Goal: Task Accomplishment & Management: Manage account settings

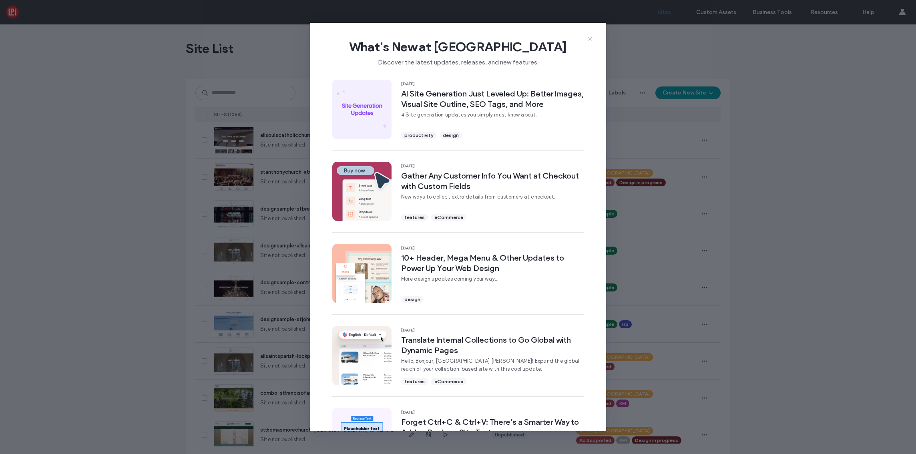
click at [589, 38] on use at bounding box center [590, 39] width 4 height 4
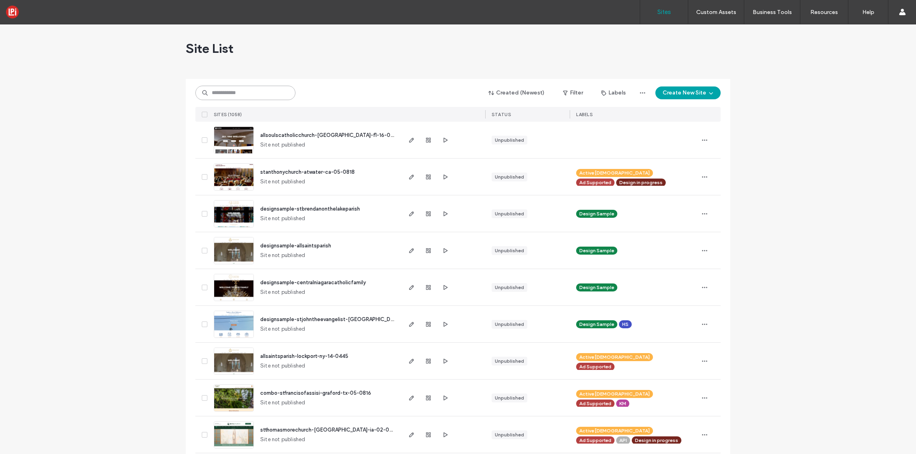
click at [233, 92] on input at bounding box center [245, 93] width 100 height 14
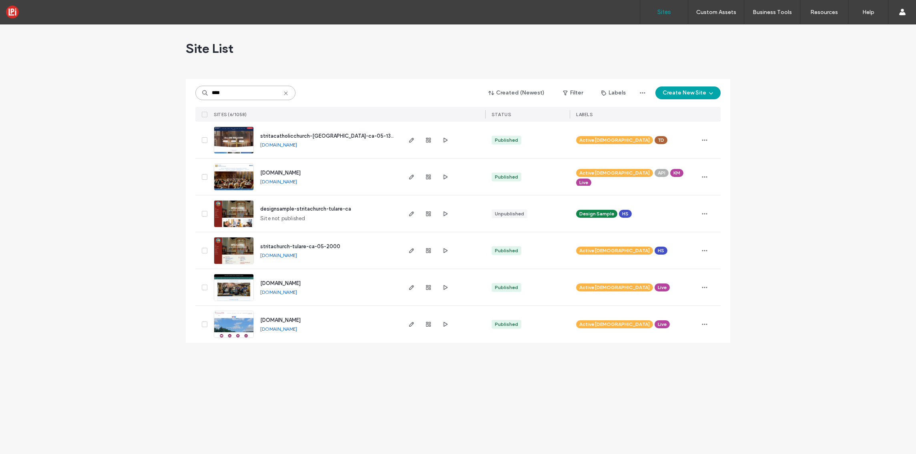
type input "****"
click at [308, 134] on span "stritacatholicchurch-fairfax-ca-05-1354" at bounding box center [328, 136] width 137 height 6
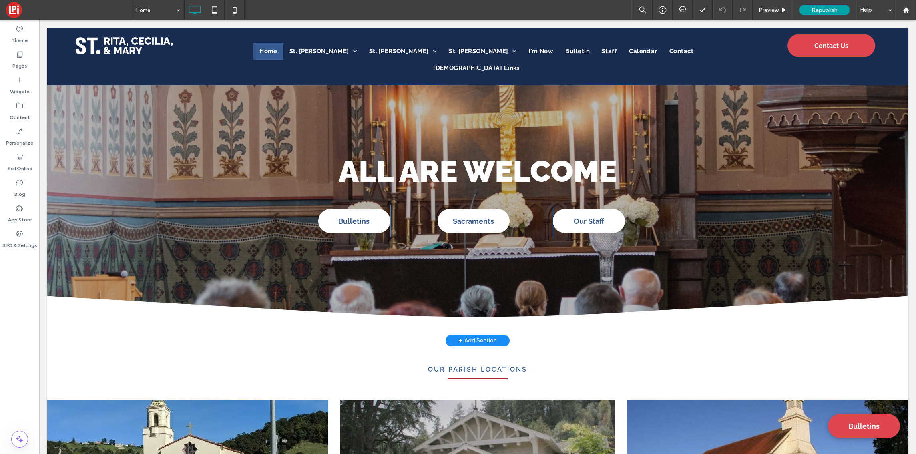
click at [493, 162] on span "All are Welcome" at bounding box center [478, 171] width 278 height 36
type input "*******"
type input "**"
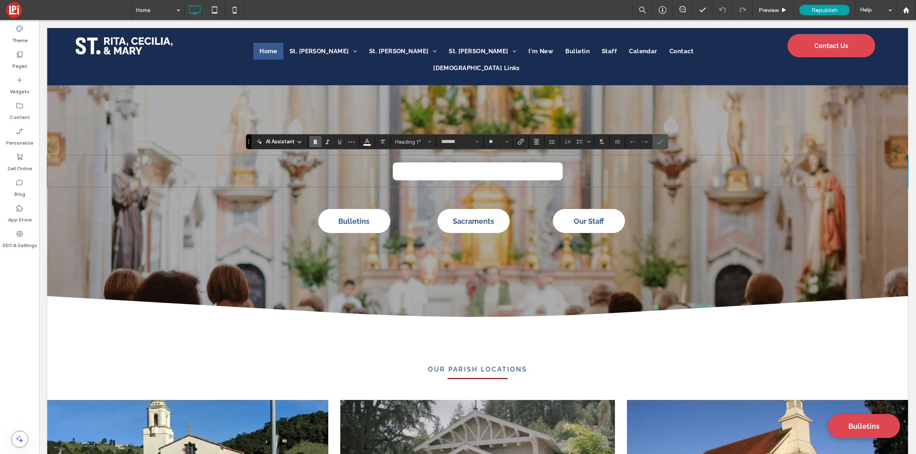
click at [476, 171] on span "**********" at bounding box center [477, 171] width 175 height 30
paste div
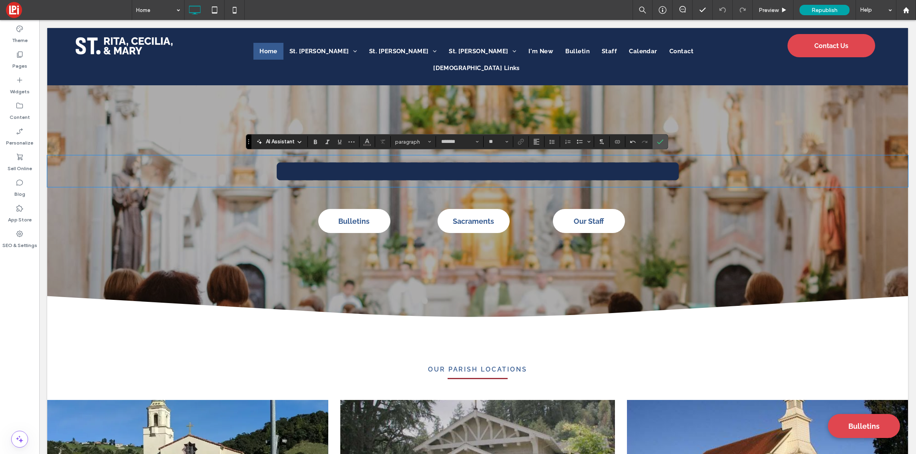
type input "**"
click at [484, 171] on span "**********" at bounding box center [477, 171] width 407 height 30
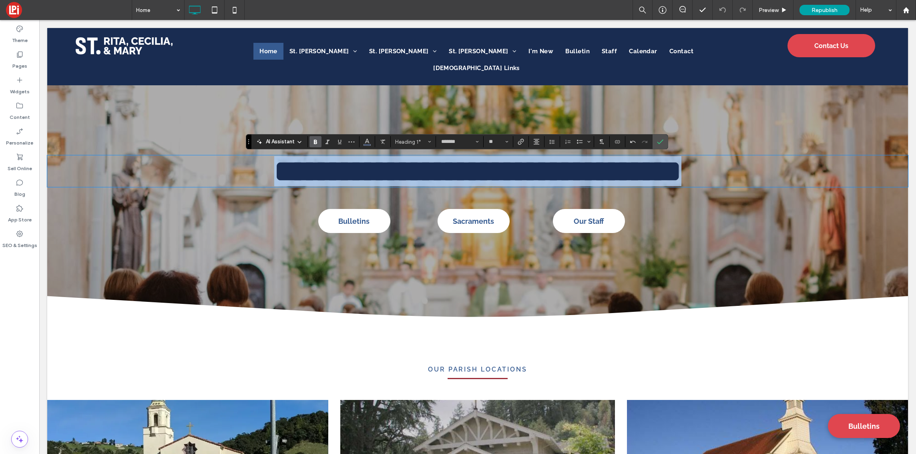
click at [484, 171] on span "**********" at bounding box center [477, 171] width 407 height 30
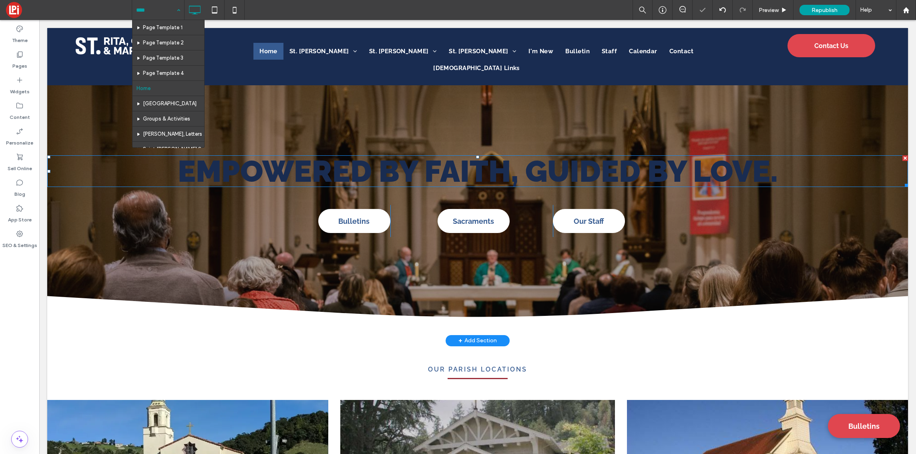
click at [478, 171] on span "Empowered by Faith, Guided by Love." at bounding box center [478, 171] width 600 height 36
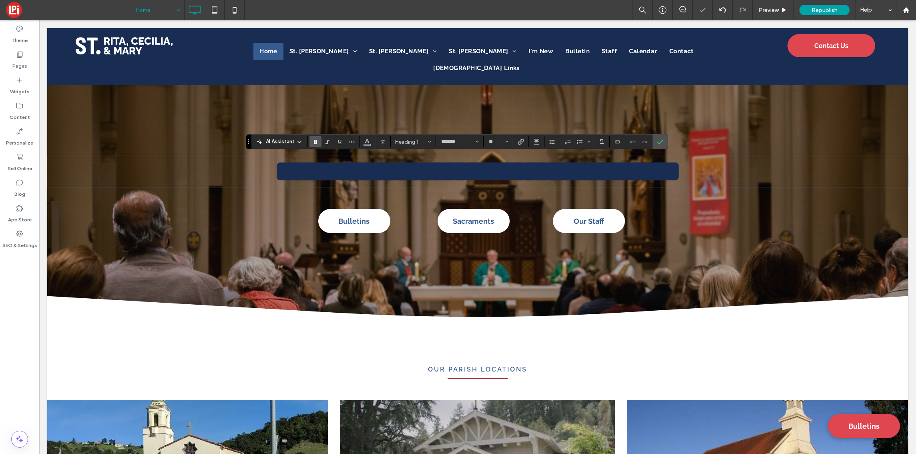
click at [478, 171] on span "**********" at bounding box center [477, 171] width 407 height 30
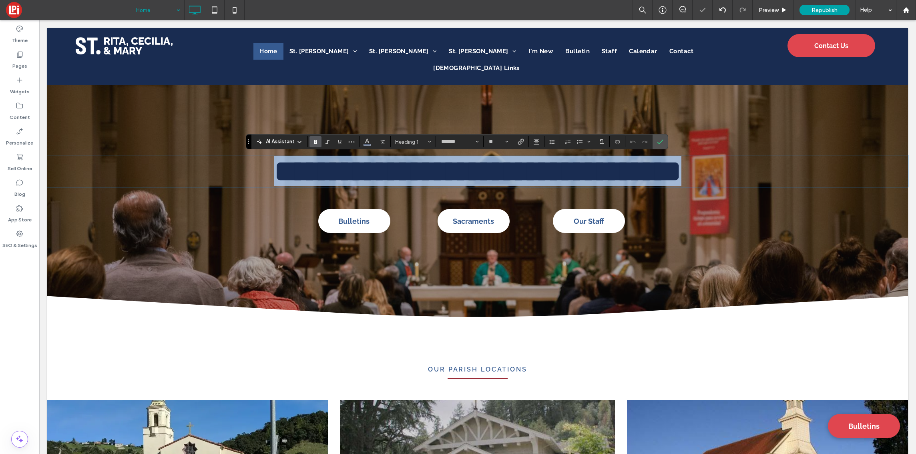
click at [478, 171] on span "**********" at bounding box center [477, 171] width 407 height 30
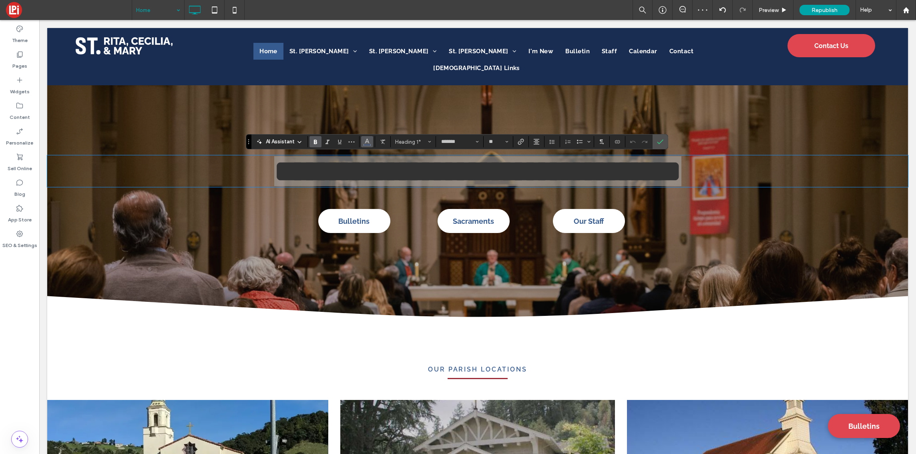
click at [366, 142] on icon "Color" at bounding box center [367, 141] width 6 height 6
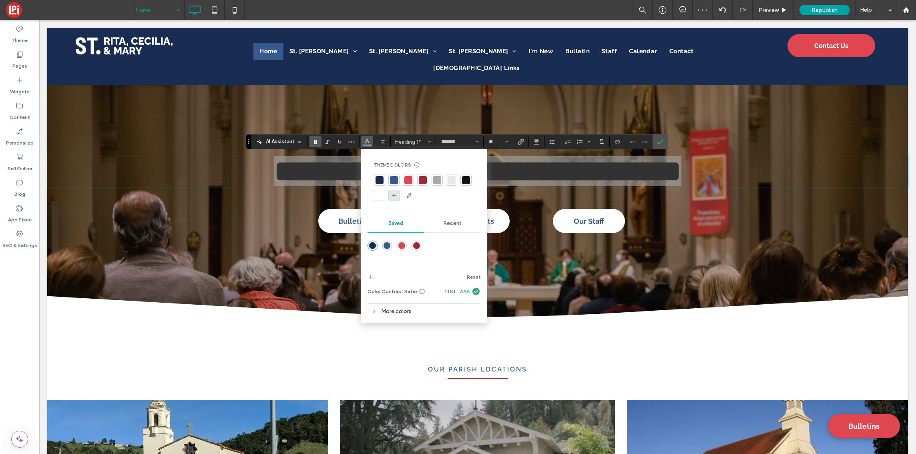
click at [380, 195] on div at bounding box center [380, 195] width 8 height 8
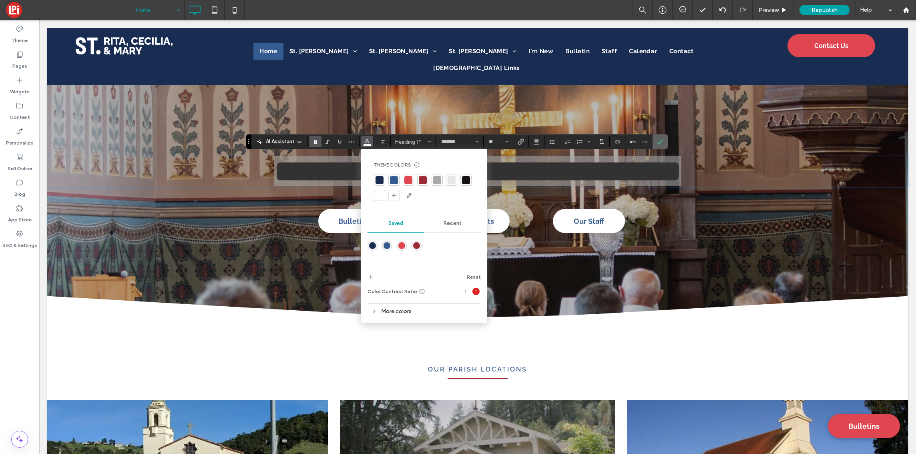
click at [662, 139] on icon "Confirm" at bounding box center [660, 142] width 6 height 6
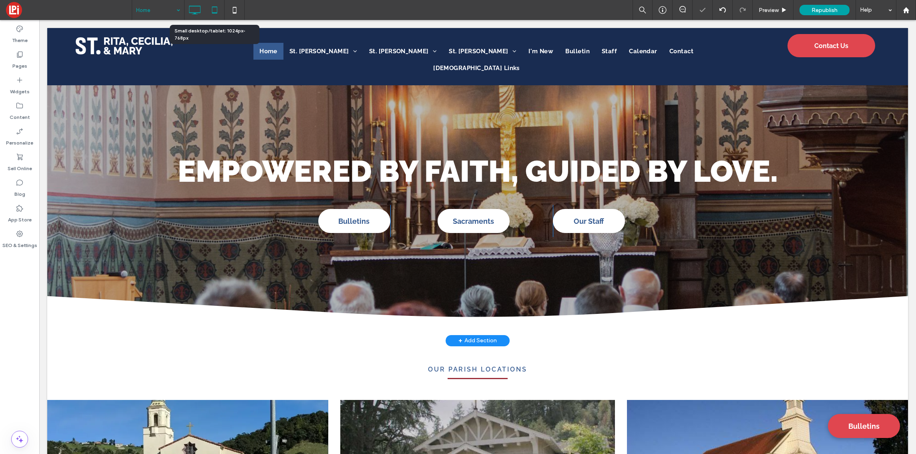
click at [211, 8] on icon at bounding box center [215, 10] width 16 height 16
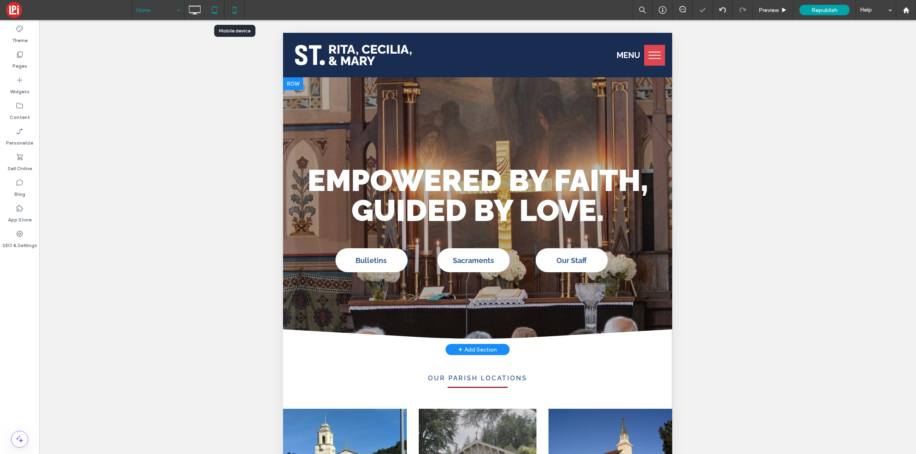
click at [234, 9] on icon at bounding box center [235, 10] width 16 height 16
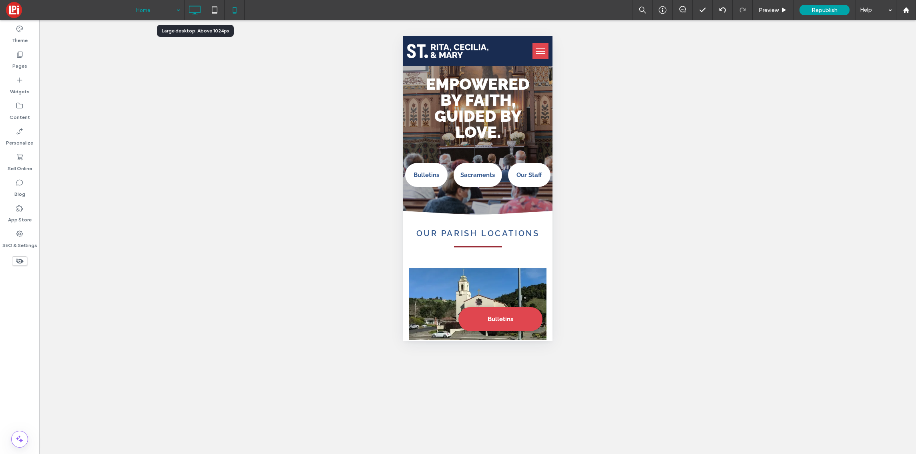
click at [191, 10] on icon at bounding box center [195, 10] width 16 height 16
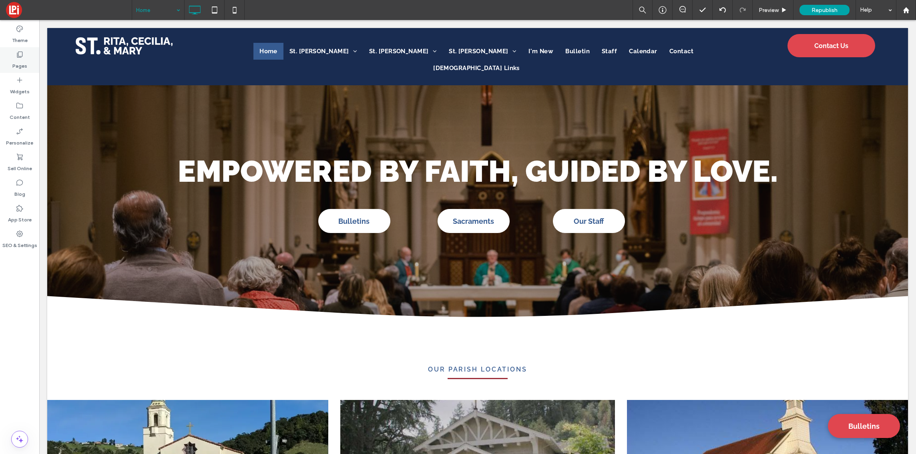
click at [21, 55] on icon at bounding box center [20, 54] width 8 height 8
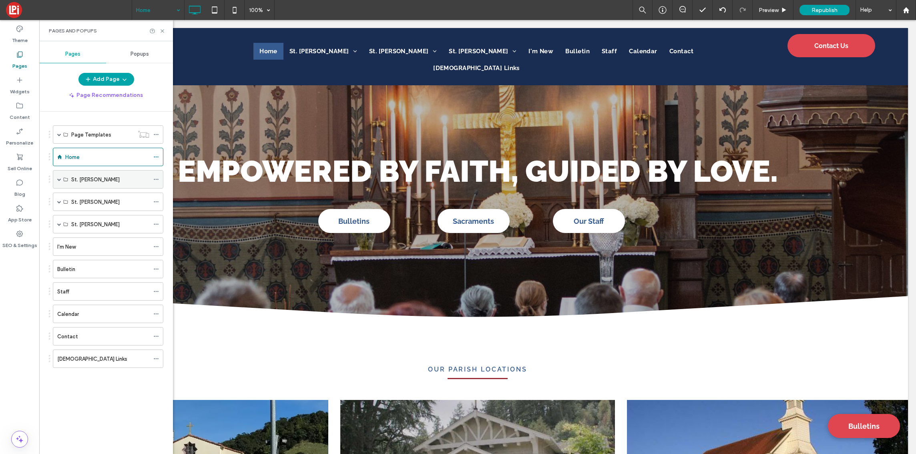
click at [58, 179] on span at bounding box center [59, 179] width 4 height 4
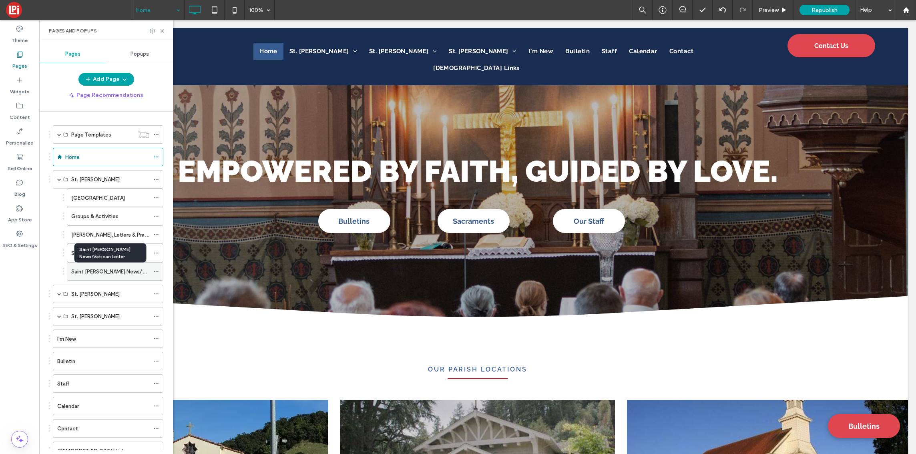
click at [138, 271] on label "Saint Rita Parish News/Vatican Letter" at bounding box center [123, 272] width 105 height 14
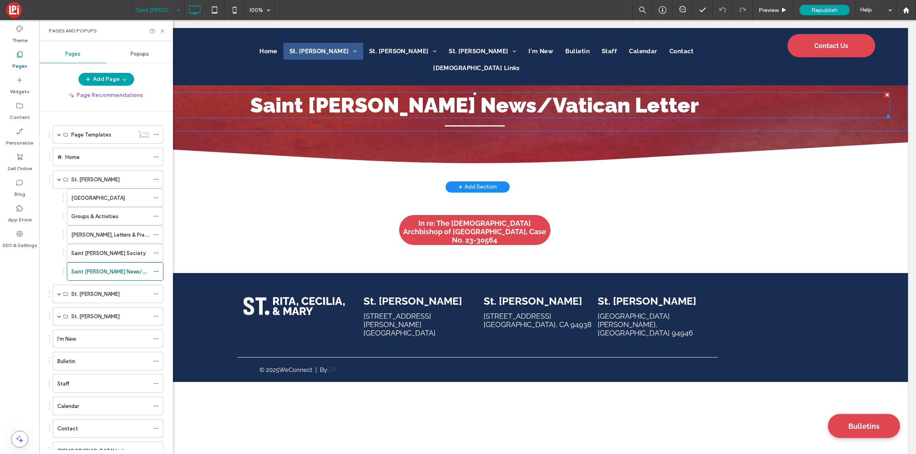
click at [605, 111] on span "Saint Rita Parish News/Vatican Letter" at bounding box center [474, 105] width 449 height 24
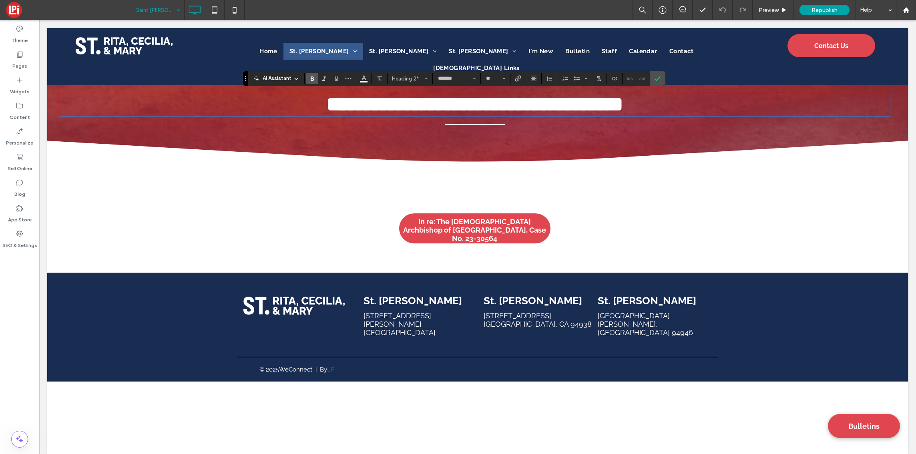
click at [672, 104] on h2 "**********" at bounding box center [474, 104] width 831 height 23
drag, startPoint x: 691, startPoint y: 104, endPoint x: 507, endPoint y: 103, distance: 184.2
click at [507, 103] on h2 "**********" at bounding box center [474, 104] width 831 height 23
click at [624, 103] on h2 "**********" at bounding box center [474, 104] width 831 height 23
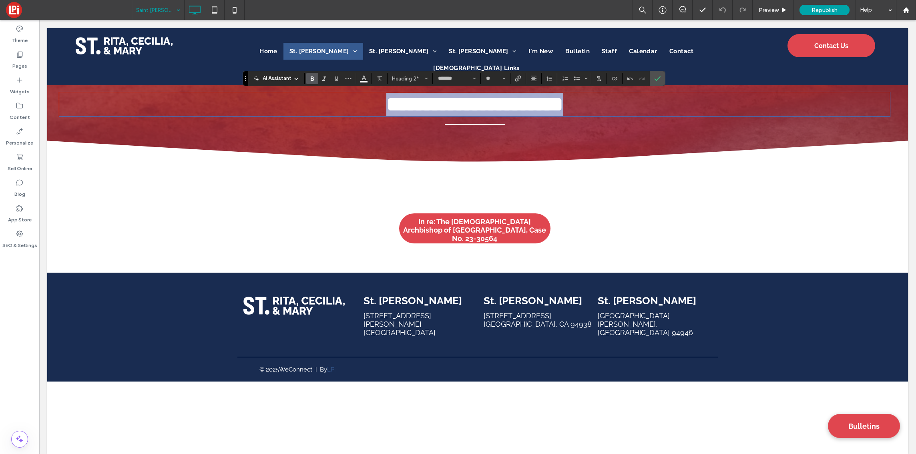
click at [624, 103] on h2 "**********" at bounding box center [474, 104] width 831 height 23
copy span "**********"
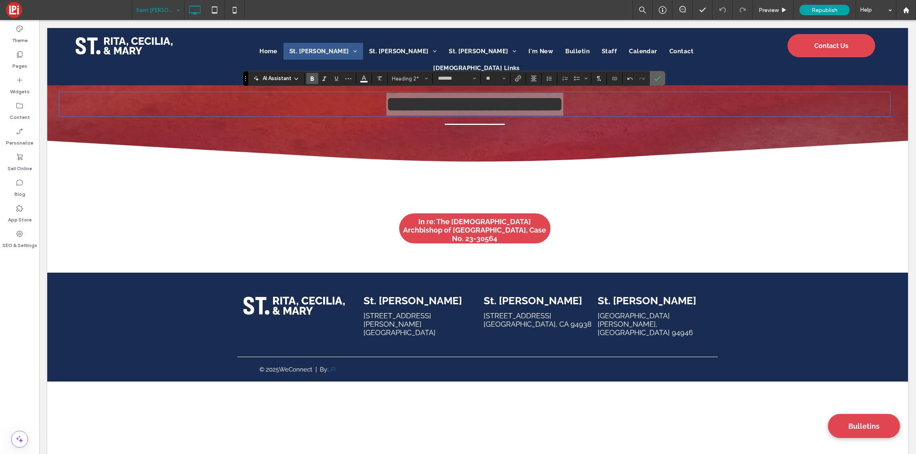
click at [657, 82] on span "Confirm" at bounding box center [656, 78] width 4 height 14
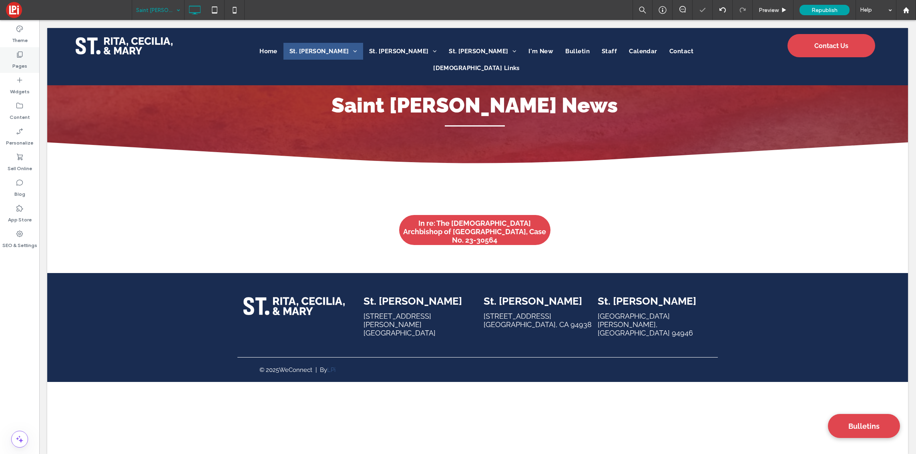
click at [28, 63] on div "Pages" at bounding box center [19, 60] width 39 height 26
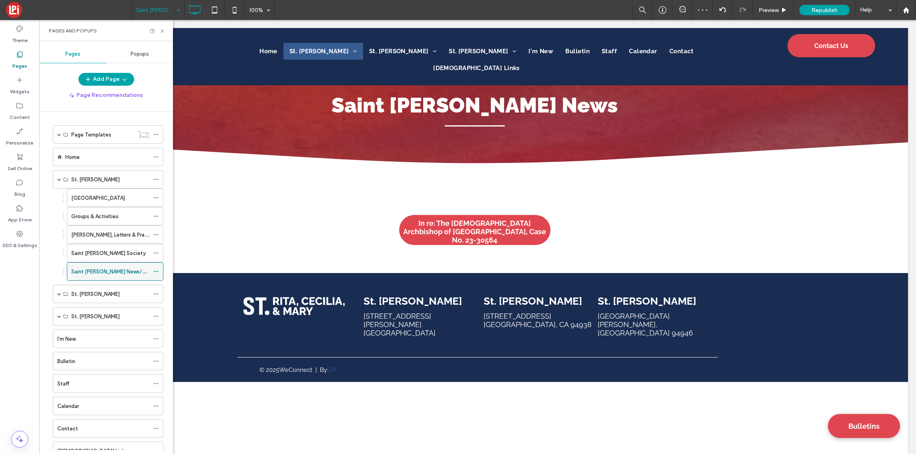
click at [155, 270] on icon at bounding box center [156, 272] width 6 height 6
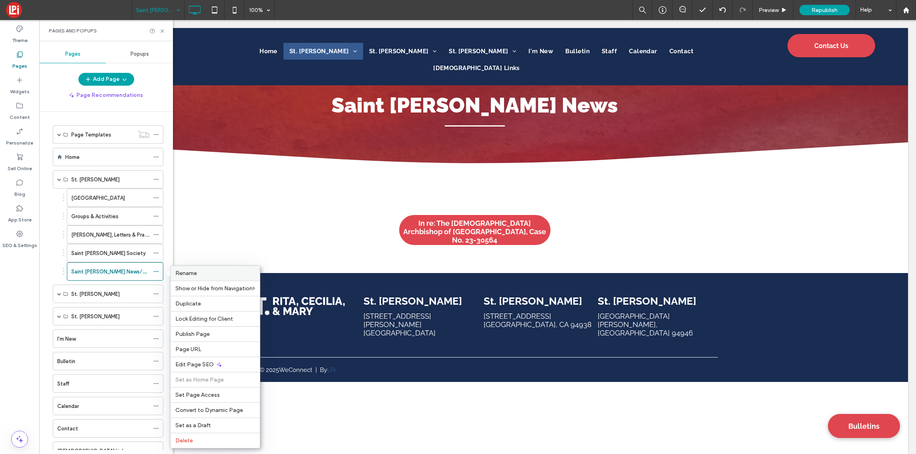
click at [197, 272] on label "Rename" at bounding box center [215, 273] width 80 height 7
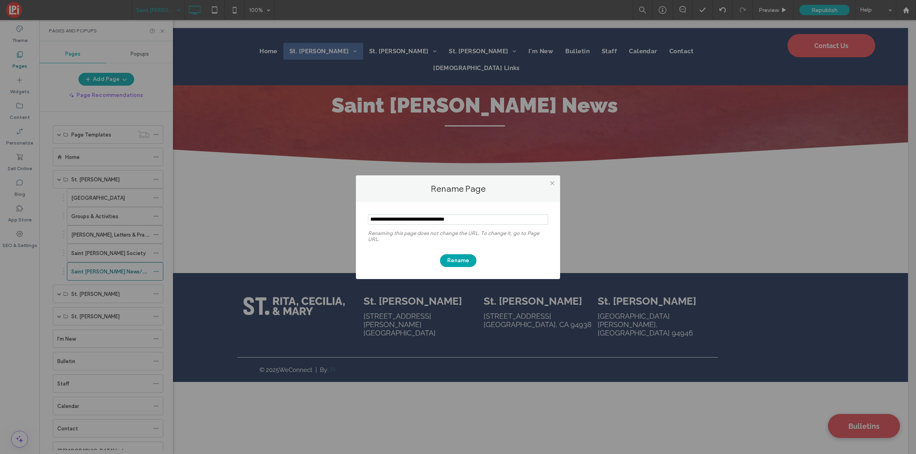
drag, startPoint x: 478, startPoint y: 219, endPoint x: 424, endPoint y: 220, distance: 54.5
click at [424, 220] on input "notEmpty" at bounding box center [458, 219] width 180 height 10
type input "**********"
click at [464, 262] on button "Rename" at bounding box center [458, 260] width 36 height 13
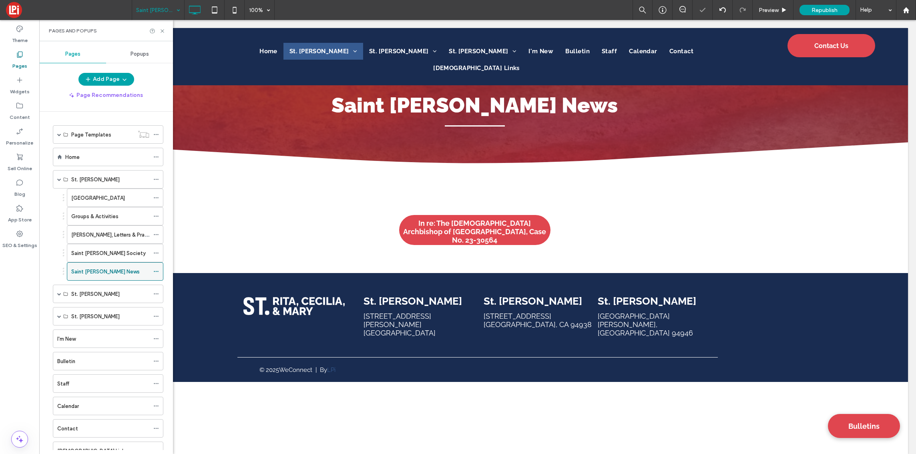
click at [157, 272] on use at bounding box center [156, 271] width 4 height 1
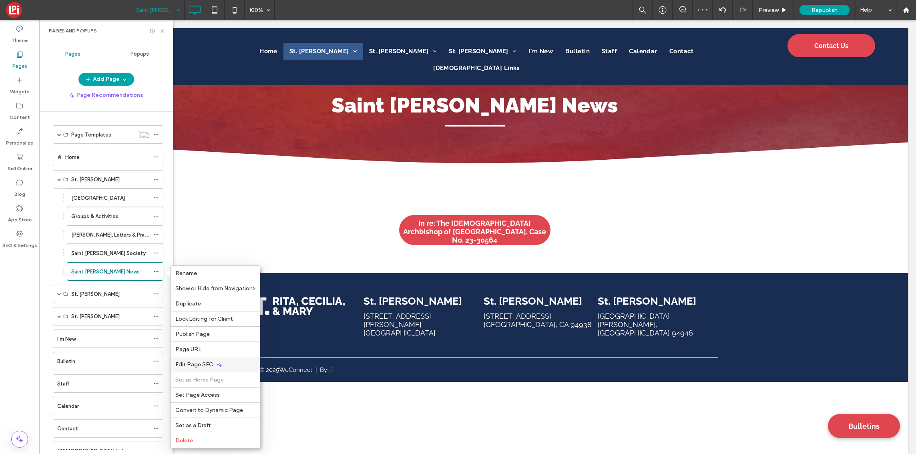
click at [215, 363] on div "Edit Page SEO" at bounding box center [215, 364] width 89 height 15
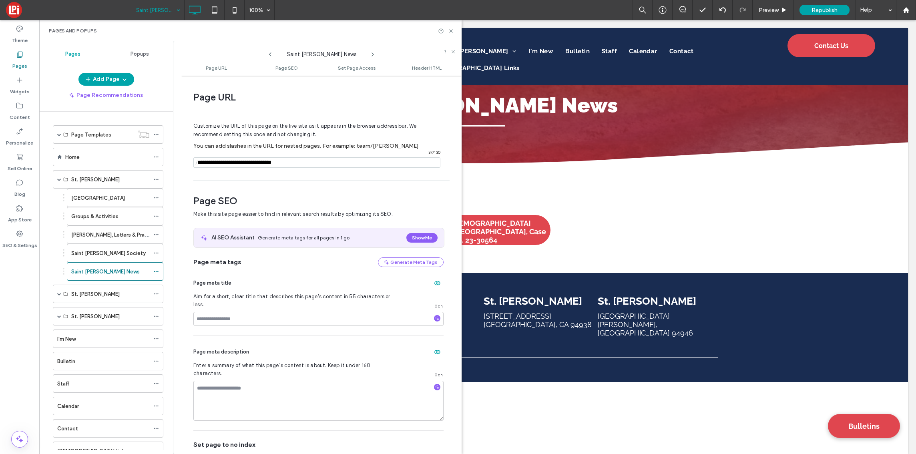
drag, startPoint x: 307, startPoint y: 163, endPoint x: 253, endPoint y: 163, distance: 54.1
click at [253, 163] on input "notEmpty" at bounding box center [316, 162] width 247 height 10
type input "**********"
click at [328, 193] on div "Page SEO Make this site page easier to find in relevant search results by optim…" at bounding box center [318, 435] width 250 height 500
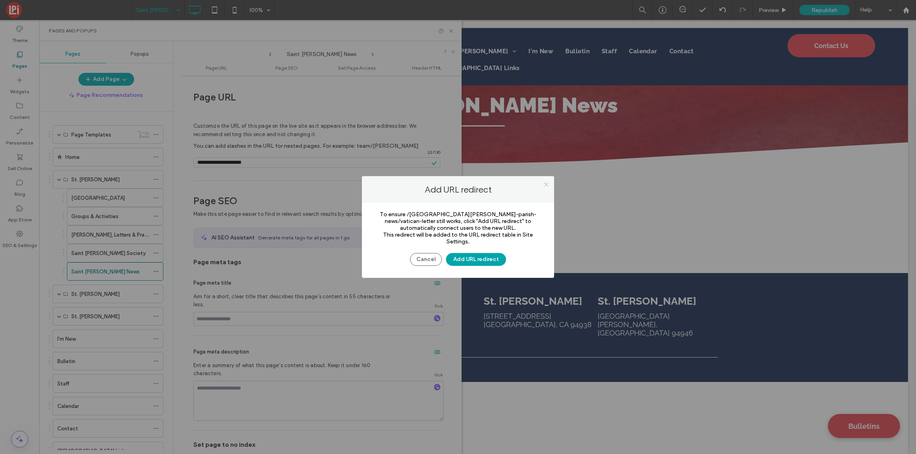
click at [547, 183] on icon at bounding box center [546, 184] width 6 height 6
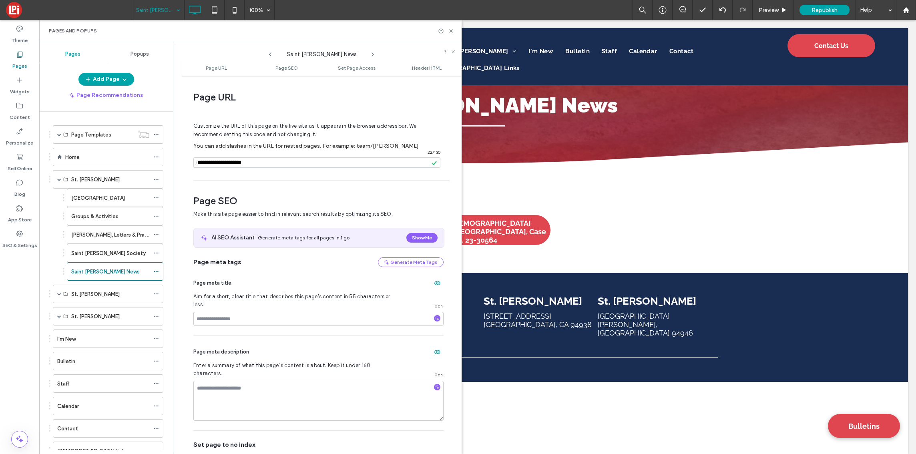
click at [336, 160] on input "notEmpty" at bounding box center [316, 162] width 247 height 10
click at [298, 183] on div "Page URL Customize the URL of this page on the live site as it appears in the b…" at bounding box center [321, 265] width 280 height 370
click at [450, 30] on icon at bounding box center [451, 31] width 6 height 6
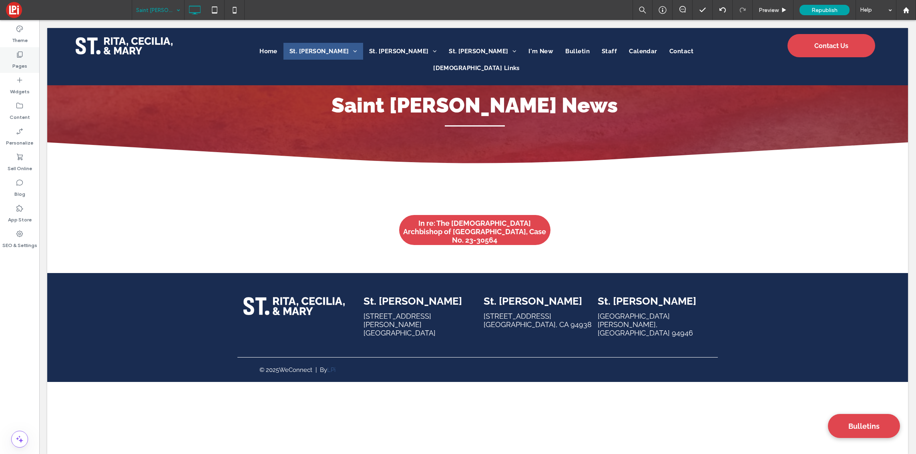
click at [25, 66] on label "Pages" at bounding box center [19, 63] width 15 height 11
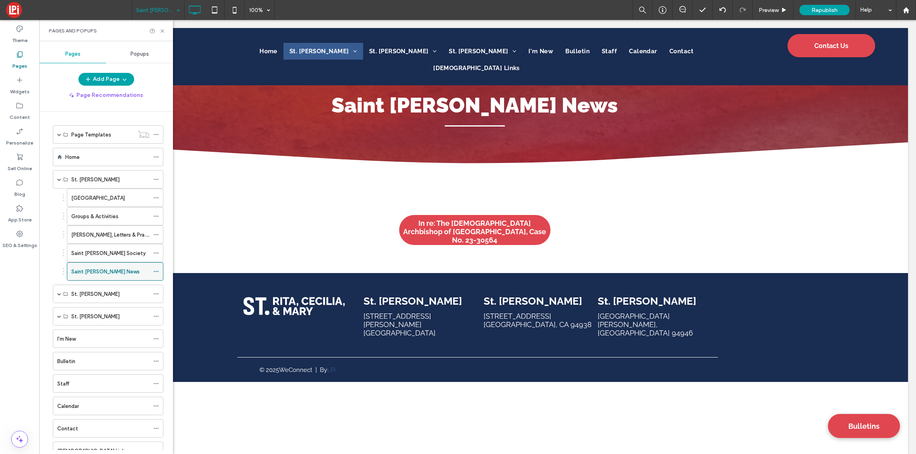
click at [157, 270] on icon at bounding box center [156, 272] width 6 height 6
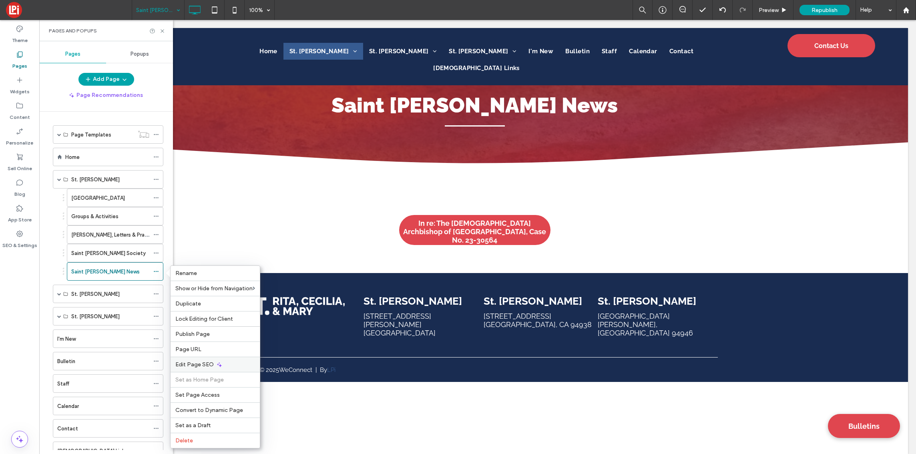
click at [217, 365] on icon at bounding box center [219, 365] width 6 height 6
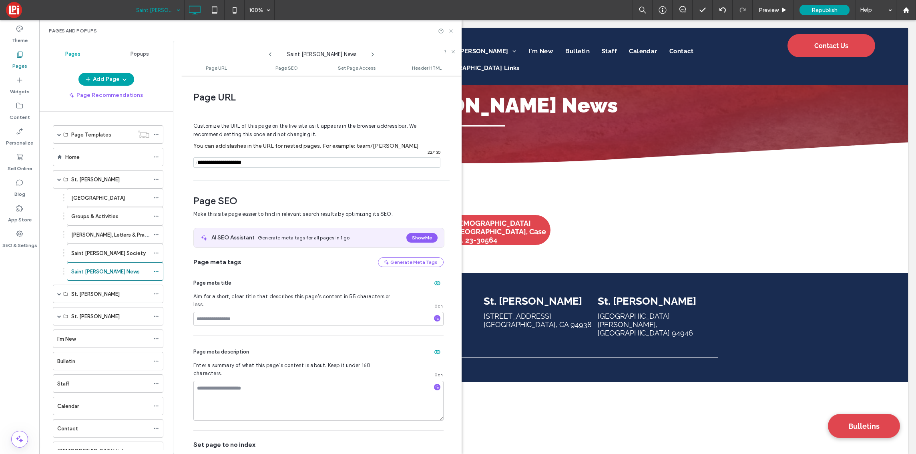
click at [451, 30] on use at bounding box center [450, 30] width 3 height 3
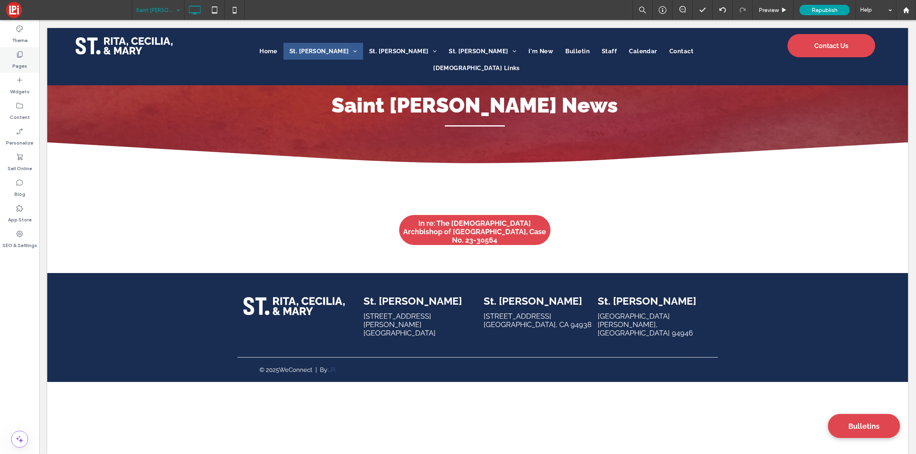
click at [26, 55] on div "Pages" at bounding box center [19, 60] width 39 height 26
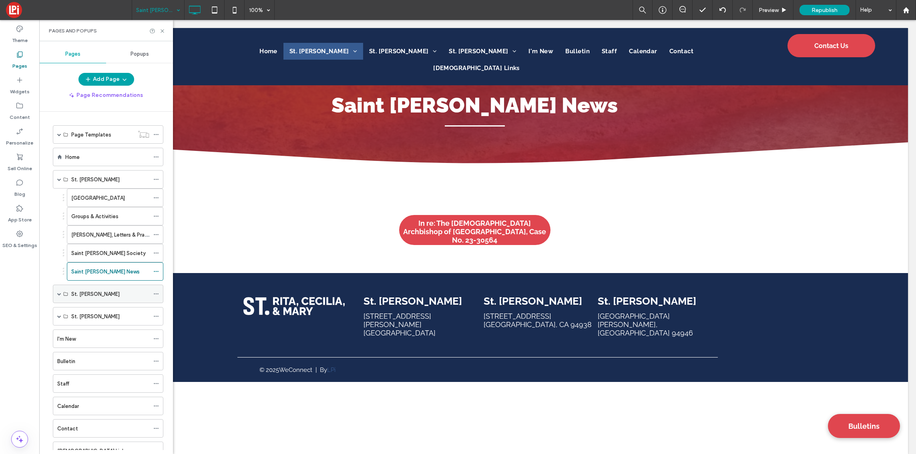
click at [56, 294] on div "St. Cecilia" at bounding box center [108, 294] width 111 height 18
click at [80, 383] on div "Staff" at bounding box center [103, 384] width 92 height 8
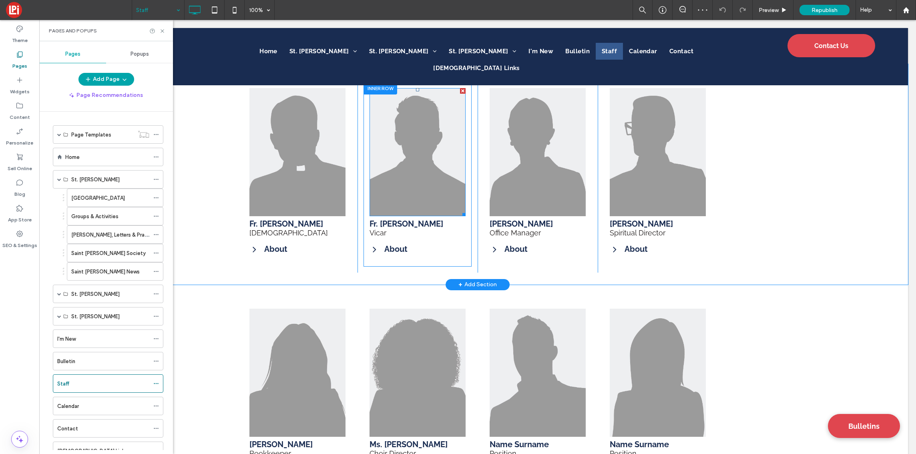
scroll to position [128, 0]
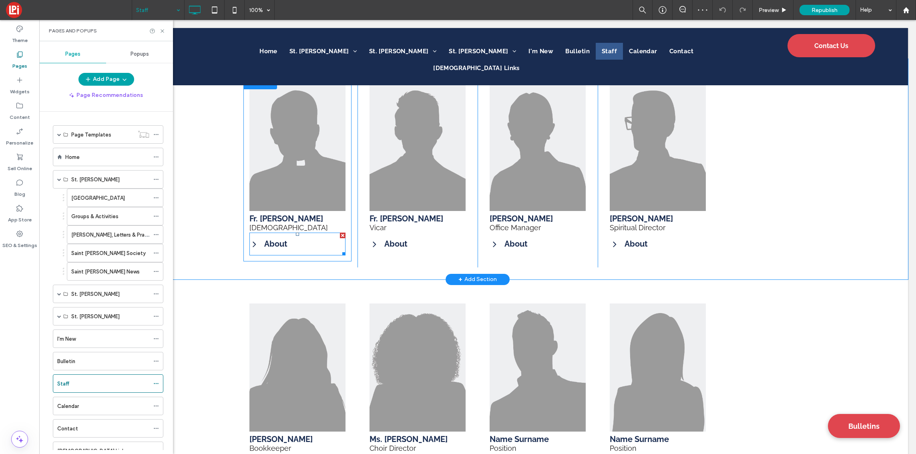
click at [251, 243] on icon at bounding box center [254, 244] width 10 height 10
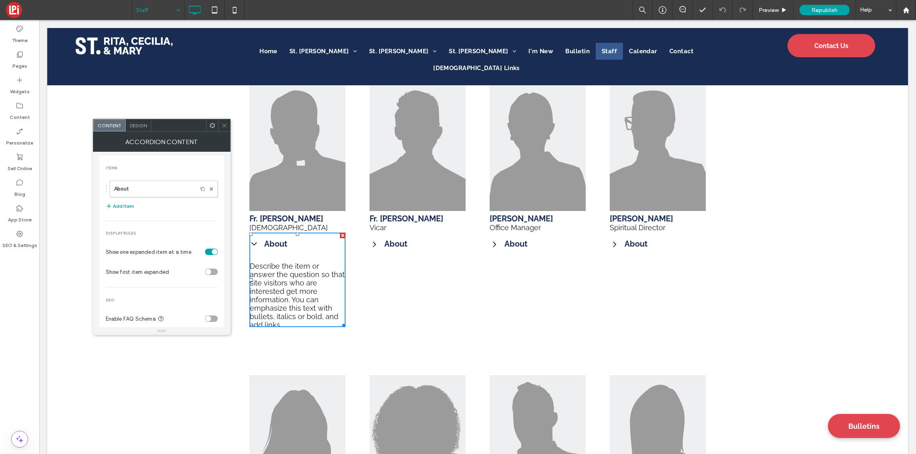
click at [253, 242] on icon at bounding box center [254, 243] width 6 height 3
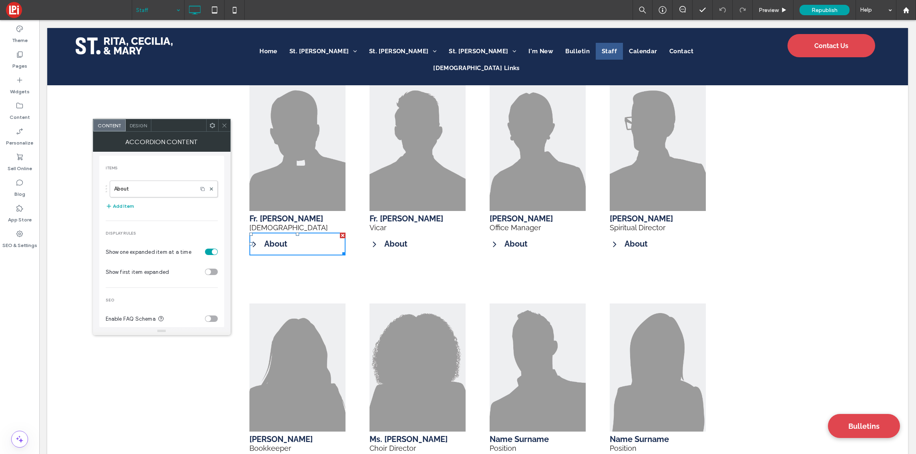
click at [223, 127] on icon at bounding box center [224, 126] width 6 height 6
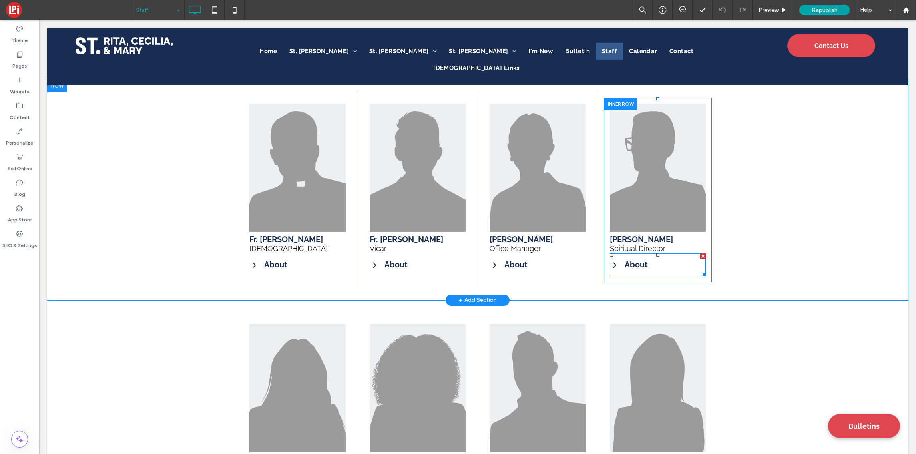
scroll to position [0, 0]
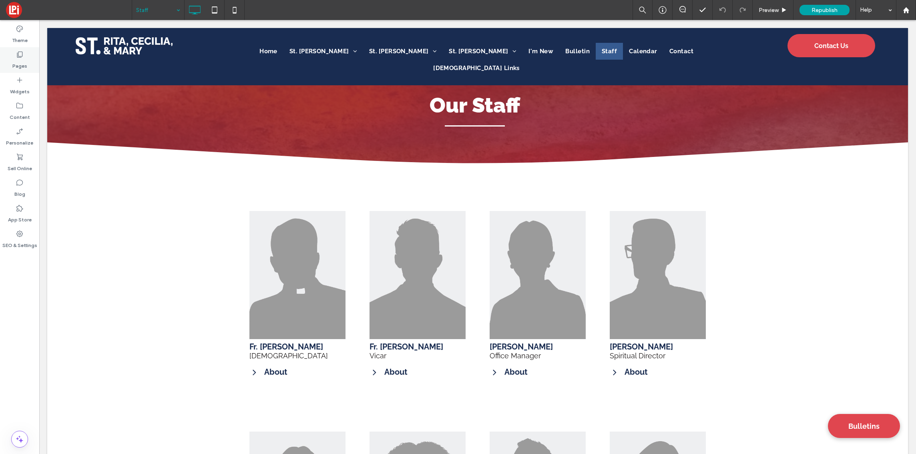
click at [20, 59] on label "Pages" at bounding box center [19, 63] width 15 height 11
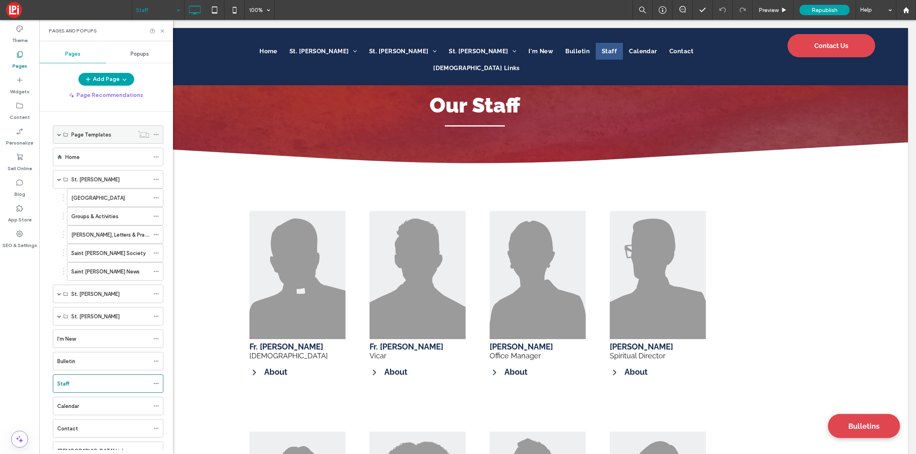
click at [59, 133] on span at bounding box center [59, 135] width 4 height 4
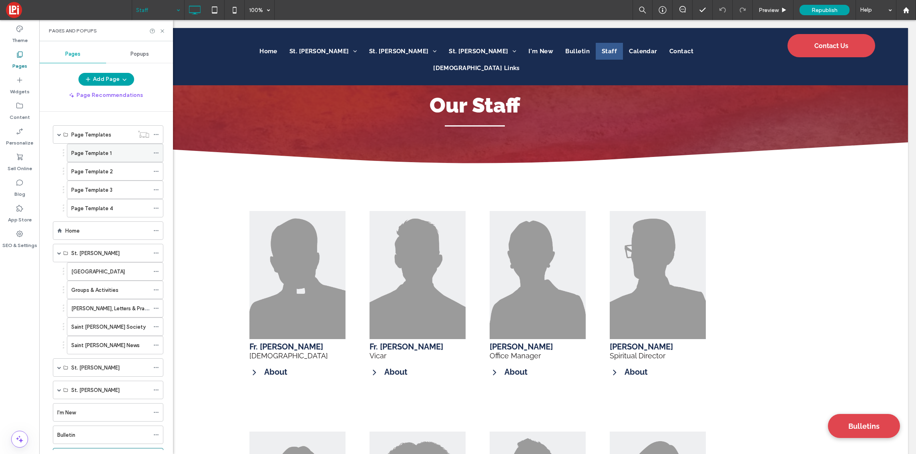
click at [92, 155] on label "Page Template 1" at bounding box center [91, 153] width 40 height 14
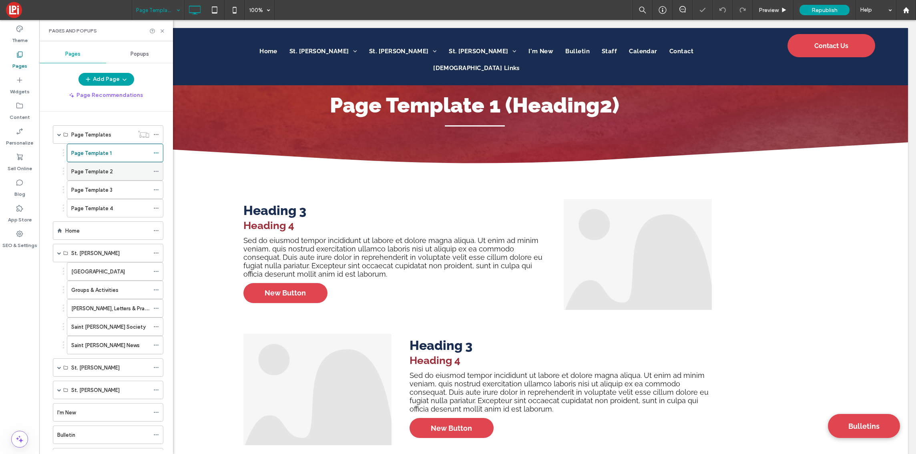
click at [99, 169] on label "Page Template 2" at bounding box center [92, 172] width 42 height 14
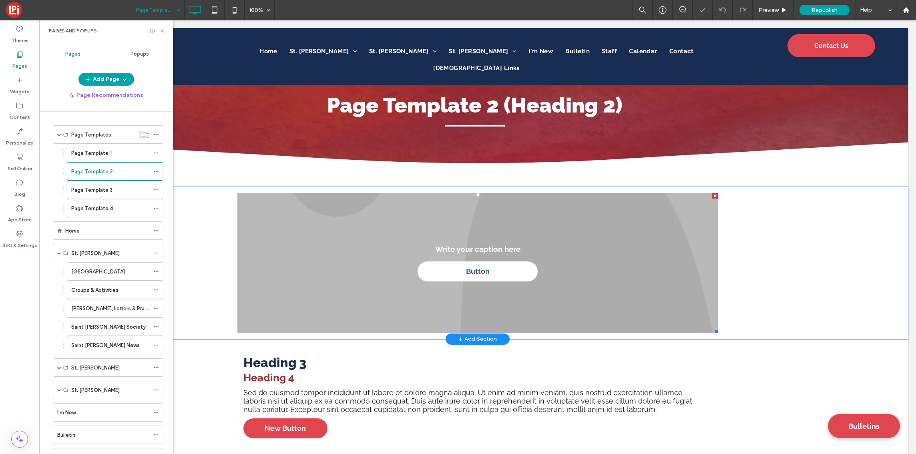
scroll to position [109, 0]
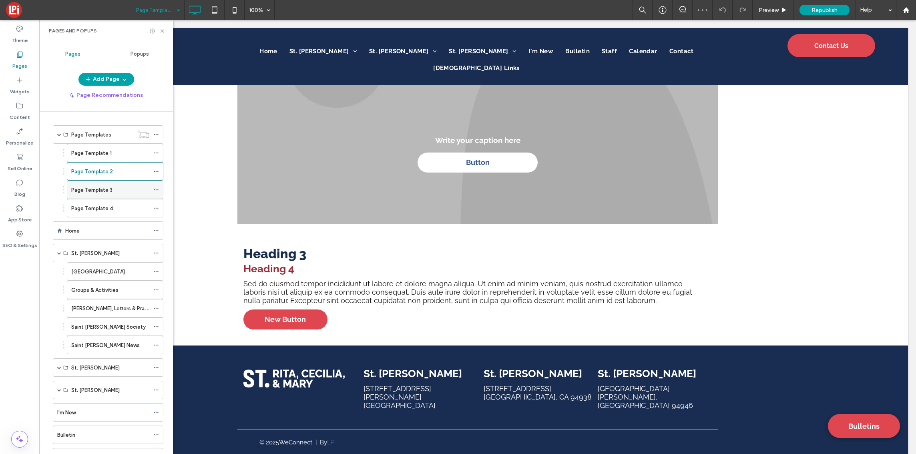
click at [112, 186] on div "Page Template 3" at bounding box center [110, 190] width 78 height 8
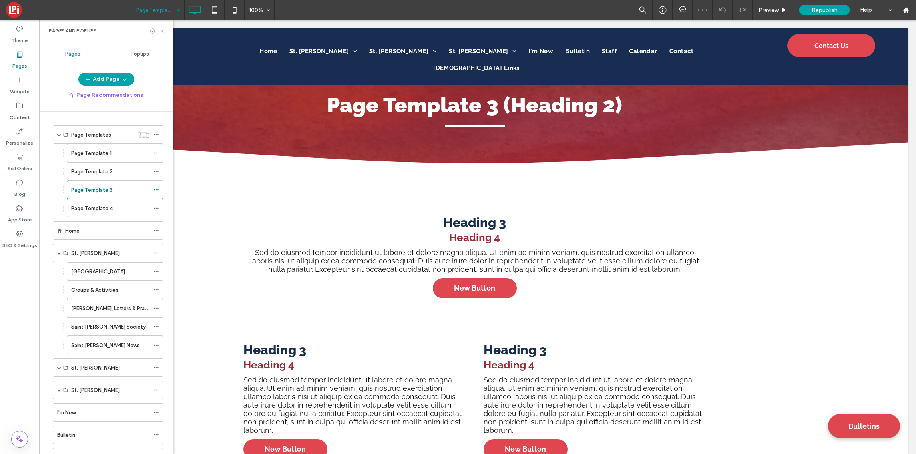
scroll to position [0, 0]
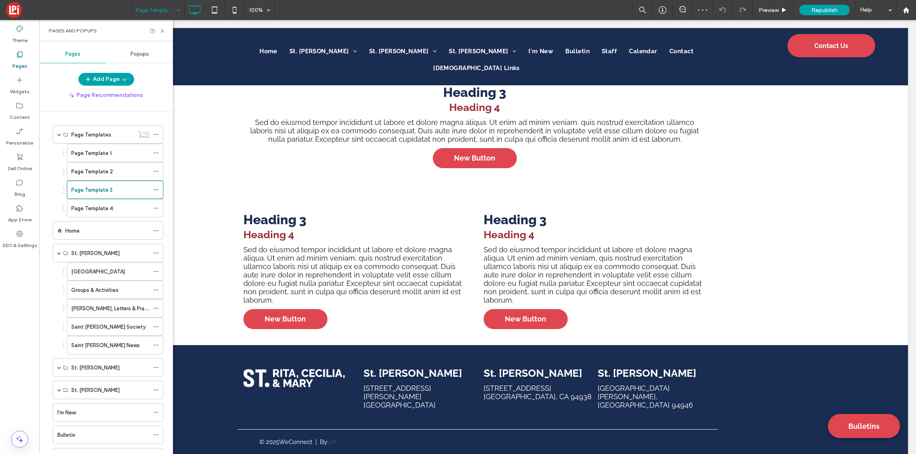
click at [110, 205] on label "Page Template 4" at bounding box center [92, 208] width 42 height 14
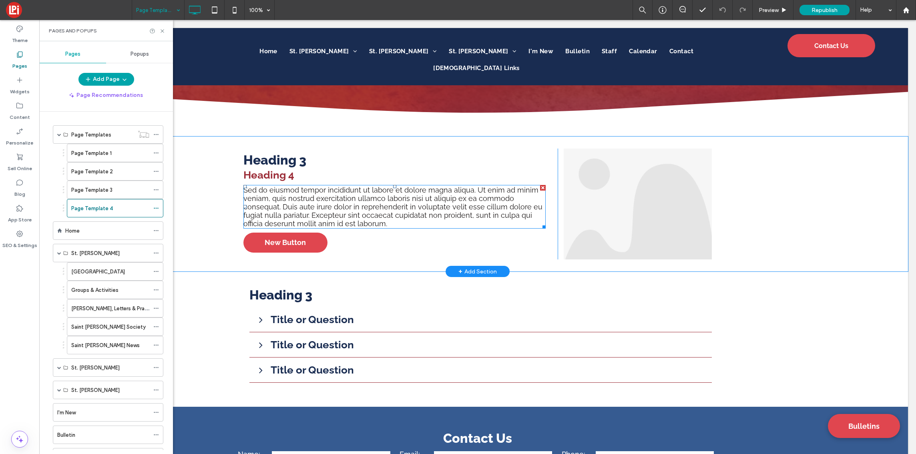
scroll to position [45, 0]
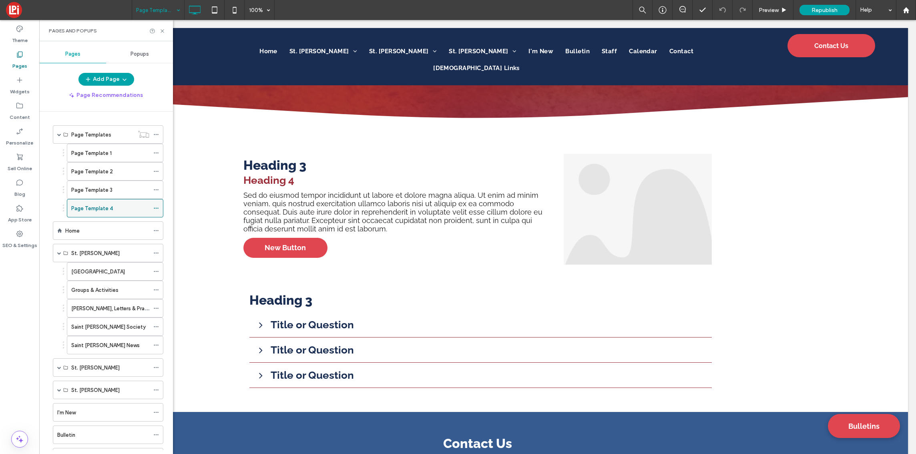
click at [157, 208] on icon at bounding box center [156, 208] width 6 height 6
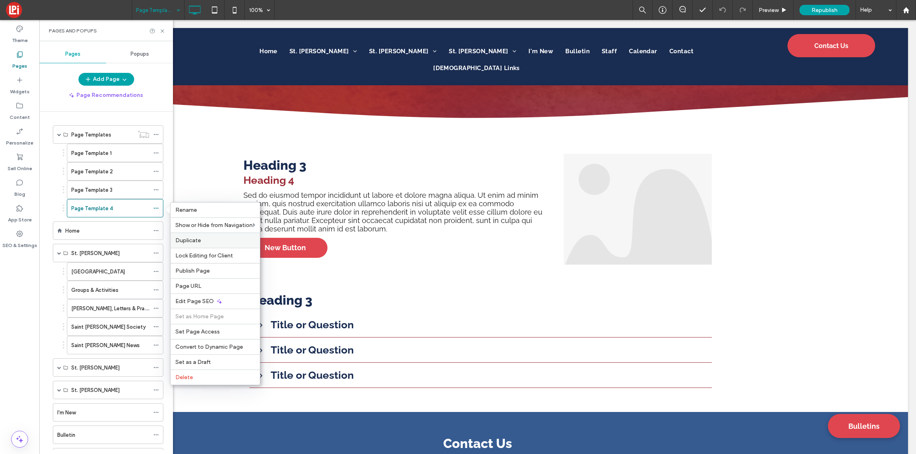
click at [199, 236] on div "Duplicate" at bounding box center [215, 240] width 89 height 15
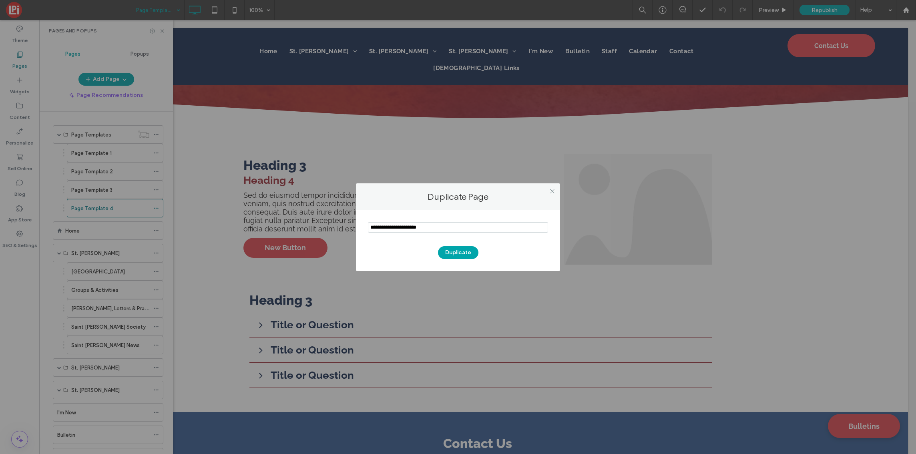
click at [433, 225] on input "notEmpty" at bounding box center [458, 227] width 180 height 10
click at [439, 231] on input "notEmpty" at bounding box center [458, 227] width 180 height 10
click at [439, 229] on input "notEmpty" at bounding box center [458, 227] width 180 height 10
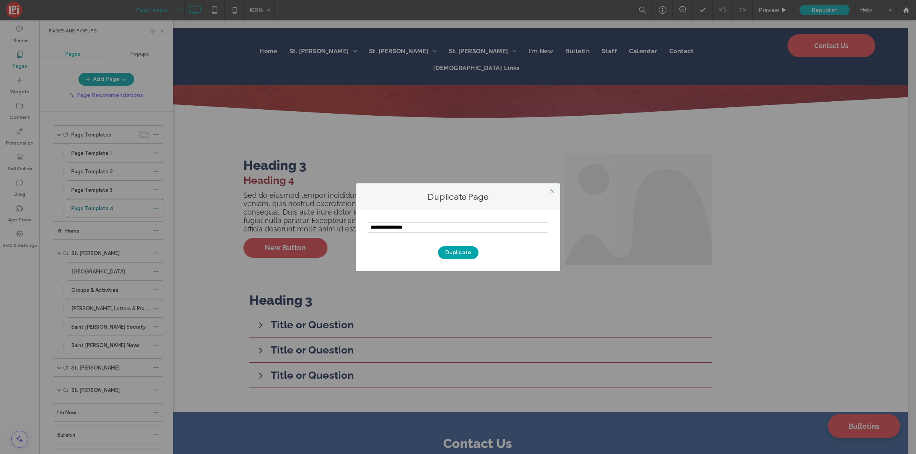
click at [439, 229] on input "notEmpty" at bounding box center [458, 227] width 180 height 10
click at [439, 228] on input "notEmpty" at bounding box center [458, 227] width 180 height 10
click at [435, 224] on input "notEmpty" at bounding box center [458, 227] width 180 height 10
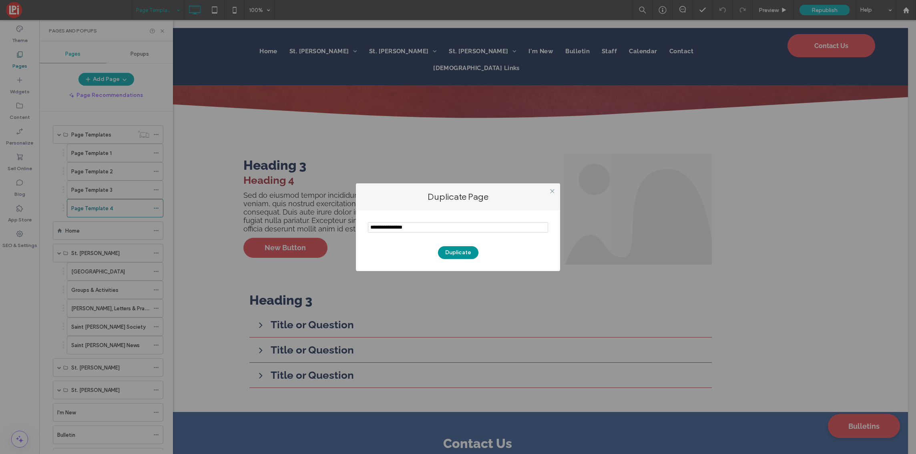
type input "**********"
click at [455, 249] on button "Duplicate" at bounding box center [458, 252] width 40 height 13
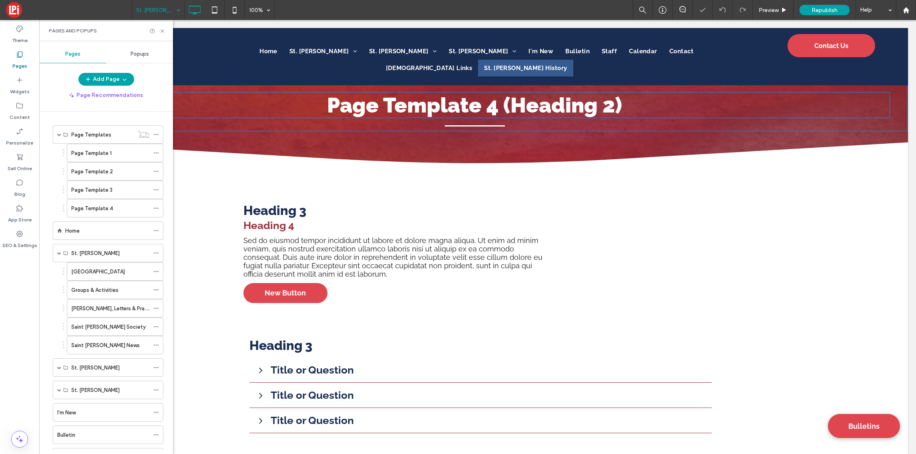
click at [457, 109] on span "Page Template 4 (Heading 2)" at bounding box center [474, 105] width 295 height 24
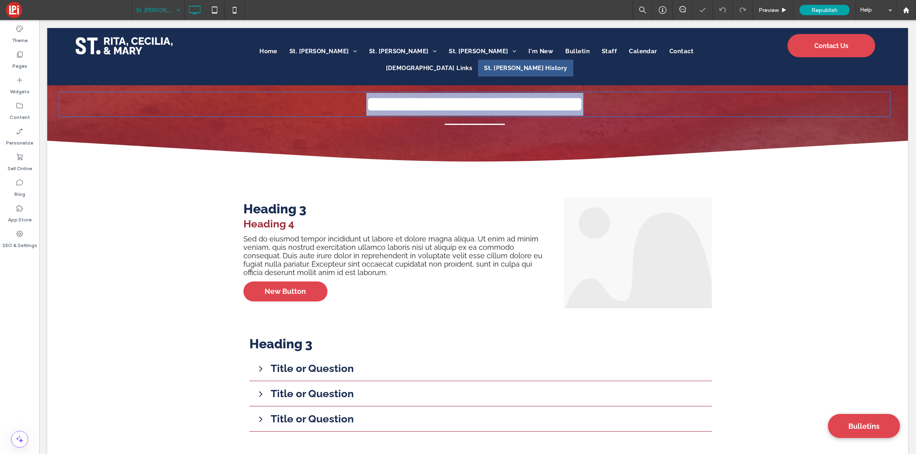
type input "*******"
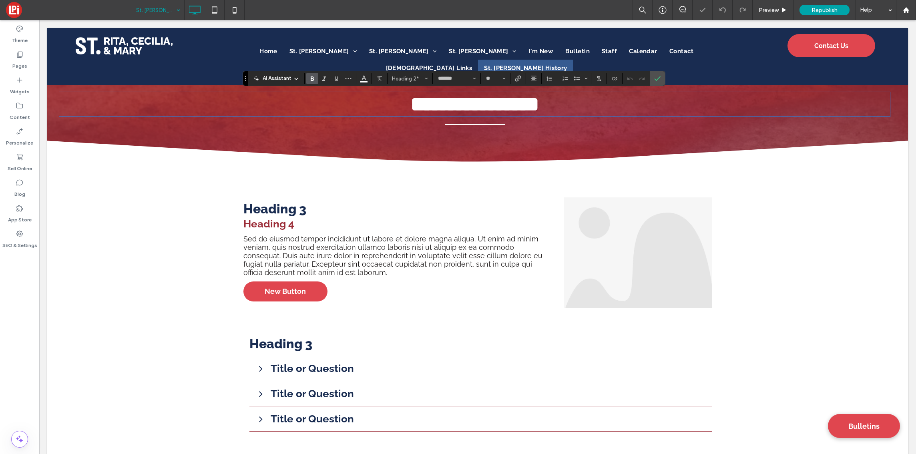
type input "**"
click at [655, 80] on icon "Confirm" at bounding box center [657, 78] width 6 height 6
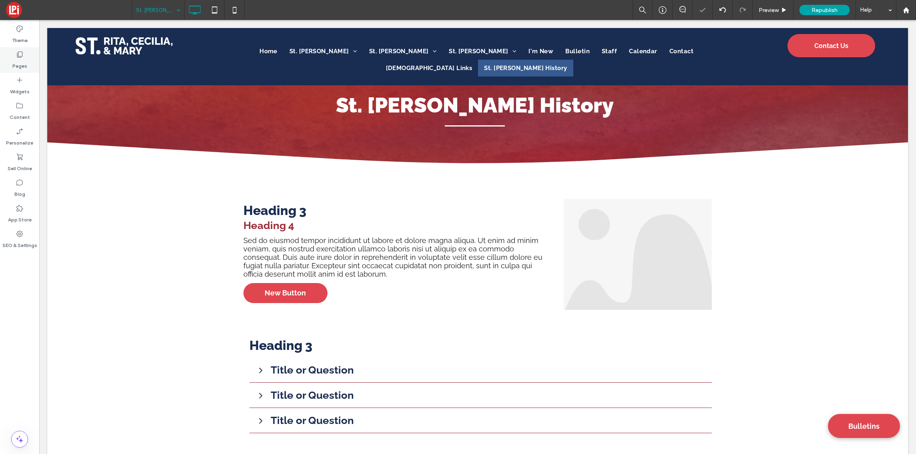
click at [17, 62] on label "Pages" at bounding box center [19, 63] width 15 height 11
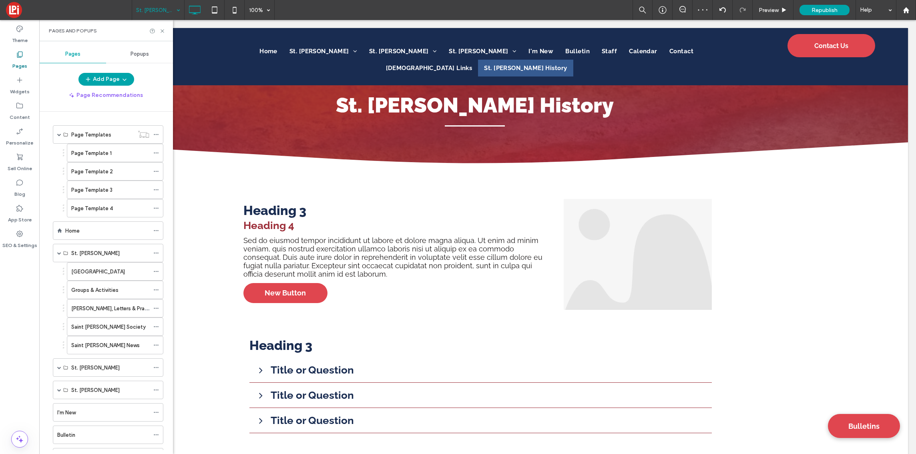
scroll to position [126, 0]
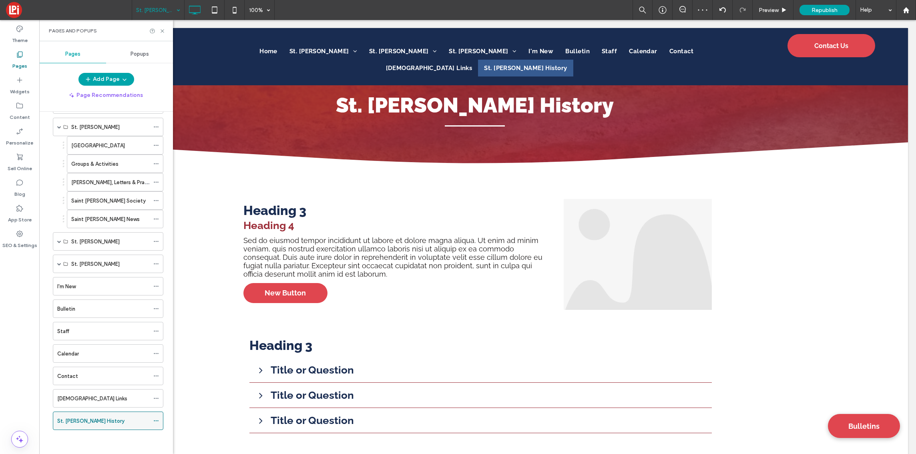
click at [155, 420] on icon at bounding box center [156, 421] width 6 height 6
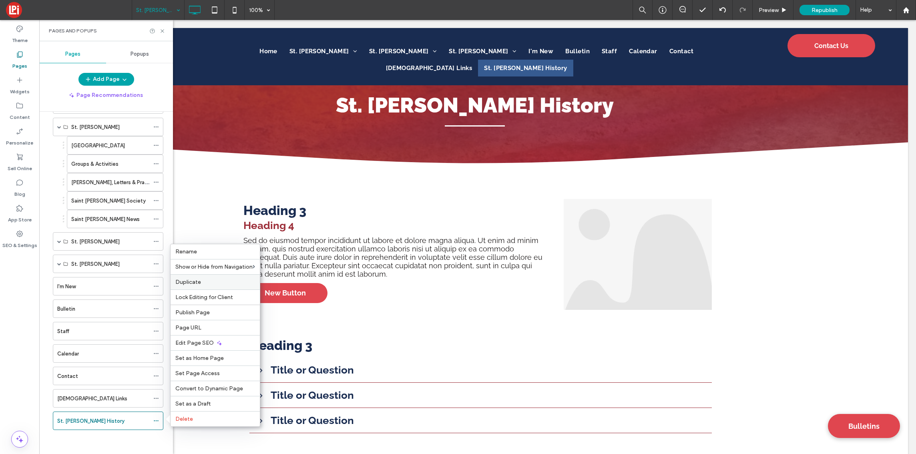
click at [200, 282] on span "Duplicate" at bounding box center [188, 282] width 26 height 7
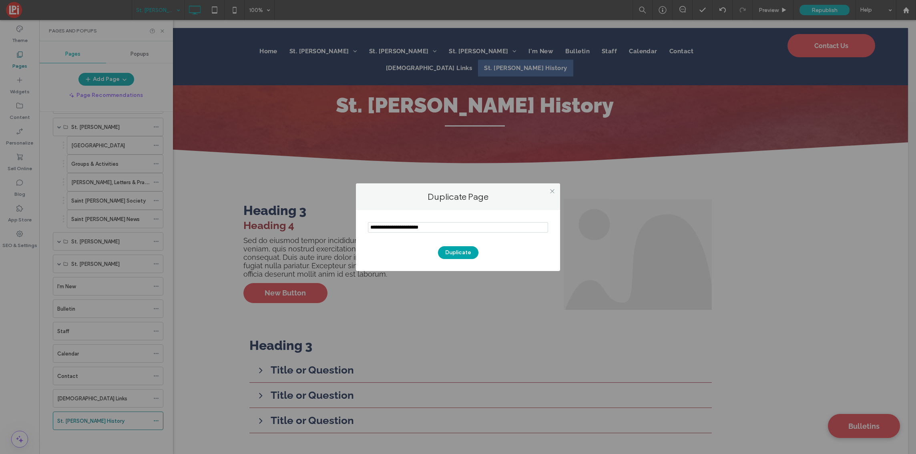
click at [435, 227] on input "notEmpty" at bounding box center [458, 227] width 180 height 10
click at [439, 229] on input "notEmpty" at bounding box center [458, 227] width 180 height 10
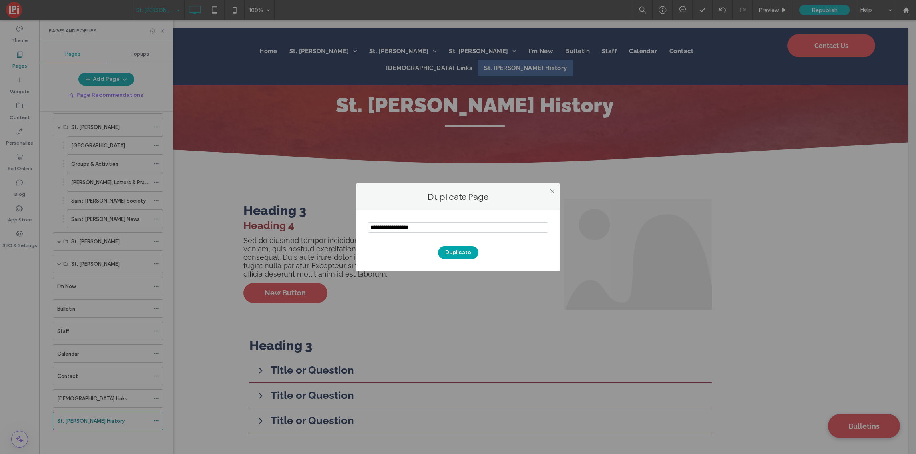
click at [439, 229] on input "notEmpty" at bounding box center [458, 227] width 180 height 10
type input "**********"
click at [459, 254] on button "Duplicate" at bounding box center [458, 252] width 40 height 13
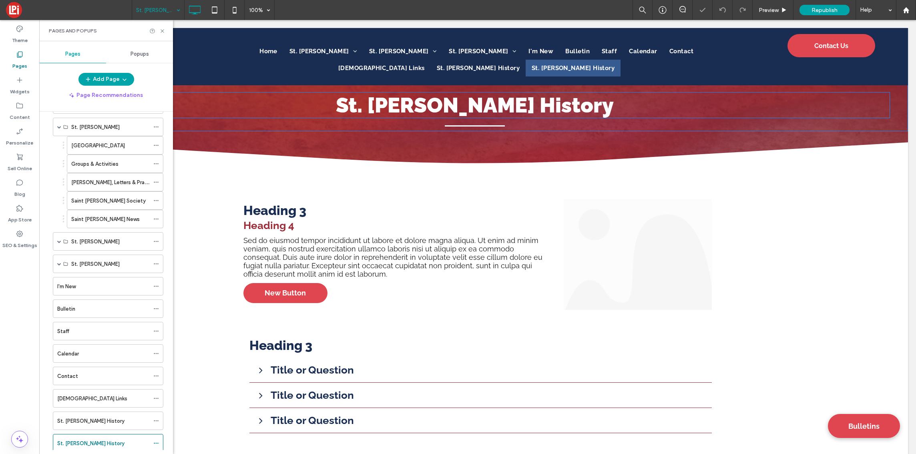
click at [487, 102] on span "St. Rita History" at bounding box center [475, 105] width 278 height 24
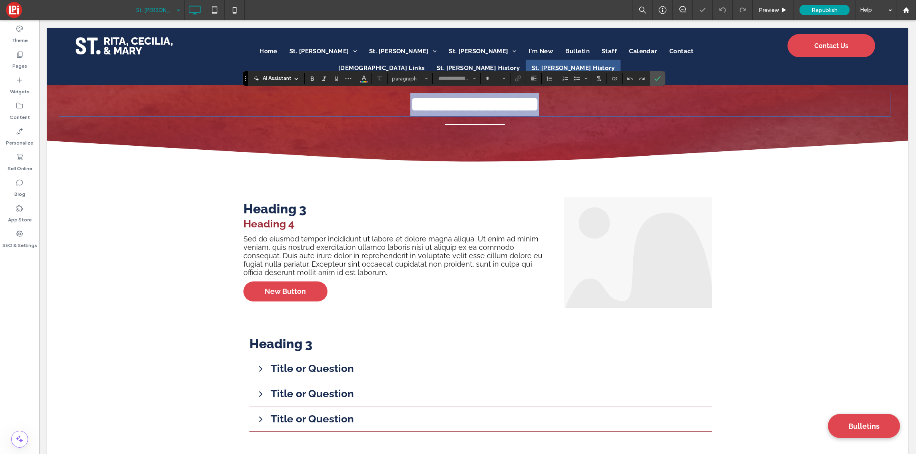
type input "*******"
type input "**"
click at [653, 80] on label "Confirm" at bounding box center [658, 78] width 12 height 14
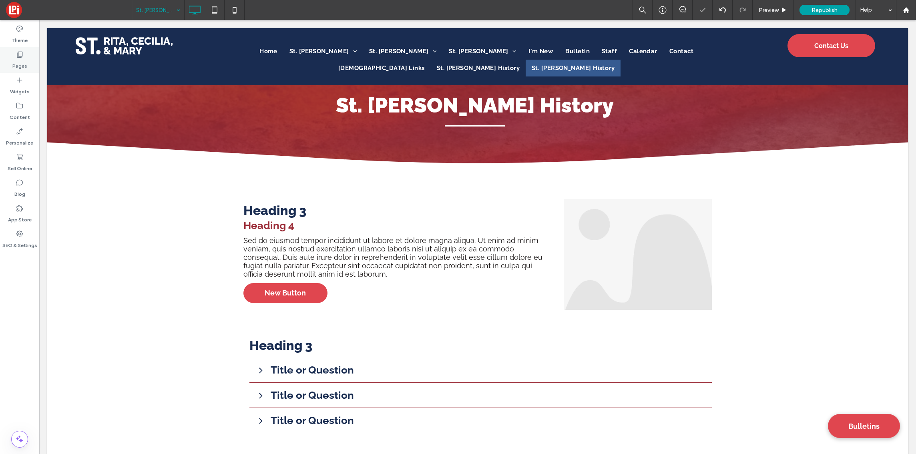
click at [26, 66] on label "Pages" at bounding box center [19, 63] width 15 height 11
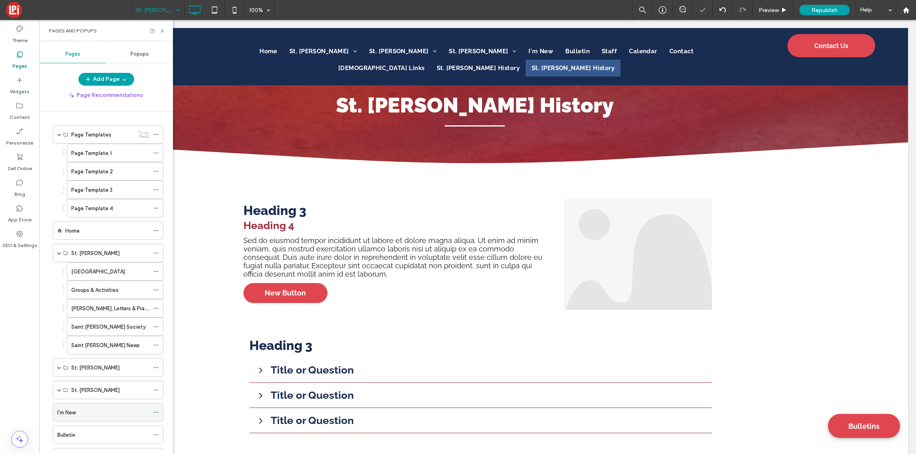
scroll to position [149, 0]
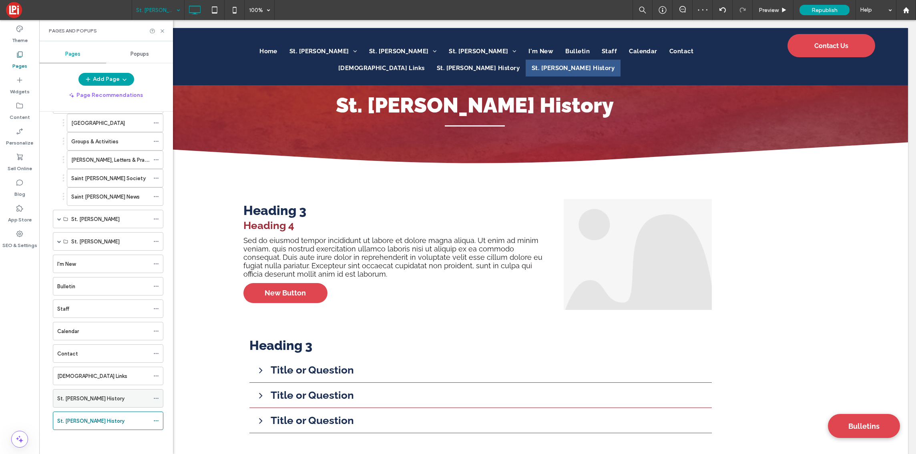
click at [155, 398] on use at bounding box center [156, 398] width 4 height 1
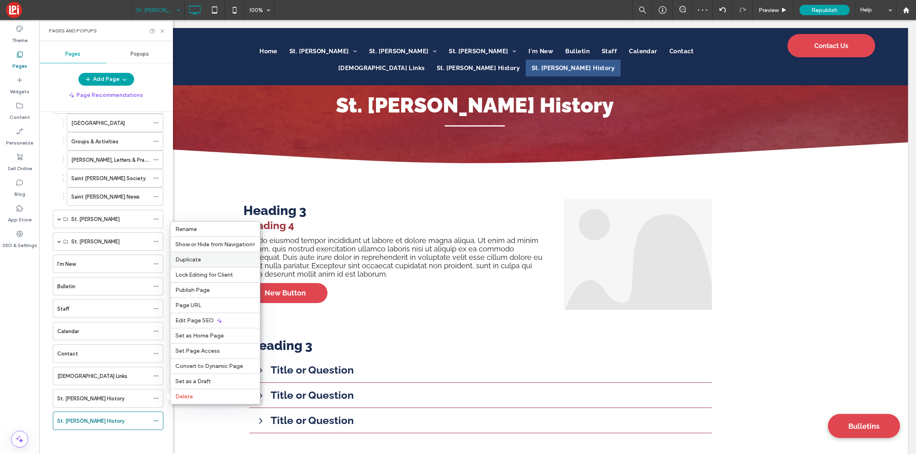
click at [208, 261] on label "Duplicate" at bounding box center [215, 259] width 80 height 7
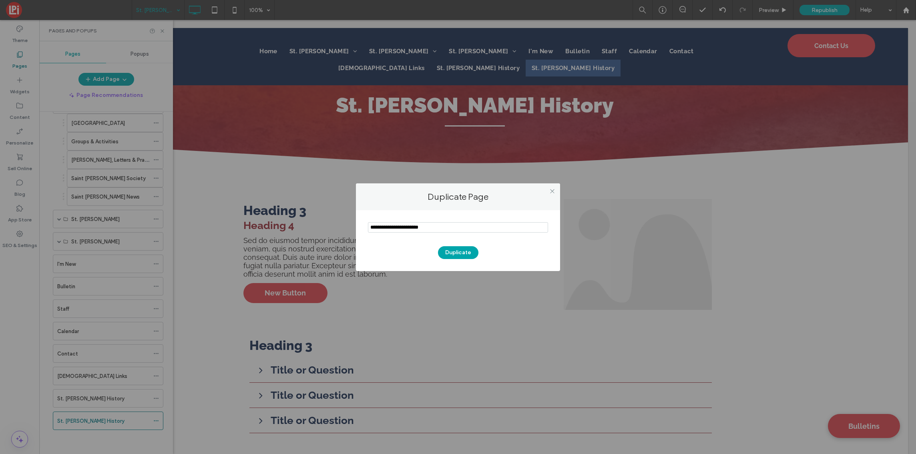
drag, startPoint x: 390, startPoint y: 228, endPoint x: 364, endPoint y: 227, distance: 26.0
click at [364, 227] on div "Duplicate" at bounding box center [458, 240] width 204 height 61
drag, startPoint x: 388, startPoint y: 227, endPoint x: 378, endPoint y: 226, distance: 10.0
click at [378, 226] on input "notEmpty" at bounding box center [458, 227] width 180 height 10
click at [415, 230] on input "notEmpty" at bounding box center [458, 227] width 180 height 10
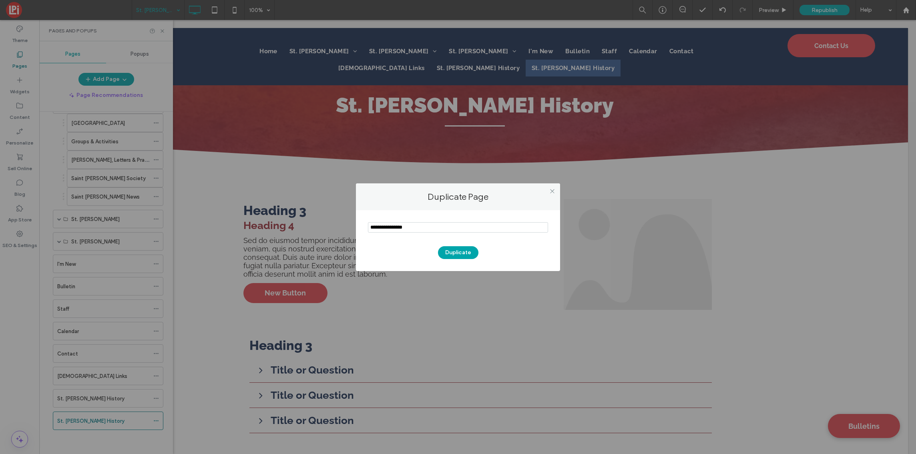
click at [415, 229] on input "notEmpty" at bounding box center [458, 227] width 180 height 10
type input "**********"
click at [453, 251] on button "Duplicate" at bounding box center [458, 252] width 40 height 13
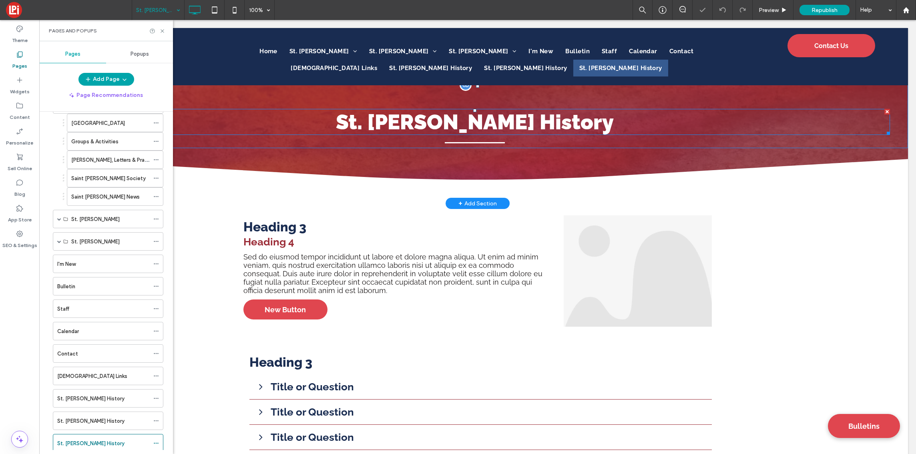
click at [537, 119] on span "St. Rita History" at bounding box center [475, 122] width 278 height 24
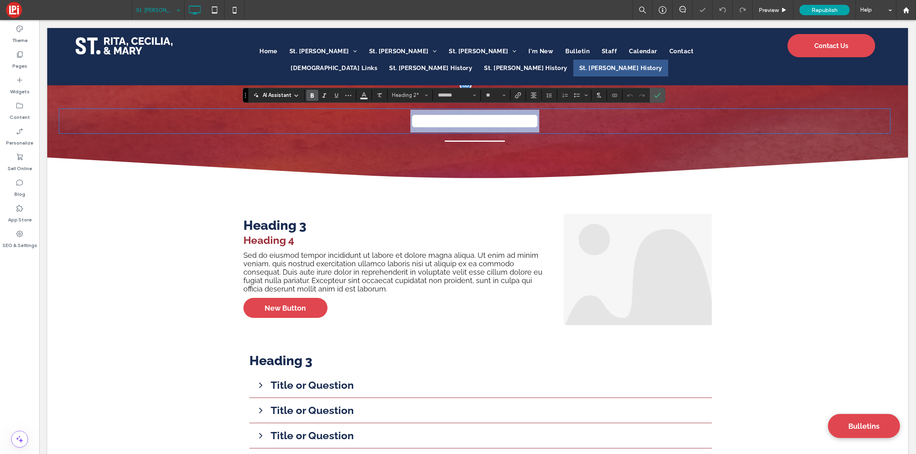
type input "**"
drag, startPoint x: 658, startPoint y: 95, endPoint x: 618, endPoint y: 74, distance: 44.8
click at [658, 95] on use "Confirm" at bounding box center [657, 95] width 6 height 5
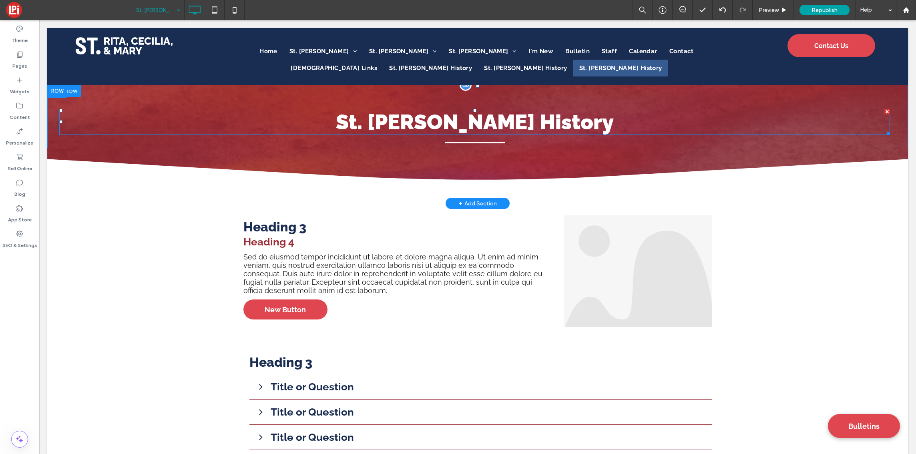
click at [542, 119] on span "St. Mary History" at bounding box center [475, 122] width 278 height 24
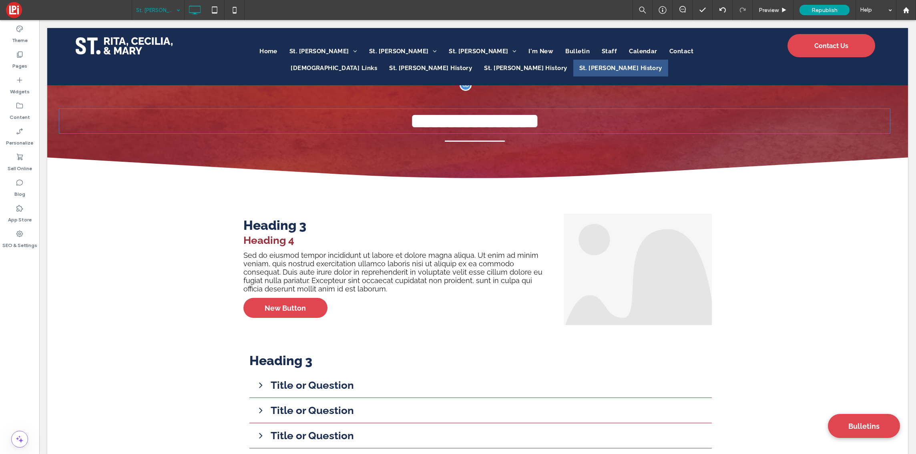
click at [539, 119] on span "**********" at bounding box center [474, 121] width 129 height 21
type input "*******"
type input "**"
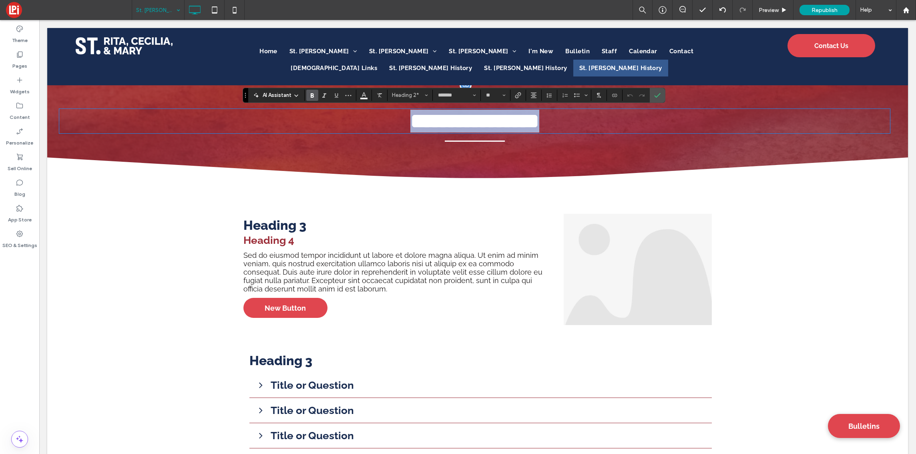
click at [539, 119] on span "**********" at bounding box center [474, 121] width 129 height 21
drag, startPoint x: 657, startPoint y: 95, endPoint x: 102, endPoint y: 75, distance: 555.4
click at [657, 95] on icon "Confirm" at bounding box center [657, 95] width 6 height 6
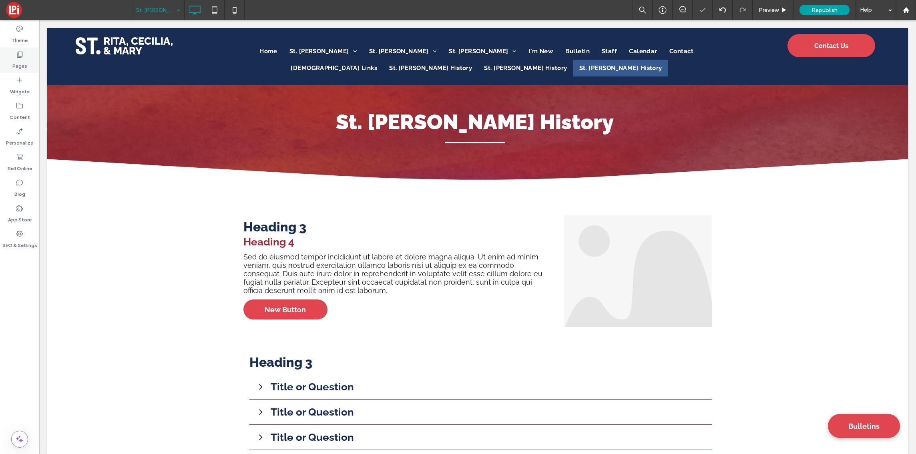
click at [24, 54] on div "Pages" at bounding box center [19, 60] width 39 height 26
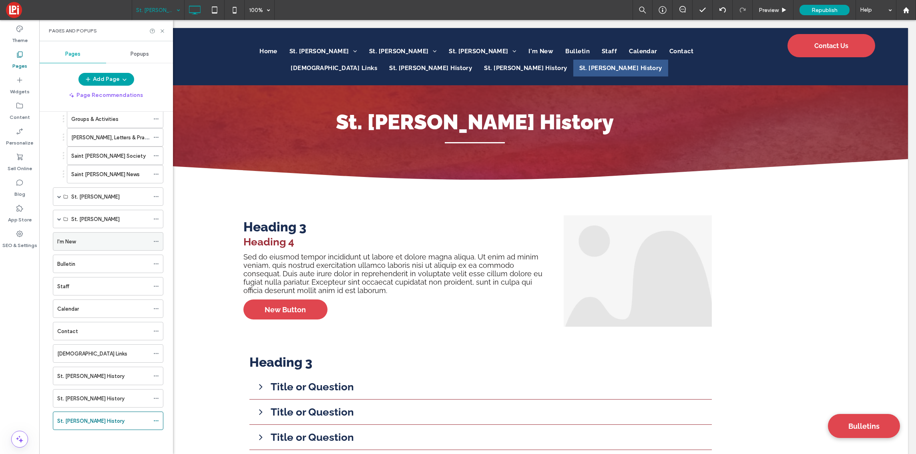
scroll to position [48, 0]
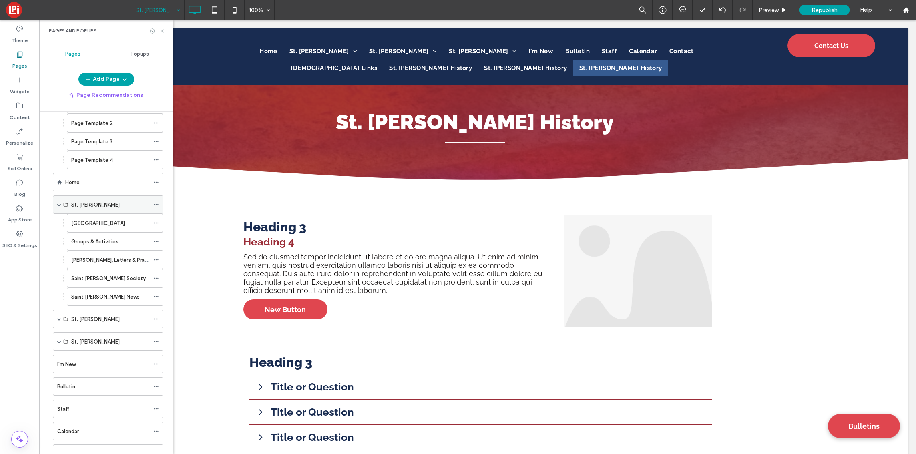
click at [59, 204] on span at bounding box center [59, 205] width 4 height 4
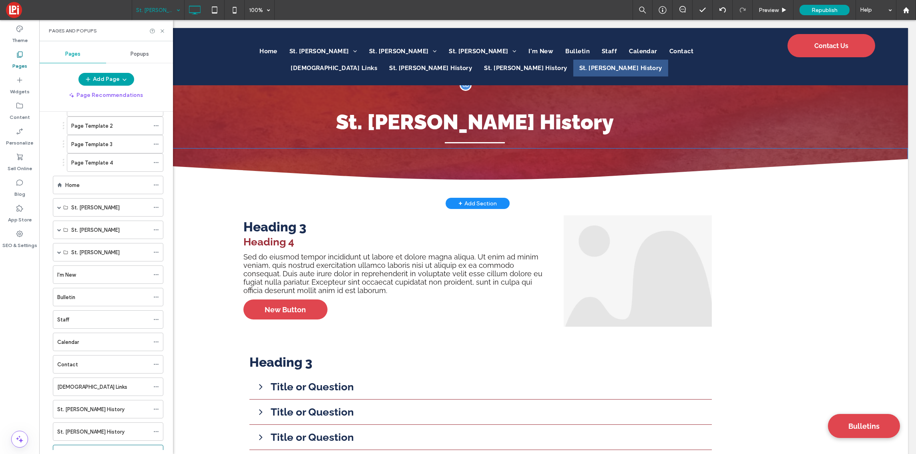
scroll to position [79, 0]
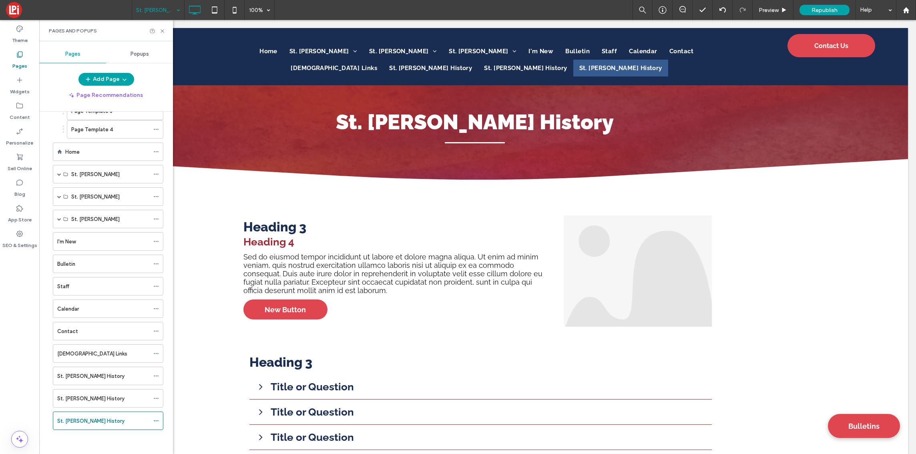
click at [18, 52] on icon at bounding box center [20, 54] width 8 height 8
click at [89, 153] on div "Home" at bounding box center [107, 152] width 84 height 8
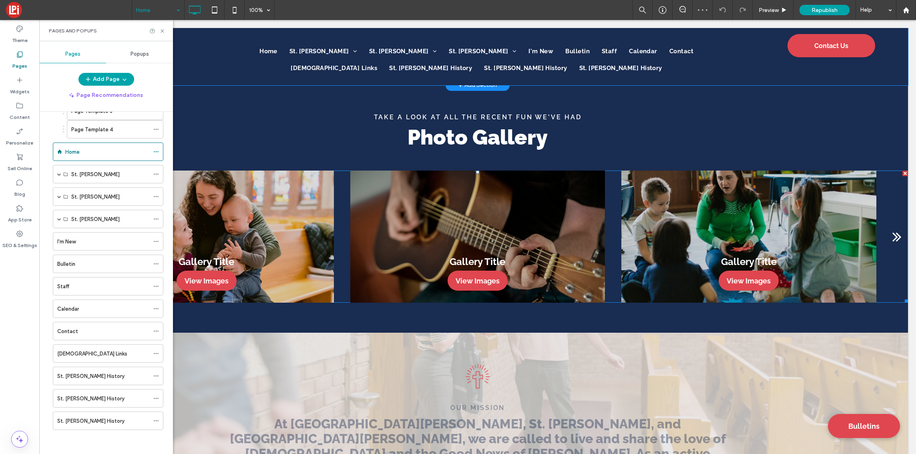
scroll to position [925, 0]
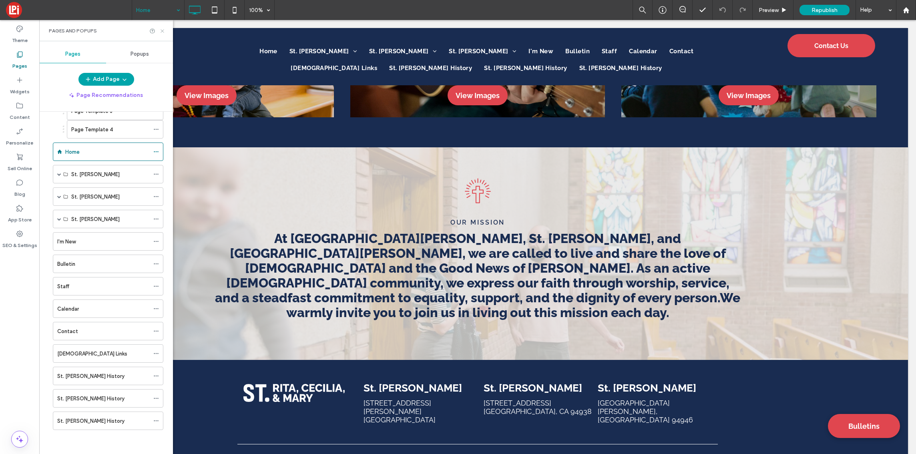
click at [161, 30] on icon at bounding box center [162, 31] width 6 height 6
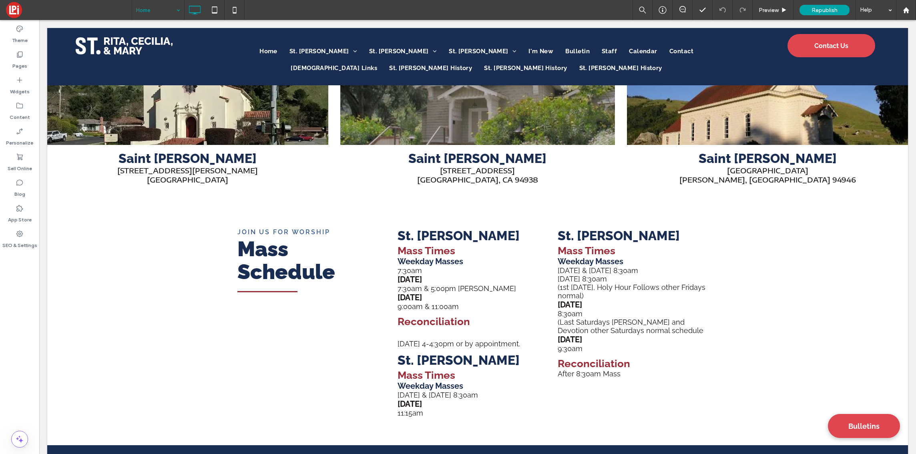
scroll to position [0, 0]
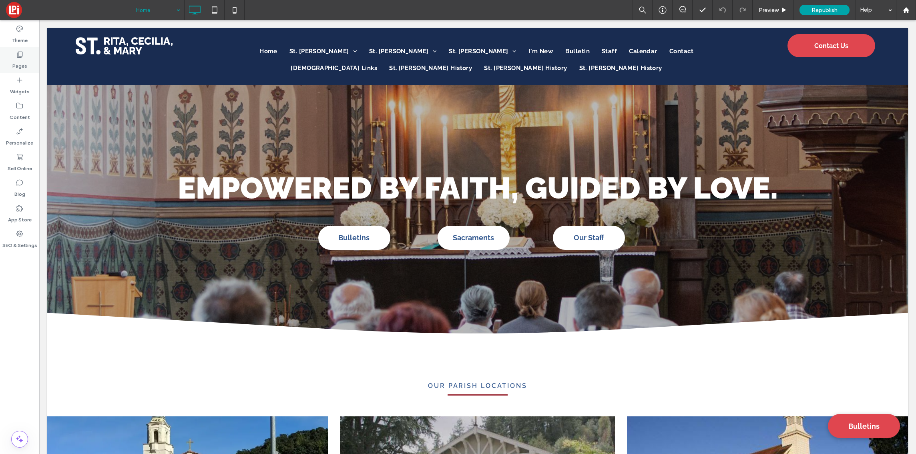
click at [19, 54] on icon at bounding box center [20, 54] width 8 height 8
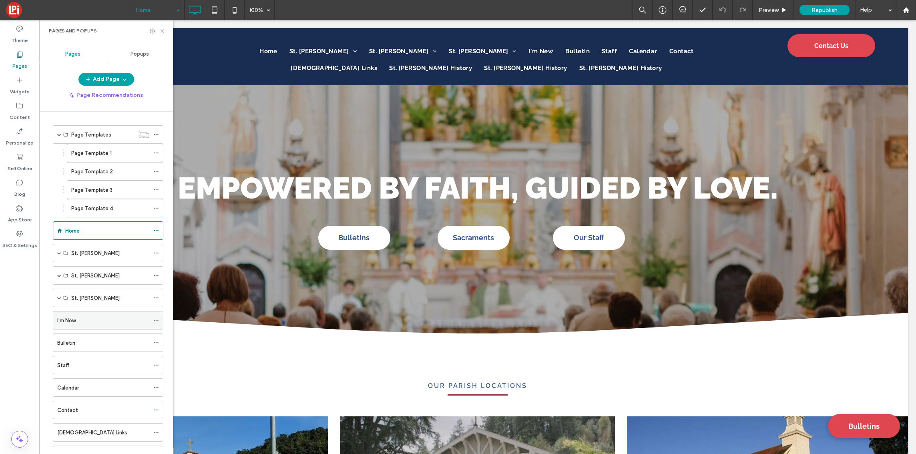
click at [99, 324] on div "I'm New" at bounding box center [103, 320] width 92 height 8
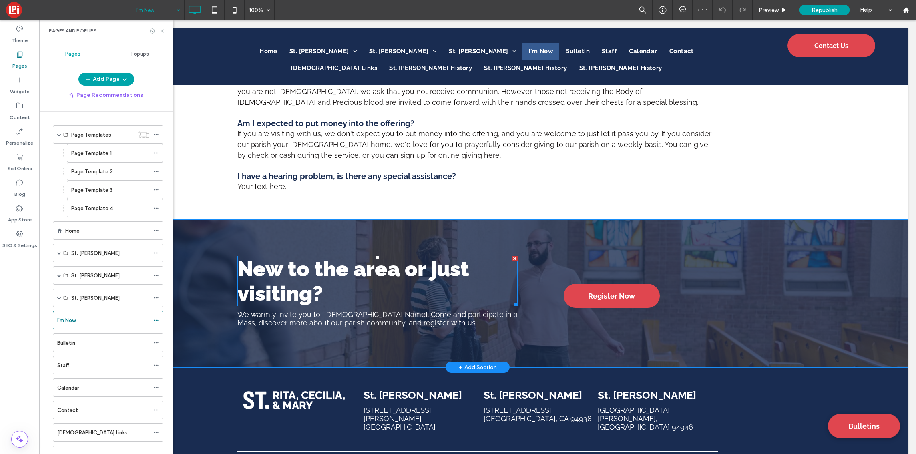
scroll to position [506, 0]
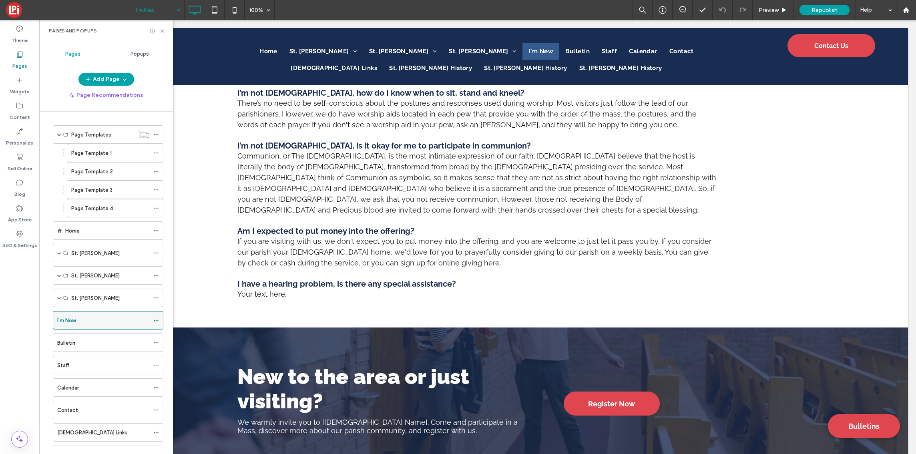
click at [155, 320] on icon at bounding box center [156, 321] width 6 height 6
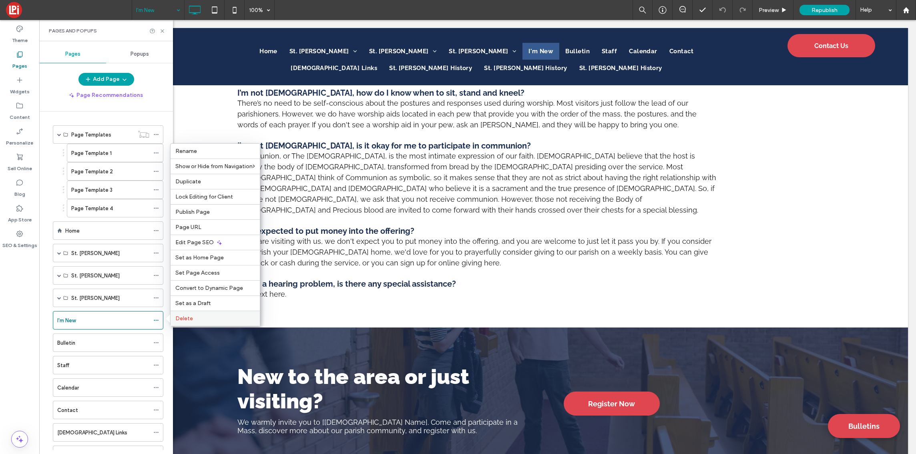
click at [193, 318] on label "Delete" at bounding box center [215, 318] width 80 height 7
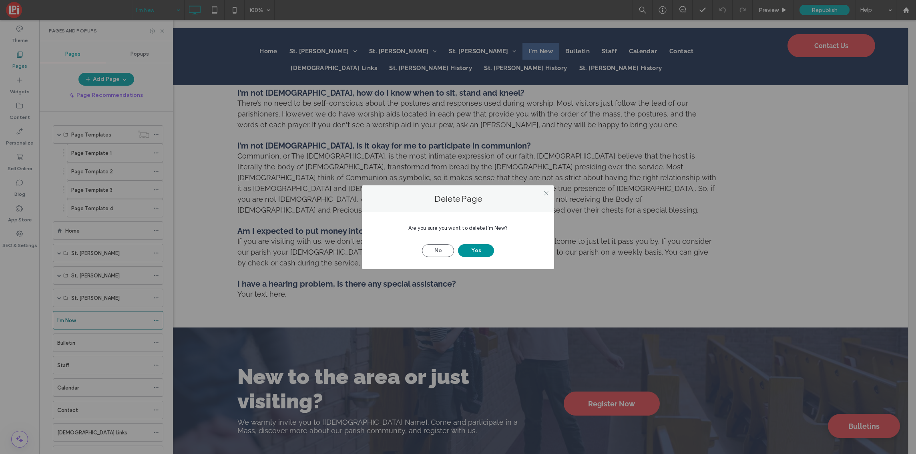
click at [477, 251] on button "Yes" at bounding box center [476, 250] width 36 height 13
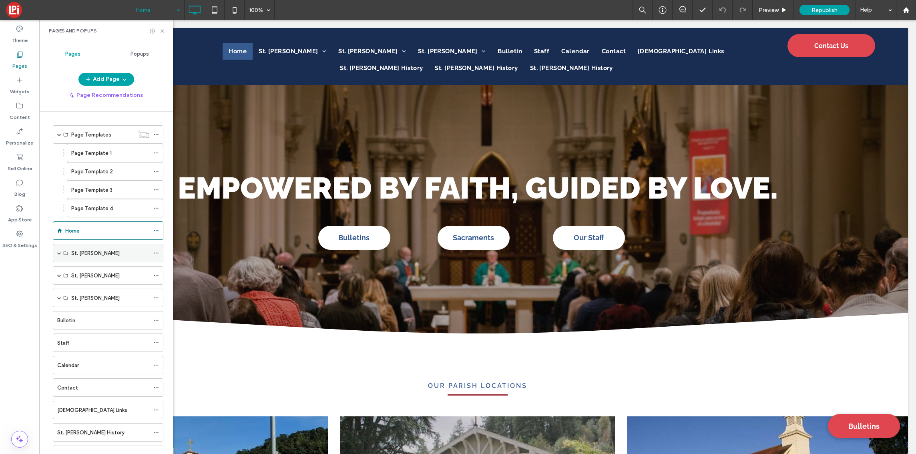
click at [60, 253] on span at bounding box center [59, 253] width 4 height 4
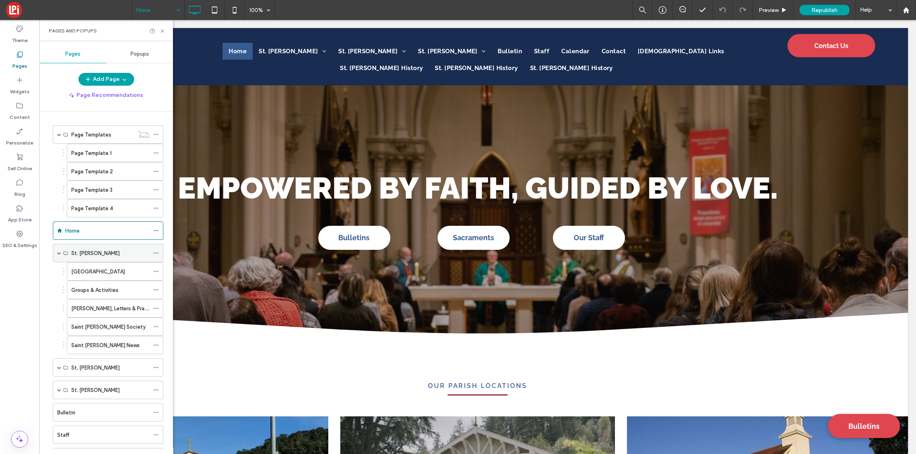
click at [60, 253] on span at bounding box center [59, 253] width 4 height 4
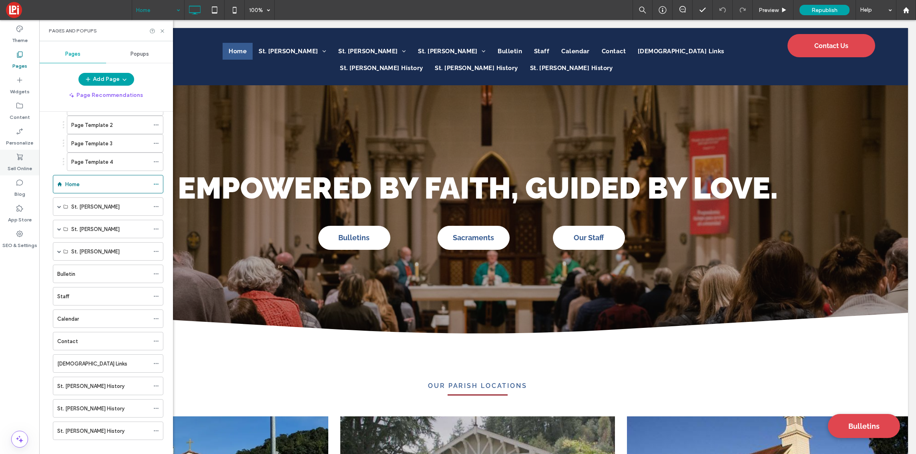
scroll to position [4, 0]
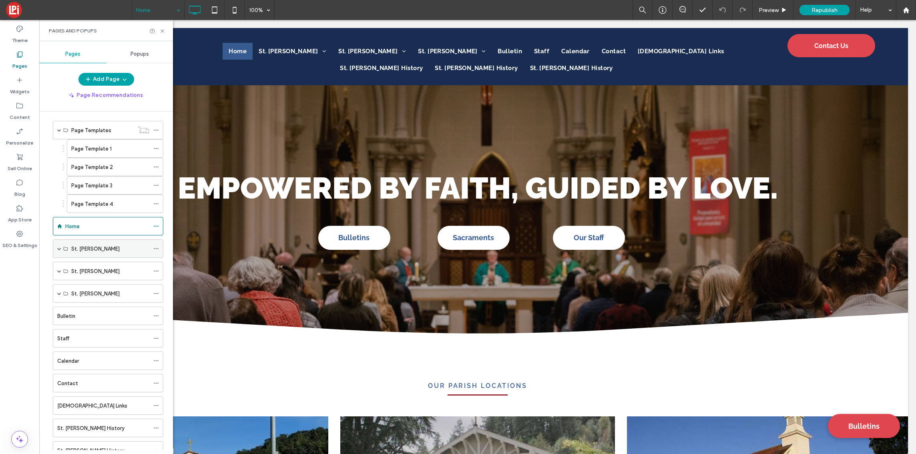
click at [58, 249] on span at bounding box center [59, 249] width 4 height 4
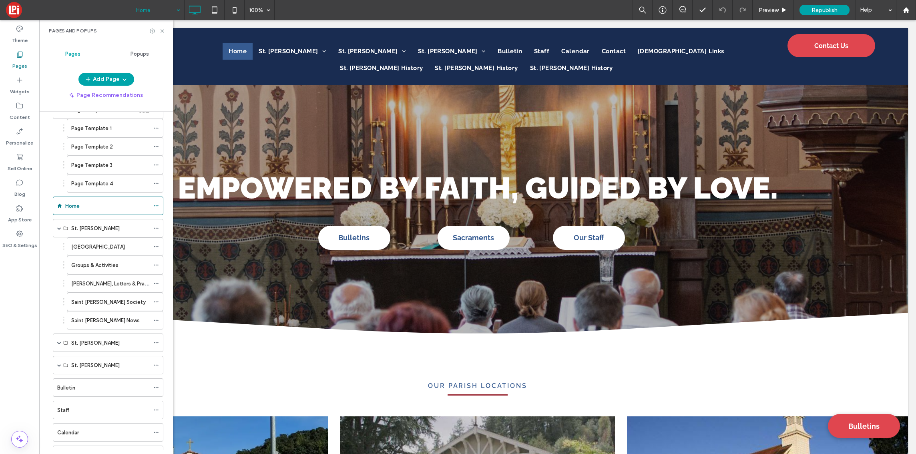
scroll to position [30, 0]
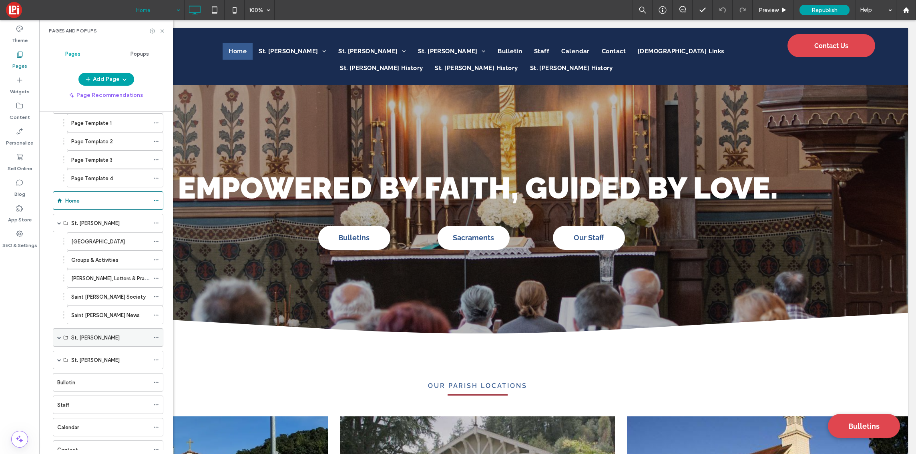
click at [58, 337] on span at bounding box center [59, 338] width 4 height 4
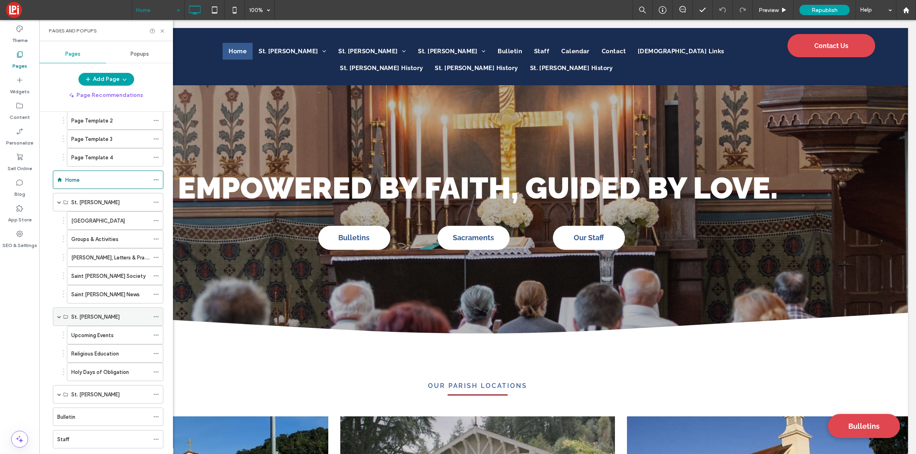
scroll to position [61, 0]
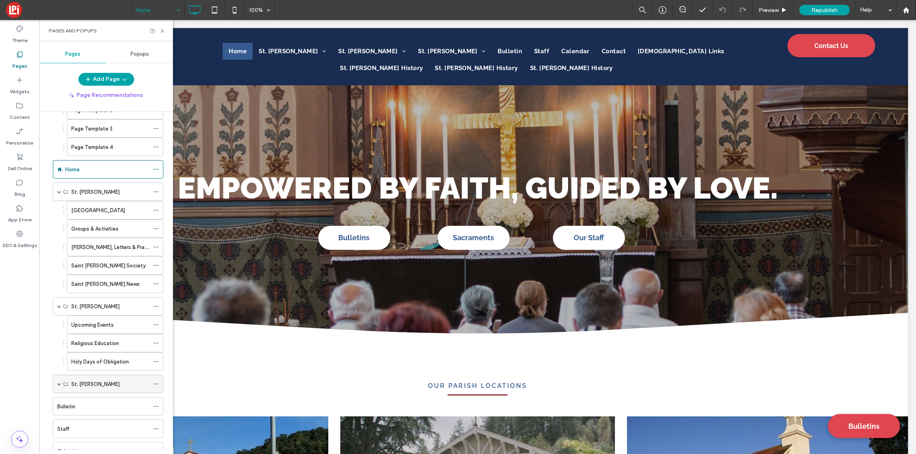
click at [59, 385] on span at bounding box center [59, 384] width 4 height 4
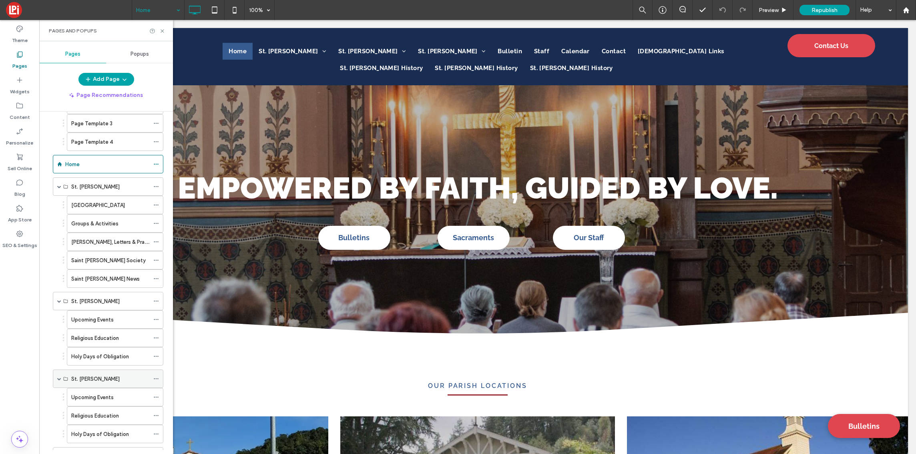
scroll to position [87, 0]
click at [113, 316] on label "Religious Education" at bounding box center [95, 317] width 48 height 14
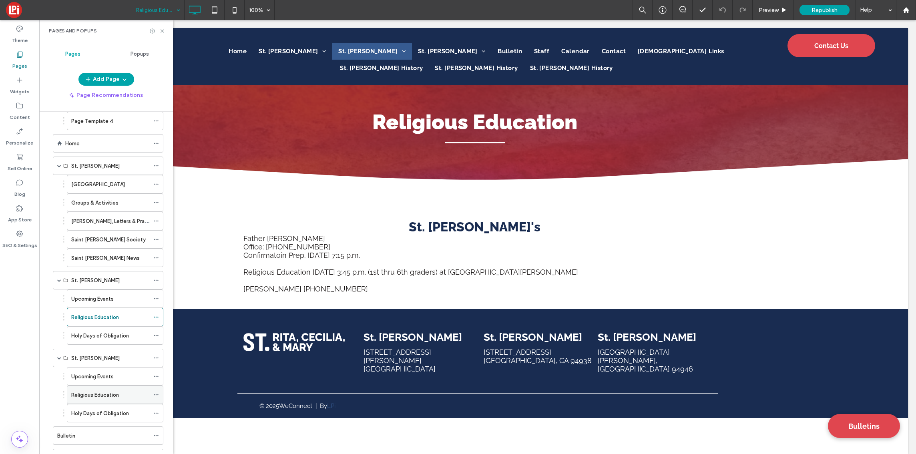
click at [101, 397] on label "Religious Education" at bounding box center [95, 395] width 48 height 14
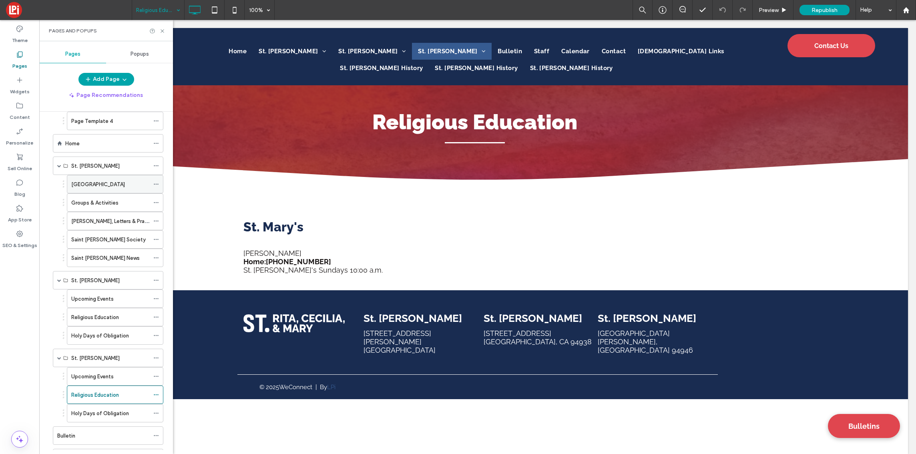
click at [95, 184] on label "Parish Community Center" at bounding box center [98, 184] width 54 height 14
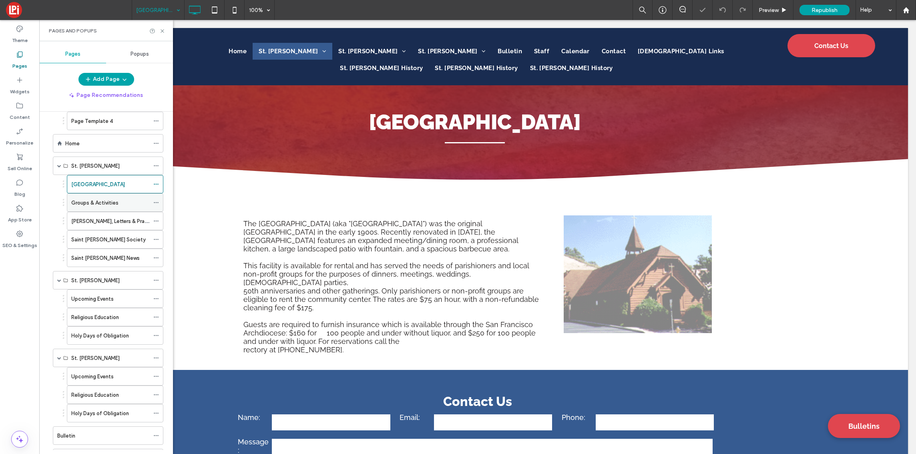
click at [105, 203] on label "Groups & Activities" at bounding box center [94, 203] width 47 height 14
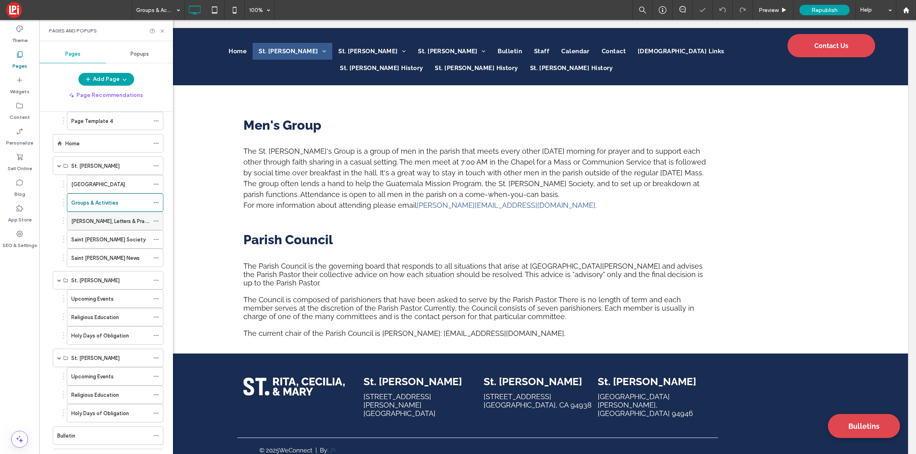
scroll to position [19, 0]
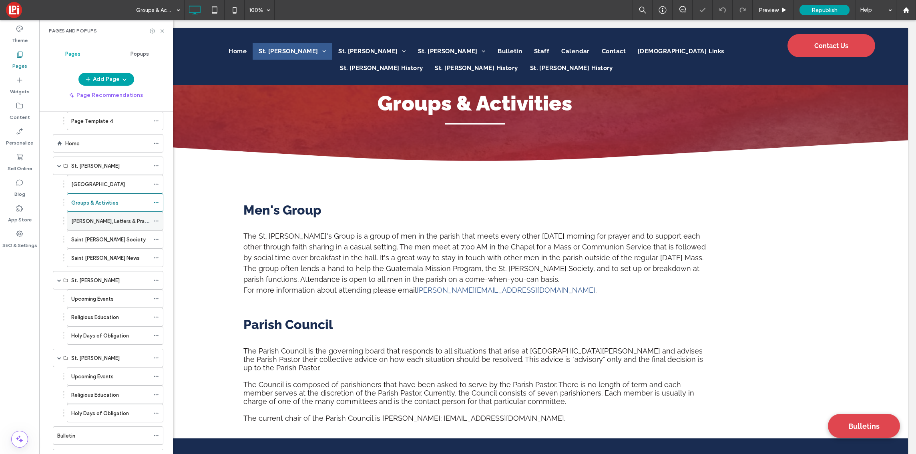
click at [111, 225] on label "​Homilies, Letters & Prayers Of The Faithful" at bounding box center [132, 221] width 122 height 14
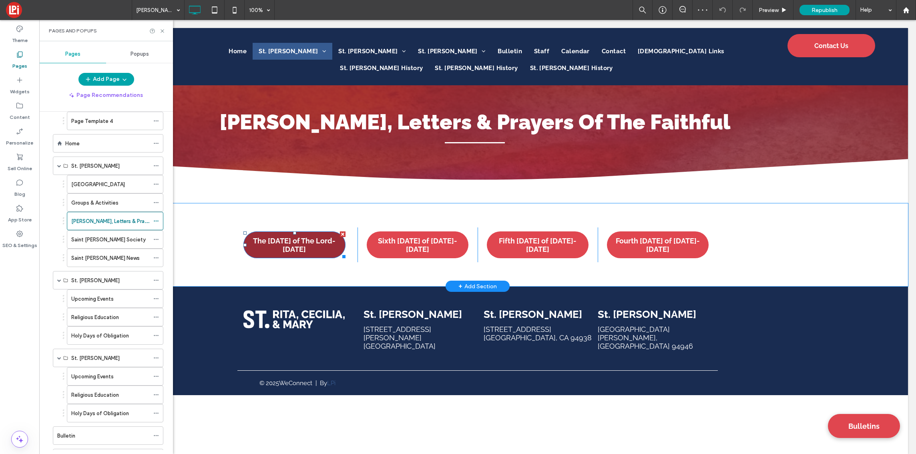
scroll to position [8, 0]
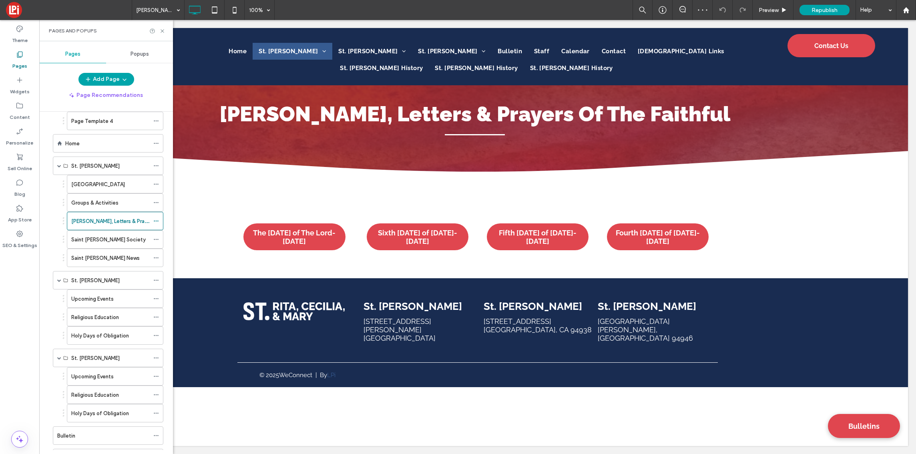
click at [115, 235] on label "Saint Vincent de Paul Society" at bounding box center [108, 240] width 74 height 14
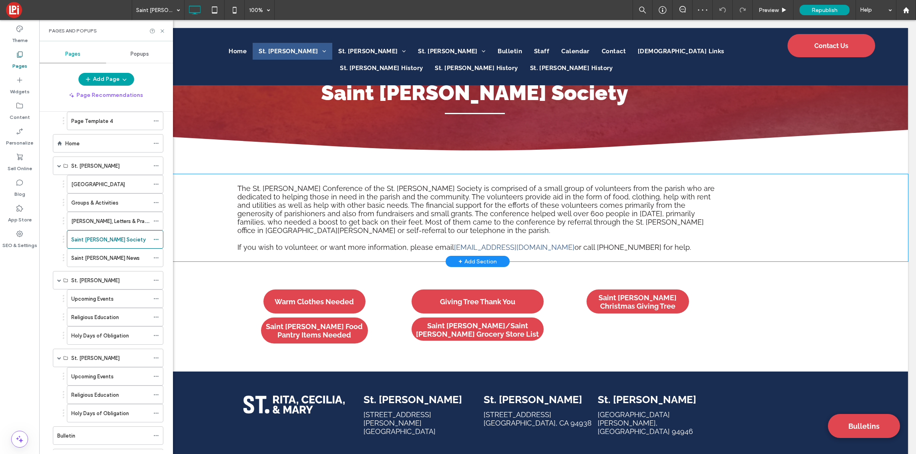
scroll to position [50, 0]
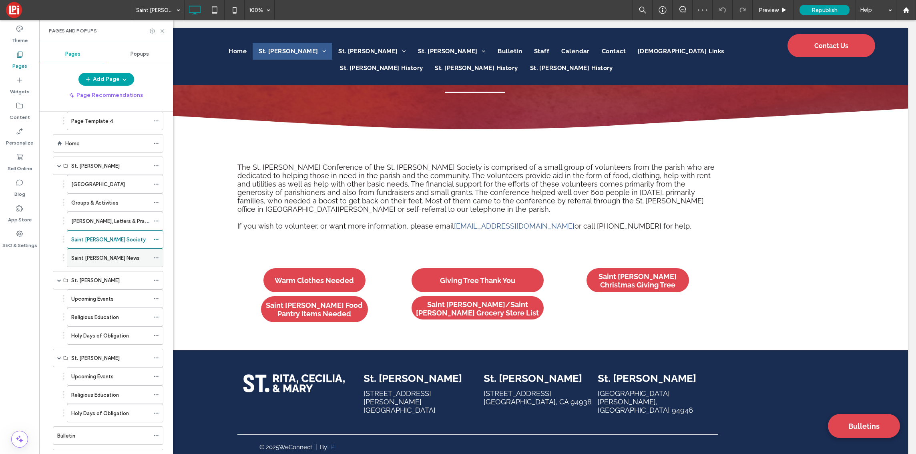
click at [111, 254] on label "Saint Rita Parish News" at bounding box center [105, 258] width 68 height 14
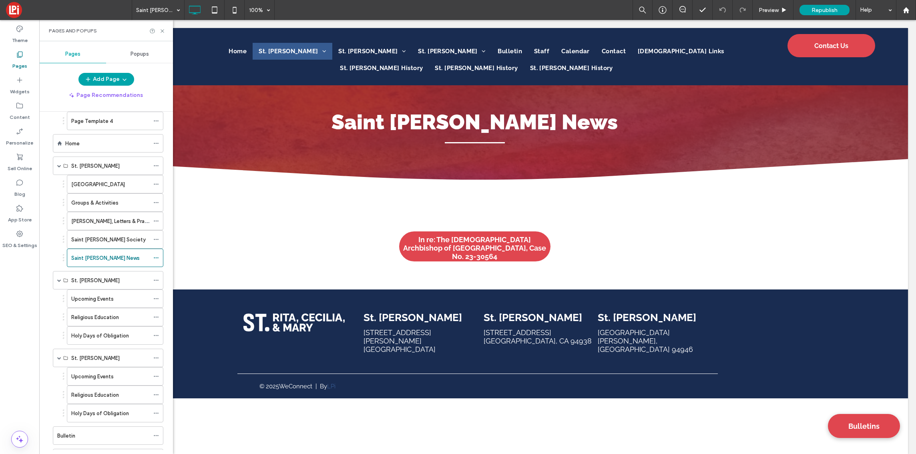
scroll to position [0, 0]
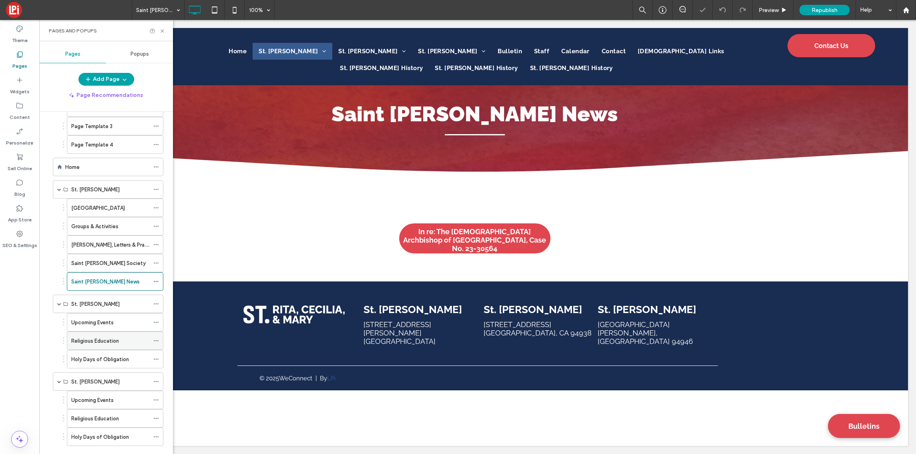
scroll to position [81, 0]
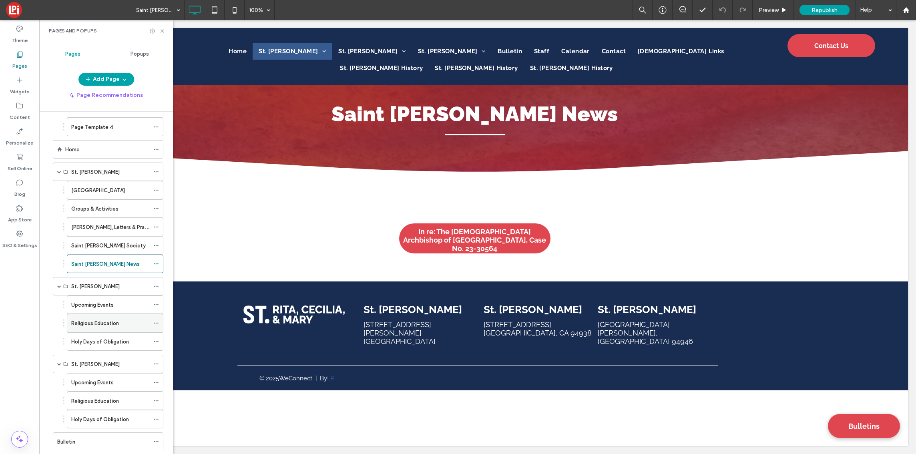
click at [156, 323] on use at bounding box center [156, 323] width 4 height 1
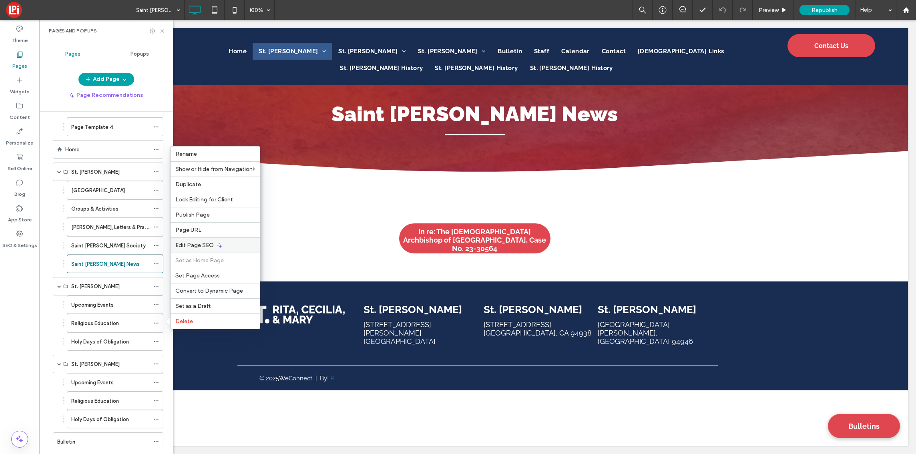
click at [217, 246] on use at bounding box center [219, 245] width 5 height 5
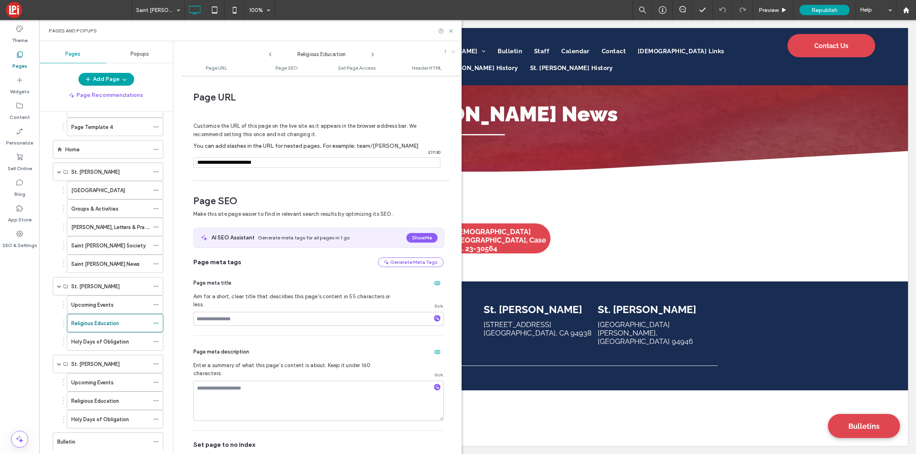
drag, startPoint x: 455, startPoint y: 52, endPoint x: 416, endPoint y: 32, distance: 44.1
click at [455, 52] on icon at bounding box center [453, 51] width 5 height 5
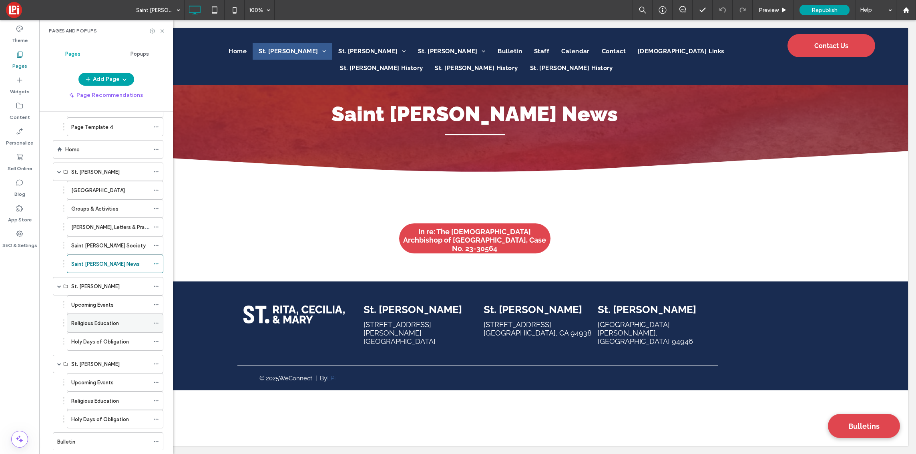
click at [156, 322] on icon at bounding box center [156, 323] width 6 height 6
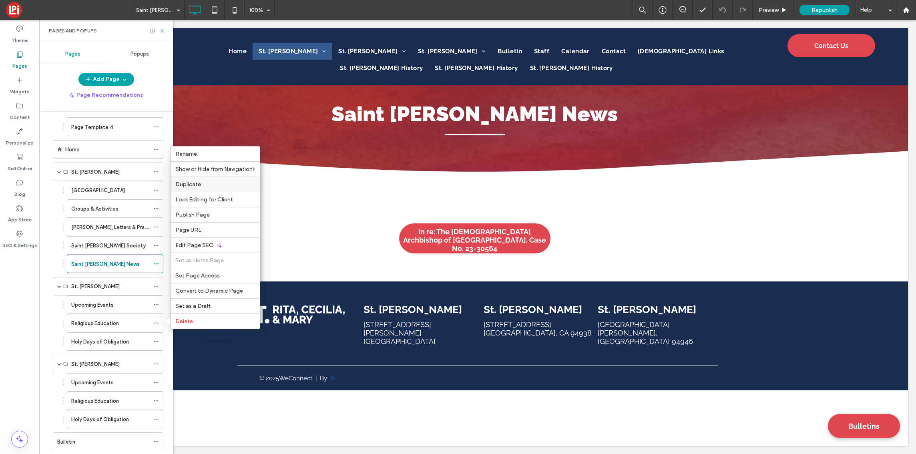
click at [209, 181] on label "Duplicate" at bounding box center [215, 184] width 80 height 7
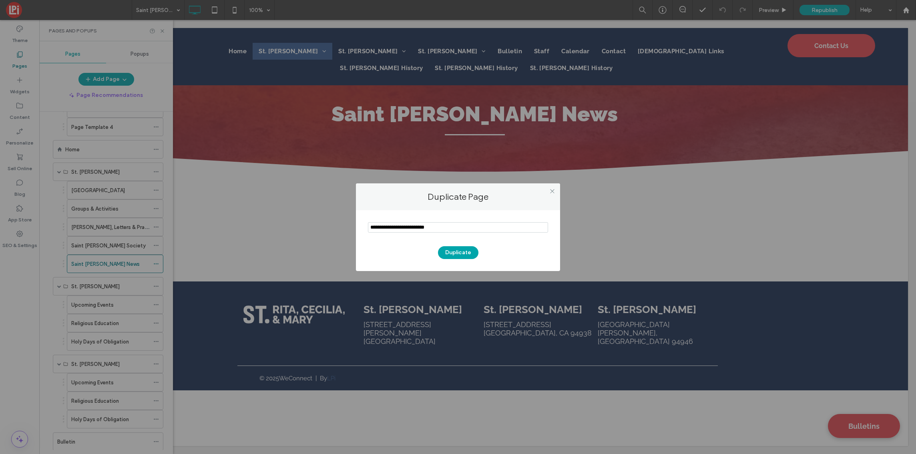
click at [449, 227] on input "notEmpty" at bounding box center [458, 227] width 180 height 10
drag, startPoint x: 390, startPoint y: 227, endPoint x: 356, endPoint y: 226, distance: 34.5
click at [356, 226] on div "Duplicate" at bounding box center [458, 240] width 204 height 61
click at [424, 227] on input "notEmpty" at bounding box center [458, 227] width 180 height 10
click at [452, 231] on input "notEmpty" at bounding box center [458, 227] width 180 height 10
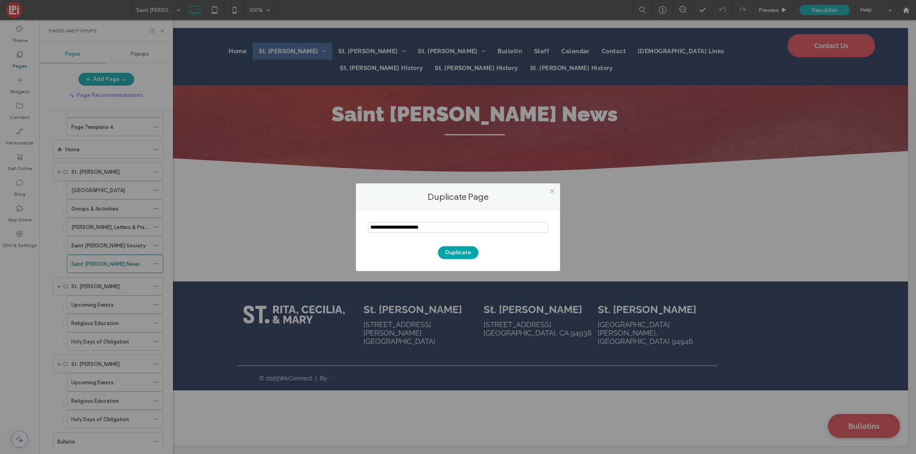
click at [452, 231] on input "notEmpty" at bounding box center [458, 227] width 180 height 10
type input "**********"
click at [461, 254] on button "Duplicate" at bounding box center [458, 252] width 40 height 13
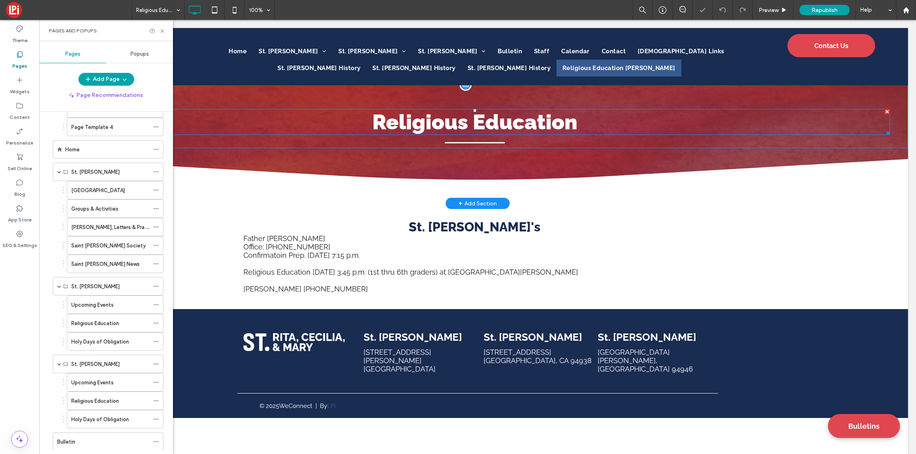
click at [478, 117] on span "Religious Education" at bounding box center [474, 122] width 205 height 24
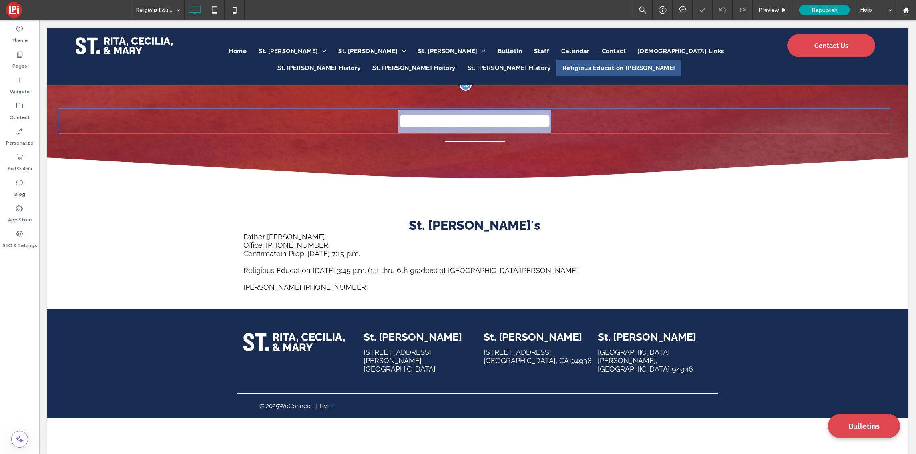
type input "*******"
type input "**"
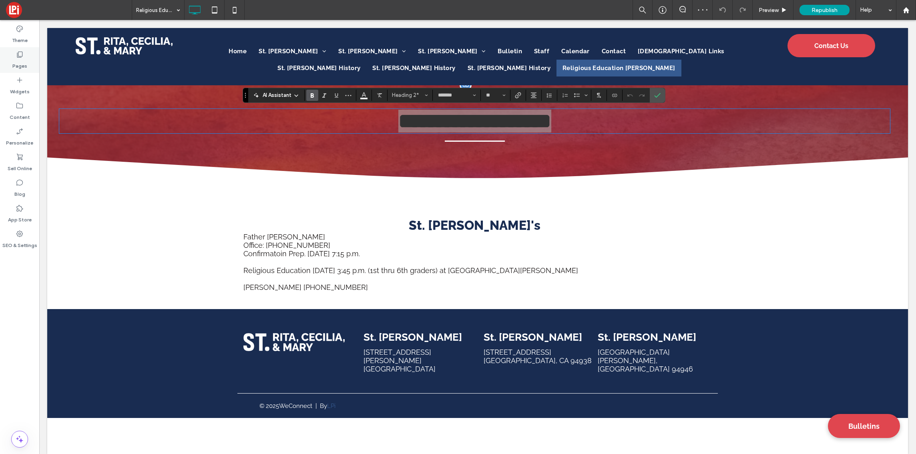
click at [20, 66] on label "Pages" at bounding box center [19, 63] width 15 height 11
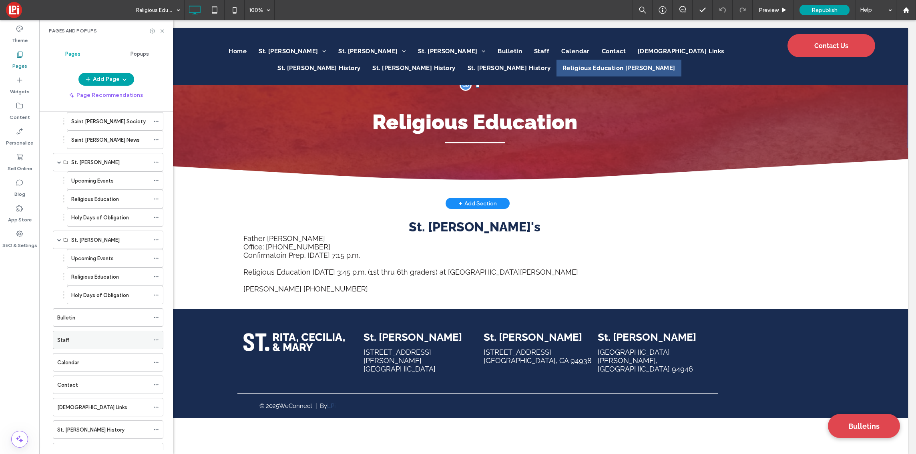
scroll to position [282, 0]
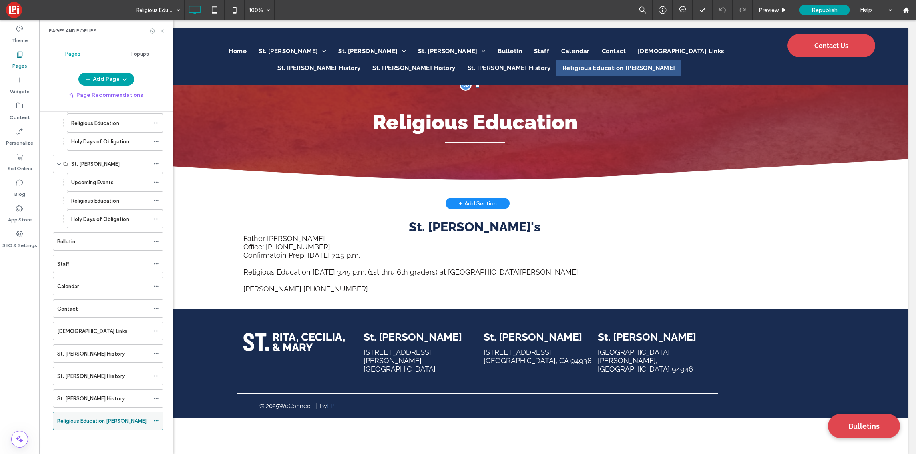
click at [141, 421] on div "Religious Education Rita" at bounding box center [103, 421] width 92 height 8
click at [158, 419] on icon at bounding box center [156, 421] width 6 height 6
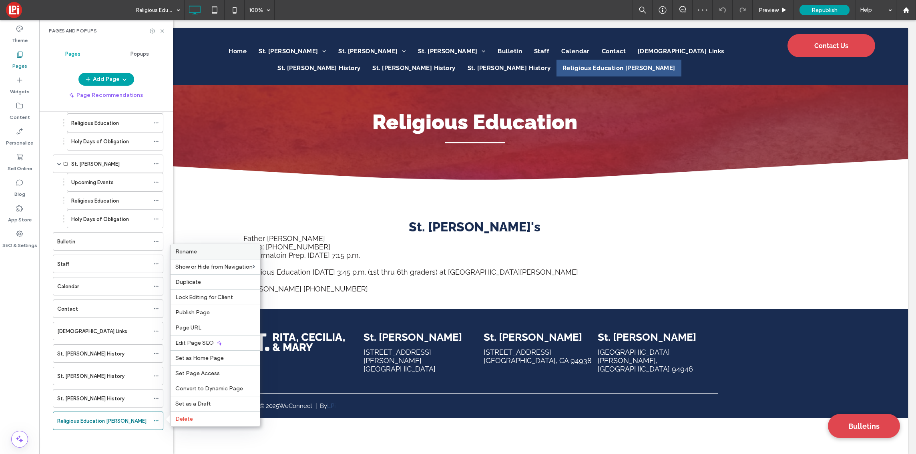
click at [202, 251] on label "Rename" at bounding box center [215, 251] width 80 height 7
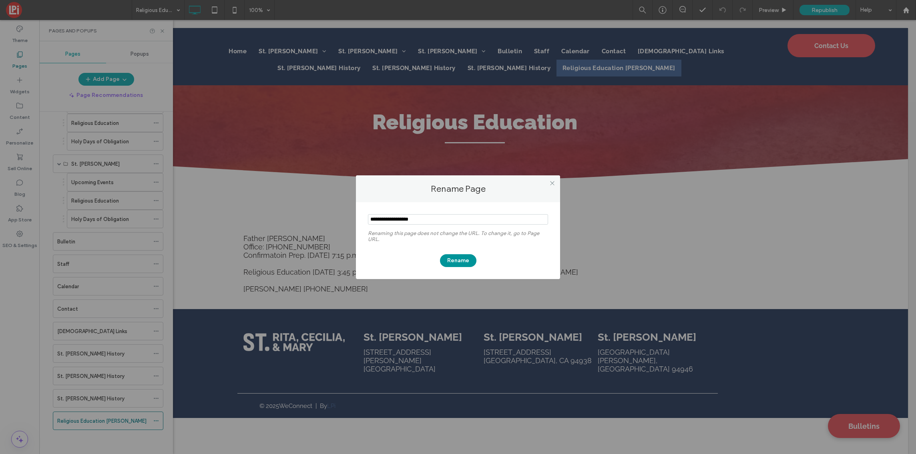
type input "**********"
click at [455, 261] on button "Rename" at bounding box center [458, 260] width 36 height 13
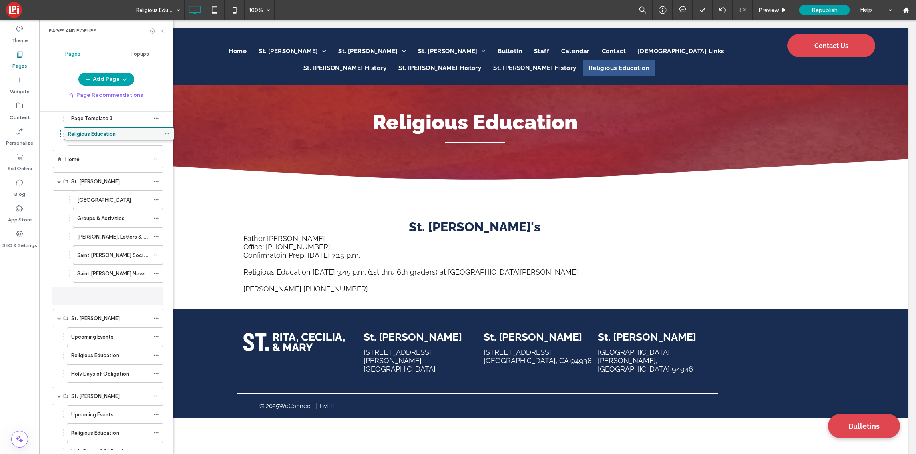
scroll to position [64, 0]
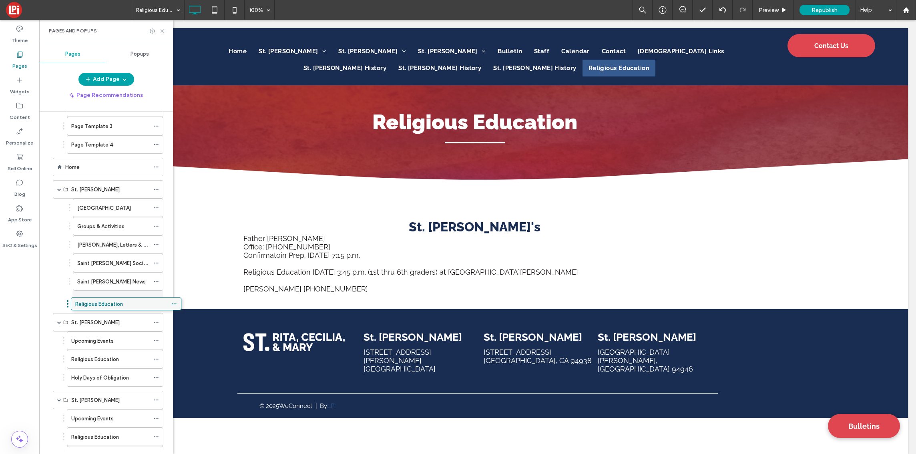
drag, startPoint x: 107, startPoint y: 421, endPoint x: 125, endPoint y: 307, distance: 115.5
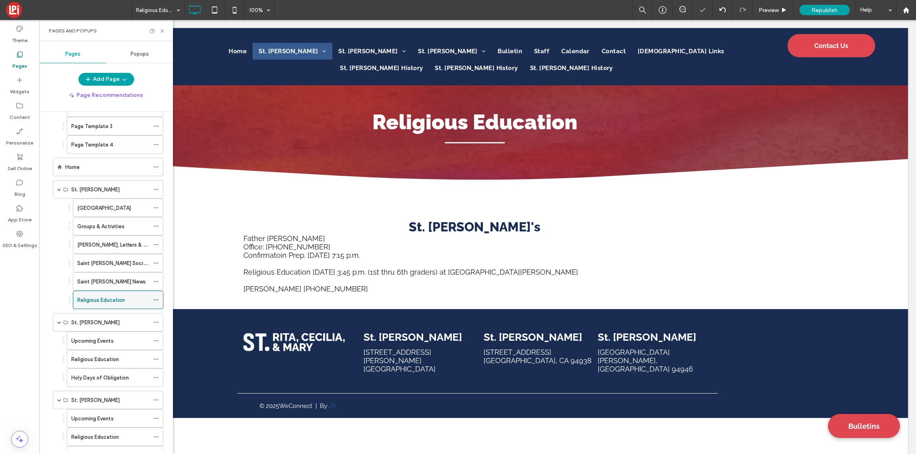
click at [125, 298] on div "Religious Education" at bounding box center [113, 300] width 72 height 8
click at [457, 225] on span "St. Cecilia's" at bounding box center [475, 226] width 132 height 15
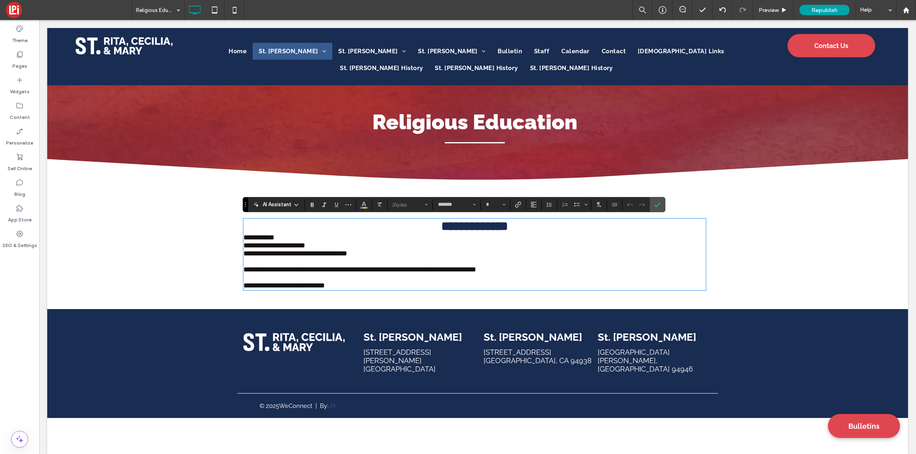
type input "**"
click at [511, 226] on h3 "**********" at bounding box center [474, 226] width 463 height 14
drag, startPoint x: 513, startPoint y: 226, endPoint x: 459, endPoint y: 223, distance: 54.5
click at [459, 223] on h3 "**********" at bounding box center [474, 226] width 463 height 14
click at [658, 204] on icon "Confirm" at bounding box center [657, 204] width 6 height 6
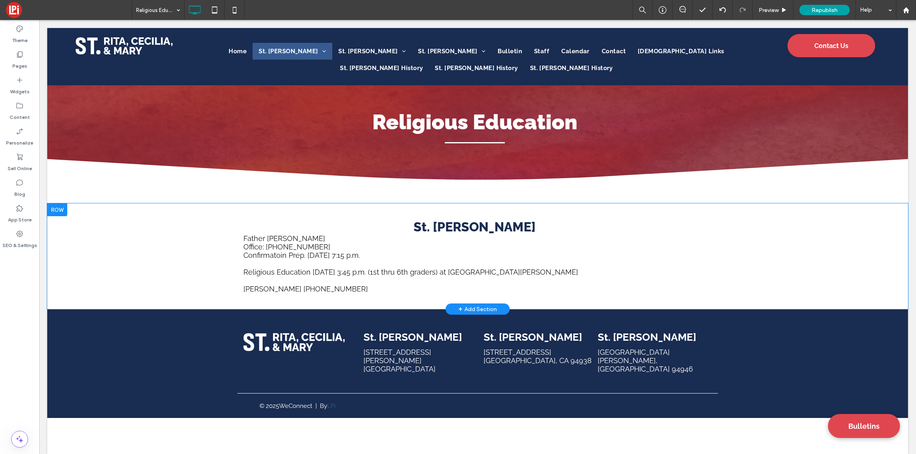
click at [283, 265] on p at bounding box center [474, 263] width 463 height 8
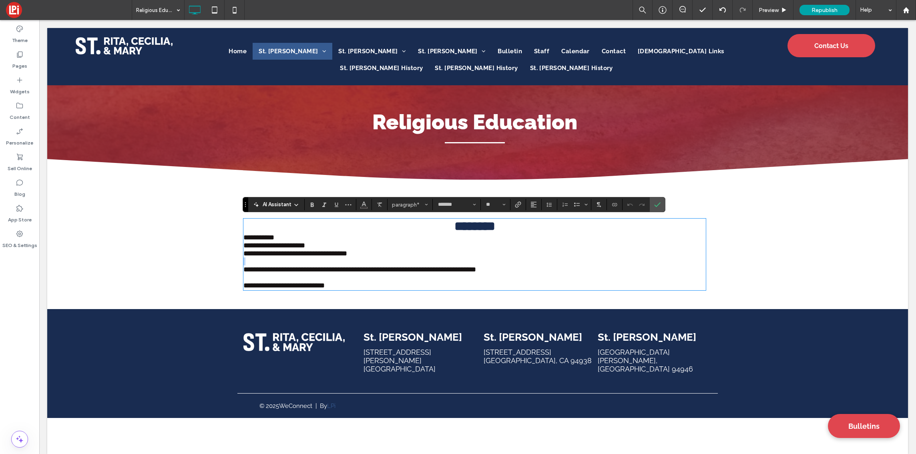
click at [283, 265] on p at bounding box center [474, 261] width 463 height 8
drag, startPoint x: 345, startPoint y: 291, endPoint x: 249, endPoint y: 235, distance: 110.7
click at [249, 235] on div "**********" at bounding box center [474, 254] width 463 height 70
click at [245, 238] on span "**********" at bounding box center [258, 237] width 31 height 7
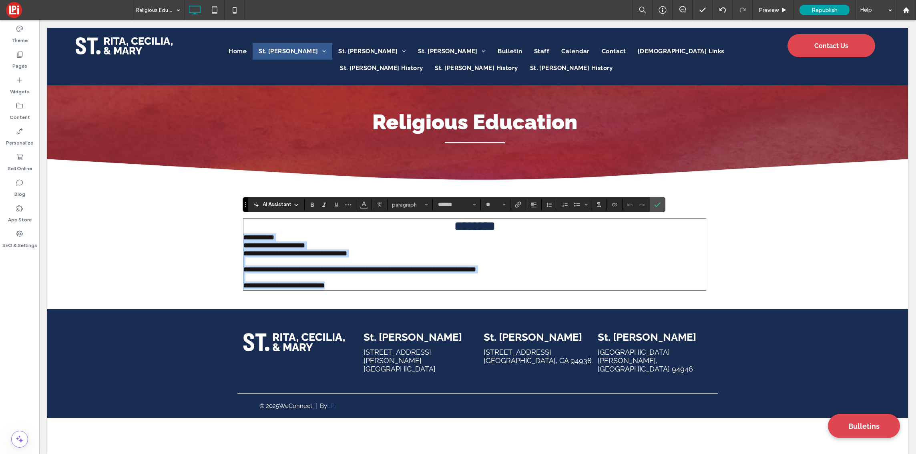
drag, startPoint x: 241, startPoint y: 237, endPoint x: 340, endPoint y: 290, distance: 111.6
click at [340, 290] on div "**********" at bounding box center [474, 254] width 463 height 70
paste div
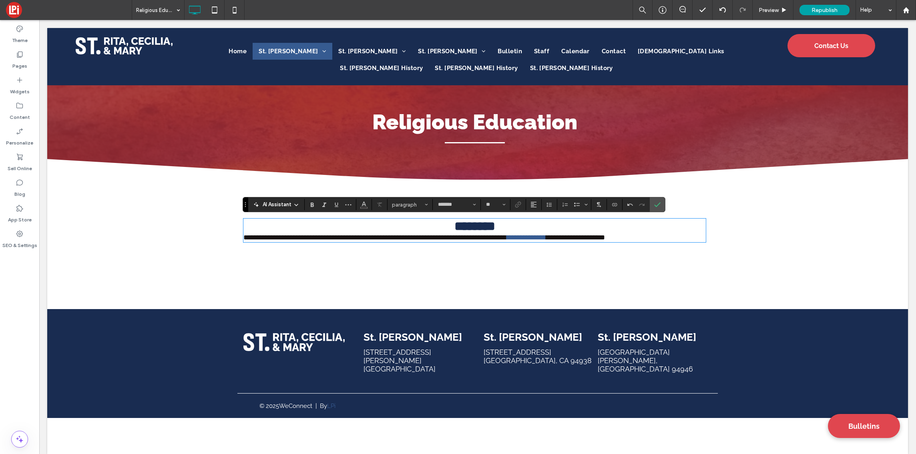
click at [528, 226] on h3 "********" at bounding box center [474, 226] width 463 height 14
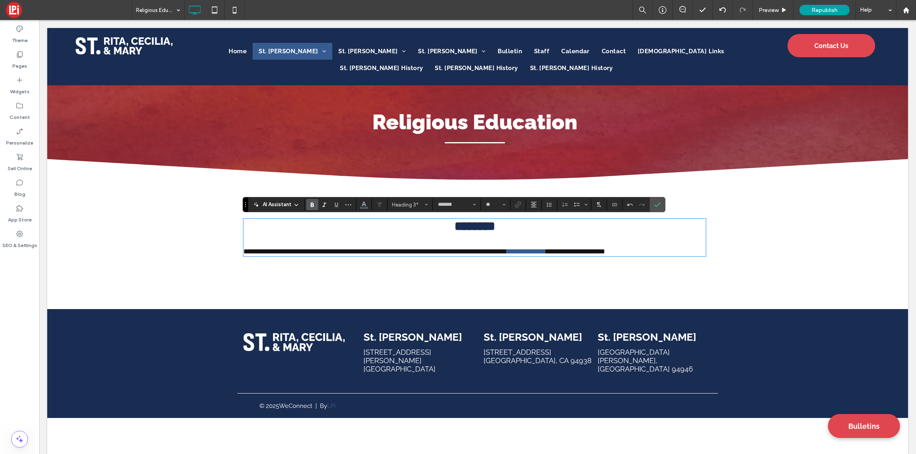
type input "**"
click at [428, 255] on span "**********" at bounding box center [375, 251] width 264 height 7
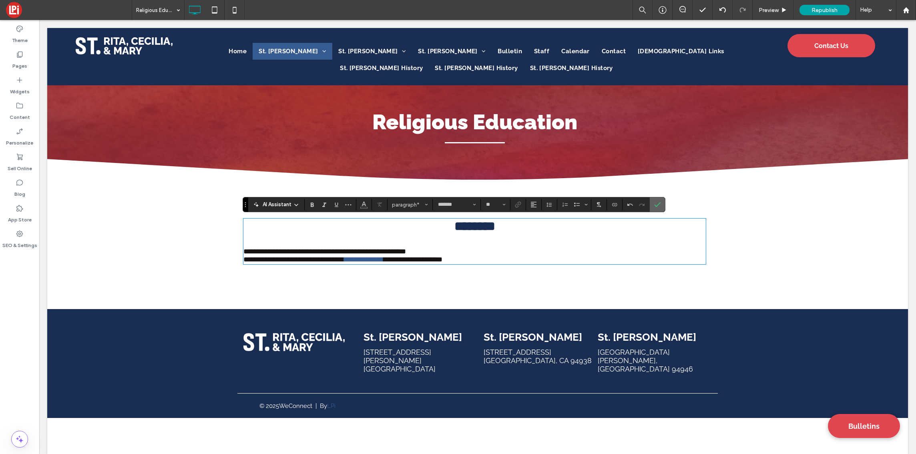
click at [654, 206] on label "Confirm" at bounding box center [658, 204] width 12 height 14
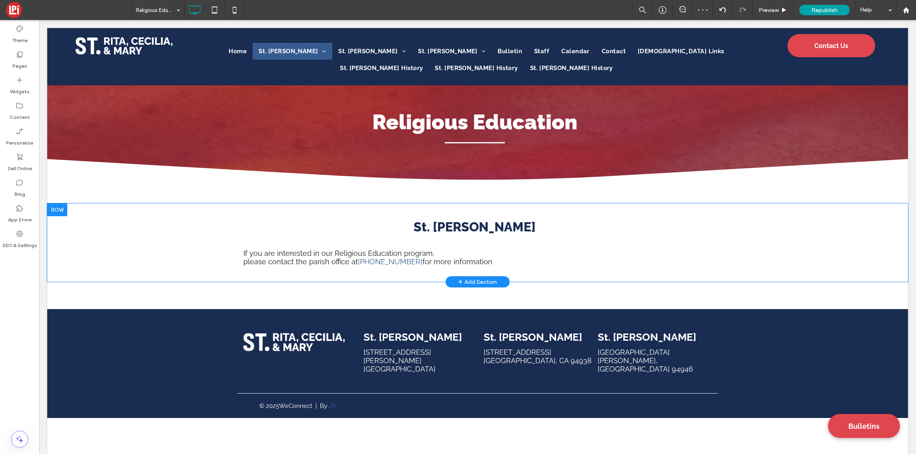
click at [248, 262] on span "﻿ please contact the parish office at" at bounding box center [300, 261] width 115 height 8
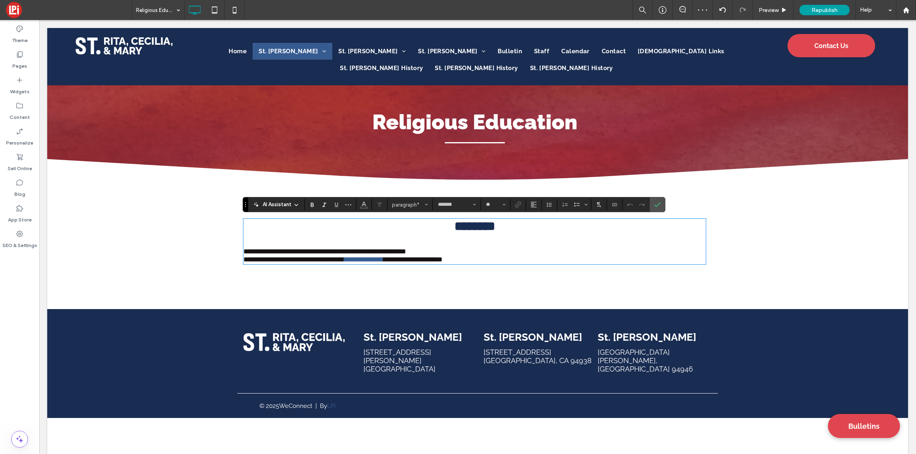
click at [243, 262] on span "**********" at bounding box center [293, 259] width 101 height 7
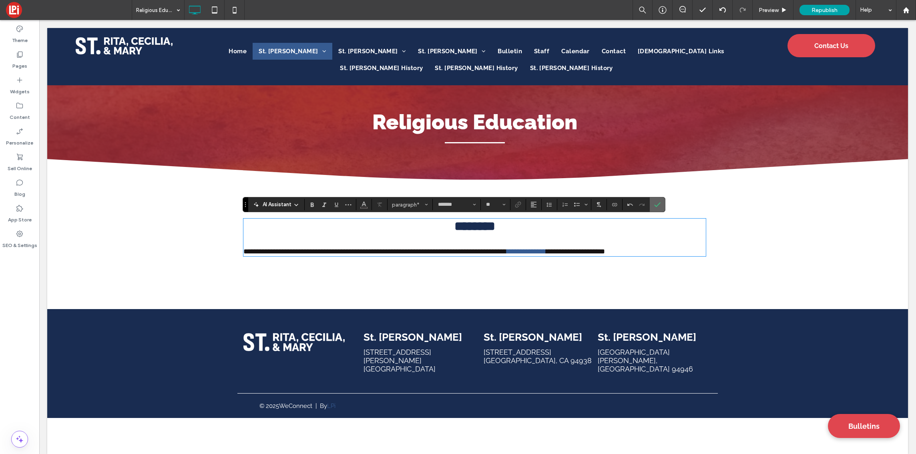
click at [654, 207] on icon "Confirm" at bounding box center [657, 204] width 6 height 6
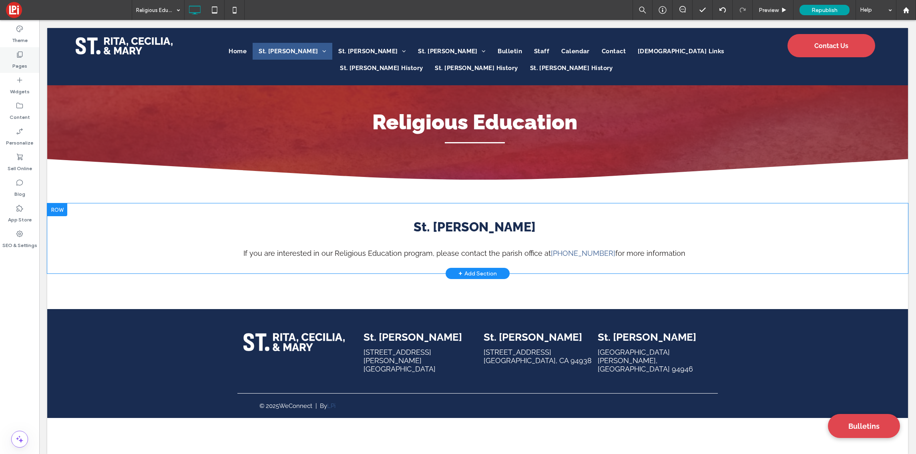
click at [24, 52] on div "Pages" at bounding box center [19, 60] width 39 height 26
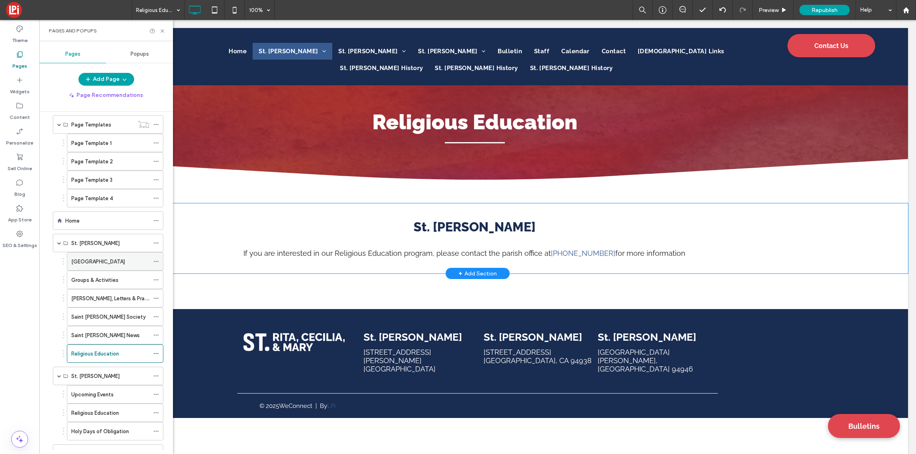
scroll to position [15, 0]
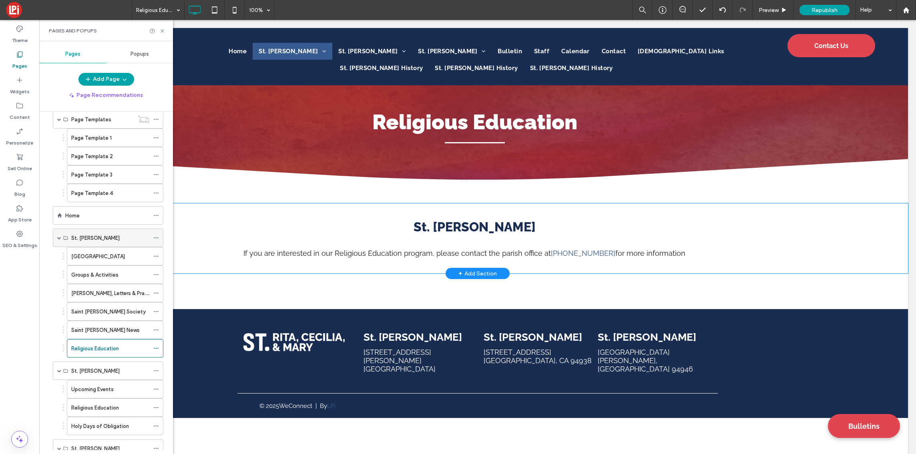
click at [59, 237] on span at bounding box center [59, 238] width 4 height 4
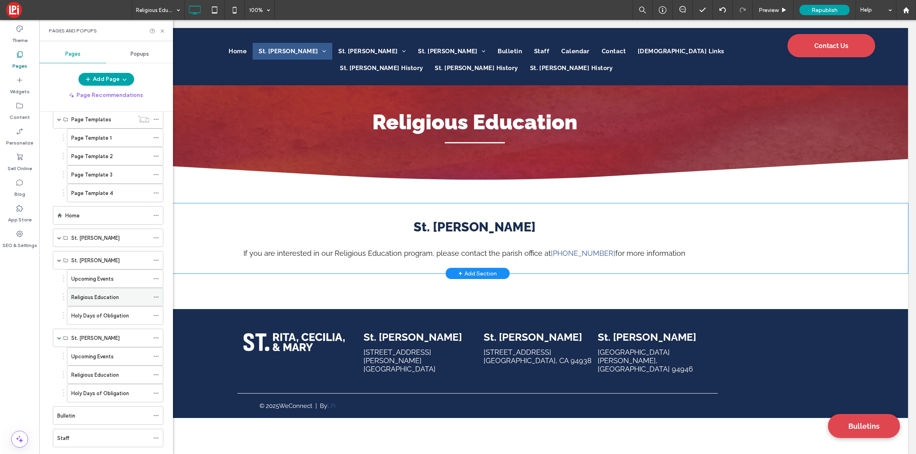
click at [112, 297] on label "Religious Education" at bounding box center [95, 297] width 48 height 14
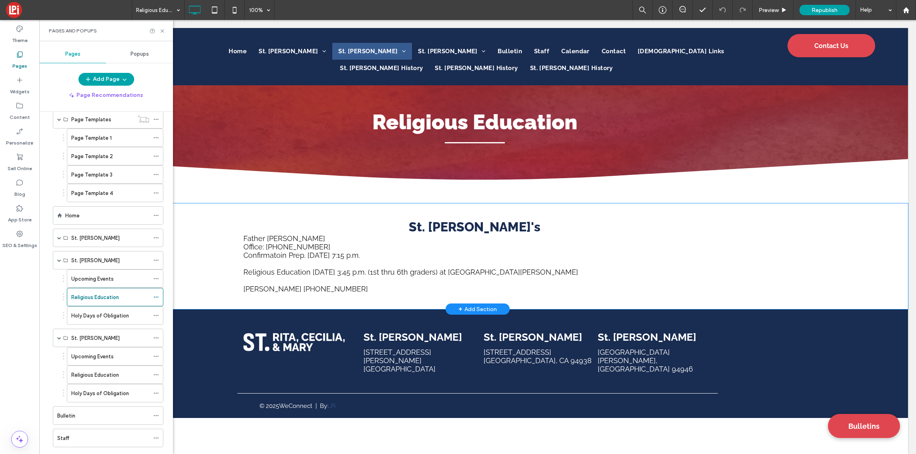
click at [269, 261] on p at bounding box center [474, 263] width 463 height 8
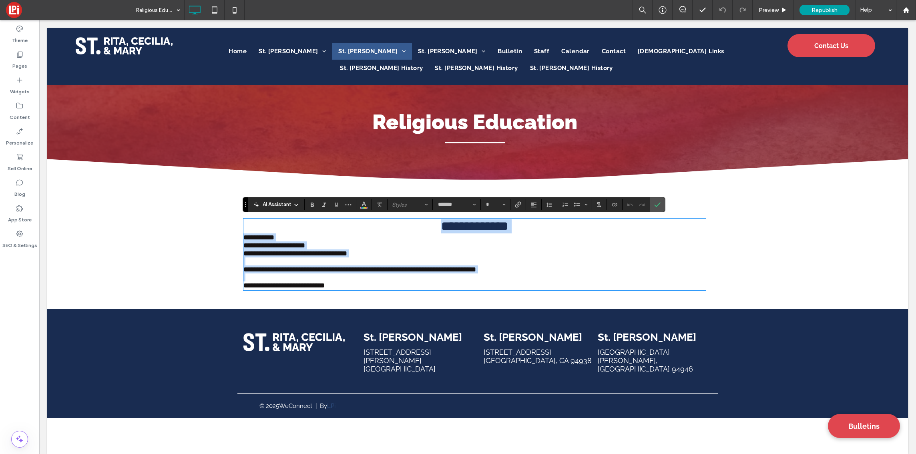
click at [347, 286] on p "**********" at bounding box center [474, 286] width 463 height 8
drag, startPoint x: 346, startPoint y: 289, endPoint x: 249, endPoint y: 241, distance: 108.9
click at [249, 241] on div "**********" at bounding box center [474, 254] width 463 height 70
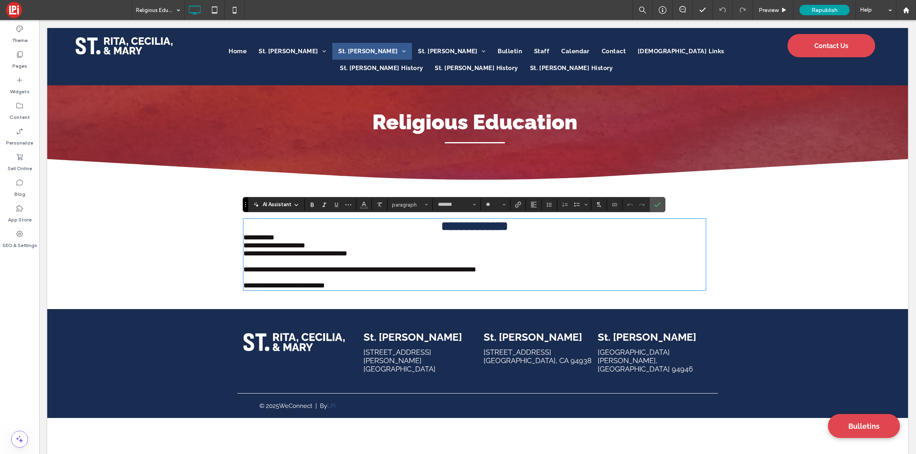
click at [243, 239] on span "**********" at bounding box center [258, 237] width 31 height 7
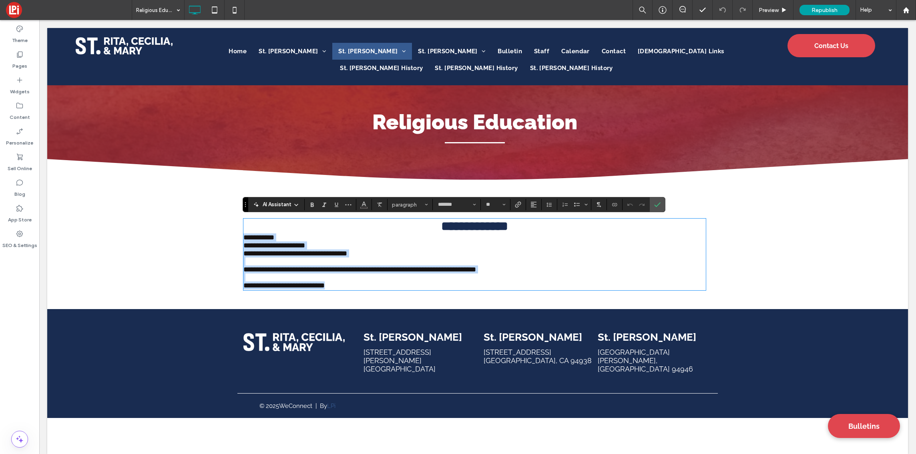
drag, startPoint x: 241, startPoint y: 238, endPoint x: 346, endPoint y: 296, distance: 120.8
click at [346, 294] on div "**********" at bounding box center [477, 254] width 481 height 78
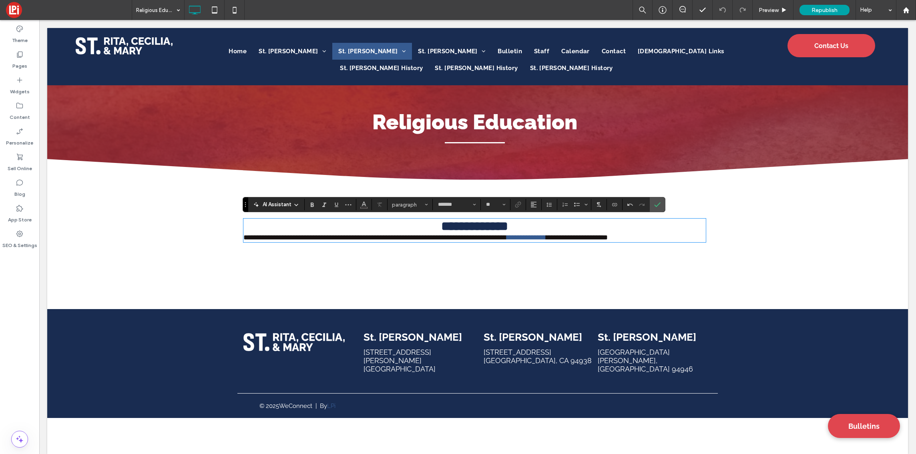
type input "**"
click at [551, 227] on h3 "**********" at bounding box center [474, 226] width 463 height 14
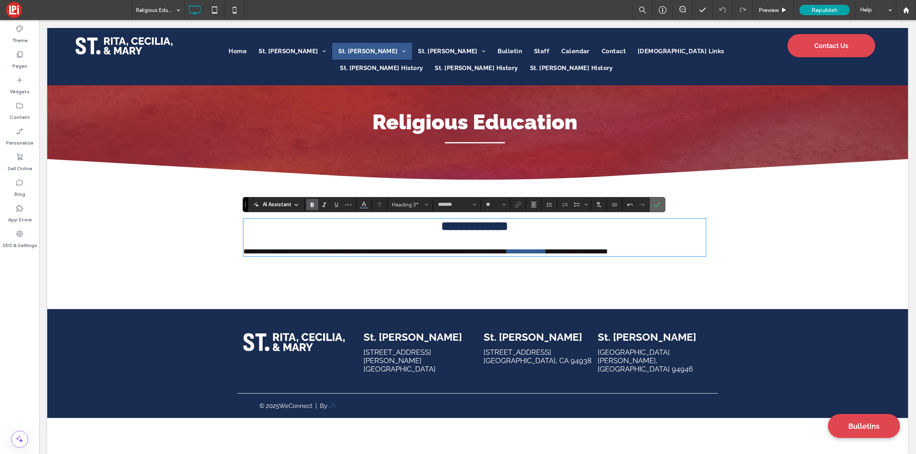
click at [657, 208] on span "Confirm" at bounding box center [656, 204] width 4 height 14
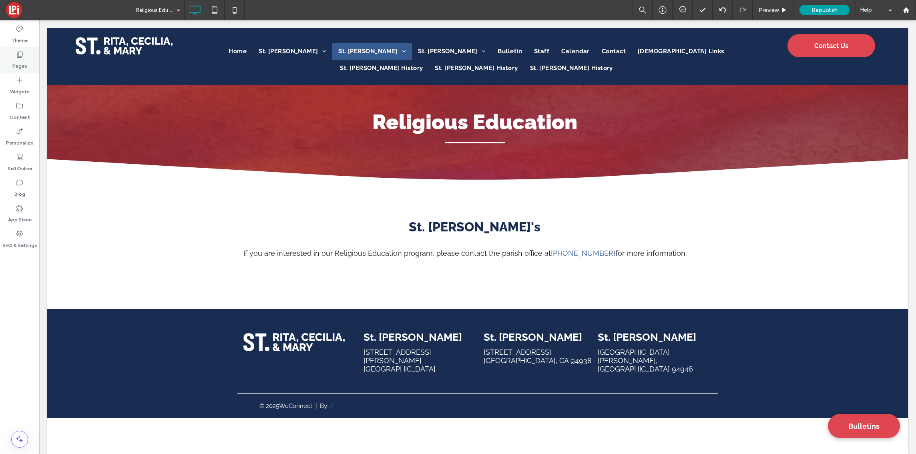
click at [21, 57] on use at bounding box center [20, 55] width 6 height 6
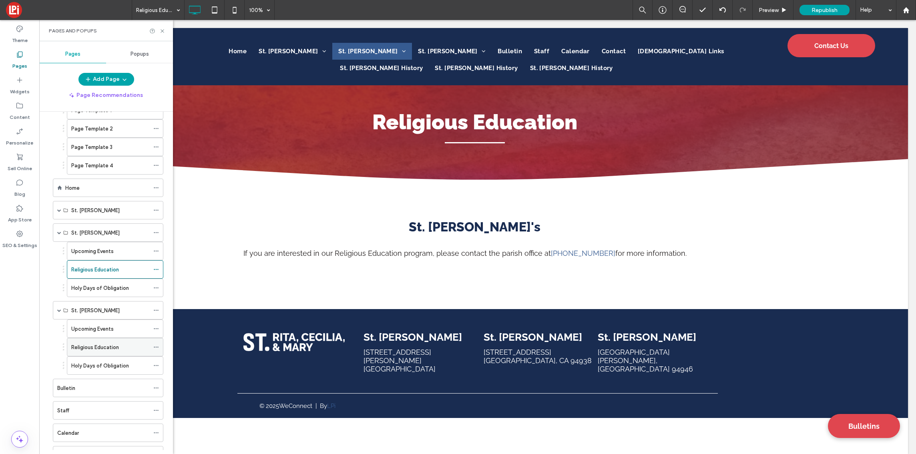
scroll to position [48, 0]
click at [101, 341] on label "Religious Education" at bounding box center [95, 342] width 48 height 14
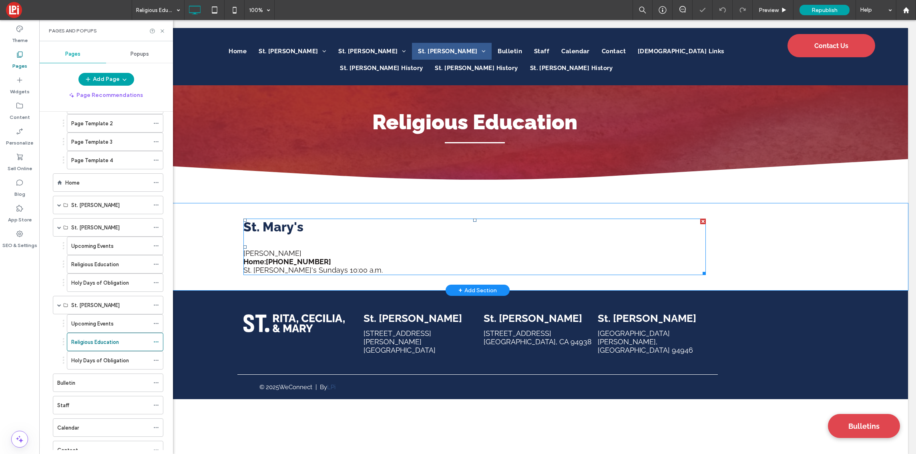
click at [277, 255] on span "Margaret Farley" at bounding box center [272, 253] width 58 height 8
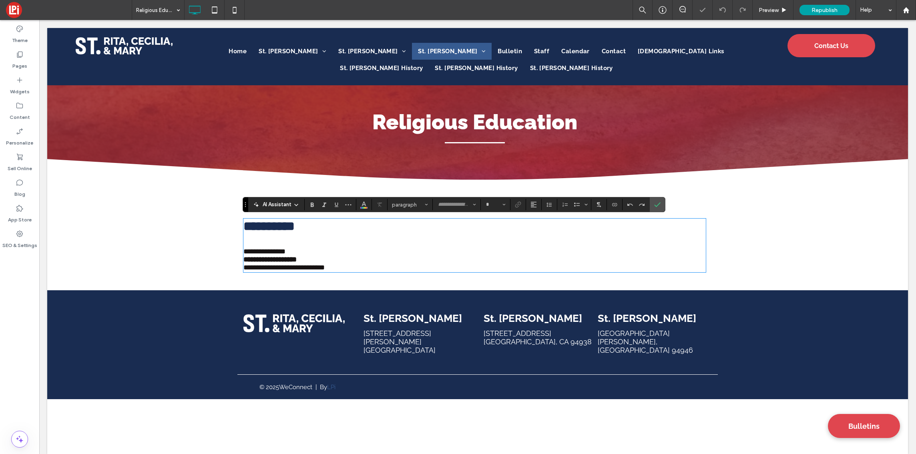
type input "*******"
click at [346, 264] on p "**********" at bounding box center [474, 259] width 463 height 8
drag, startPoint x: 351, startPoint y: 272, endPoint x: 241, endPoint y: 255, distance: 111.8
click at [243, 255] on div "**********" at bounding box center [474, 245] width 463 height 52
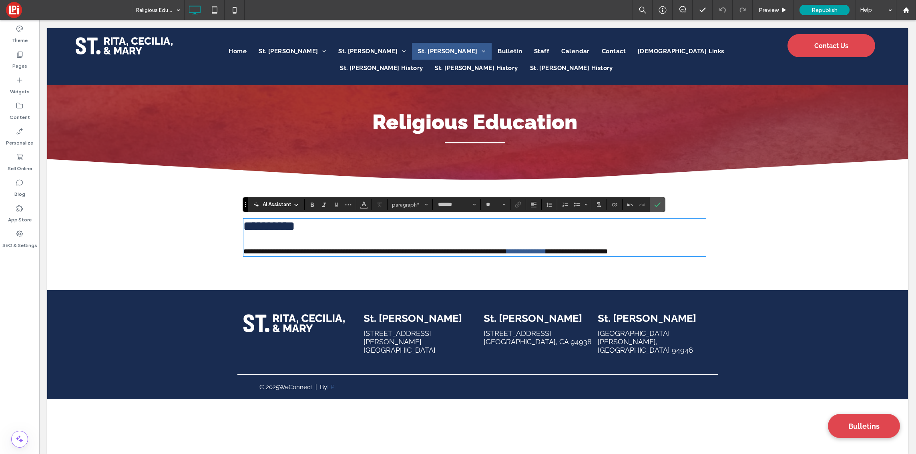
type input "**"
click at [251, 245] on h3 at bounding box center [474, 240] width 463 height 14
click at [656, 203] on icon "Confirm" at bounding box center [657, 204] width 6 height 6
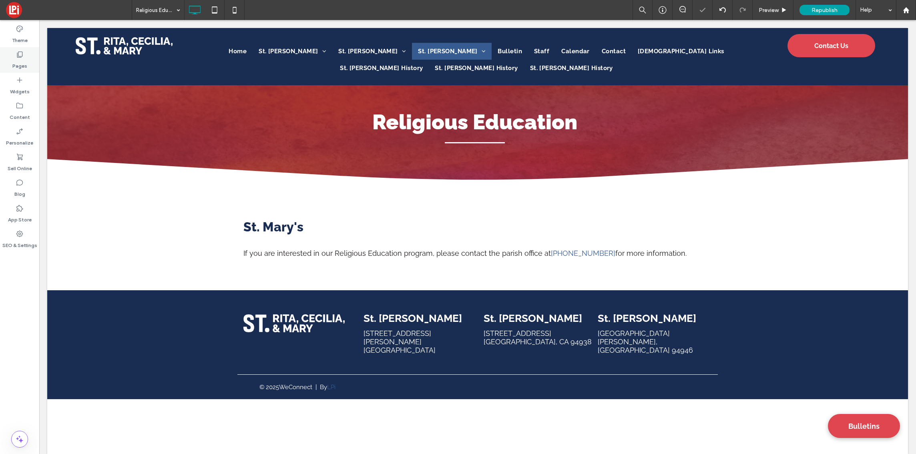
click at [16, 61] on label "Pages" at bounding box center [19, 63] width 15 height 11
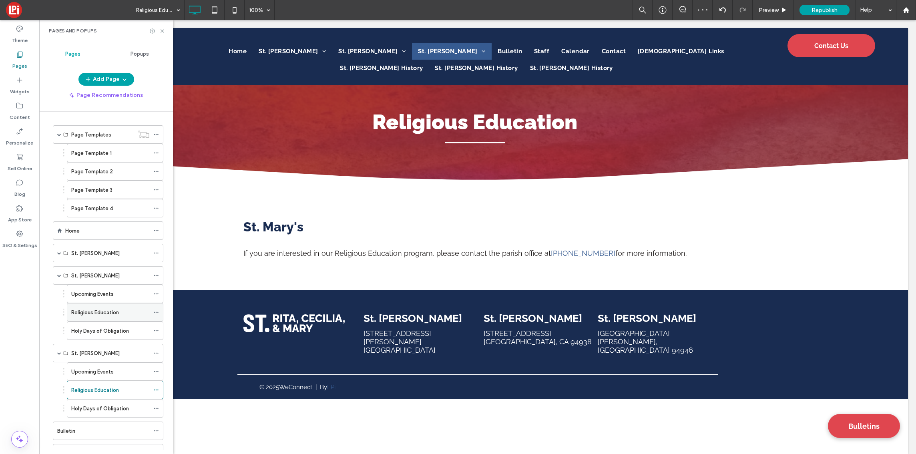
click at [97, 309] on label "Religious Education" at bounding box center [95, 313] width 48 height 14
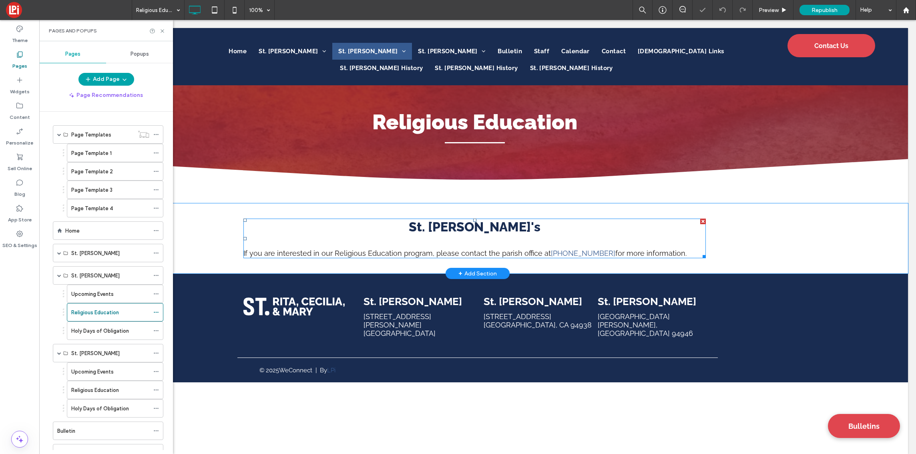
click at [432, 223] on h3 "St. Cecilia's" at bounding box center [474, 226] width 463 height 15
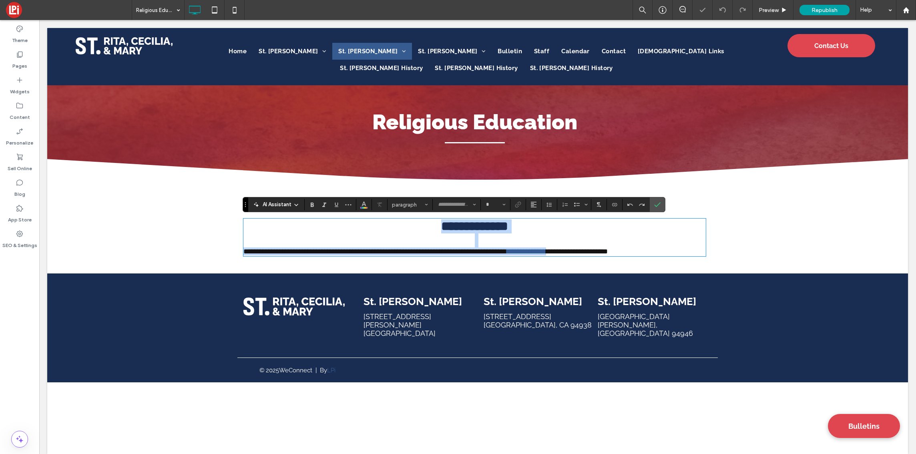
type input "*******"
click at [432, 223] on h3 "**********" at bounding box center [474, 226] width 463 height 14
type input "**"
click at [432, 223] on h3 "**********" at bounding box center [474, 226] width 463 height 14
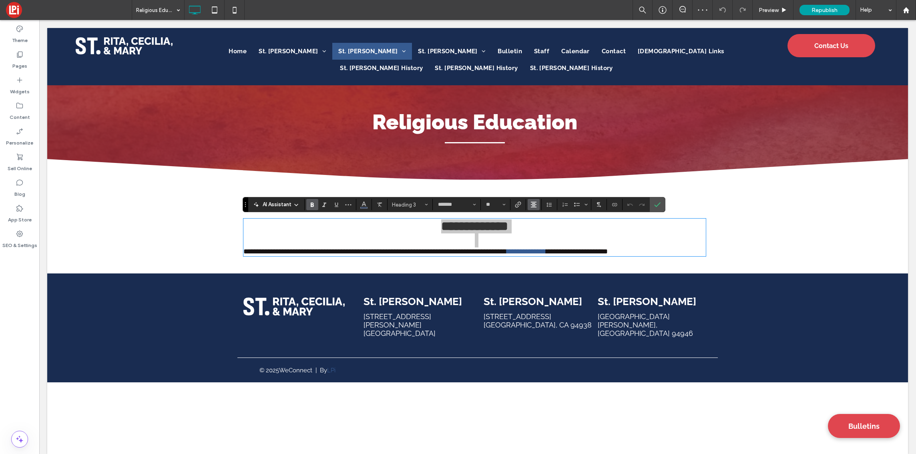
click at [533, 202] on use "Alignment" at bounding box center [534, 205] width 6 height 6
click at [542, 218] on icon "ui.textEditor.alignment.left" at bounding box center [540, 218] width 6 height 6
drag, startPoint x: 658, startPoint y: 204, endPoint x: 597, endPoint y: 180, distance: 65.6
click at [657, 204] on icon "Confirm" at bounding box center [657, 204] width 6 height 6
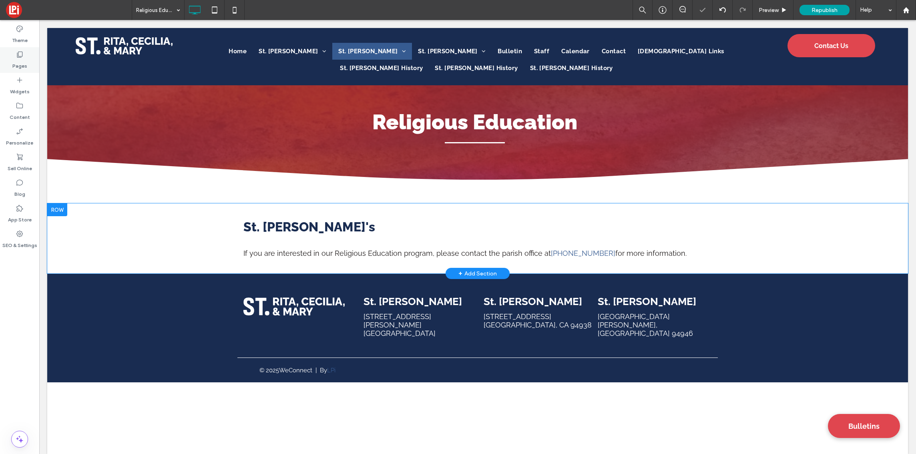
click at [13, 60] on label "Pages" at bounding box center [19, 63] width 15 height 11
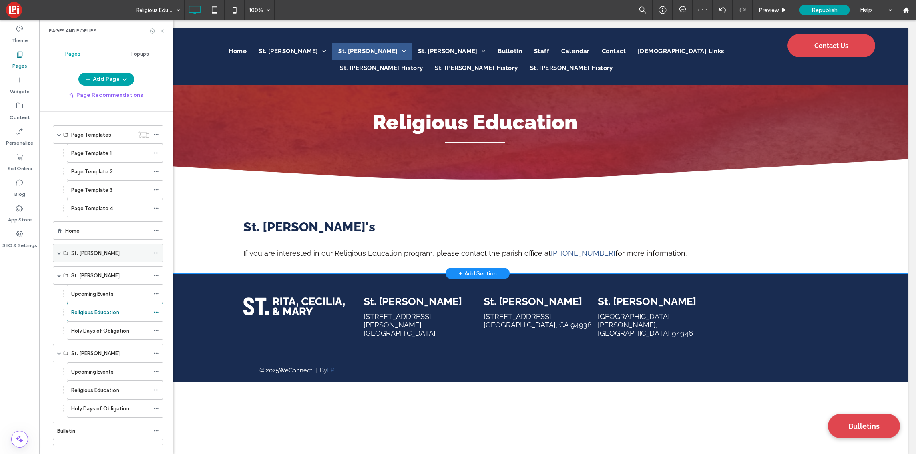
click at [60, 251] on span at bounding box center [59, 253] width 4 height 4
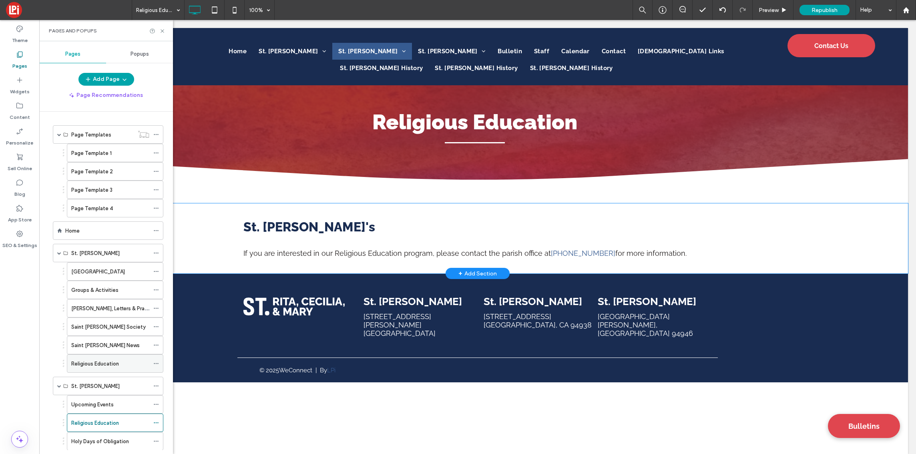
click at [112, 359] on div "Religious Education" at bounding box center [110, 364] width 78 height 18
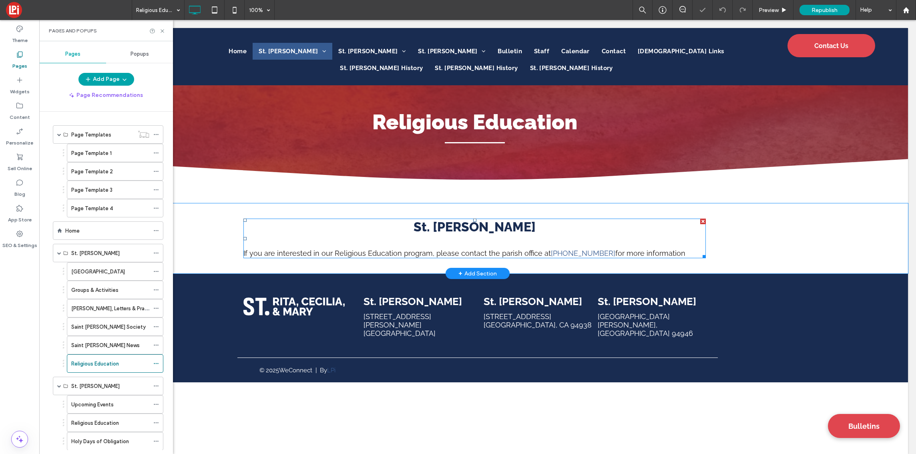
click at [445, 227] on h3 "St. Rita" at bounding box center [474, 226] width 463 height 15
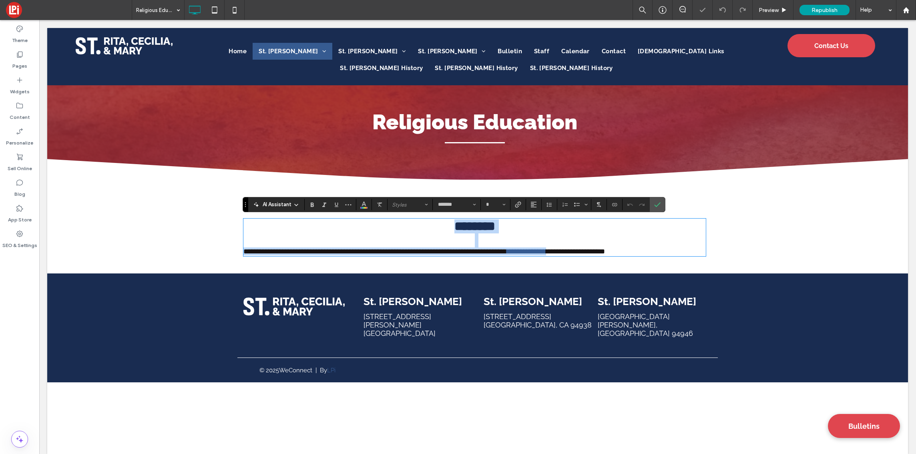
click at [445, 227] on h3 "********" at bounding box center [474, 226] width 463 height 14
click at [534, 204] on use "Alignment" at bounding box center [534, 205] width 6 height 6
click at [543, 218] on div "ui.textEditor.alignment.left" at bounding box center [542, 218] width 10 height 6
drag, startPoint x: 654, startPoint y: 203, endPoint x: 614, endPoint y: 183, distance: 44.8
click at [654, 203] on icon "Confirm" at bounding box center [657, 204] width 6 height 6
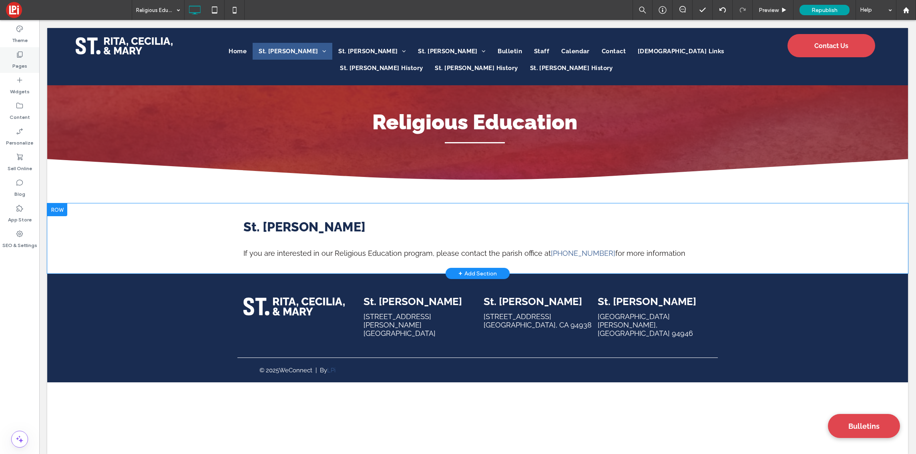
click at [18, 61] on label "Pages" at bounding box center [19, 63] width 15 height 11
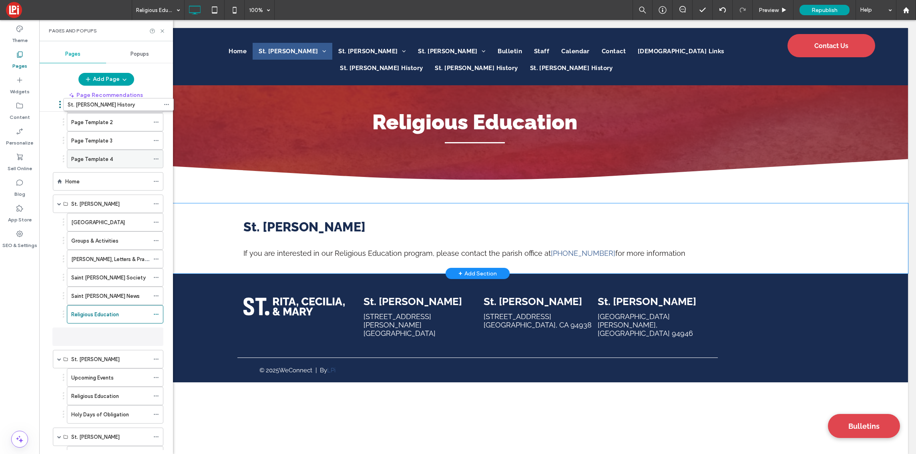
scroll to position [41, 0]
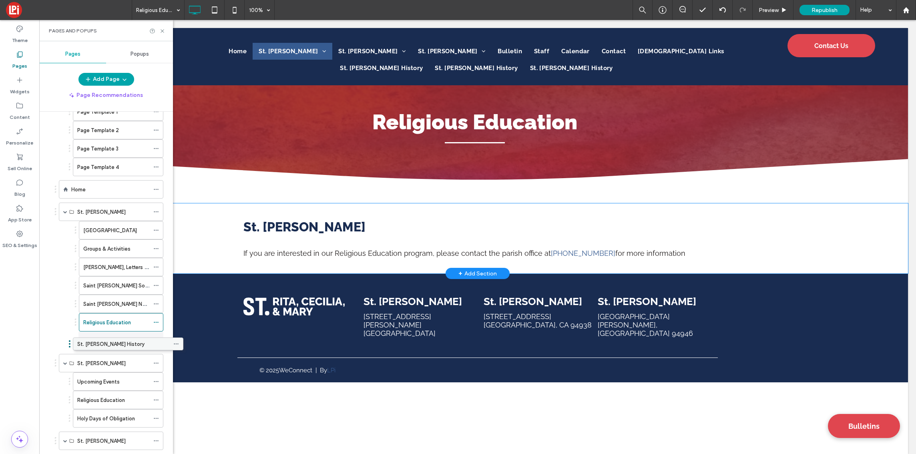
drag, startPoint x: 86, startPoint y: 378, endPoint x: 106, endPoint y: 349, distance: 35.4
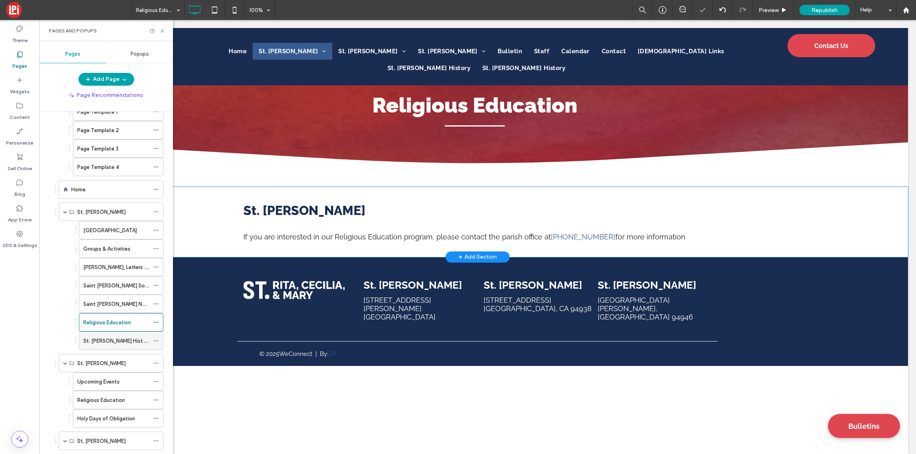
click at [156, 341] on use at bounding box center [156, 340] width 4 height 1
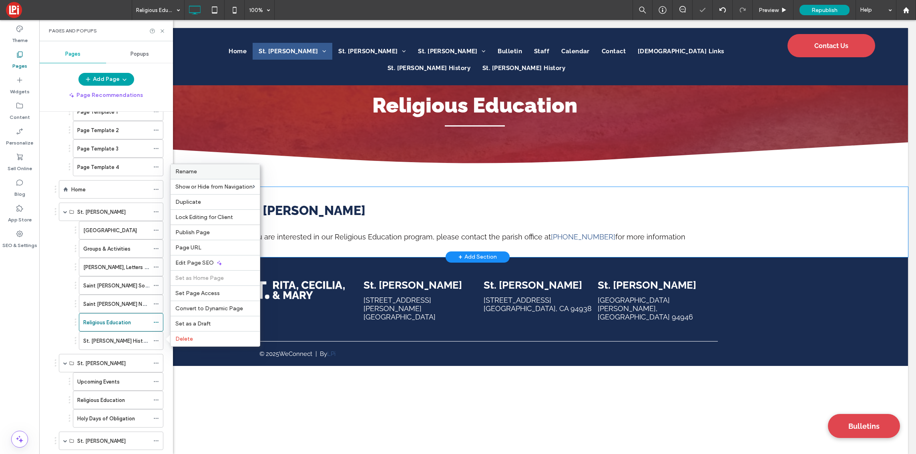
click at [212, 169] on label "Rename" at bounding box center [215, 171] width 80 height 7
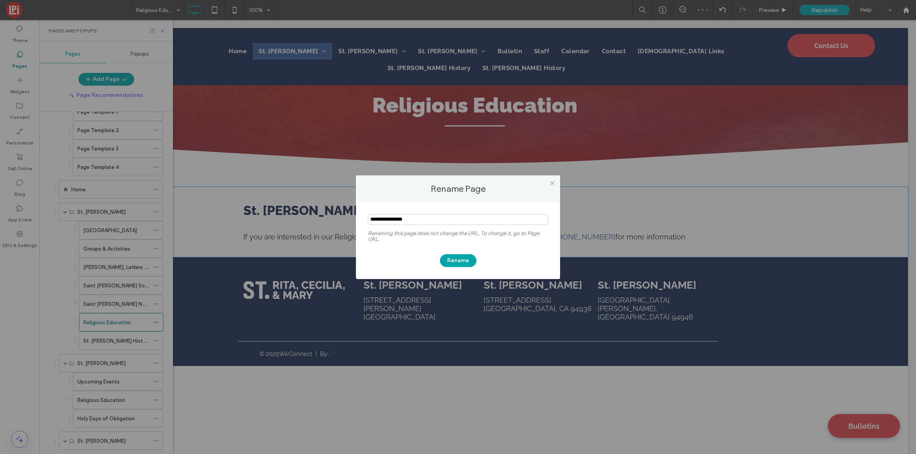
drag, startPoint x: 390, startPoint y: 218, endPoint x: 366, endPoint y: 216, distance: 23.7
click at [366, 216] on div "Renaming this page does not change the URL. To change it, go to Page URL. Rename" at bounding box center [458, 240] width 204 height 77
type input "*******"
click at [462, 259] on button "Rename" at bounding box center [458, 260] width 36 height 13
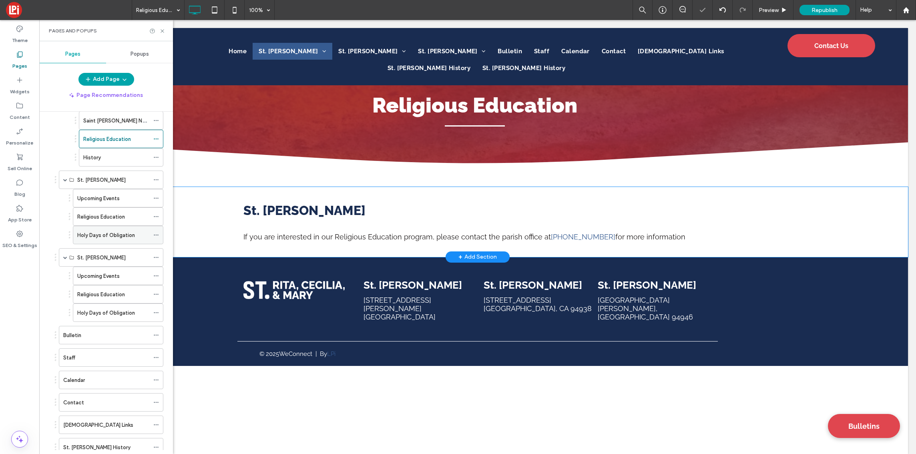
scroll to position [267, 0]
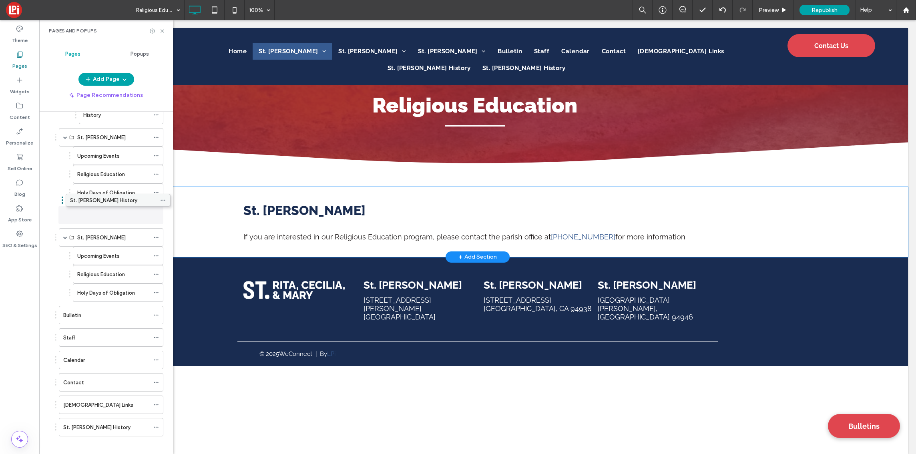
drag, startPoint x: 108, startPoint y: 405, endPoint x: 115, endPoint y: 204, distance: 201.5
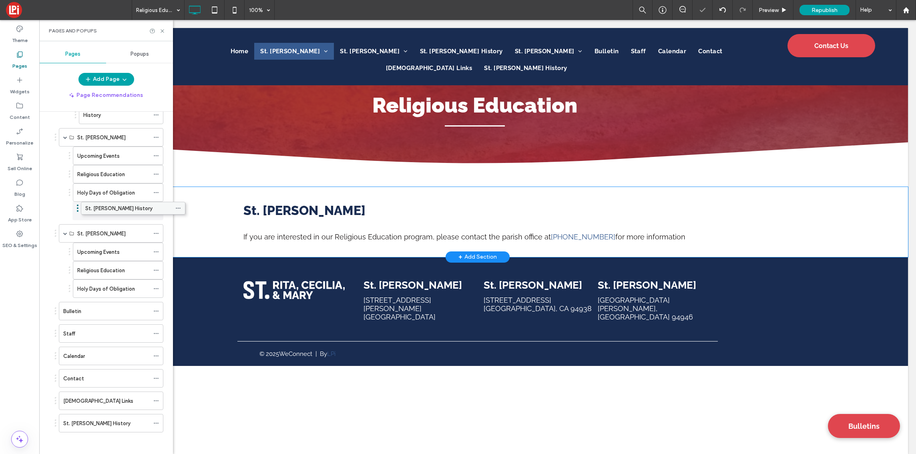
drag, startPoint x: 82, startPoint y: 213, endPoint x: 105, endPoint y: 209, distance: 22.4
click at [115, 209] on label "St. Cecilia History" at bounding box center [110, 211] width 67 height 14
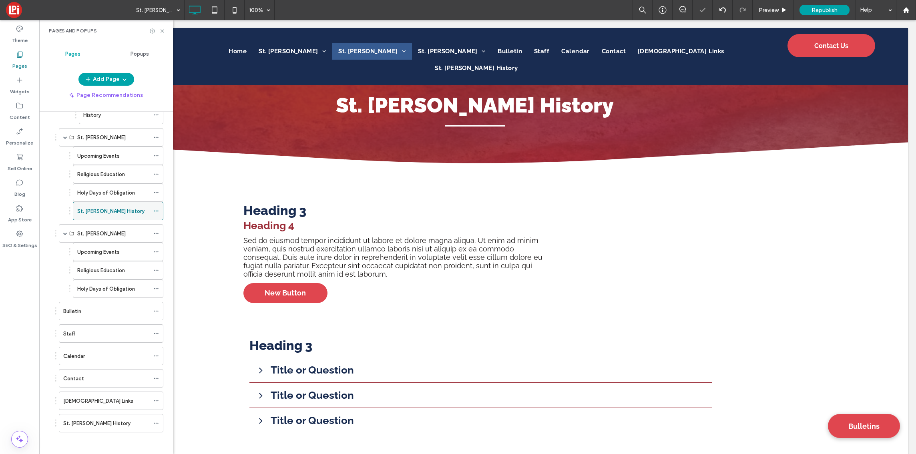
scroll to position [0, 0]
click at [158, 210] on icon at bounding box center [156, 211] width 6 height 6
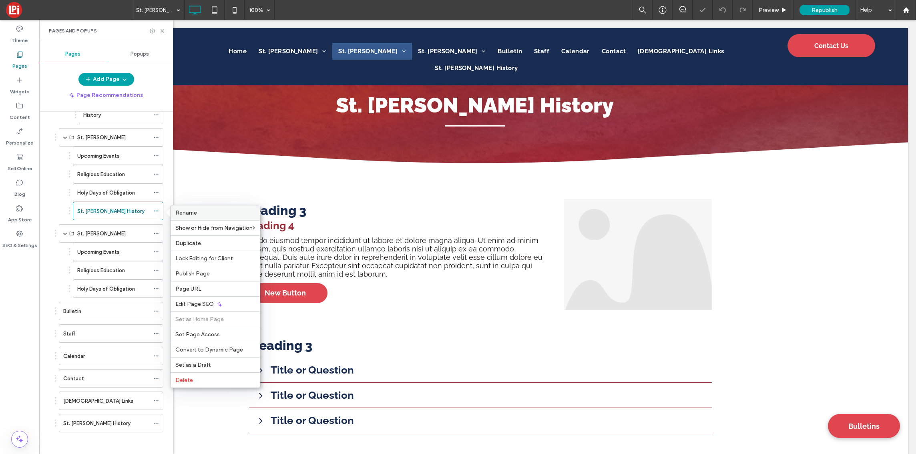
click at [207, 213] on label "Rename" at bounding box center [215, 212] width 80 height 7
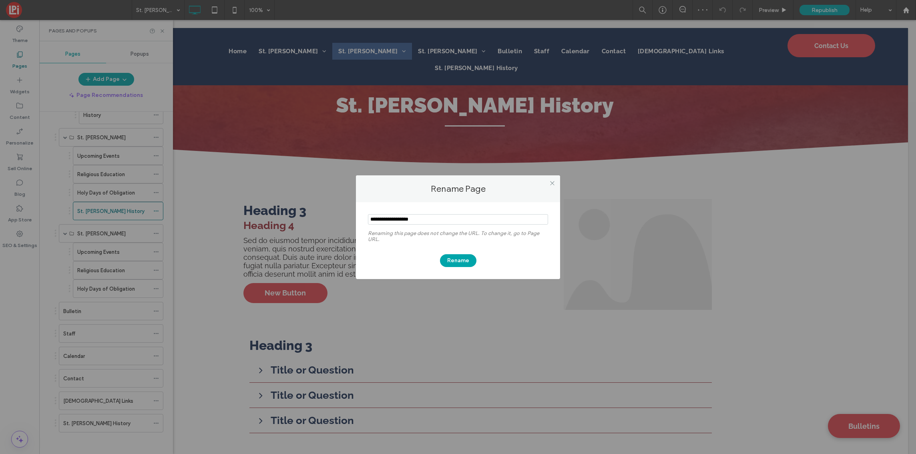
click at [397, 220] on input "notEmpty" at bounding box center [458, 219] width 180 height 10
drag, startPoint x: 396, startPoint y: 220, endPoint x: 368, endPoint y: 222, distance: 27.3
click at [364, 221] on div "Renaming this page does not change the URL. To change it, go to Page URL. Rename" at bounding box center [458, 240] width 204 height 77
type input "*******"
click at [465, 258] on button "Rename" at bounding box center [458, 260] width 36 height 13
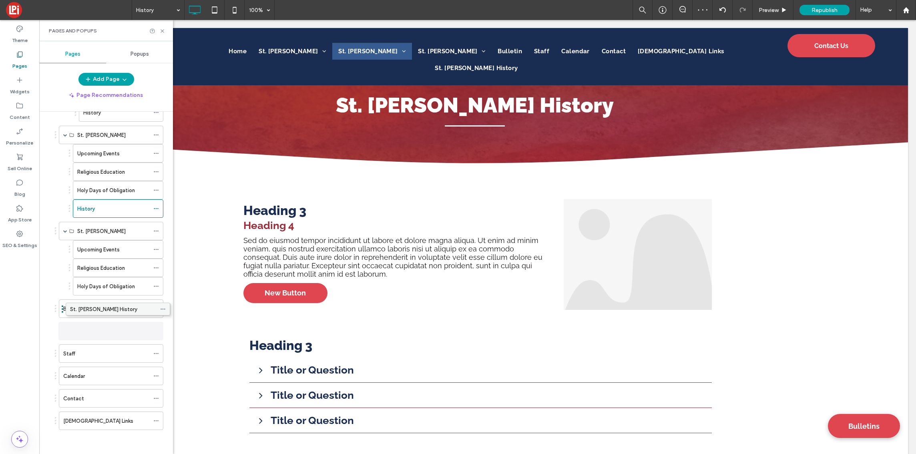
scroll to position [266, 0]
drag, startPoint x: 98, startPoint y: 417, endPoint x: 117, endPoint y: 295, distance: 124.0
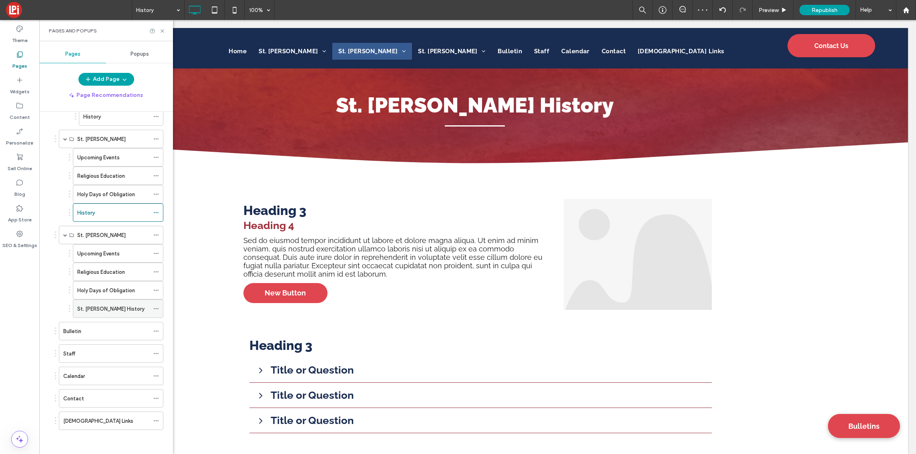
click at [113, 308] on label "St. Mary History" at bounding box center [110, 309] width 67 height 14
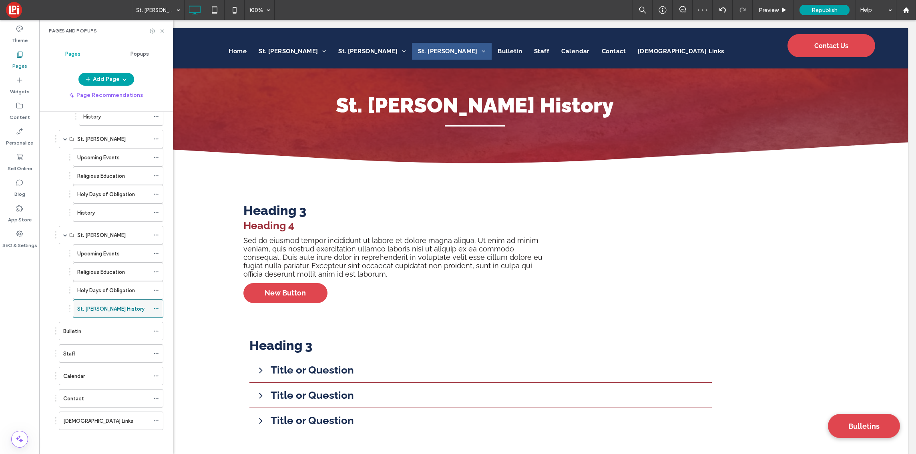
click at [157, 308] on icon at bounding box center [156, 309] width 6 height 6
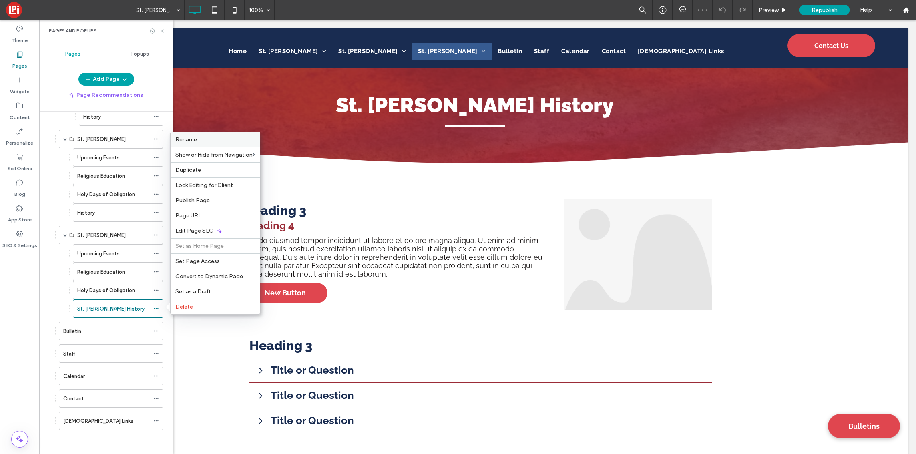
click at [195, 137] on span "Rename" at bounding box center [186, 139] width 22 height 7
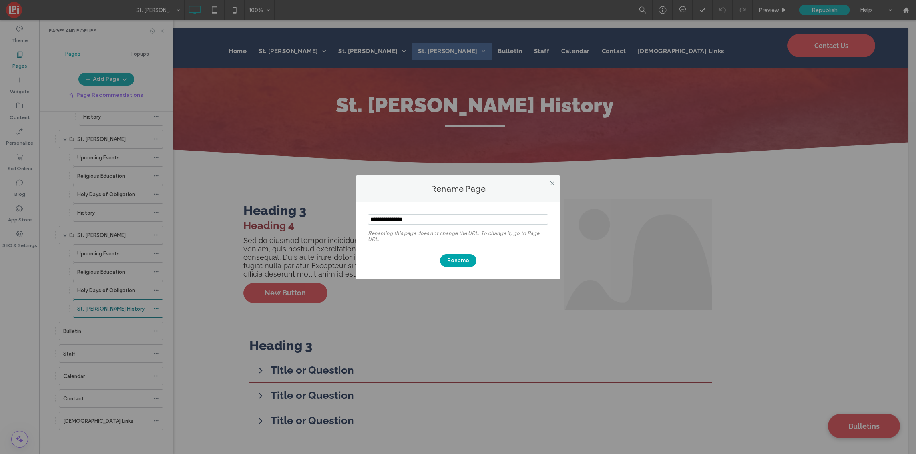
click at [412, 221] on input "notEmpty" at bounding box center [458, 219] width 180 height 10
drag, startPoint x: 391, startPoint y: 219, endPoint x: 360, endPoint y: 221, distance: 31.3
click at [360, 221] on div "Renaming this page does not change the URL. To change it, go to Page URL. Rename" at bounding box center [458, 240] width 204 height 77
type input "*******"
click at [461, 259] on button "Rename" at bounding box center [458, 260] width 36 height 13
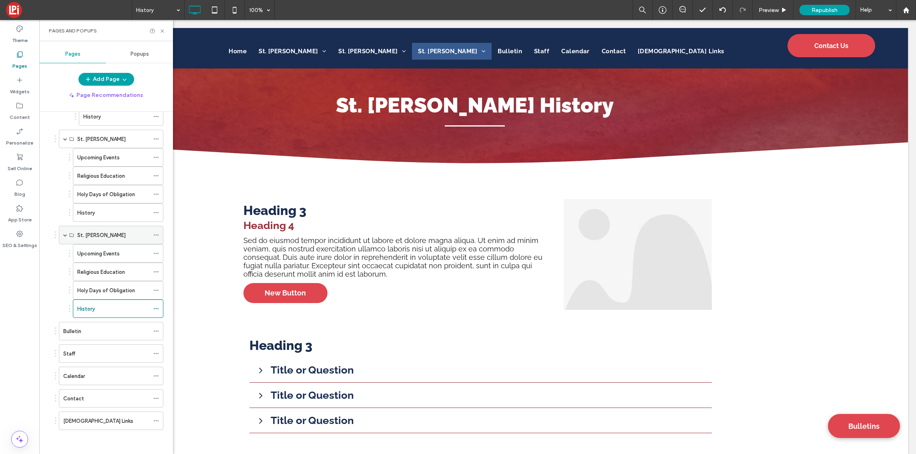
click at [64, 236] on span at bounding box center [65, 235] width 4 height 4
click at [64, 213] on span at bounding box center [65, 213] width 4 height 4
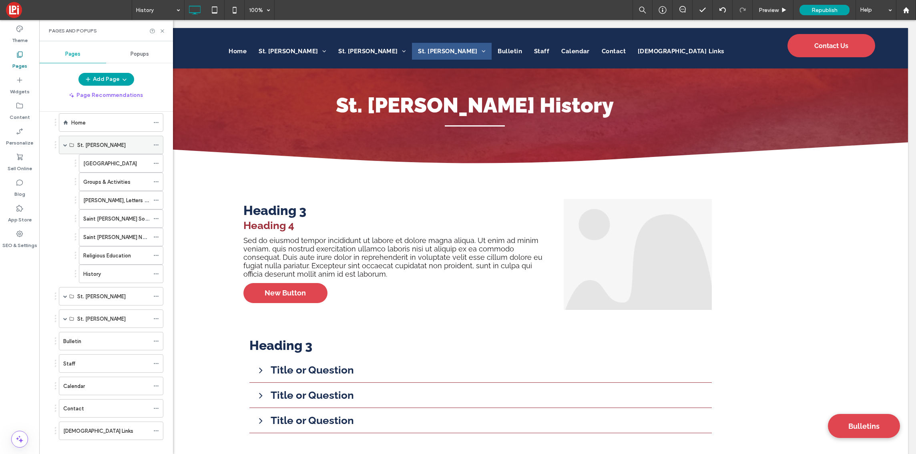
click at [63, 143] on span at bounding box center [65, 145] width 4 height 4
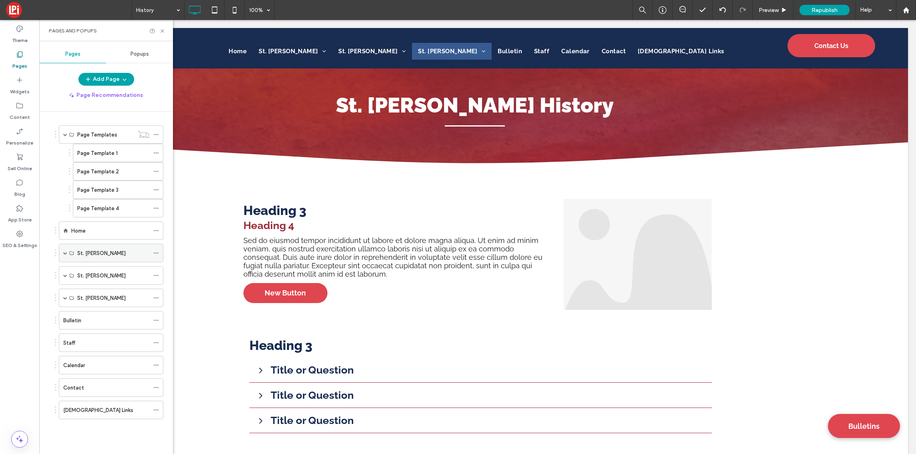
click at [65, 251] on span at bounding box center [65, 253] width 4 height 4
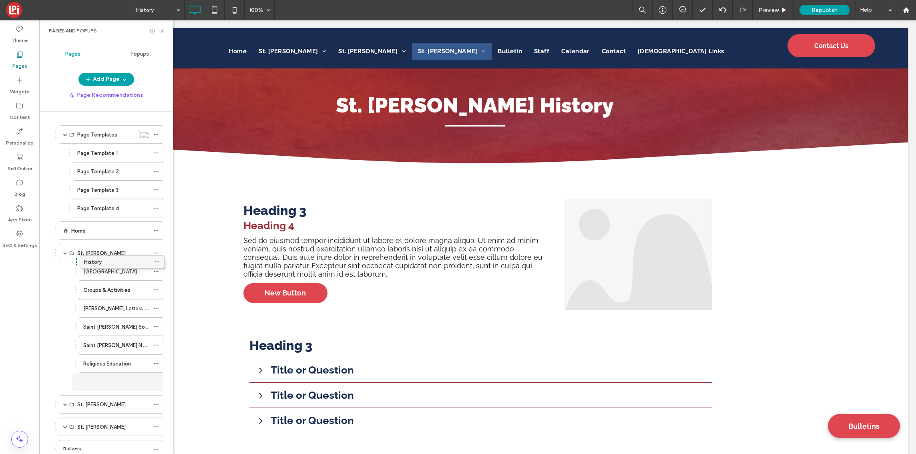
drag, startPoint x: 112, startPoint y: 380, endPoint x: 113, endPoint y: 259, distance: 121.3
drag, startPoint x: 92, startPoint y: 380, endPoint x: 97, endPoint y: 263, distance: 117.4
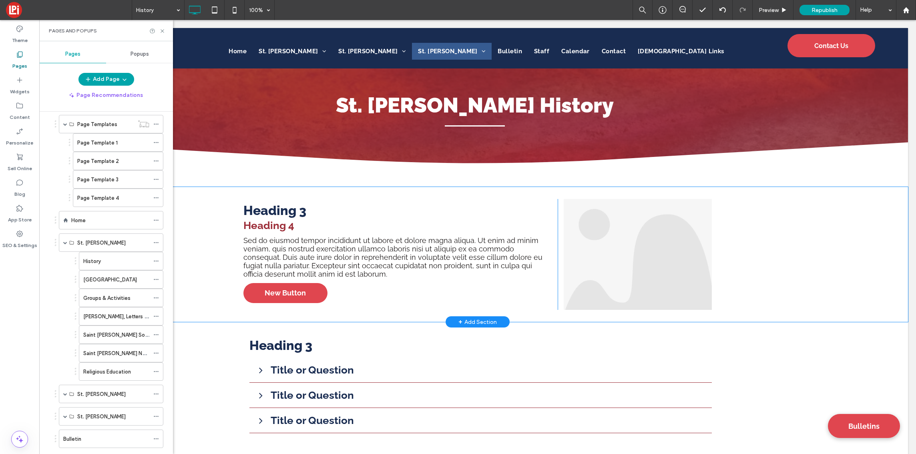
scroll to position [24, 0]
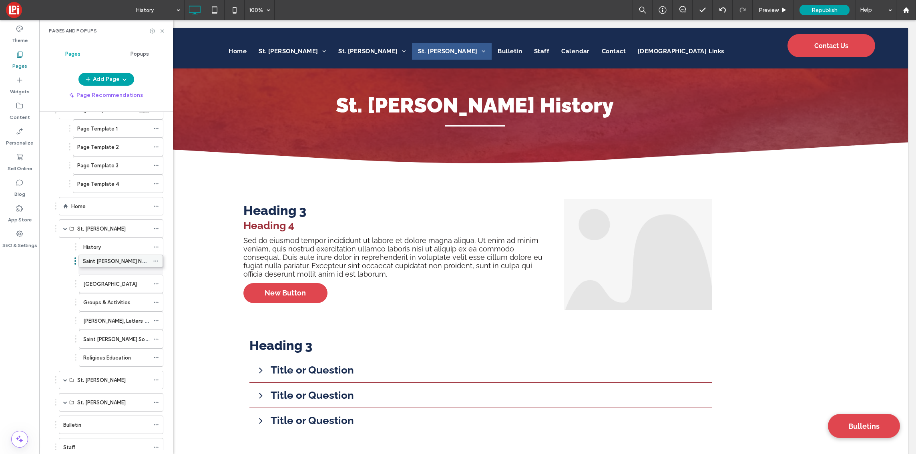
drag, startPoint x: 108, startPoint y: 338, endPoint x: 108, endPoint y: 258, distance: 79.3
drag, startPoint x: 108, startPoint y: 304, endPoint x: 107, endPoint y: 277, distance: 27.2
drag, startPoint x: 108, startPoint y: 320, endPoint x: 107, endPoint y: 295, distance: 25.7
drag, startPoint x: 111, startPoint y: 354, endPoint x: 111, endPoint y: 311, distance: 42.9
drag, startPoint x: 110, startPoint y: 356, endPoint x: 111, endPoint y: 330, distance: 26.4
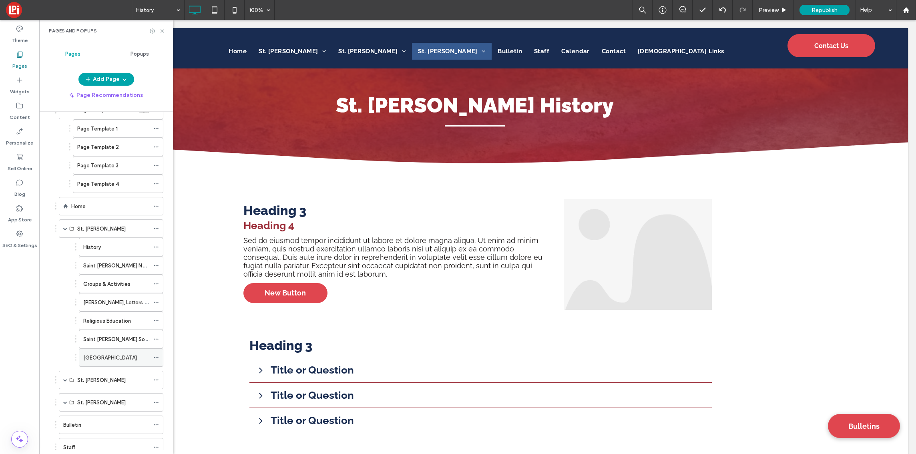
click at [130, 356] on label "Parish Community Center" at bounding box center [110, 358] width 54 height 14
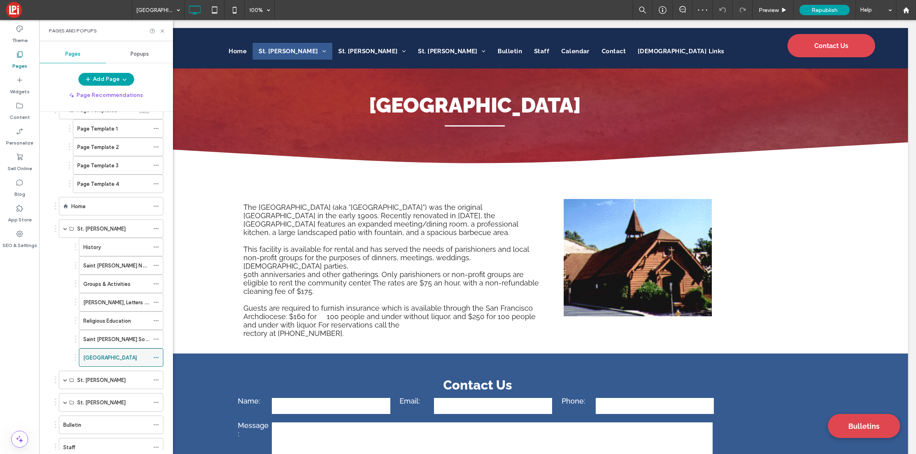
click at [155, 358] on icon at bounding box center [156, 358] width 6 height 6
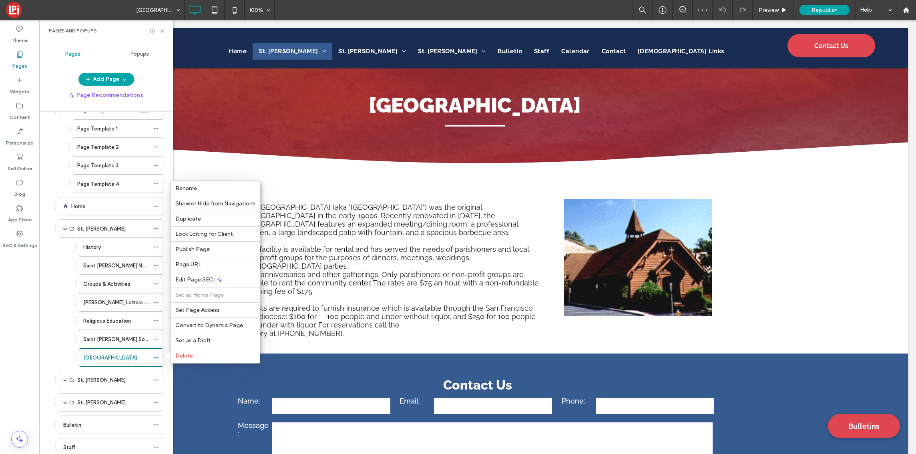
click at [50, 316] on ol "Page Templates Page Template 1 Page Template 2 Page Template 3 Page Template 4 …" at bounding box center [106, 312] width 115 height 423
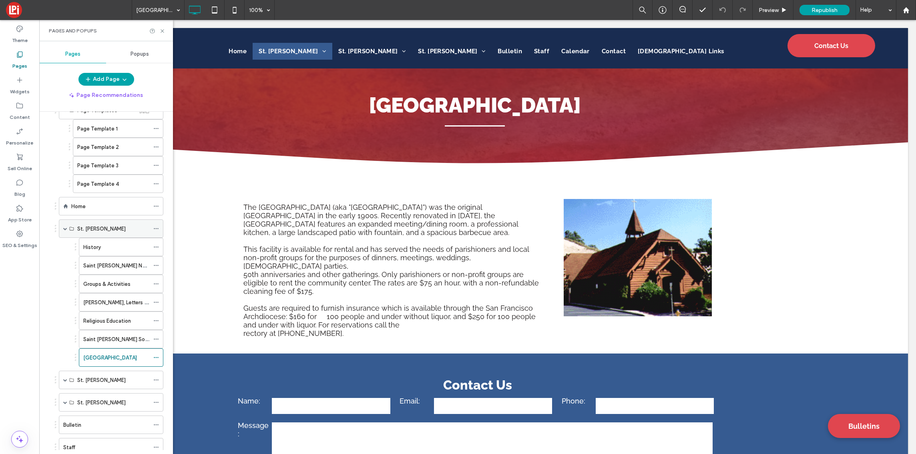
click at [64, 227] on span at bounding box center [65, 229] width 4 height 4
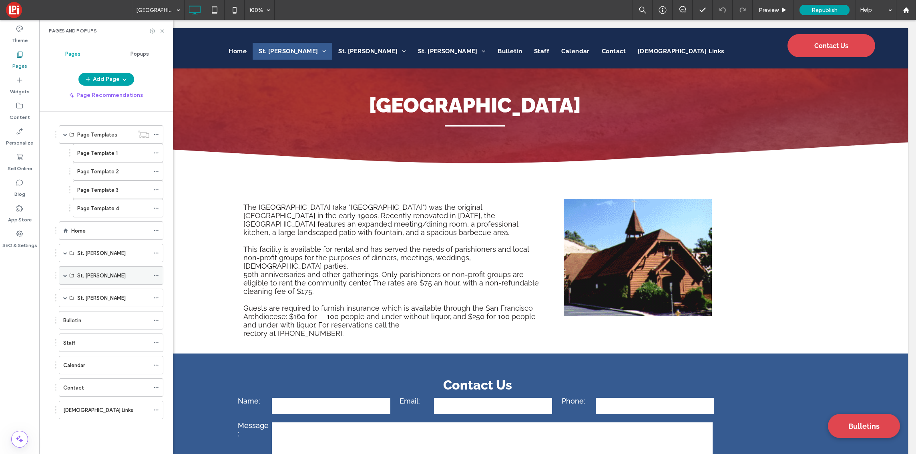
click at [64, 276] on span at bounding box center [65, 276] width 4 height 4
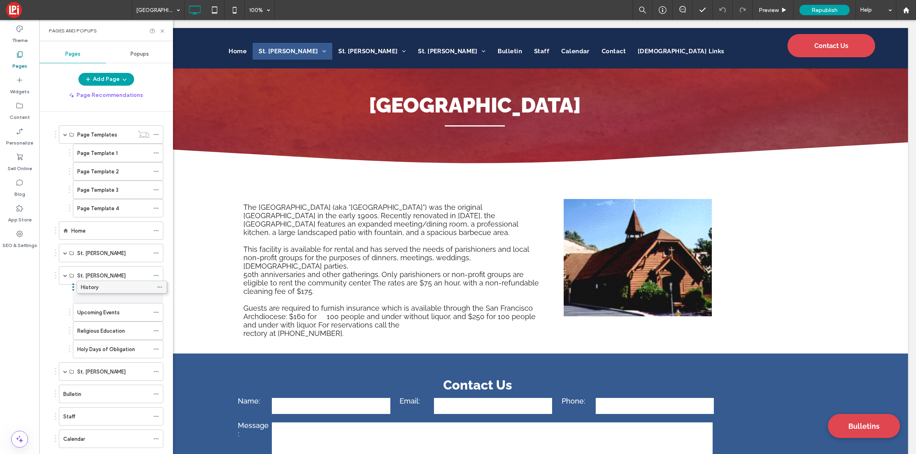
drag, startPoint x: 93, startPoint y: 348, endPoint x: 97, endPoint y: 284, distance: 63.4
click at [117, 154] on div "Page Template 1" at bounding box center [113, 153] width 72 height 8
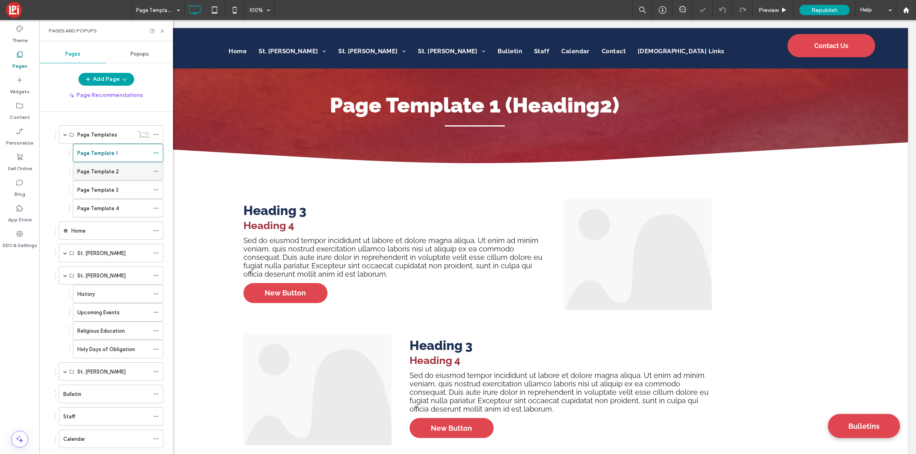
click at [114, 164] on div "Page Template 2" at bounding box center [113, 172] width 72 height 18
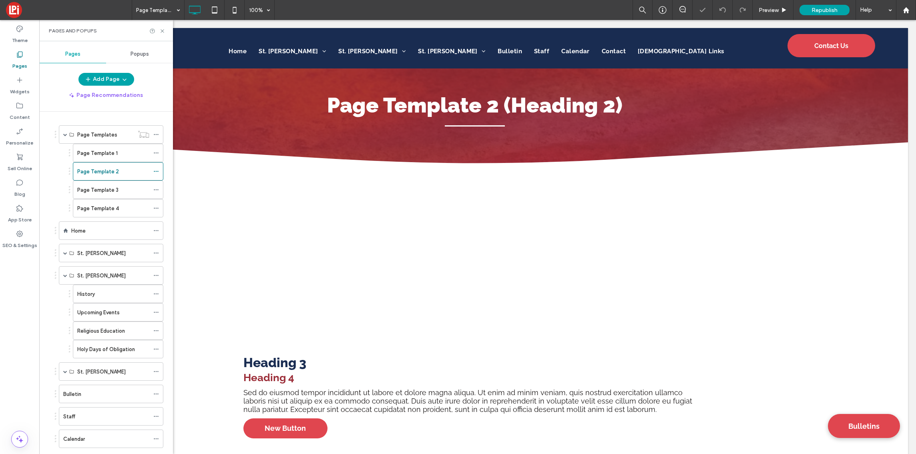
click at [119, 189] on div "Page Template 3" at bounding box center [113, 190] width 72 height 8
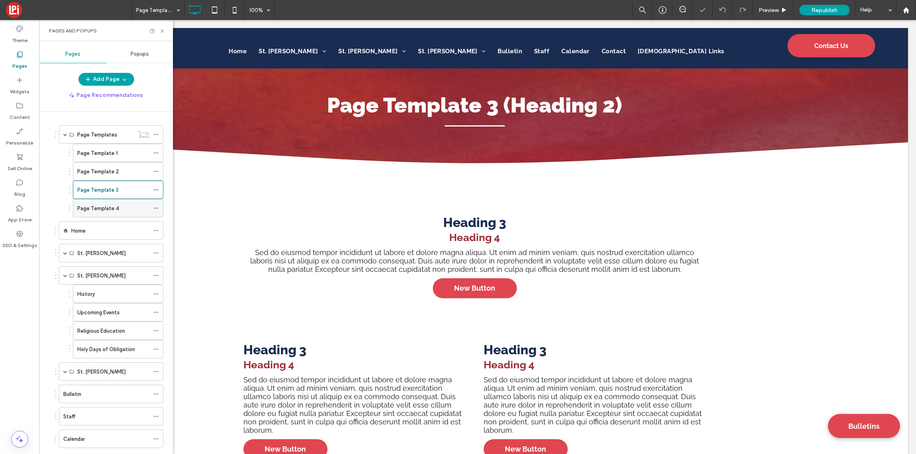
click at [121, 212] on div "Page Template 4" at bounding box center [113, 208] width 72 height 8
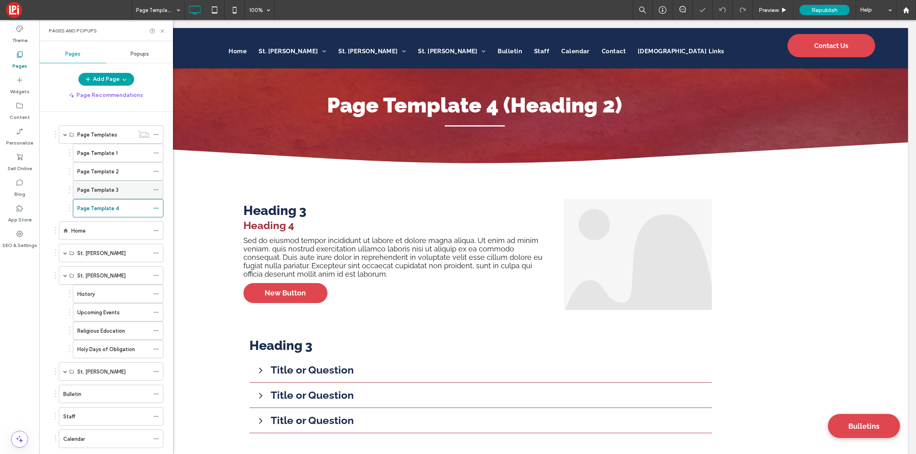
click at [123, 189] on div "Page Template 3" at bounding box center [113, 190] width 72 height 8
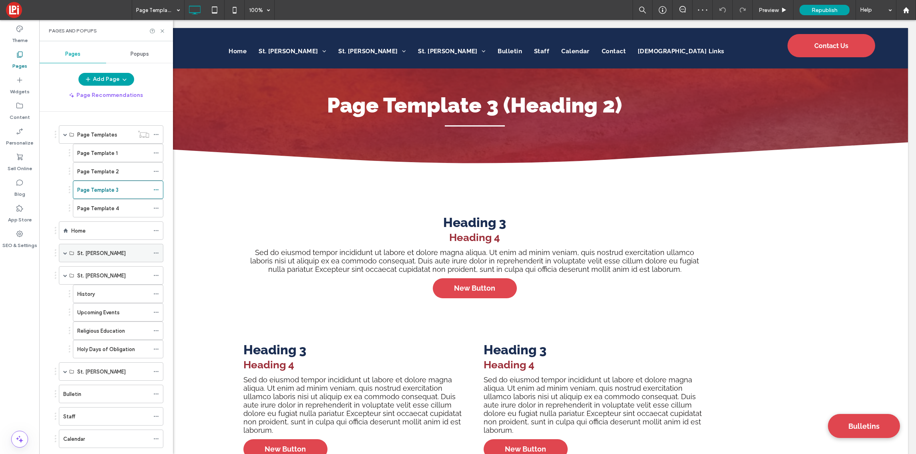
click at [64, 251] on span at bounding box center [65, 253] width 4 height 18
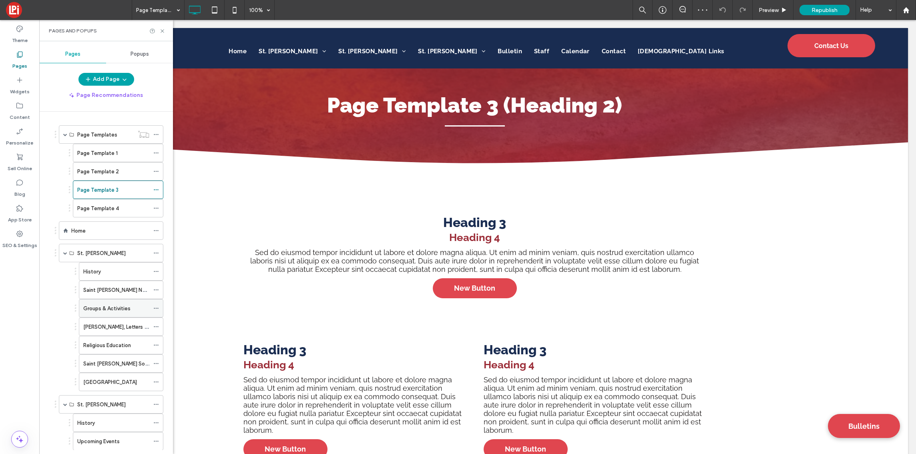
click at [105, 310] on label "Groups & Activities" at bounding box center [106, 309] width 47 height 14
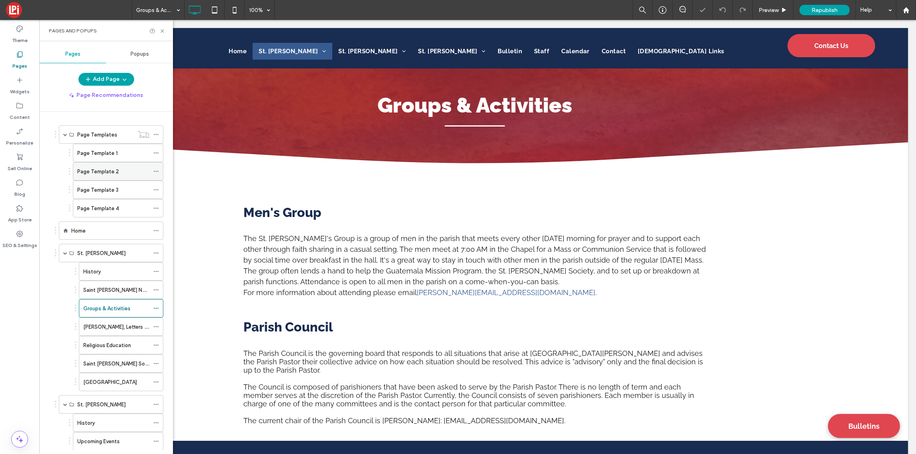
click at [118, 172] on div "Page Template 2" at bounding box center [113, 171] width 72 height 8
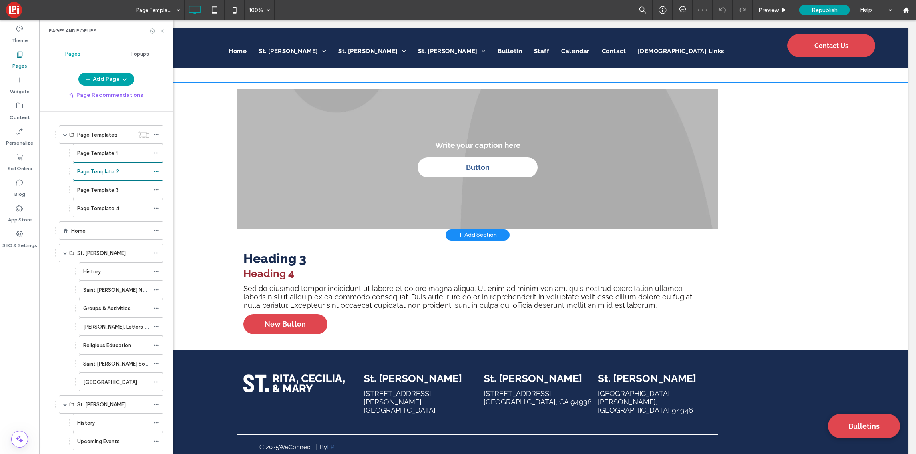
scroll to position [33, 0]
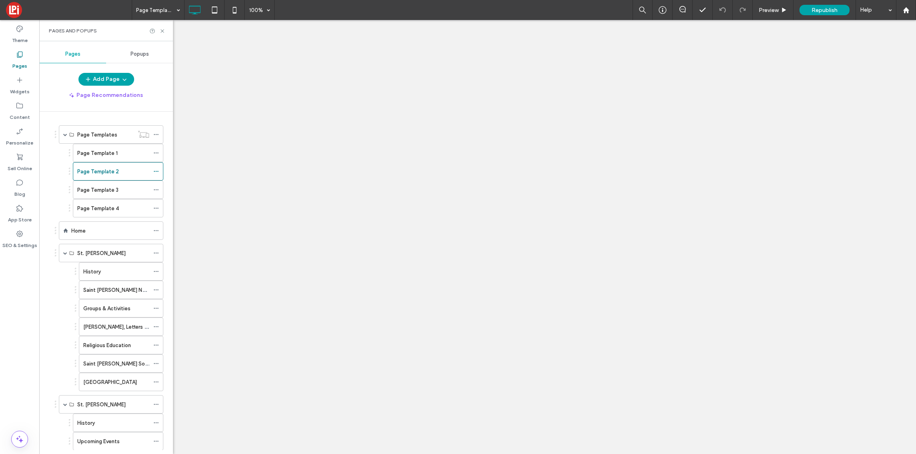
click at [157, 171] on use at bounding box center [156, 171] width 4 height 1
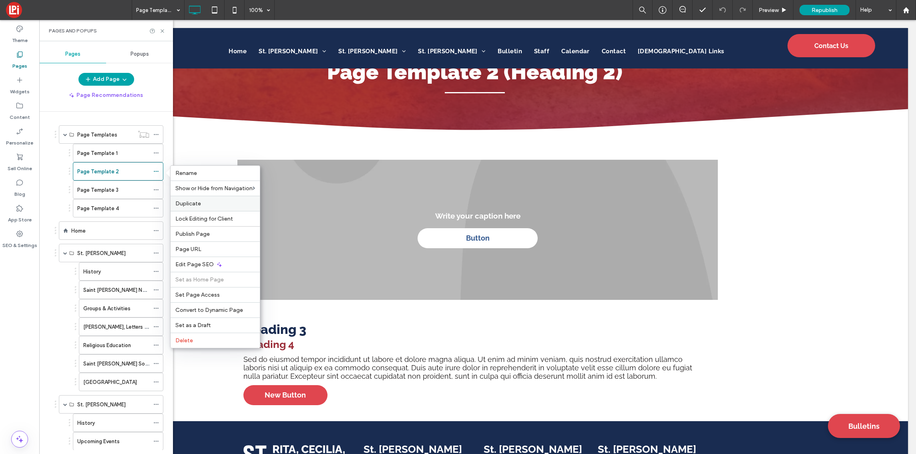
click at [212, 205] on label "Duplicate" at bounding box center [215, 203] width 80 height 7
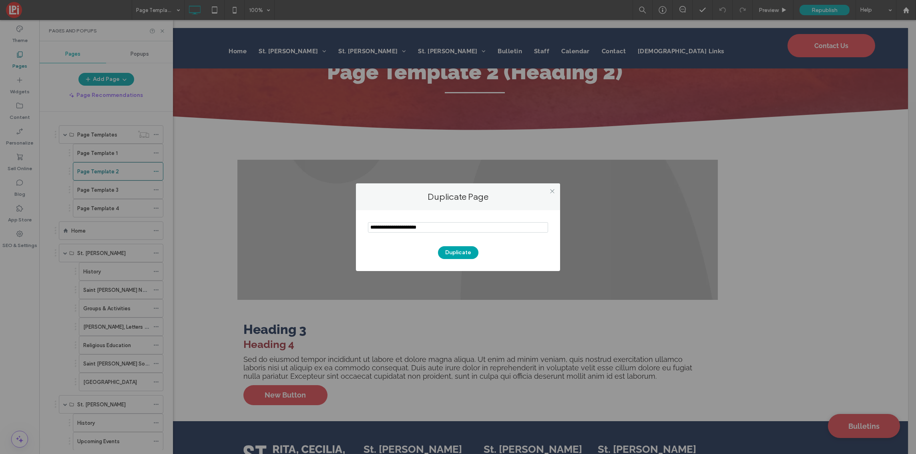
click at [444, 228] on input "notEmpty" at bounding box center [458, 227] width 180 height 10
click at [477, 225] on input "notEmpty" at bounding box center [458, 227] width 180 height 10
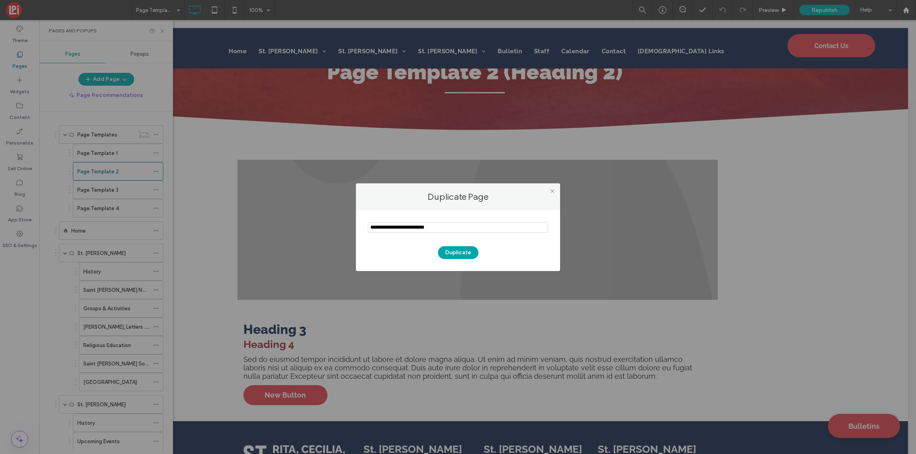
click at [477, 225] on input "notEmpty" at bounding box center [458, 227] width 180 height 10
type input "**********"
click at [467, 249] on button "Duplicate" at bounding box center [458, 252] width 40 height 13
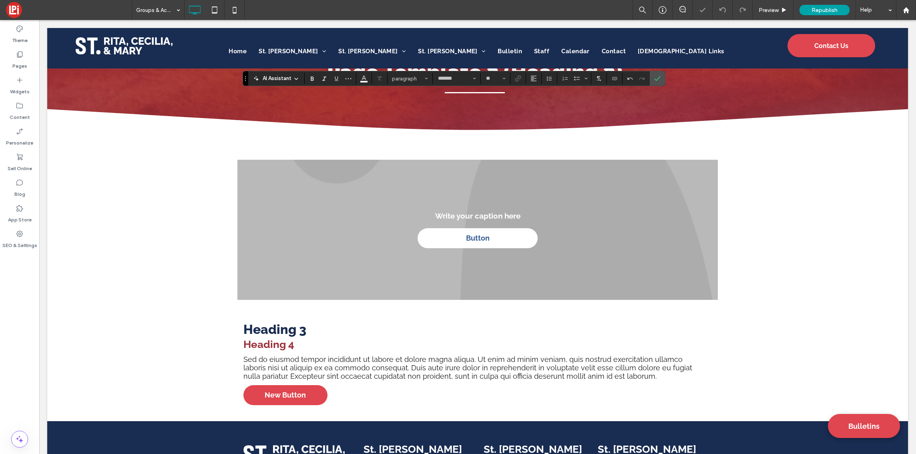
type input "**"
click at [660, 78] on icon "Confirm" at bounding box center [657, 78] width 6 height 6
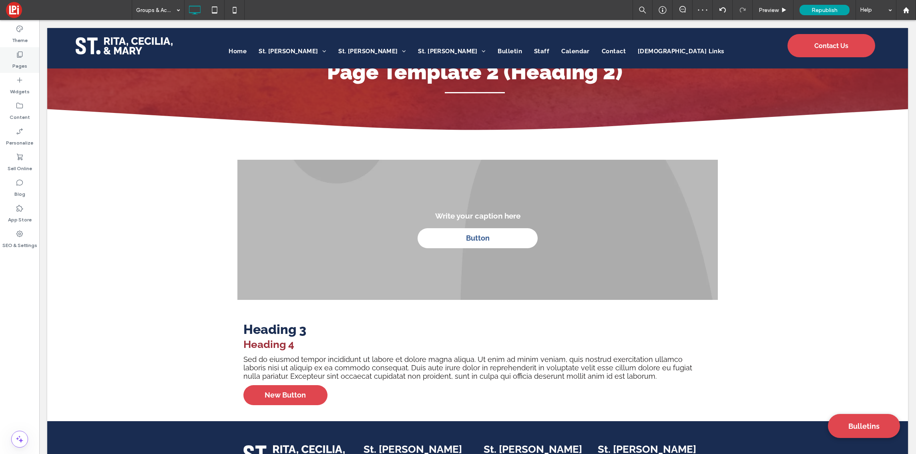
click at [18, 56] on icon at bounding box center [20, 54] width 8 height 8
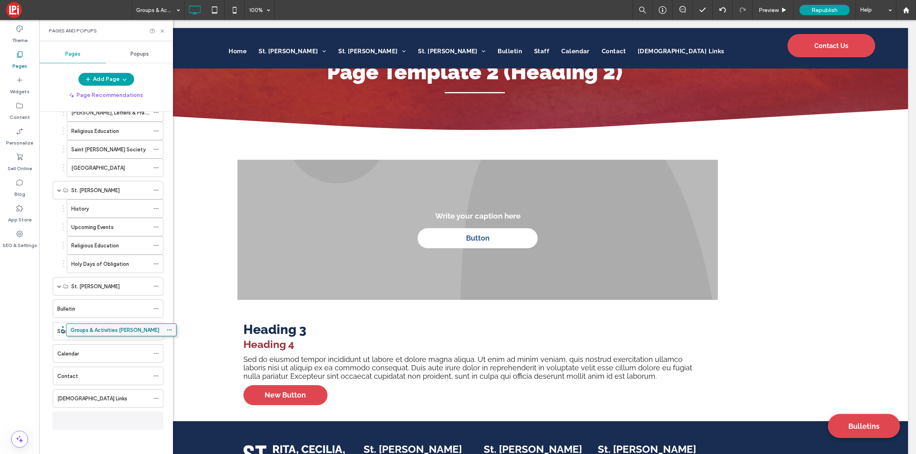
scroll to position [210, 0]
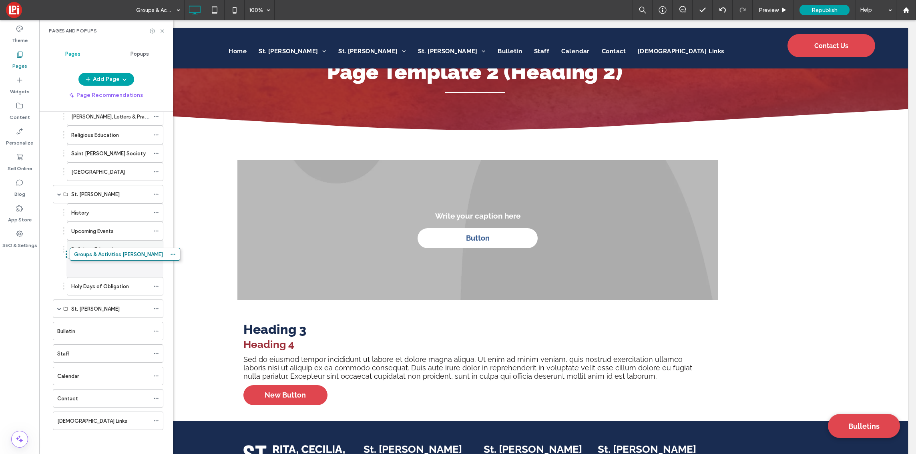
drag, startPoint x: 91, startPoint y: 421, endPoint x: 107, endPoint y: 258, distance: 164.2
drag, startPoint x: 102, startPoint y: 267, endPoint x: 104, endPoint y: 243, distance: 24.1
click at [155, 249] on use at bounding box center [156, 249] width 4 height 1
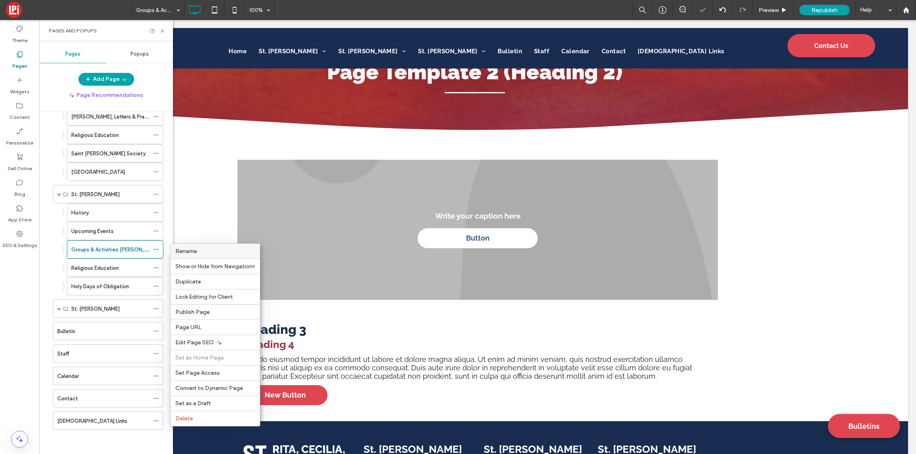
click at [187, 249] on span "Rename" at bounding box center [186, 251] width 22 height 7
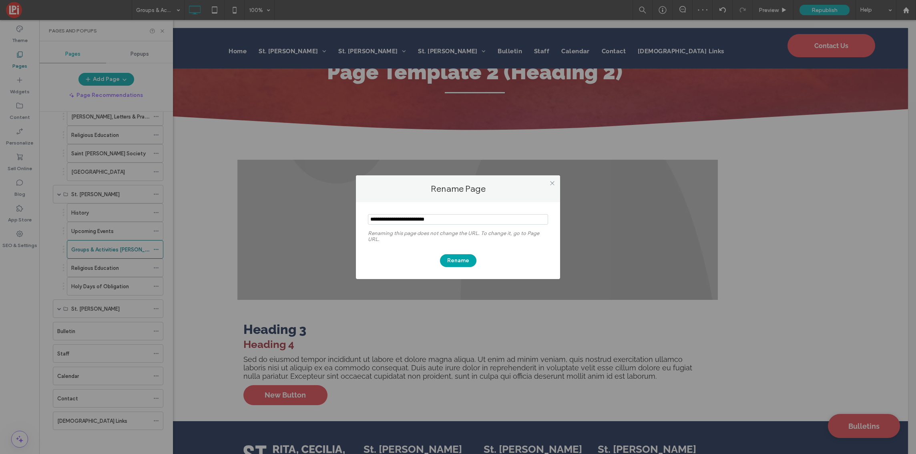
drag, startPoint x: 436, startPoint y: 219, endPoint x: 418, endPoint y: 217, distance: 17.7
click at [418, 217] on input "notEmpty" at bounding box center [458, 219] width 180 height 10
type input "**********"
click at [464, 261] on button "Rename" at bounding box center [458, 260] width 36 height 13
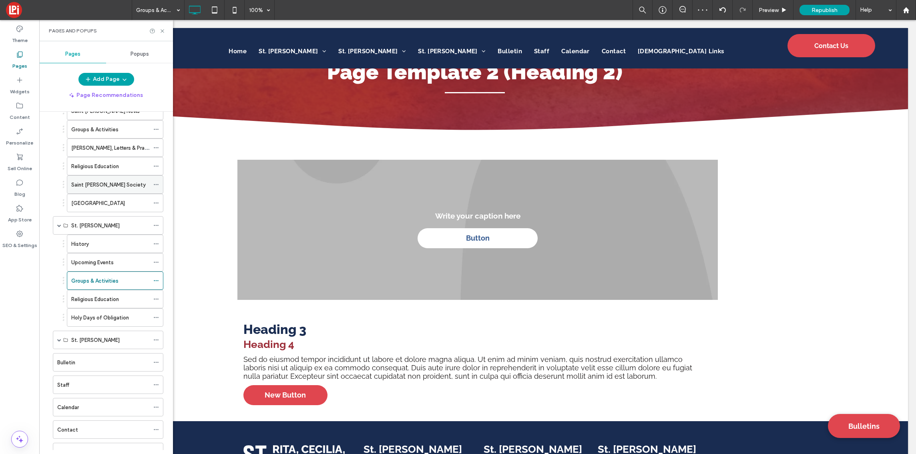
scroll to position [169, 0]
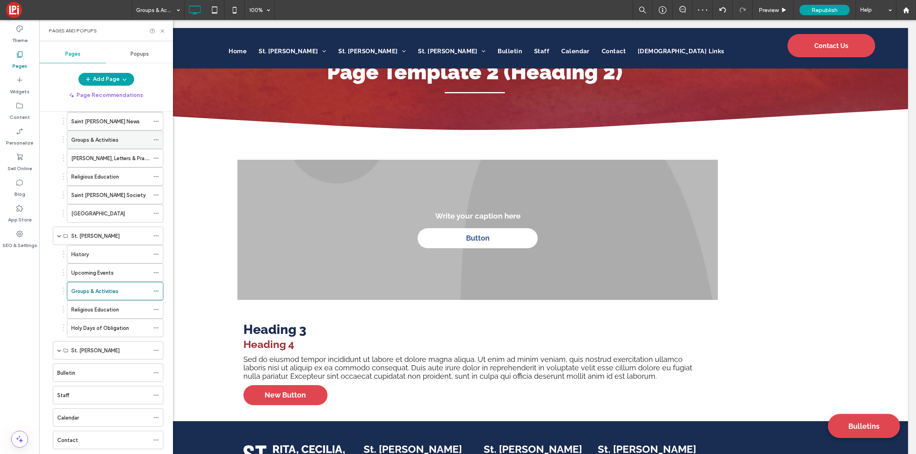
click at [155, 139] on icon at bounding box center [156, 140] width 6 height 6
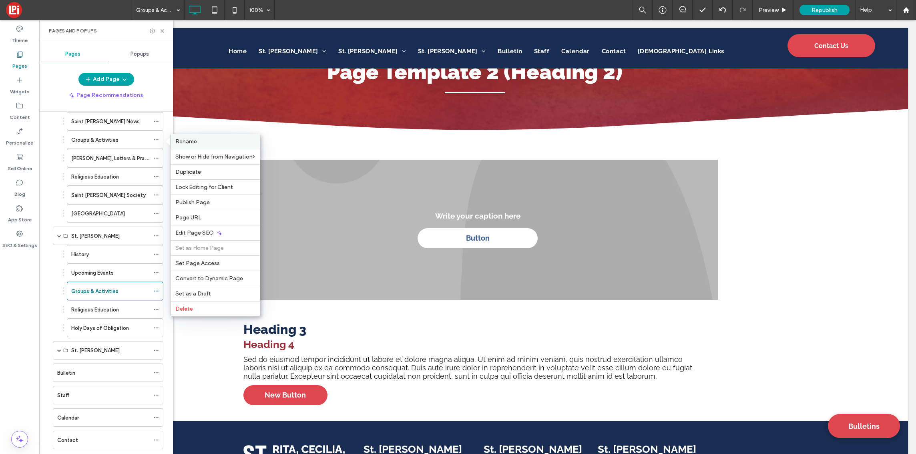
click at [196, 143] on span "Rename" at bounding box center [186, 141] width 22 height 7
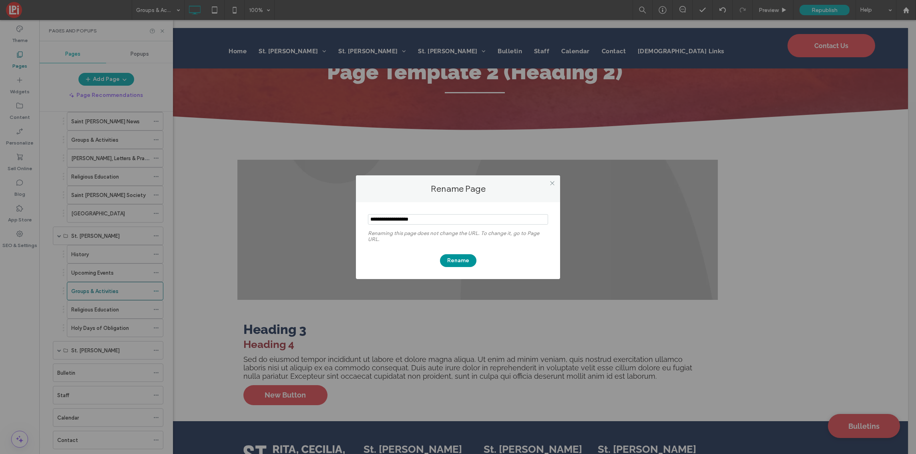
click at [462, 262] on button "Rename" at bounding box center [458, 260] width 36 height 13
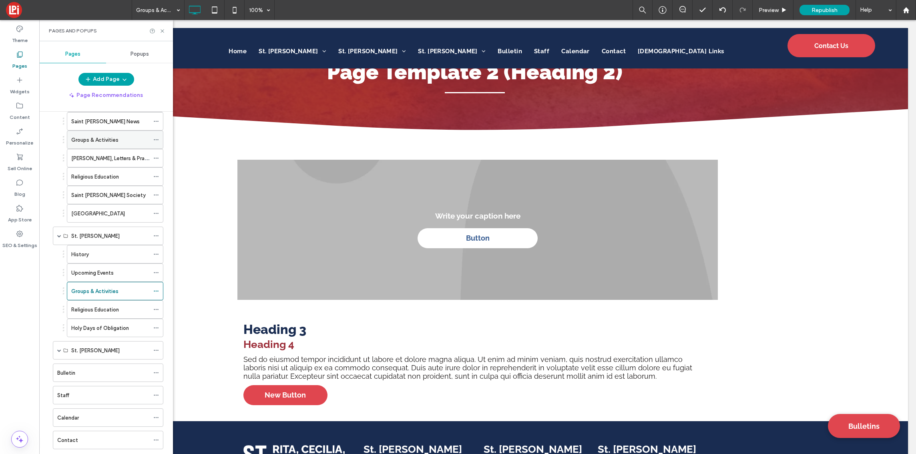
click at [156, 138] on icon at bounding box center [156, 140] width 6 height 6
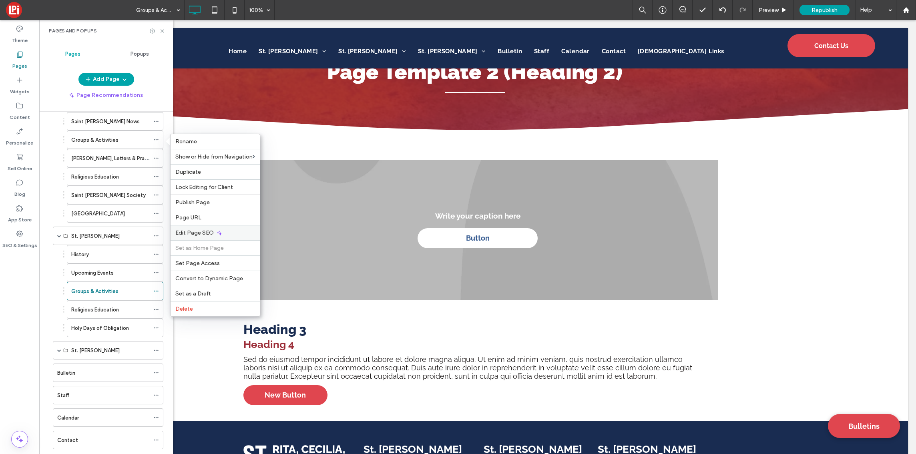
click at [212, 231] on span "Edit Page SEO" at bounding box center [194, 232] width 38 height 7
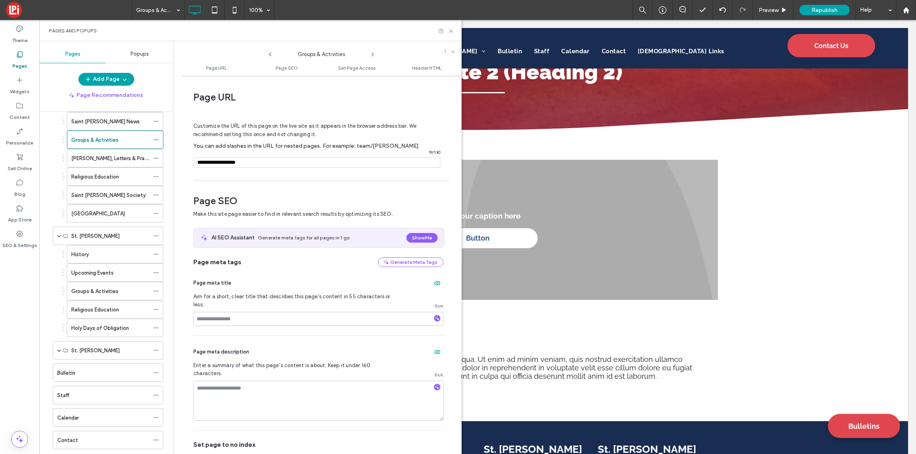
click at [259, 163] on input "notEmpty" at bounding box center [316, 162] width 247 height 10
type input "**********"
click at [394, 185] on div "Page URL Customize the URL of this page on the live site as it appears in the b…" at bounding box center [321, 265] width 280 height 370
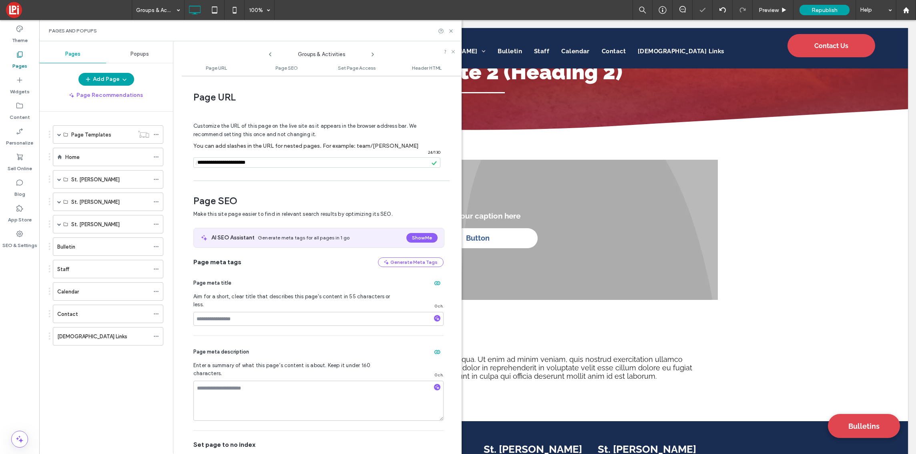
scroll to position [0, 0]
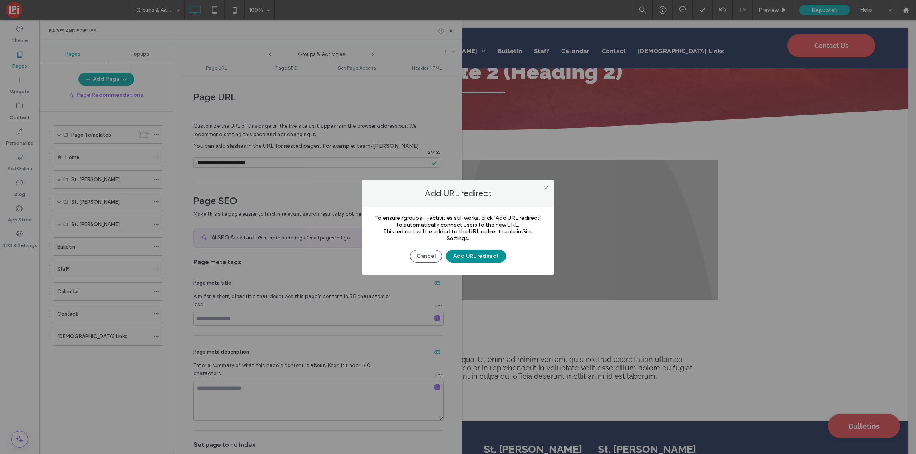
click at [466, 256] on button "Add URL redirect" at bounding box center [476, 256] width 60 height 13
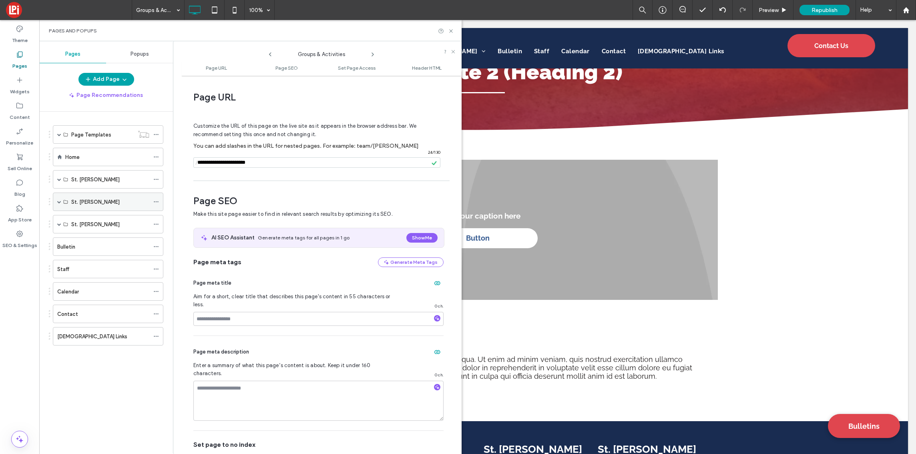
click at [60, 200] on span at bounding box center [59, 202] width 4 height 4
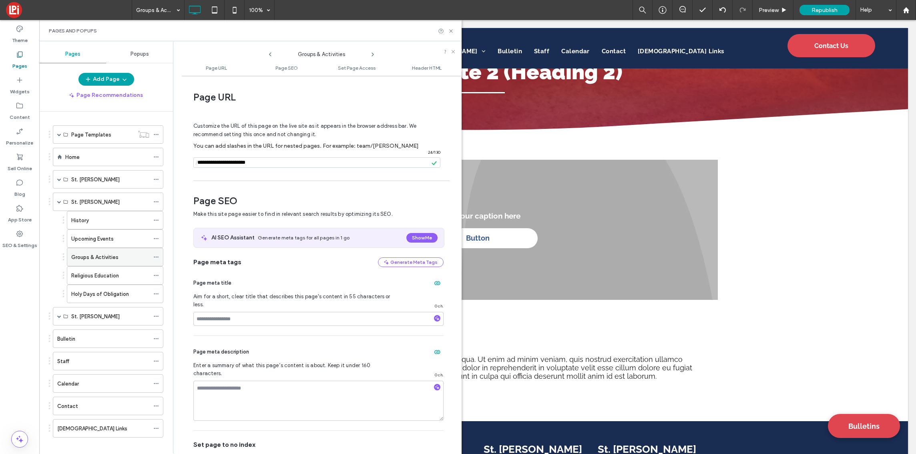
click at [157, 256] on icon at bounding box center [156, 257] width 6 height 6
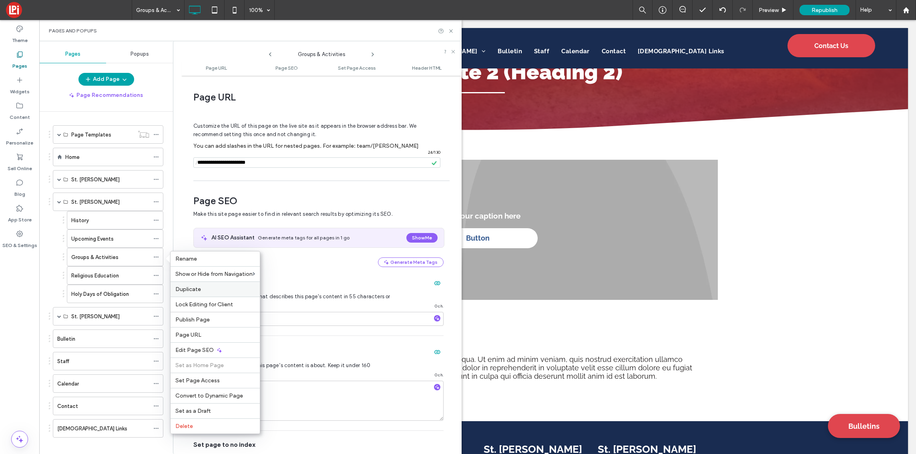
click at [207, 286] on label "Duplicate" at bounding box center [215, 289] width 80 height 7
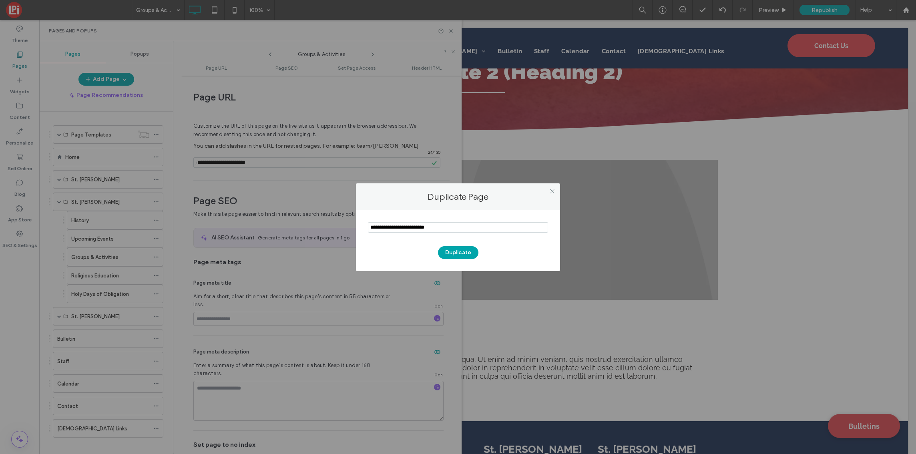
drag, startPoint x: 391, startPoint y: 227, endPoint x: 366, endPoint y: 226, distance: 24.8
click at [366, 226] on div "Duplicate" at bounding box center [458, 240] width 204 height 61
click at [468, 225] on input "notEmpty" at bounding box center [458, 227] width 180 height 10
click at [487, 229] on input "notEmpty" at bounding box center [458, 227] width 180 height 10
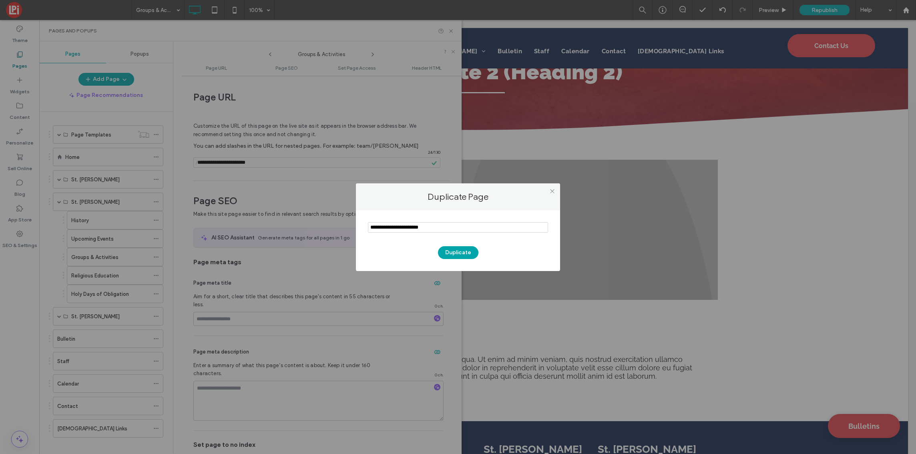
click at [487, 229] on input "notEmpty" at bounding box center [458, 227] width 180 height 10
type input "**********"
click at [465, 250] on button "Duplicate" at bounding box center [458, 252] width 40 height 13
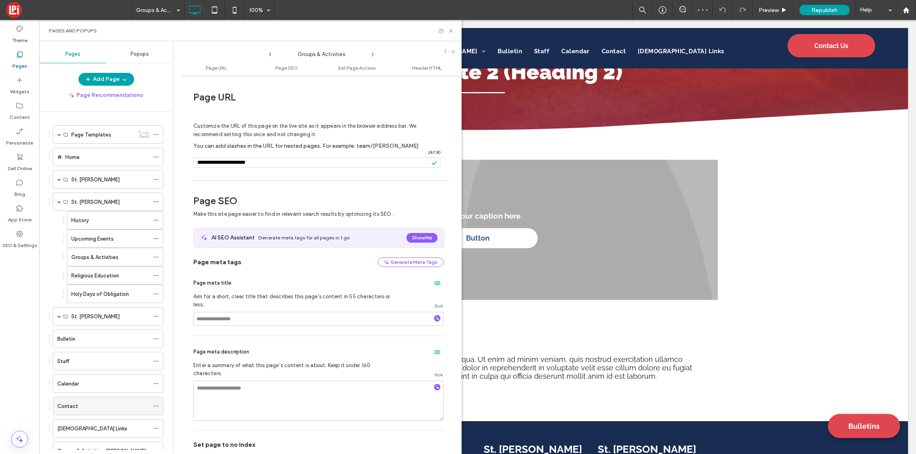
scroll to position [30, 0]
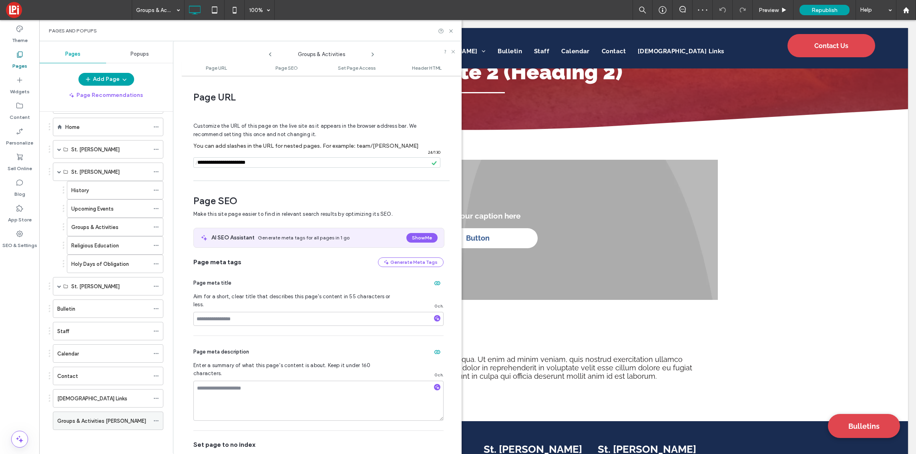
click at [159, 420] on icon at bounding box center [156, 421] width 6 height 6
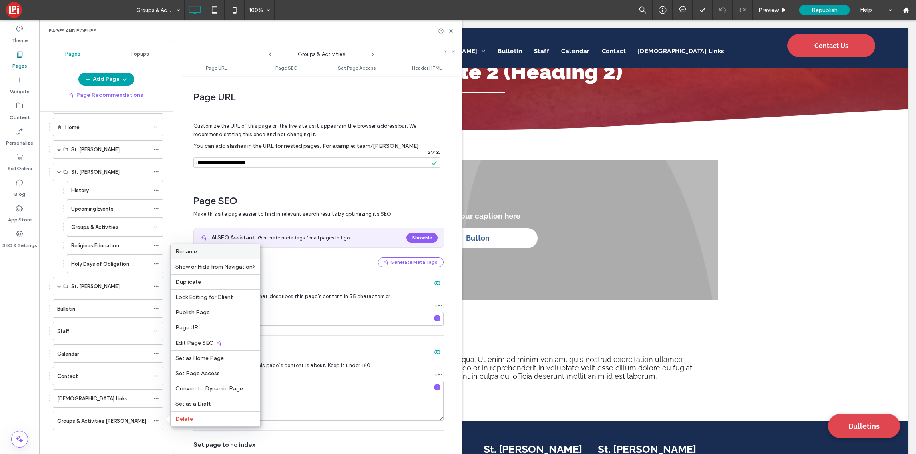
click at [211, 253] on label "Rename" at bounding box center [215, 251] width 80 height 7
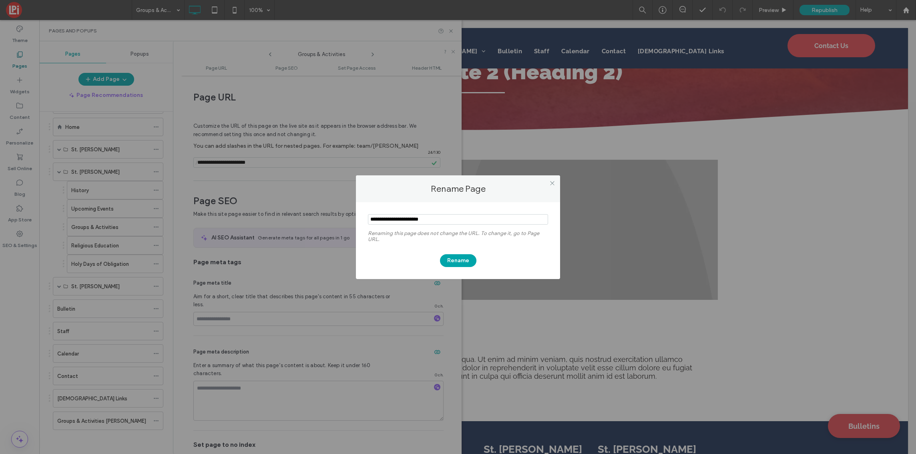
drag, startPoint x: 448, startPoint y: 220, endPoint x: 418, endPoint y: 219, distance: 29.7
click at [418, 219] on input "notEmpty" at bounding box center [458, 219] width 180 height 10
type input "**********"
click at [462, 260] on button "Rename" at bounding box center [458, 260] width 36 height 13
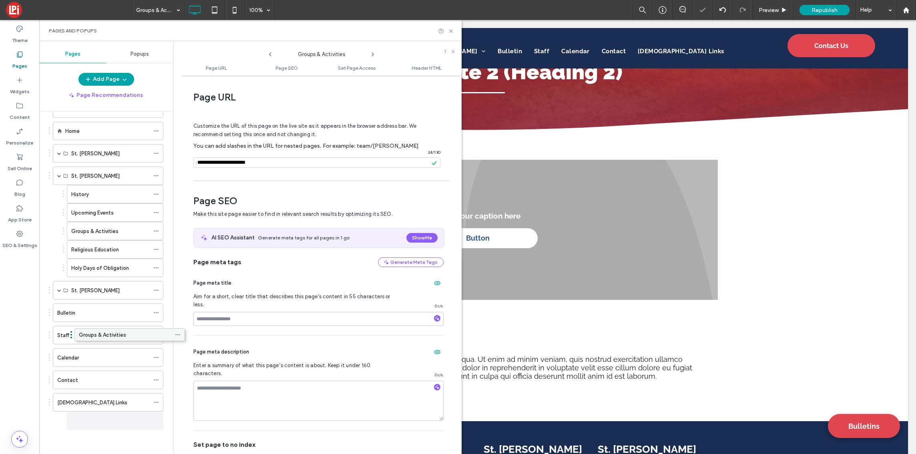
scroll to position [26, 0]
drag, startPoint x: 94, startPoint y: 423, endPoint x: 113, endPoint y: 310, distance: 114.9
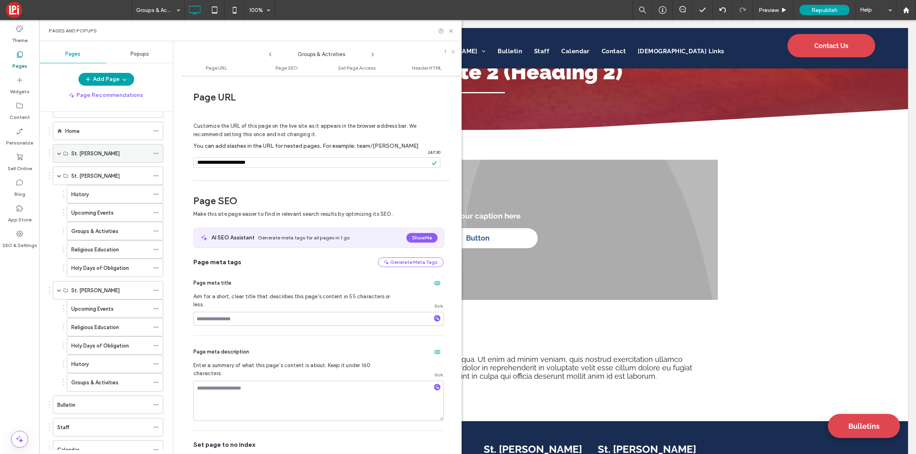
scroll to position [0, 0]
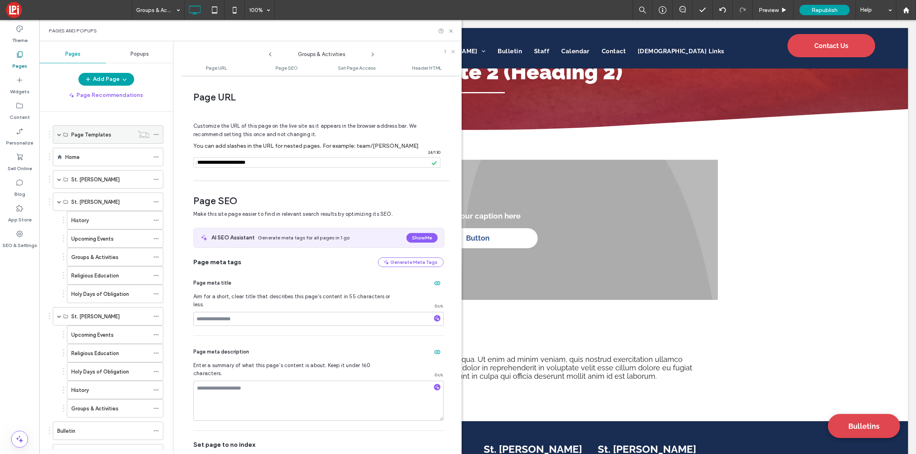
click at [156, 134] on use at bounding box center [156, 134] width 4 height 1
click at [59, 136] on span at bounding box center [59, 135] width 4 height 4
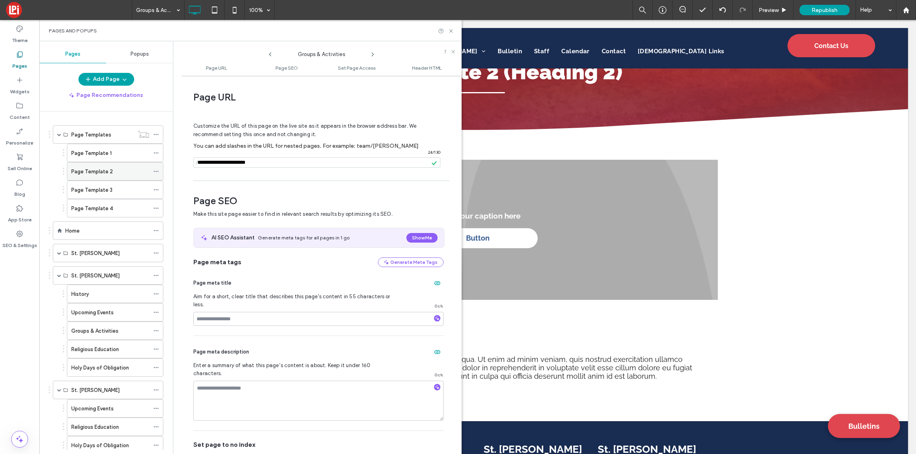
click at [126, 168] on div "Page Template 2" at bounding box center [110, 171] width 78 height 8
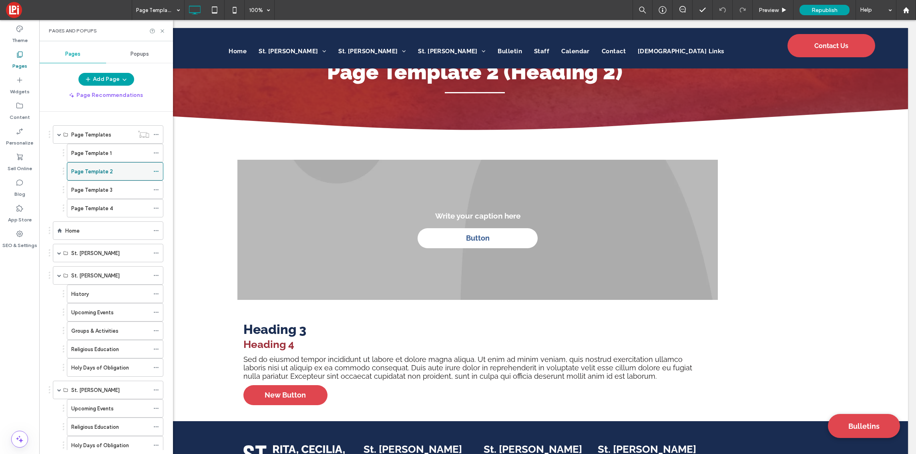
click at [156, 171] on icon at bounding box center [156, 172] width 6 height 6
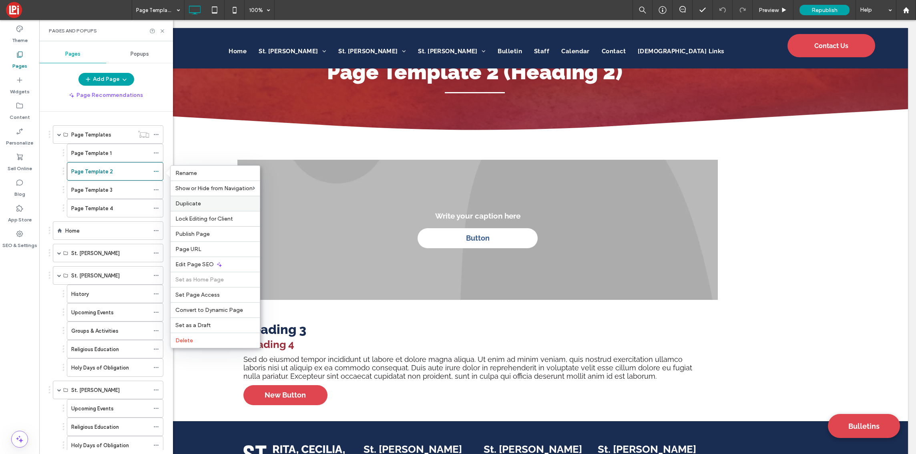
click at [197, 201] on span "Duplicate" at bounding box center [188, 203] width 26 height 7
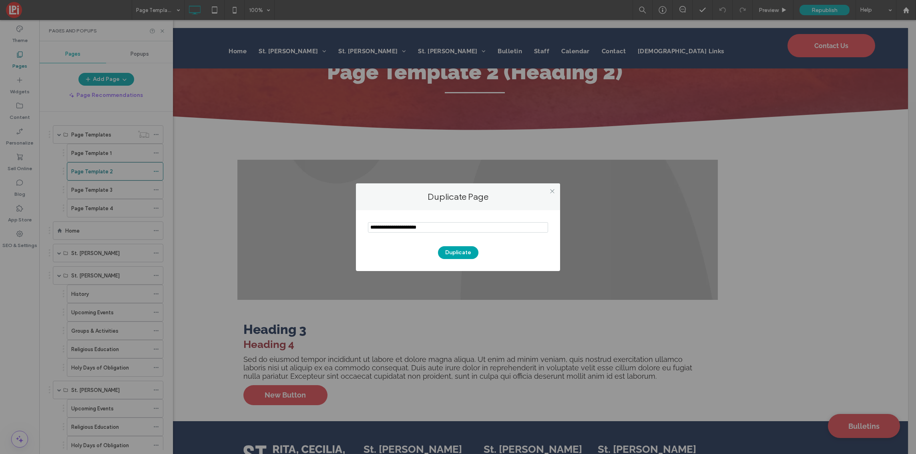
click at [438, 231] on input "notEmpty" at bounding box center [458, 227] width 180 height 10
click at [438, 230] on input "notEmpty" at bounding box center [458, 227] width 180 height 10
click at [438, 227] on input "notEmpty" at bounding box center [458, 227] width 180 height 10
click at [452, 225] on input "notEmpty" at bounding box center [458, 227] width 180 height 10
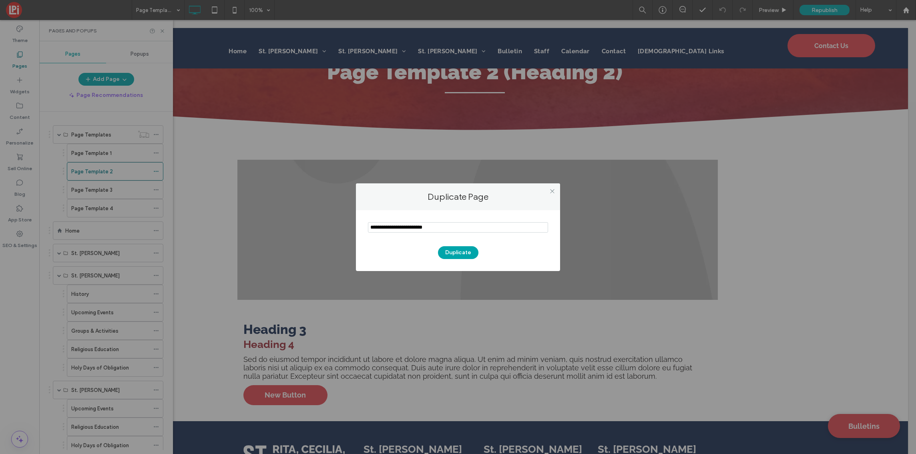
click at [452, 225] on input "notEmpty" at bounding box center [458, 227] width 180 height 10
type input "**********"
click at [465, 250] on button "Duplicate" at bounding box center [458, 252] width 40 height 13
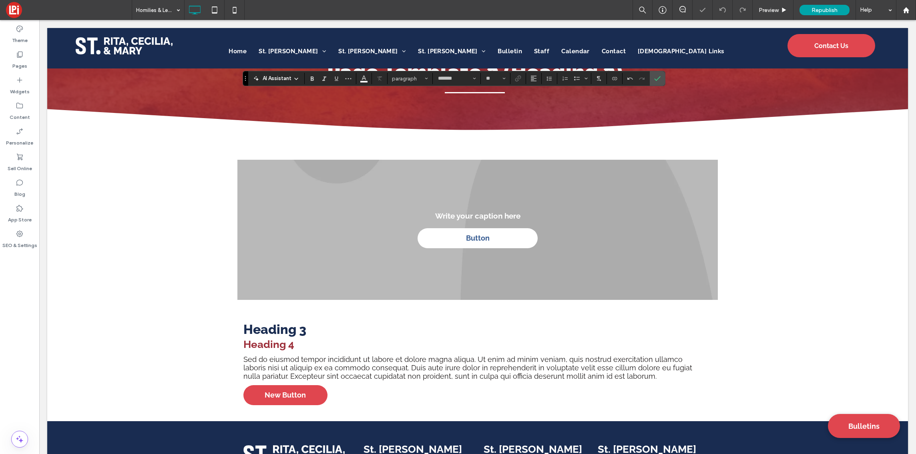
type input "**"
click at [655, 82] on span "Confirm" at bounding box center [656, 78] width 4 height 14
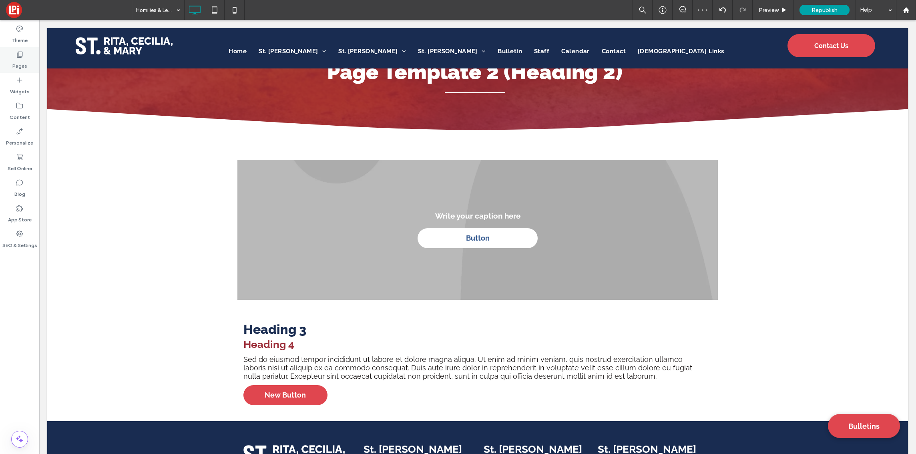
click at [18, 58] on label "Pages" at bounding box center [19, 63] width 15 height 11
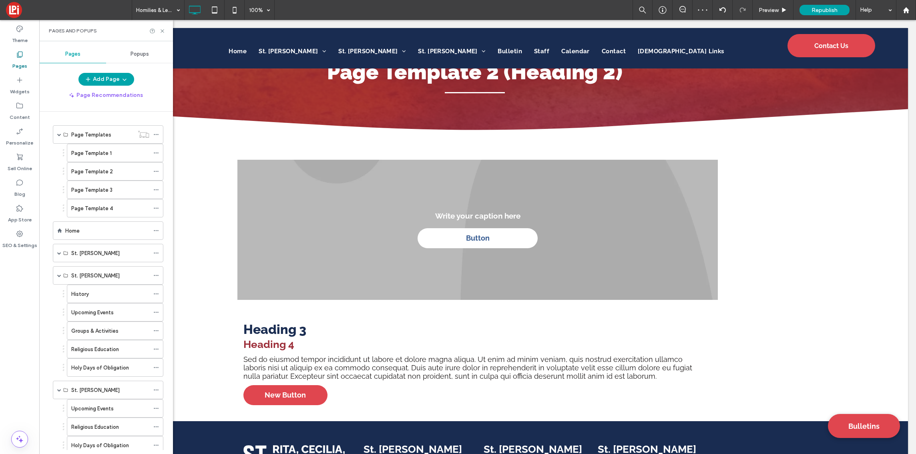
scroll to position [196, 0]
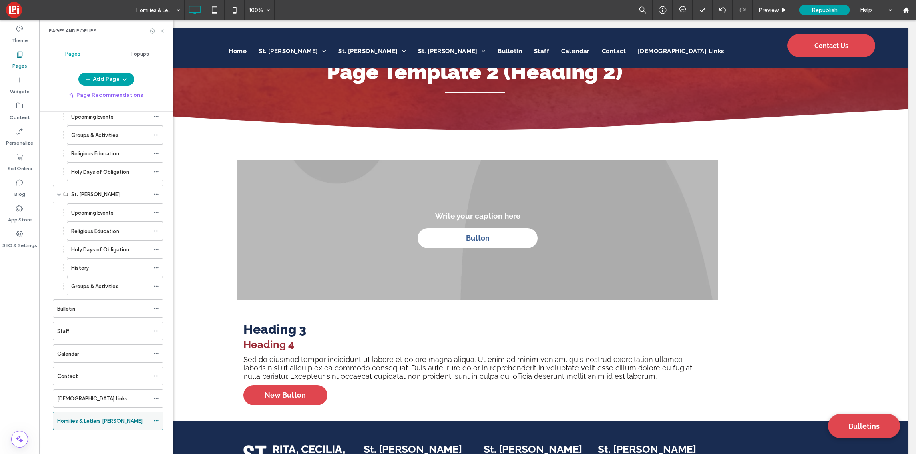
click at [158, 419] on icon at bounding box center [156, 421] width 6 height 6
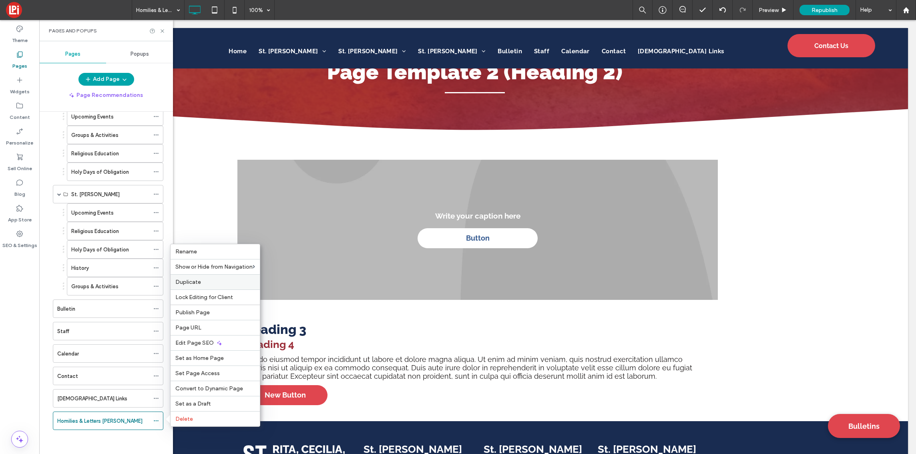
click at [211, 280] on label "Duplicate" at bounding box center [215, 282] width 80 height 7
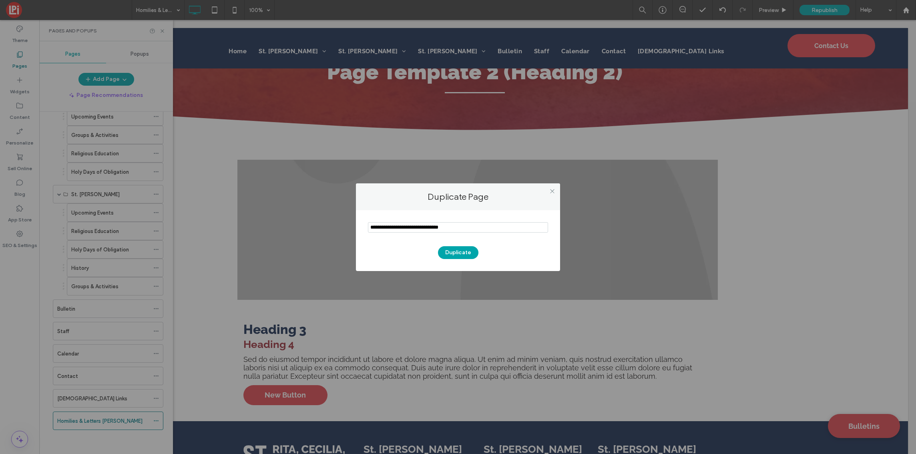
click at [459, 226] on input "notEmpty" at bounding box center [458, 227] width 180 height 10
type input "**********"
click at [461, 252] on button "Duplicate" at bounding box center [458, 252] width 40 height 13
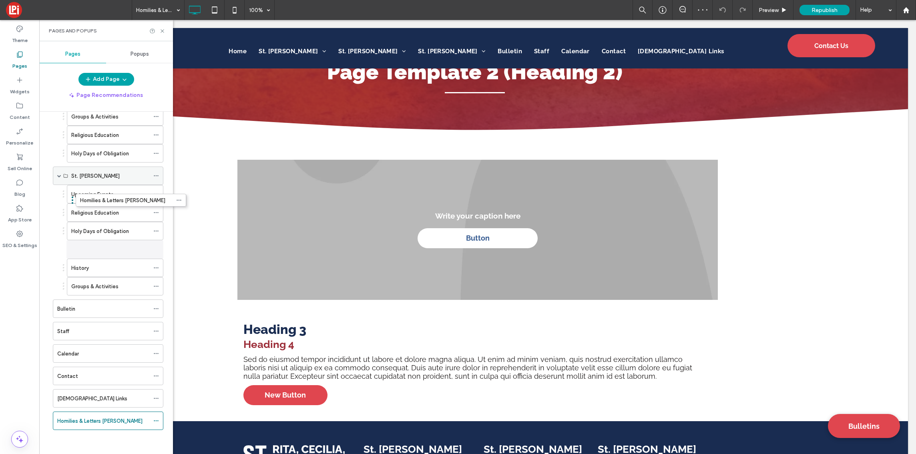
scroll to position [214, 0]
drag, startPoint x: 106, startPoint y: 394, endPoint x: 116, endPoint y: 151, distance: 242.9
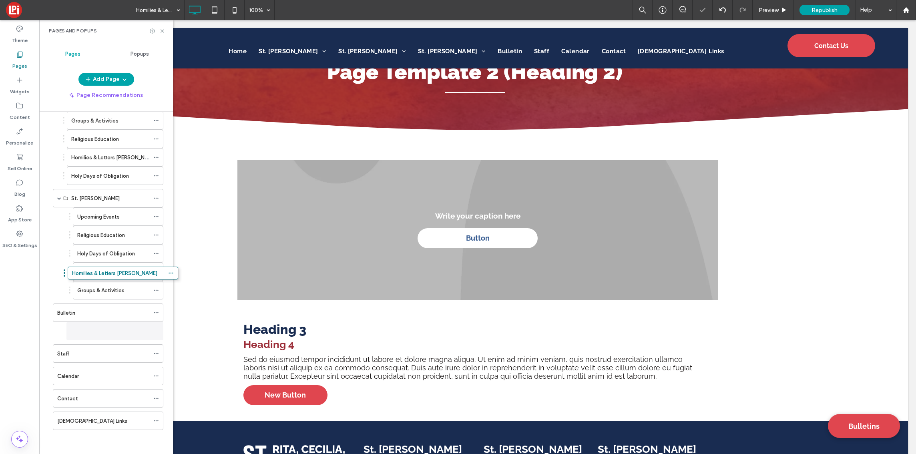
scroll to position [210, 0]
drag, startPoint x: 103, startPoint y: 425, endPoint x: 119, endPoint y: 269, distance: 157.0
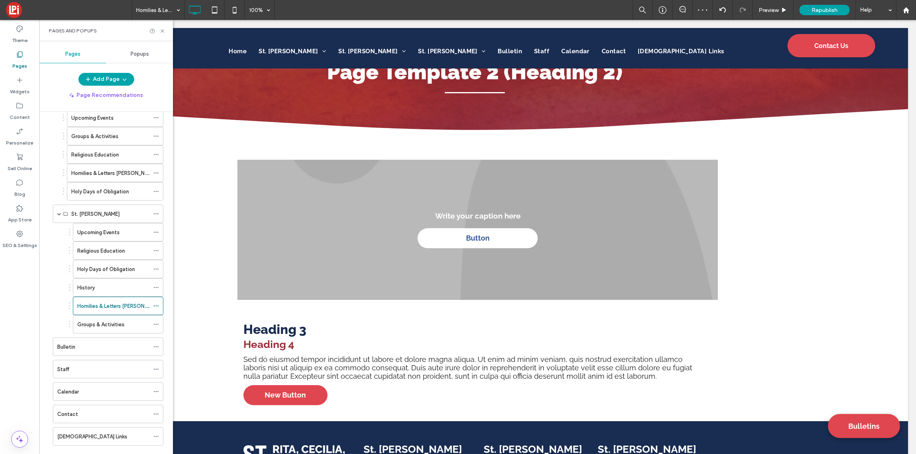
scroll to position [67, 0]
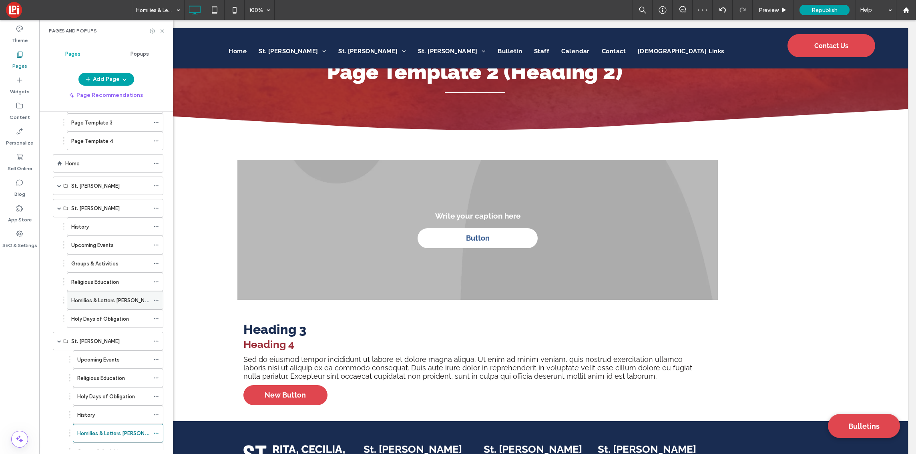
click at [155, 299] on icon at bounding box center [156, 301] width 6 height 6
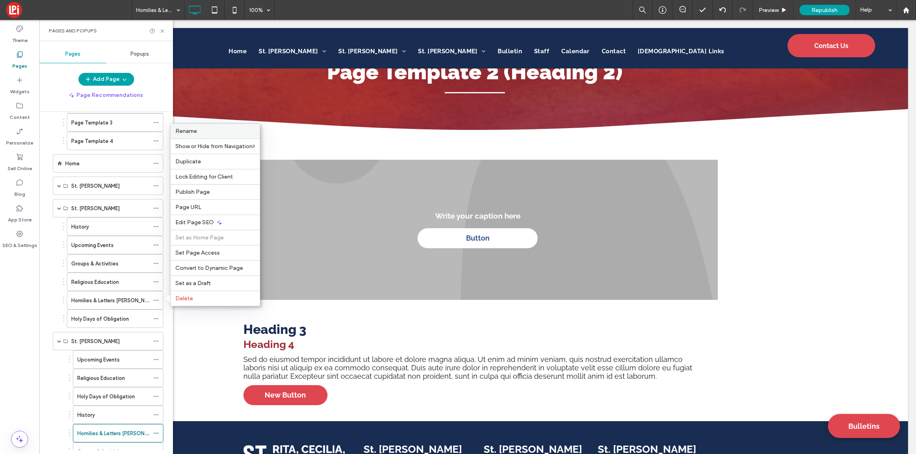
click at [211, 129] on label "Rename" at bounding box center [215, 131] width 80 height 7
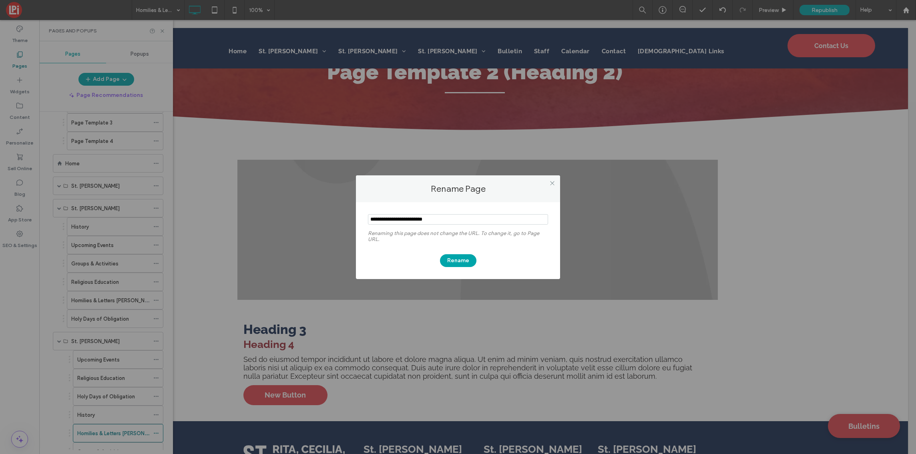
drag, startPoint x: 446, startPoint y: 218, endPoint x: 414, endPoint y: 219, distance: 31.7
click at [414, 220] on input "notEmpty" at bounding box center [458, 219] width 180 height 10
type input "**********"
click at [454, 261] on button "Rename" at bounding box center [458, 260] width 36 height 13
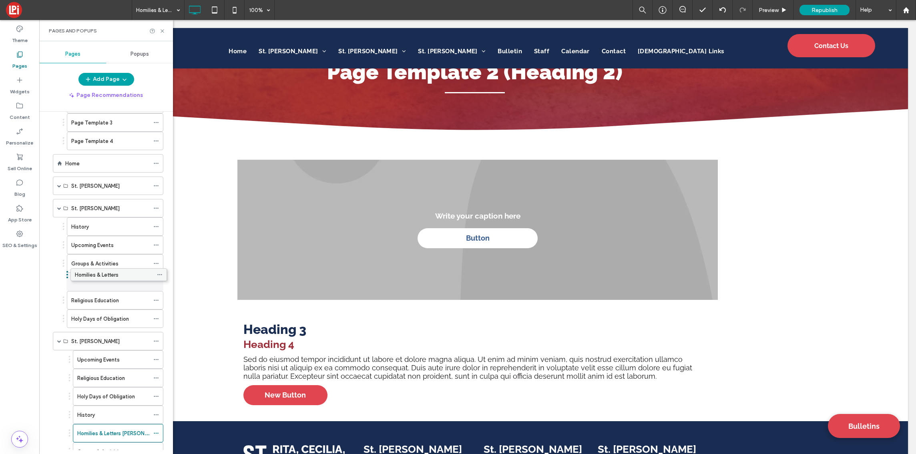
drag, startPoint x: 106, startPoint y: 302, endPoint x: 110, endPoint y: 276, distance: 27.1
drag, startPoint x: 111, startPoint y: 317, endPoint x: 112, endPoint y: 312, distance: 5.7
click at [58, 208] on span at bounding box center [59, 208] width 4 height 4
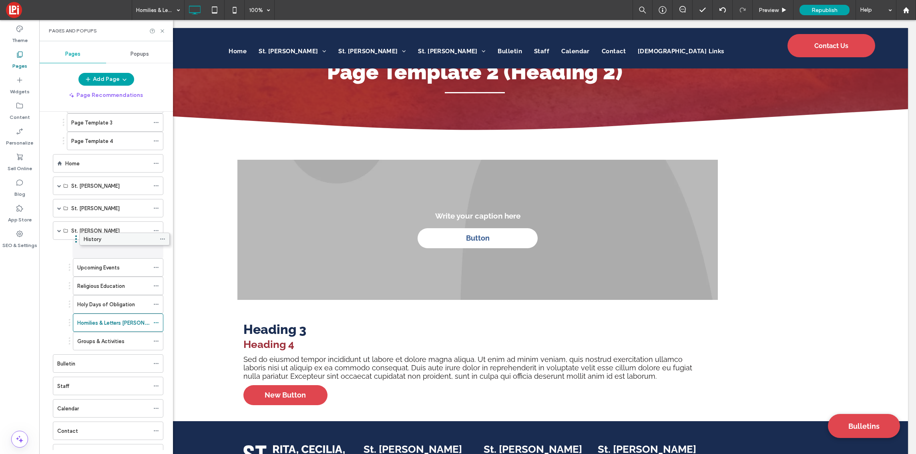
drag, startPoint x: 101, startPoint y: 307, endPoint x: 108, endPoint y: 241, distance: 66.8
drag, startPoint x: 99, startPoint y: 311, endPoint x: 103, endPoint y: 275, distance: 35.8
drag, startPoint x: 101, startPoint y: 312, endPoint x: 103, endPoint y: 291, distance: 20.9
click at [58, 229] on span at bounding box center [59, 231] width 4 height 4
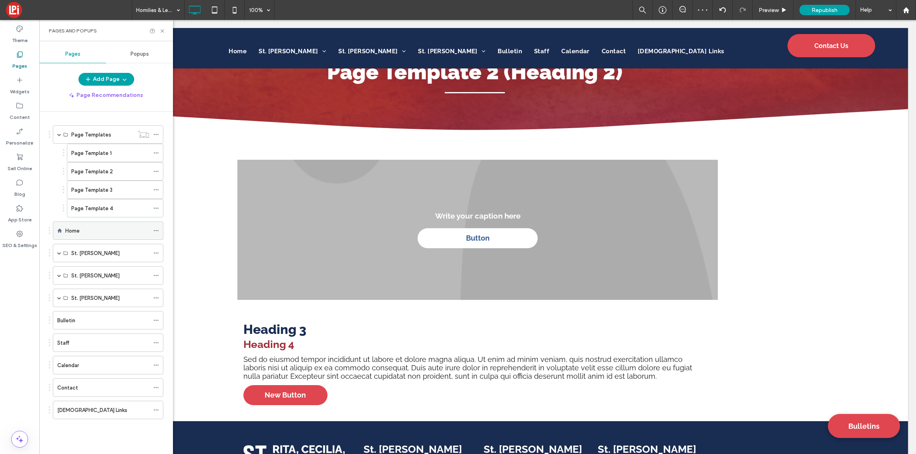
scroll to position [0, 0]
click at [60, 253] on span at bounding box center [59, 253] width 4 height 4
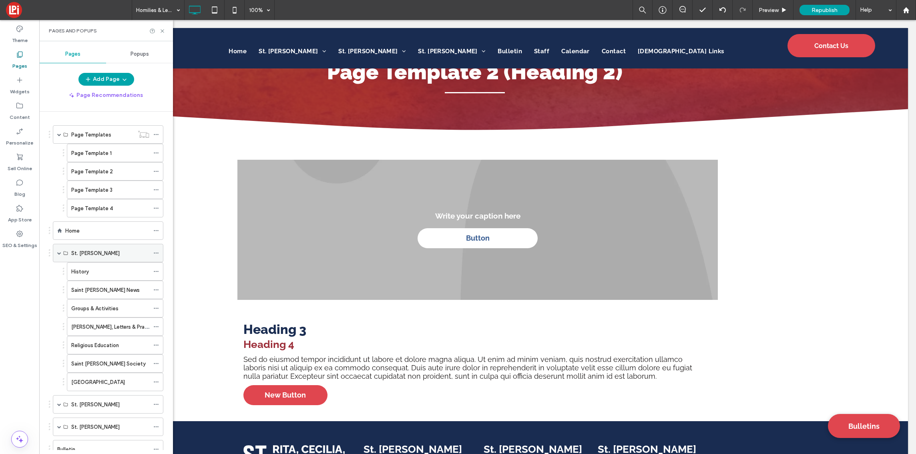
click at [60, 253] on span at bounding box center [59, 253] width 4 height 4
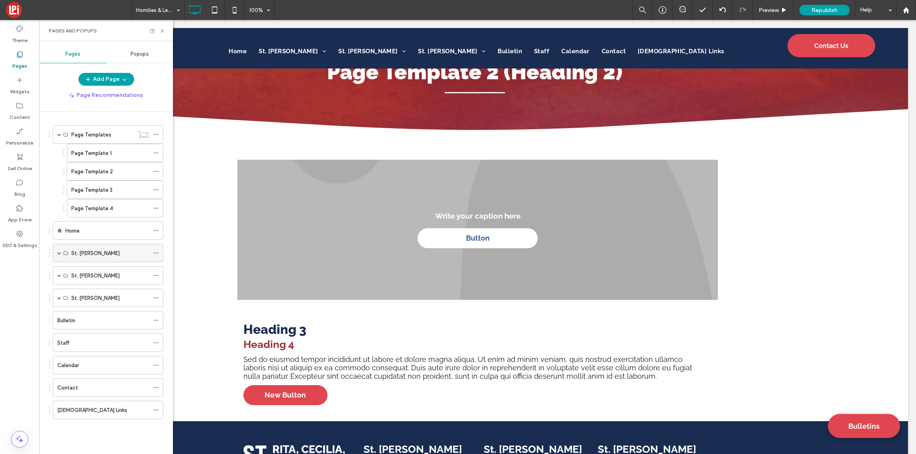
click at [58, 254] on span at bounding box center [59, 253] width 4 height 4
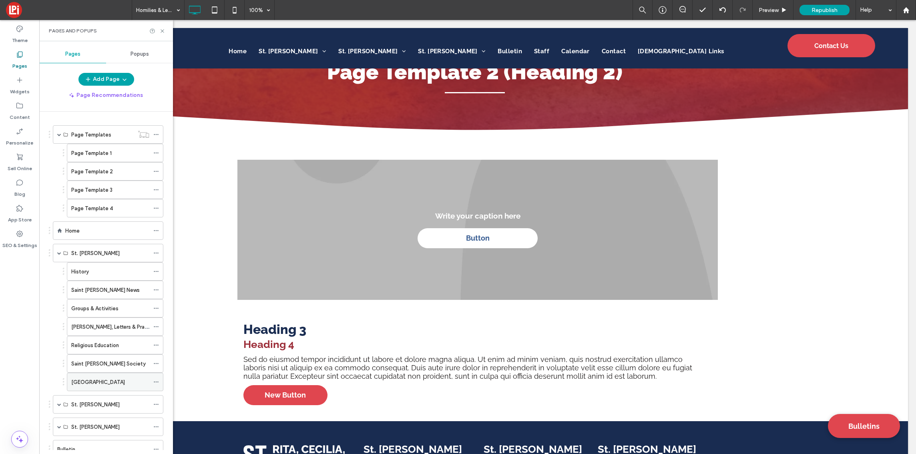
click at [156, 382] on use at bounding box center [156, 382] width 4 height 1
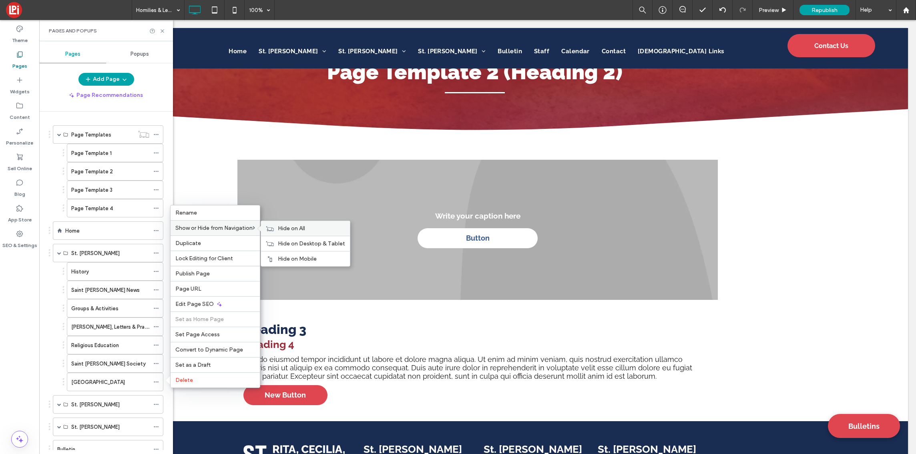
click at [298, 227] on span "Hide on All" at bounding box center [291, 228] width 27 height 7
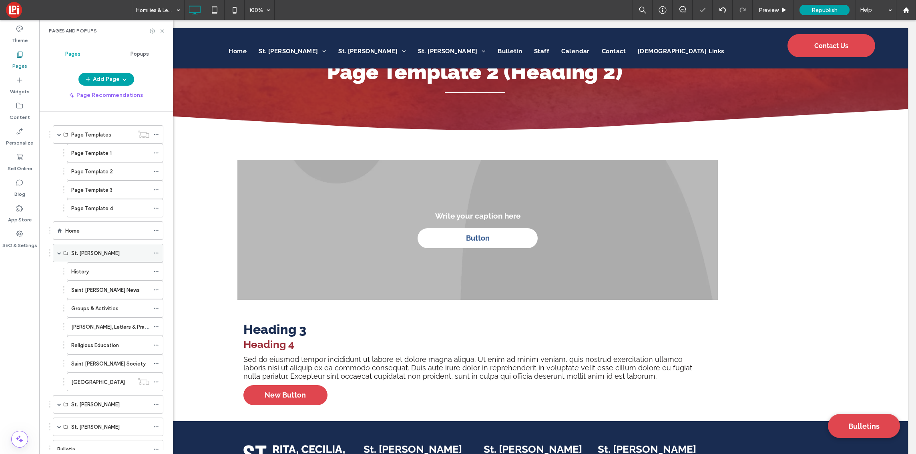
click at [58, 252] on span at bounding box center [59, 253] width 4 height 4
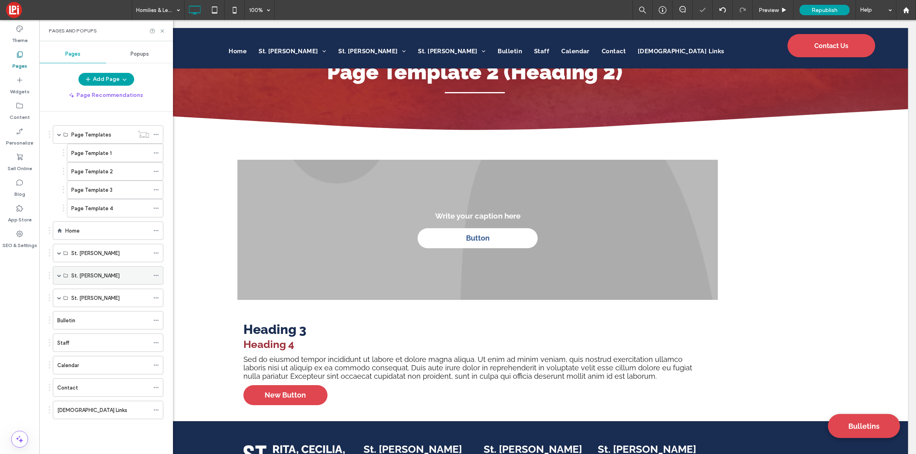
click at [59, 275] on span at bounding box center [59, 276] width 4 height 4
click at [155, 386] on icon at bounding box center [156, 386] width 6 height 6
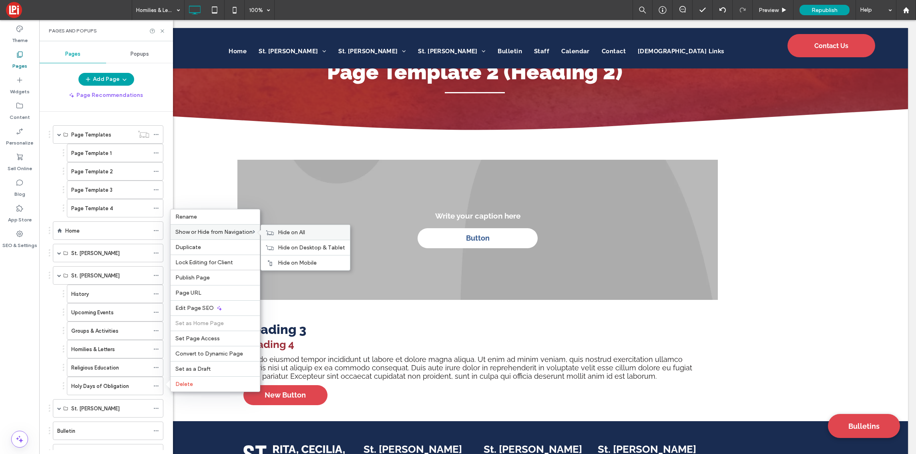
drag, startPoint x: 297, startPoint y: 229, endPoint x: 286, endPoint y: 231, distance: 11.0
click at [297, 229] on div "Hide on All" at bounding box center [305, 232] width 89 height 15
click at [59, 275] on span at bounding box center [59, 276] width 4 height 4
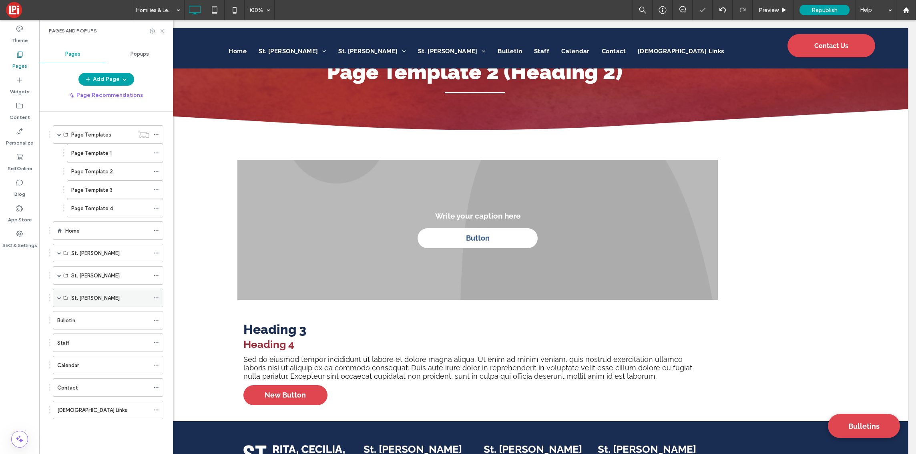
click at [59, 296] on span at bounding box center [59, 298] width 4 height 4
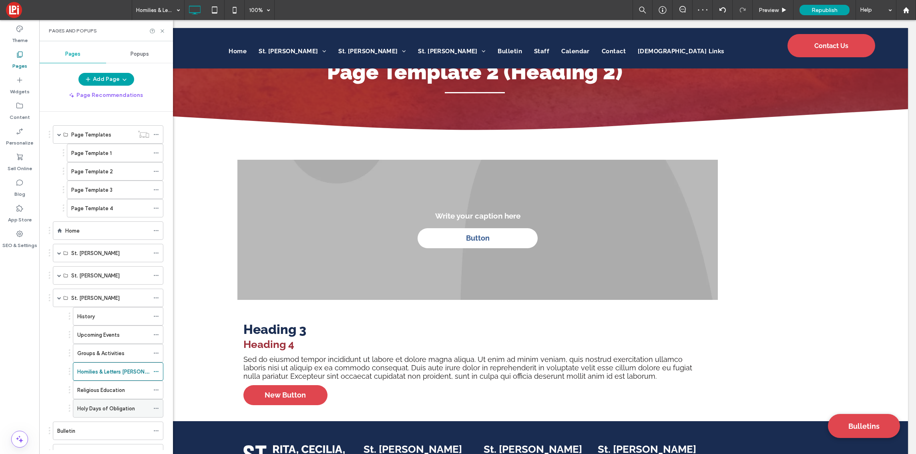
click at [157, 409] on icon at bounding box center [156, 409] width 6 height 6
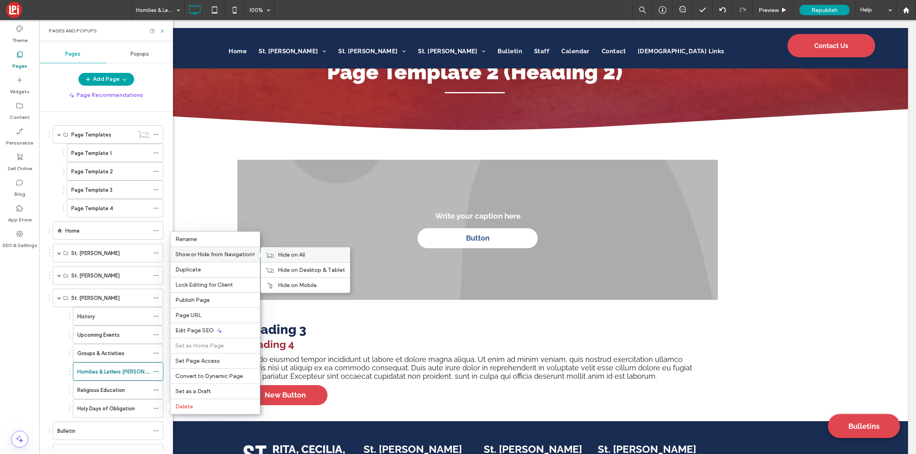
click at [305, 254] on span "Hide on All" at bounding box center [291, 254] width 27 height 7
click at [58, 298] on span at bounding box center [59, 298] width 4 height 4
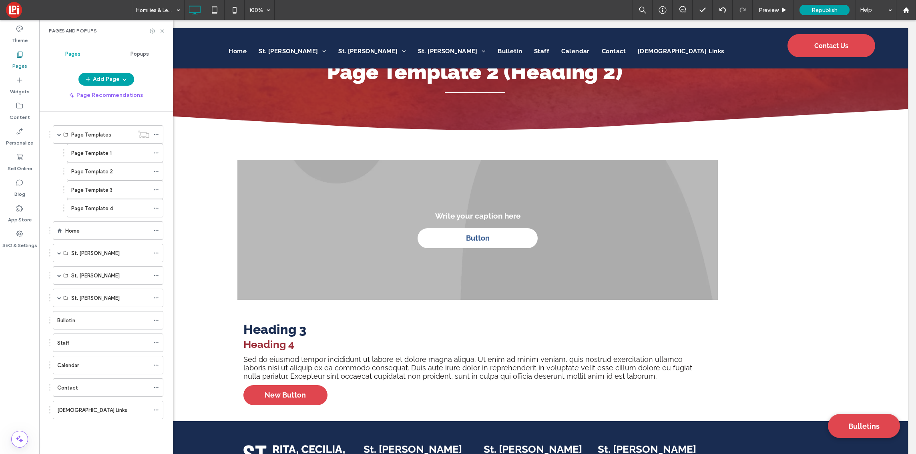
click at [16, 57] on icon at bounding box center [20, 54] width 8 height 8
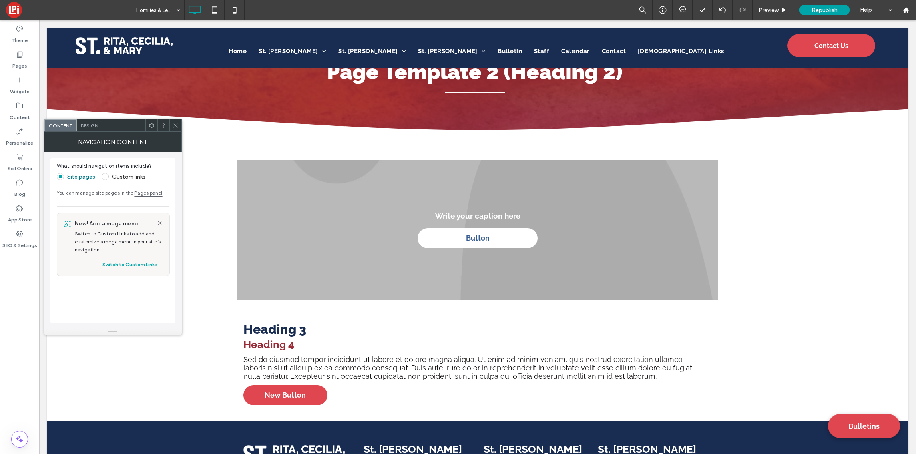
click at [175, 122] on span at bounding box center [176, 125] width 6 height 12
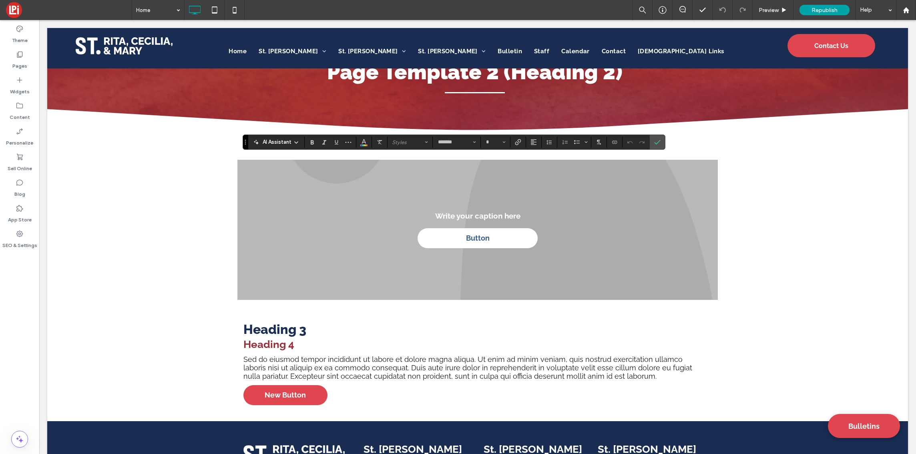
type input "**"
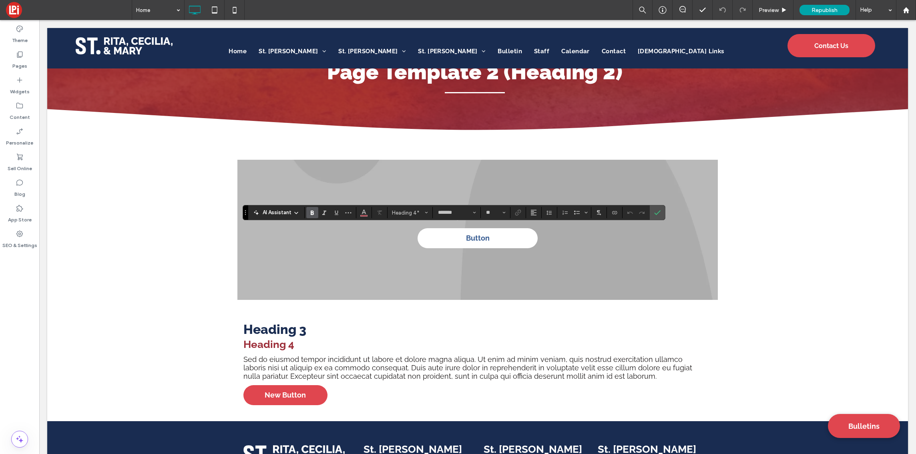
type input "**"
click at [654, 214] on label "Confirm" at bounding box center [658, 212] width 12 height 14
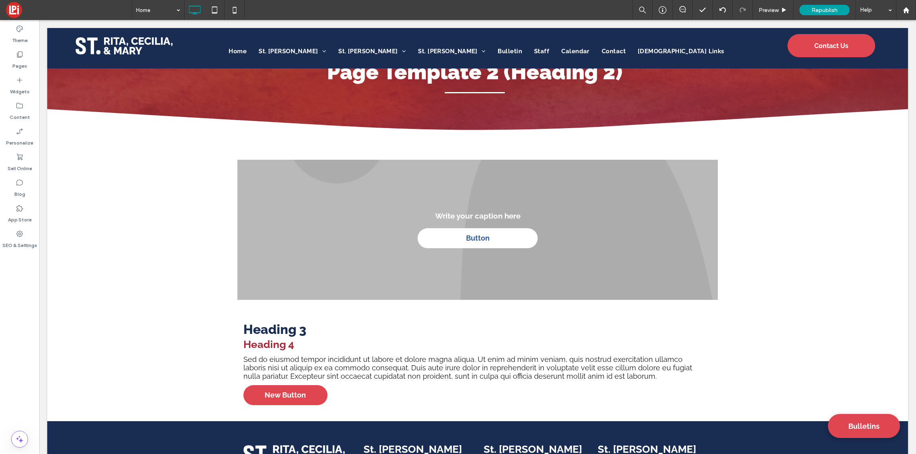
type input "*******"
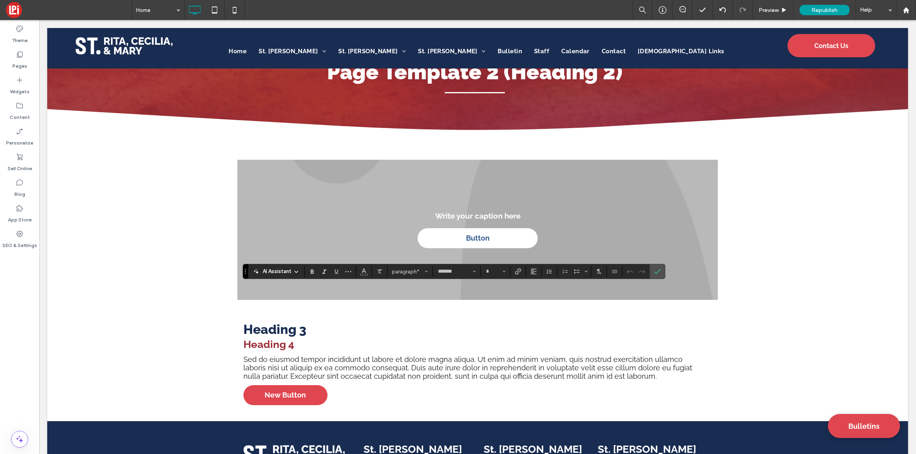
type input "**"
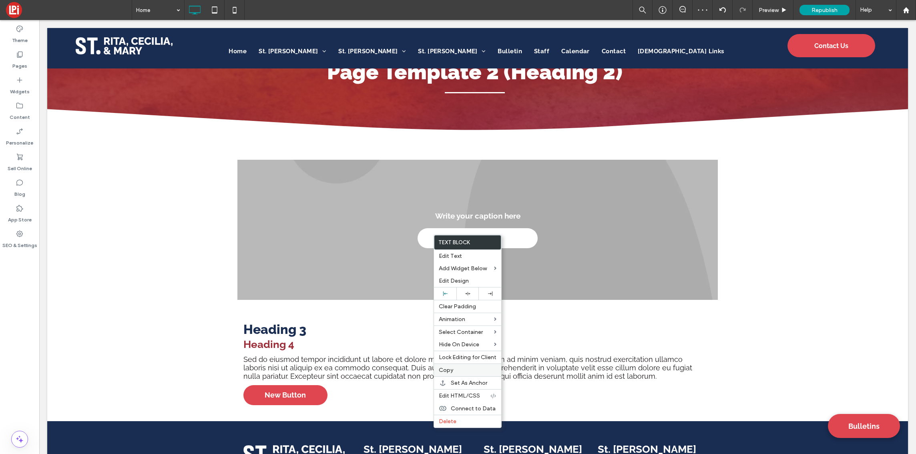
click at [451, 369] on span "Copy" at bounding box center [446, 370] width 14 height 7
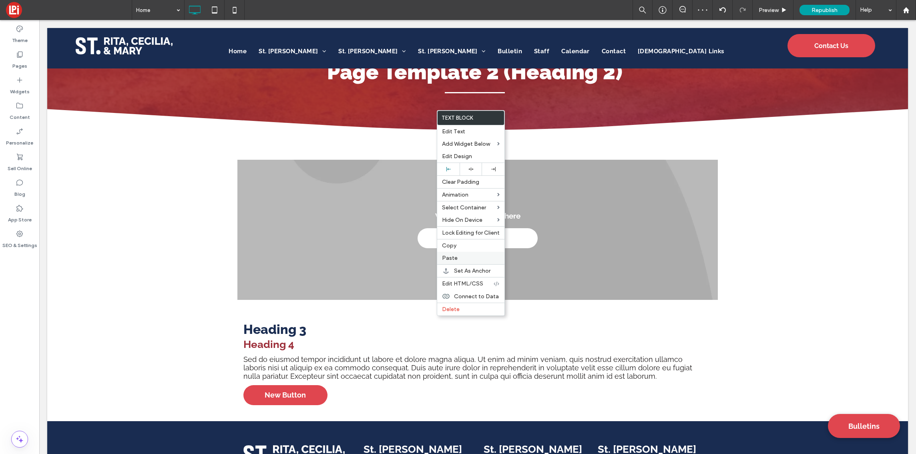
click at [458, 261] on label "Paste" at bounding box center [471, 258] width 58 height 7
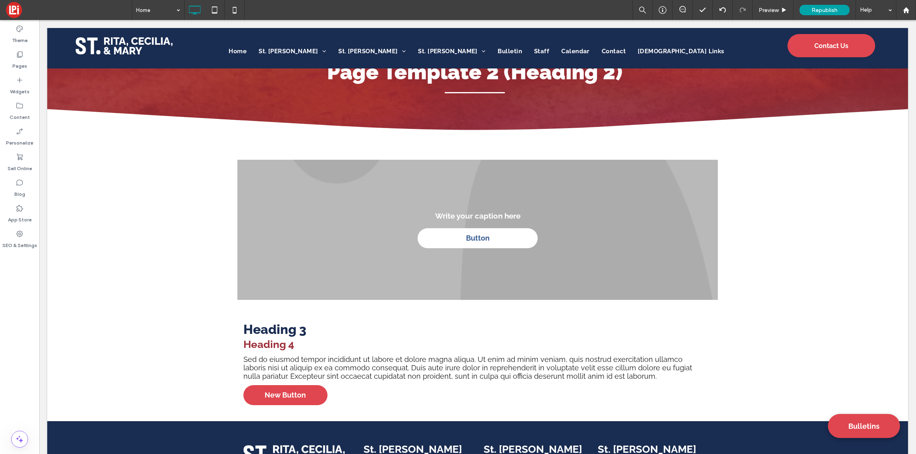
type input "*******"
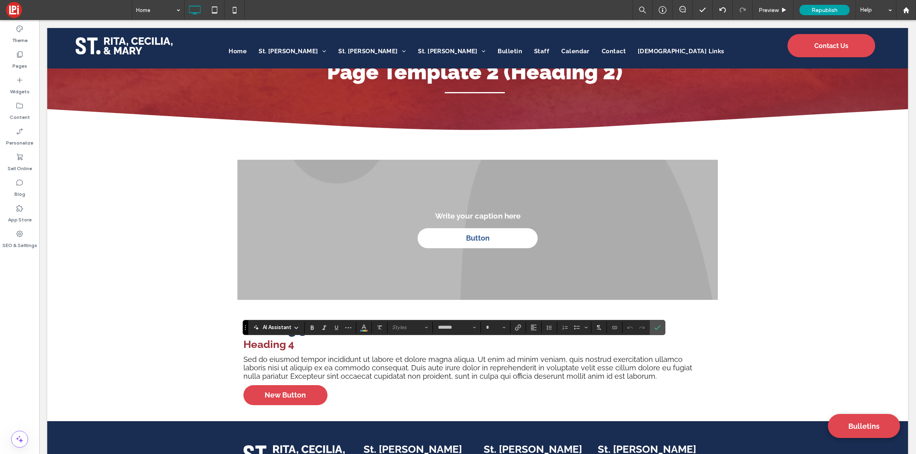
type input "**"
click at [660, 326] on use "Confirm" at bounding box center [657, 327] width 6 height 5
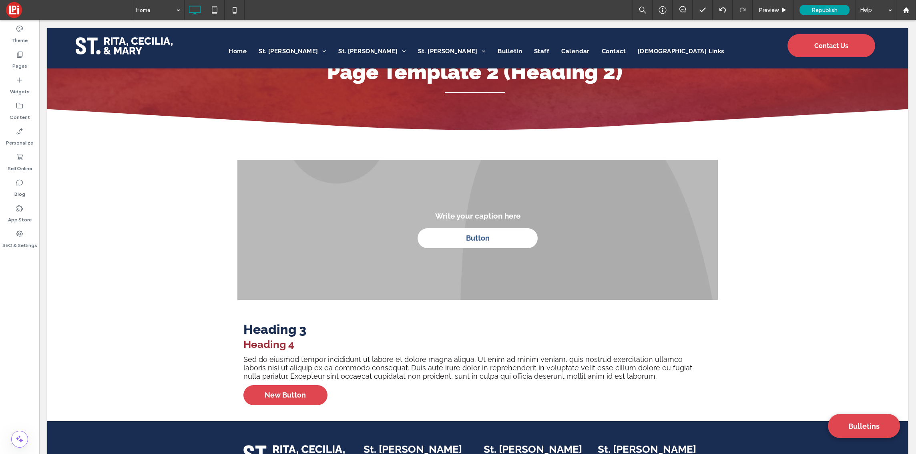
type input "*******"
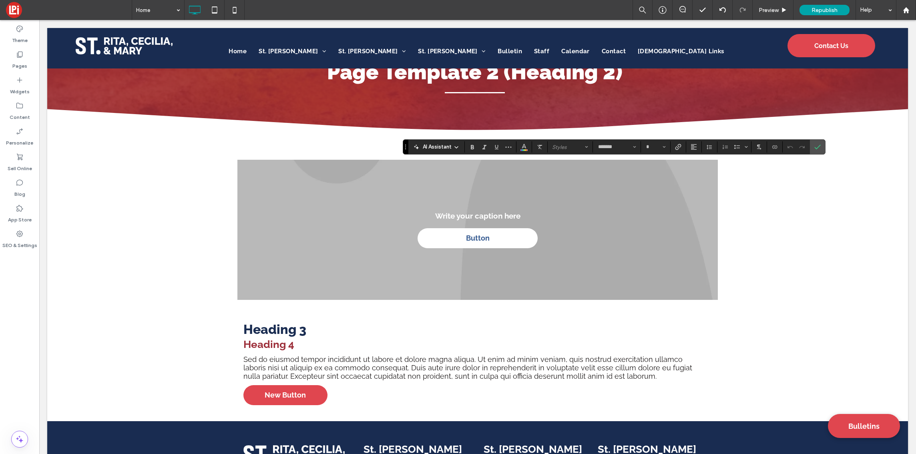
type input "**"
click at [815, 146] on icon "Confirm" at bounding box center [818, 147] width 6 height 6
type input "**"
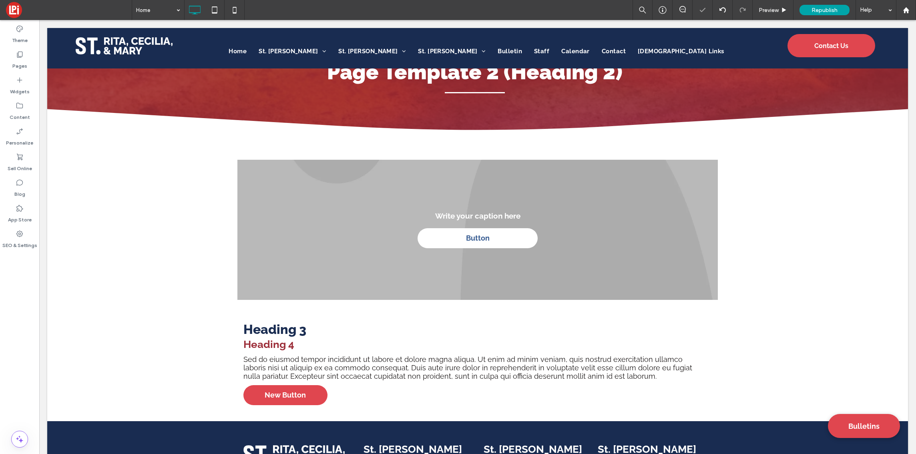
type input "*******"
type input "**"
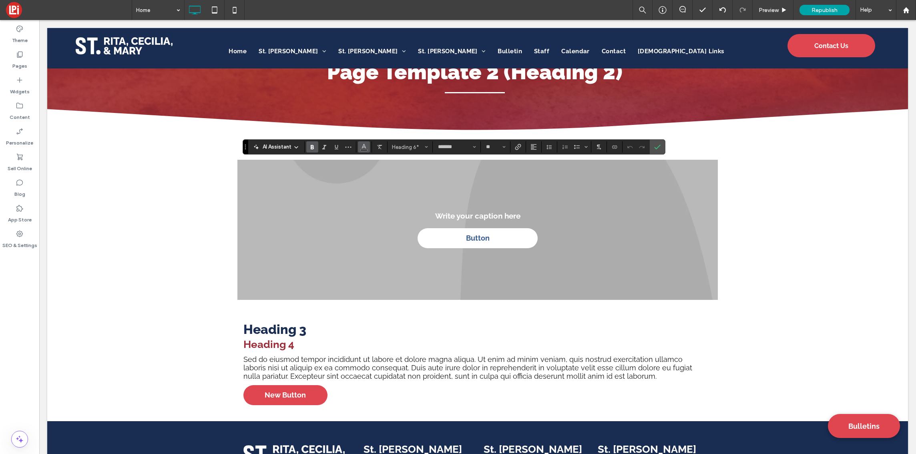
click at [365, 147] on use "Color" at bounding box center [364, 146] width 4 height 4
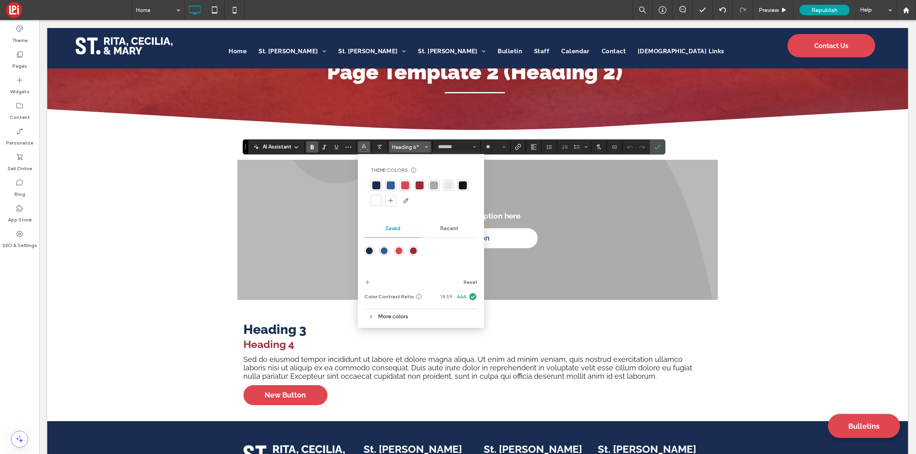
click at [408, 144] on span "Heading 6*" at bounding box center [407, 147] width 31 height 6
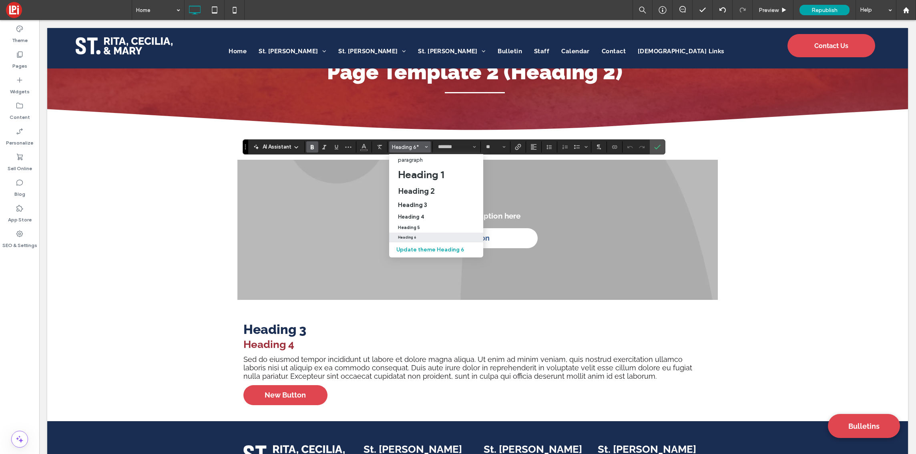
click at [421, 235] on label "Heading 6" at bounding box center [436, 237] width 94 height 9
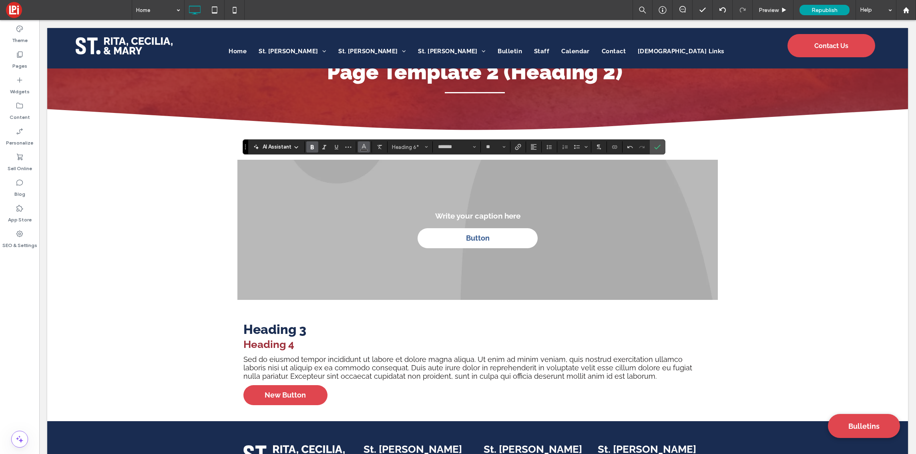
click at [366, 145] on icon "Color" at bounding box center [364, 146] width 6 height 6
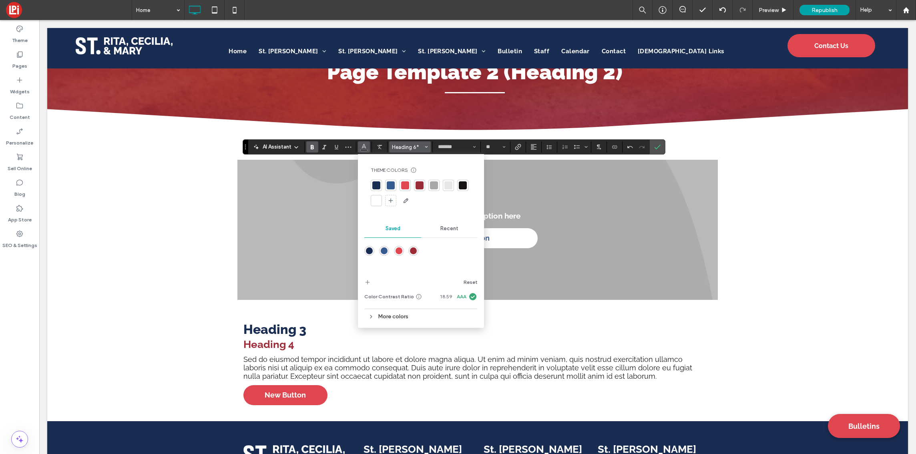
click at [412, 143] on button "Heading 6*" at bounding box center [410, 146] width 42 height 11
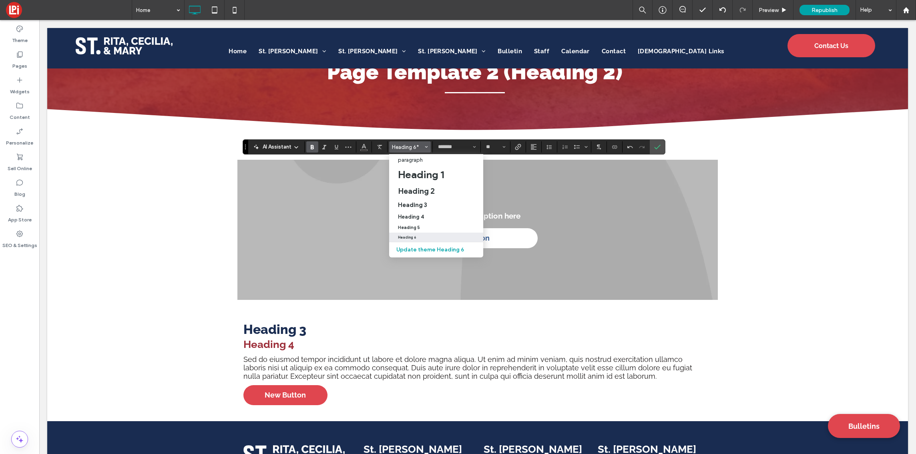
click at [418, 239] on div "Heading 6" at bounding box center [436, 237] width 76 height 4
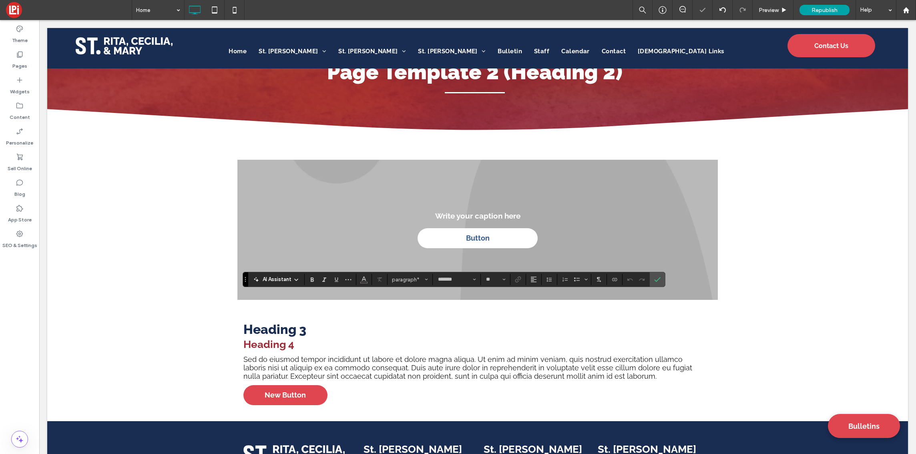
type input "**"
click at [410, 280] on span "Heading 6*" at bounding box center [407, 280] width 31 height 6
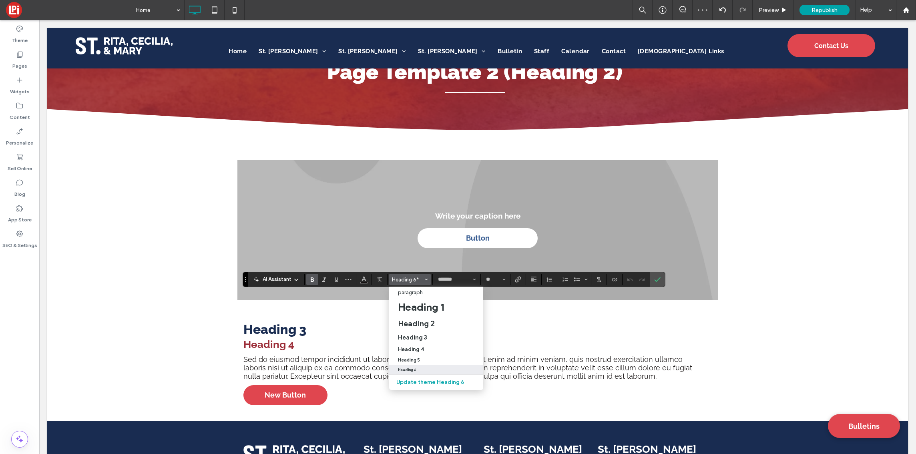
click at [413, 368] on label "Heading 6" at bounding box center [436, 369] width 94 height 9
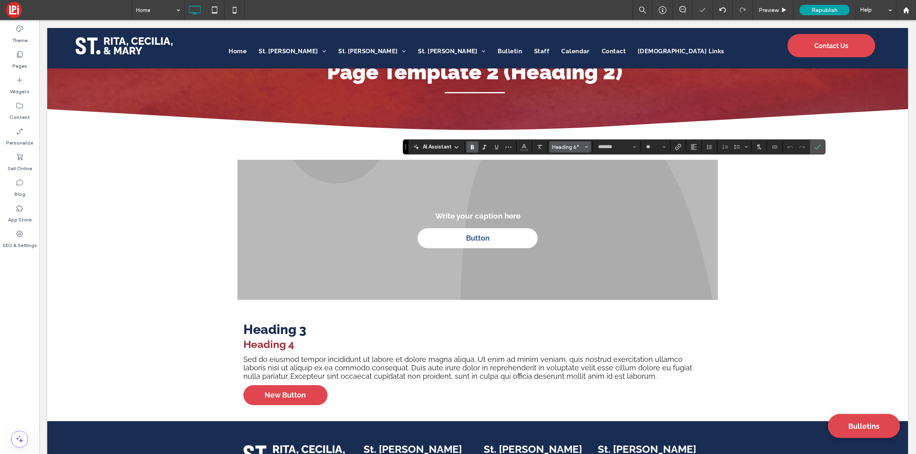
click at [583, 147] on span "Heading 6*" at bounding box center [567, 147] width 31 height 6
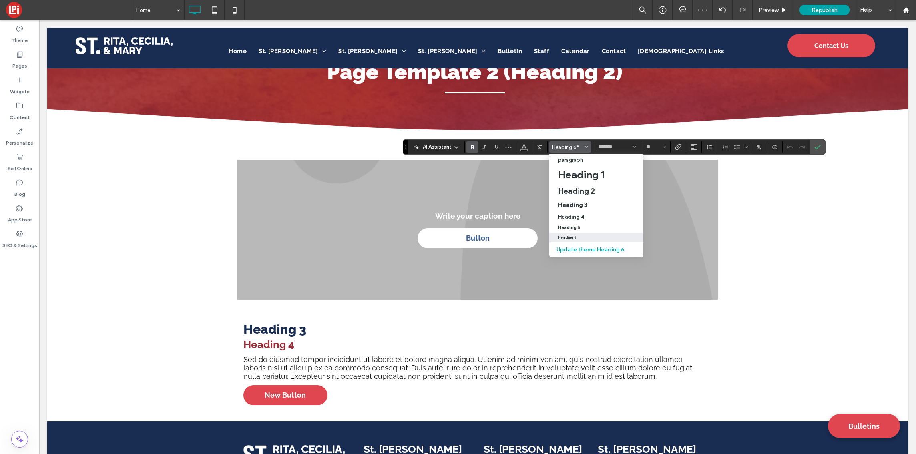
click at [579, 237] on div "Heading 6" at bounding box center [596, 237] width 76 height 4
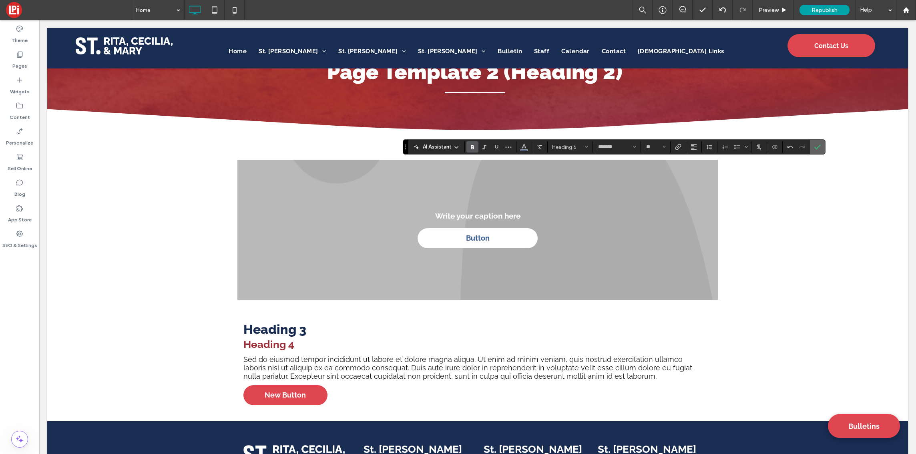
click at [818, 146] on icon "Confirm" at bounding box center [818, 147] width 6 height 6
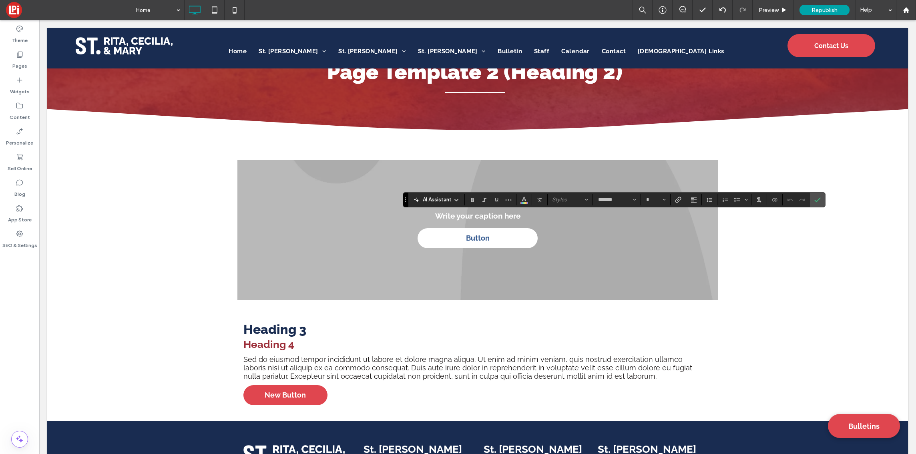
type input "**"
click at [817, 199] on icon "Confirm" at bounding box center [818, 200] width 6 height 6
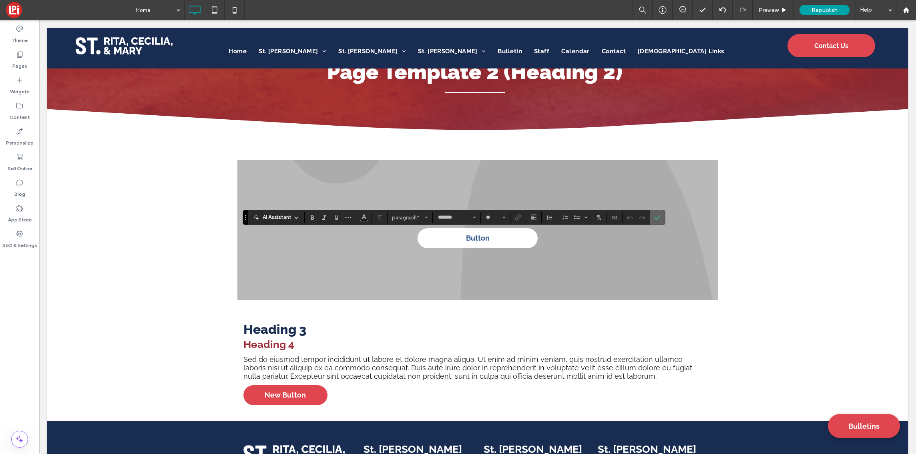
click at [659, 215] on icon "Confirm" at bounding box center [657, 217] width 6 height 6
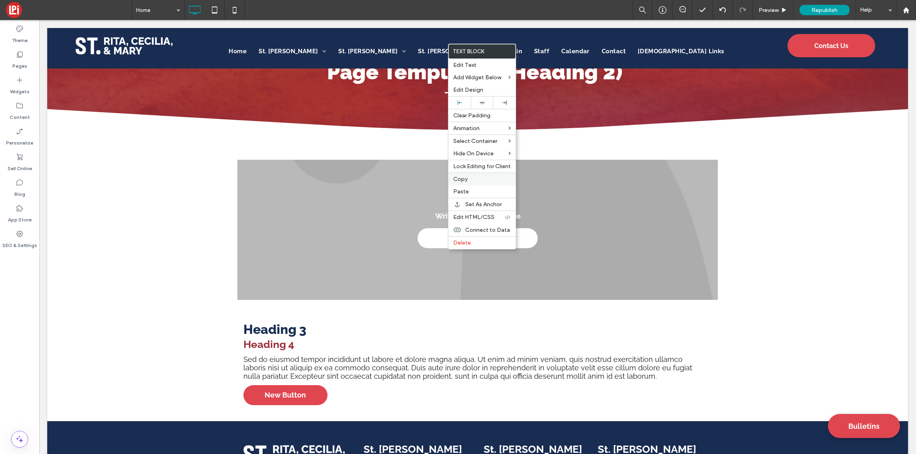
click at [465, 179] on span "Copy" at bounding box center [460, 179] width 14 height 7
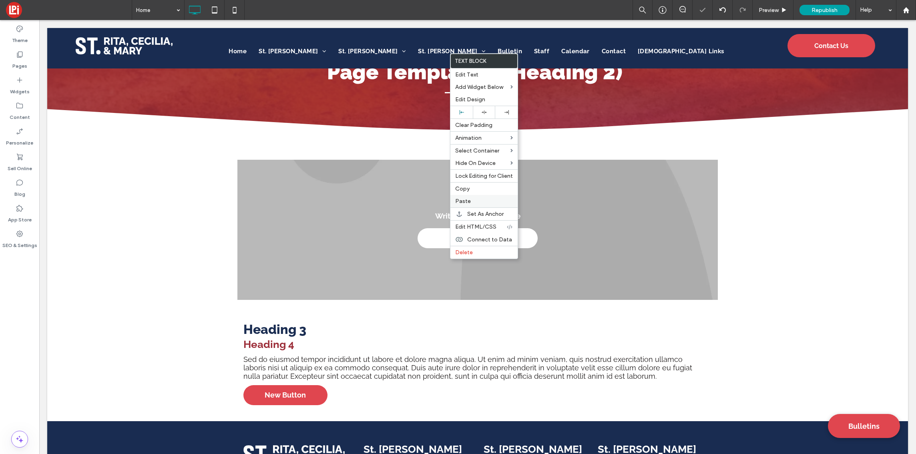
click at [466, 200] on span "Paste" at bounding box center [463, 201] width 16 height 7
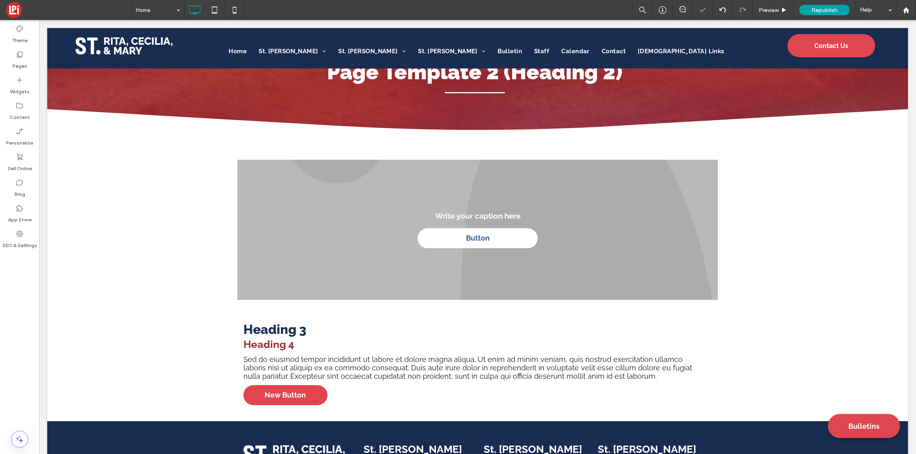
type input "*******"
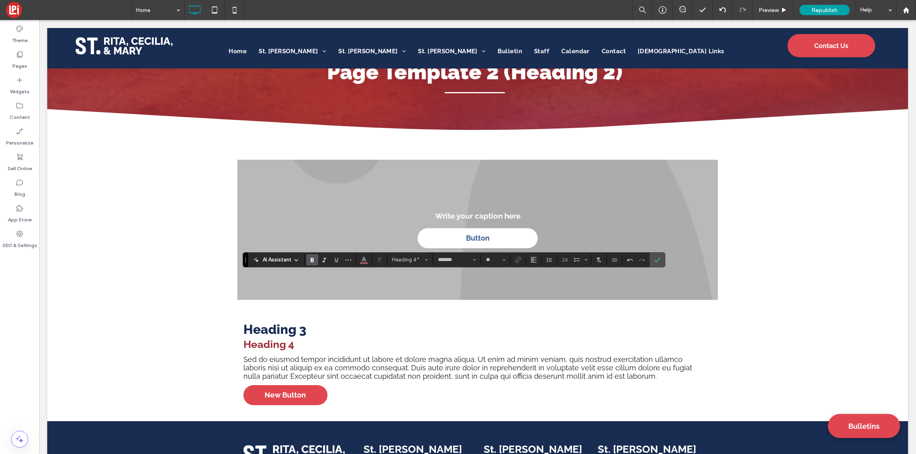
type input "**"
click at [655, 259] on icon "Confirm" at bounding box center [657, 260] width 6 height 6
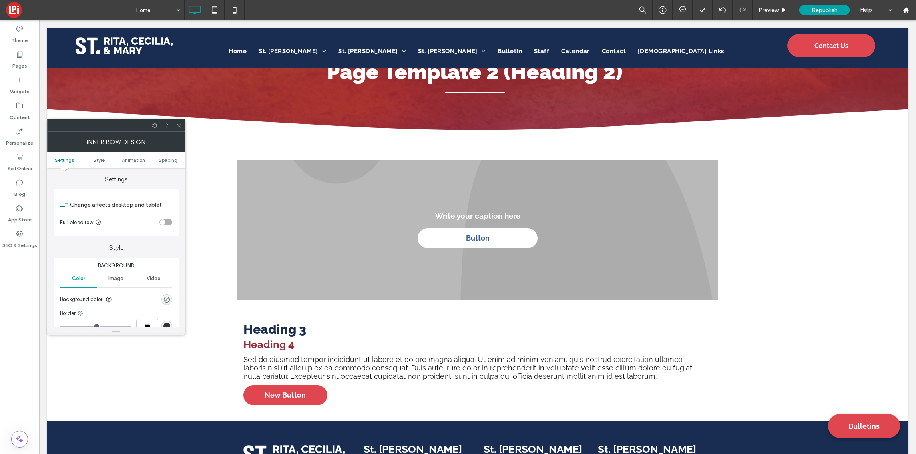
click at [178, 125] on use at bounding box center [179, 125] width 4 height 4
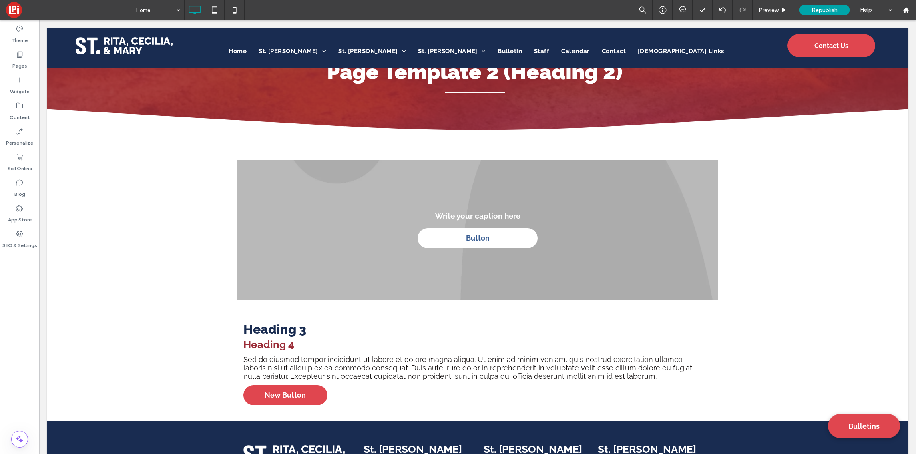
type input "*******"
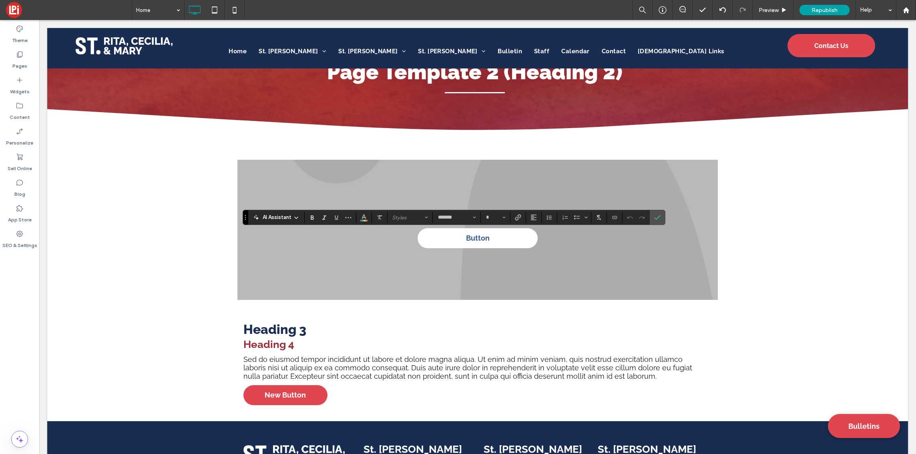
type input "**"
click at [656, 215] on icon "Confirm" at bounding box center [657, 217] width 6 height 6
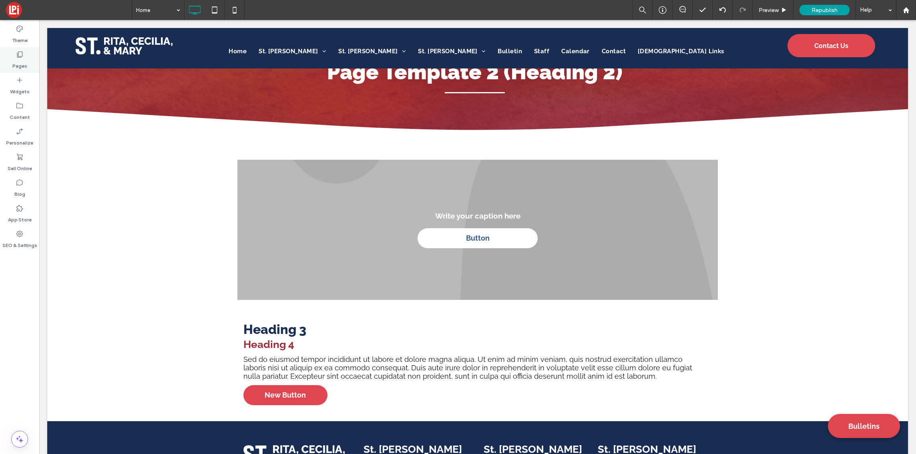
click at [27, 58] on div "Pages" at bounding box center [19, 60] width 39 height 26
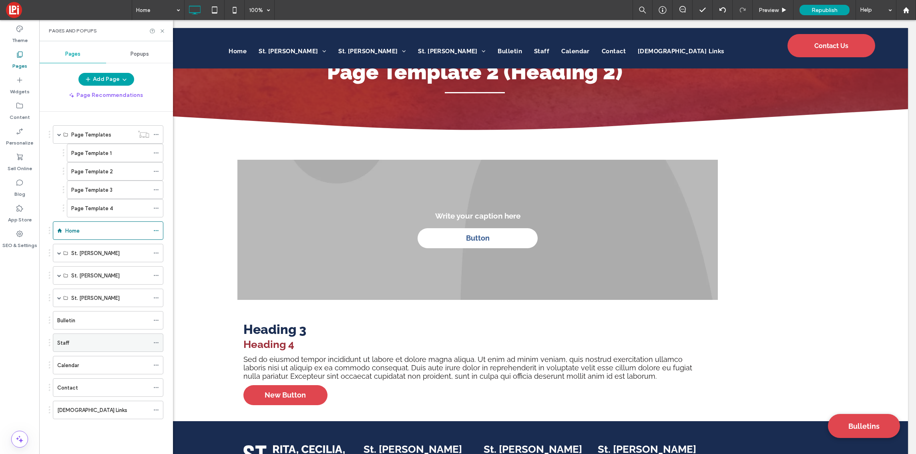
click at [76, 343] on div "Staff" at bounding box center [103, 343] width 92 height 8
click at [57, 253] on span at bounding box center [59, 253] width 4 height 4
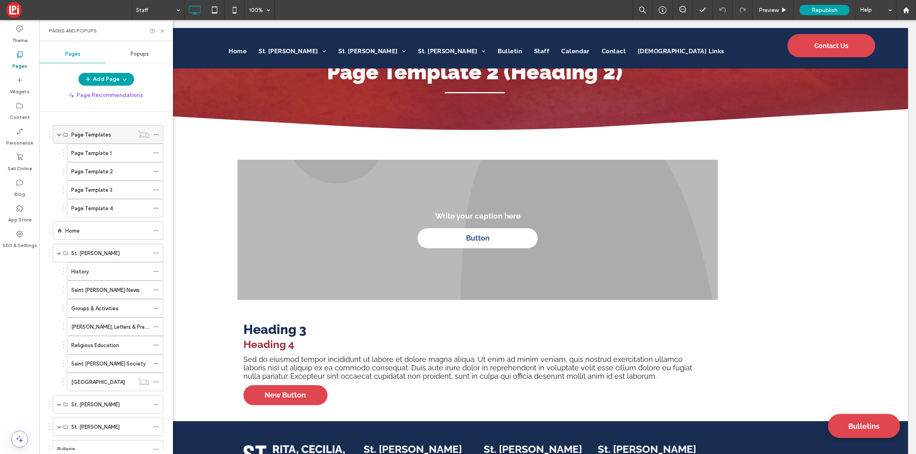
click at [58, 134] on span at bounding box center [59, 135] width 4 height 4
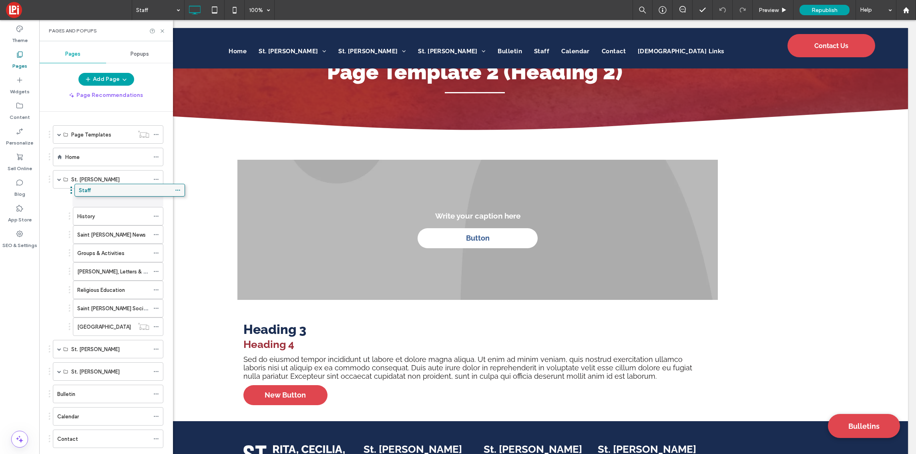
drag, startPoint x: 85, startPoint y: 395, endPoint x: 107, endPoint y: 190, distance: 206.2
click at [156, 197] on use at bounding box center [156, 197] width 4 height 1
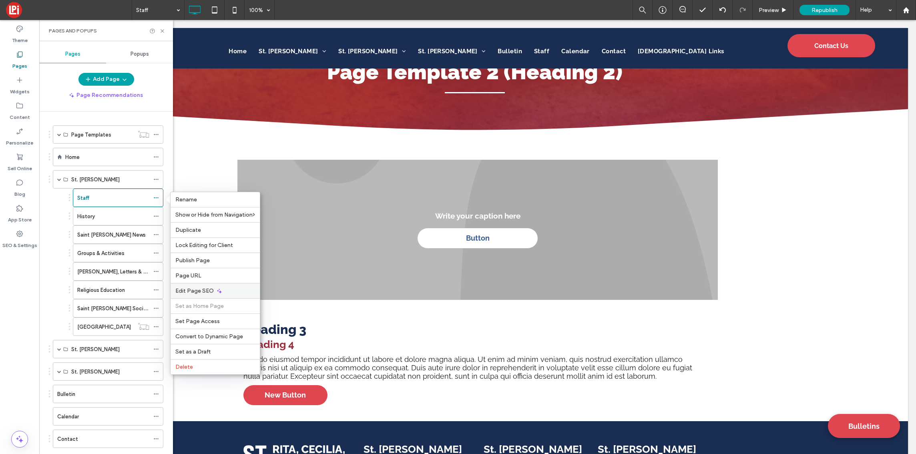
click at [198, 291] on span "Edit Page SEO" at bounding box center [194, 291] width 38 height 7
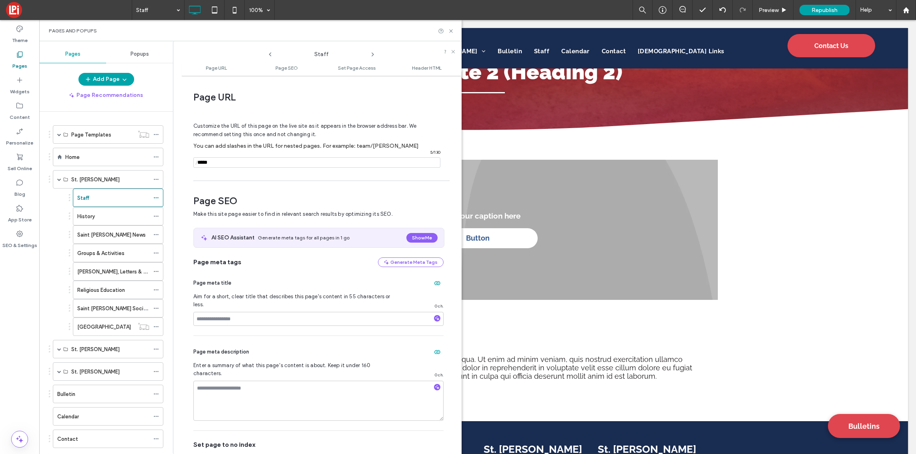
click at [239, 163] on input "notEmpty" at bounding box center [316, 162] width 247 height 10
type input "**********"
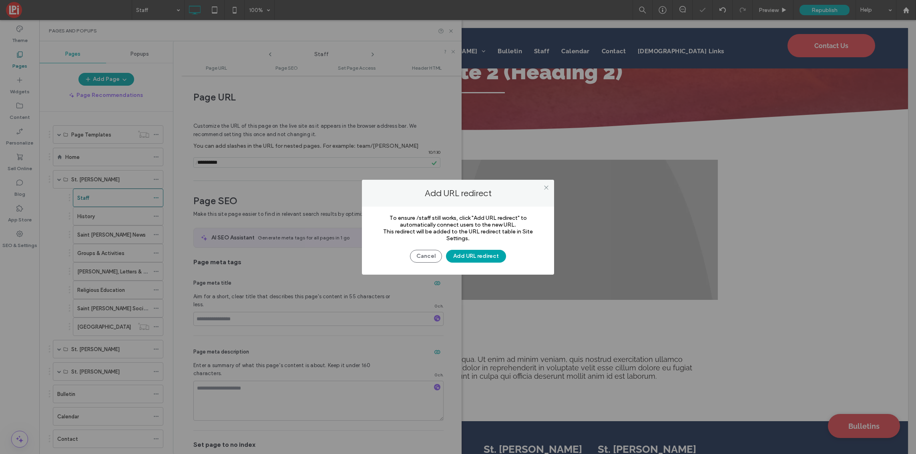
click at [282, 183] on div at bounding box center [458, 227] width 916 height 454
click at [430, 258] on button "Cancel" at bounding box center [426, 256] width 32 height 13
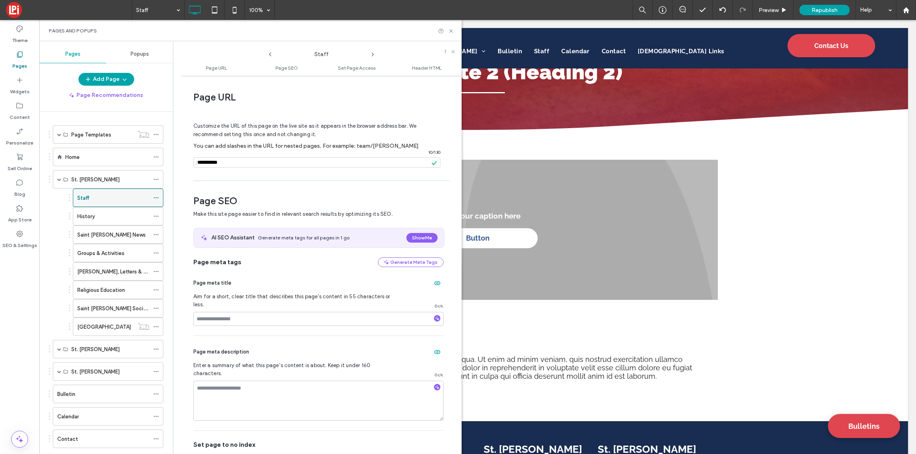
click at [156, 197] on use at bounding box center [156, 197] width 4 height 1
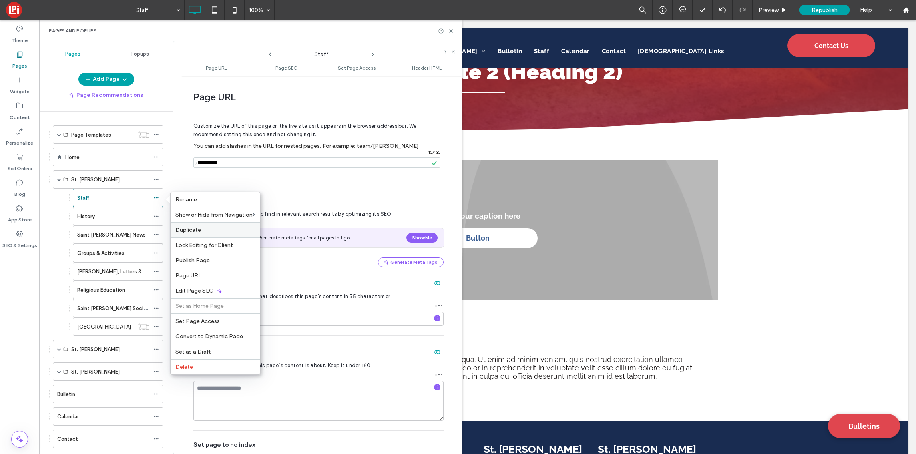
click at [203, 222] on div "Duplicate" at bounding box center [215, 229] width 89 height 15
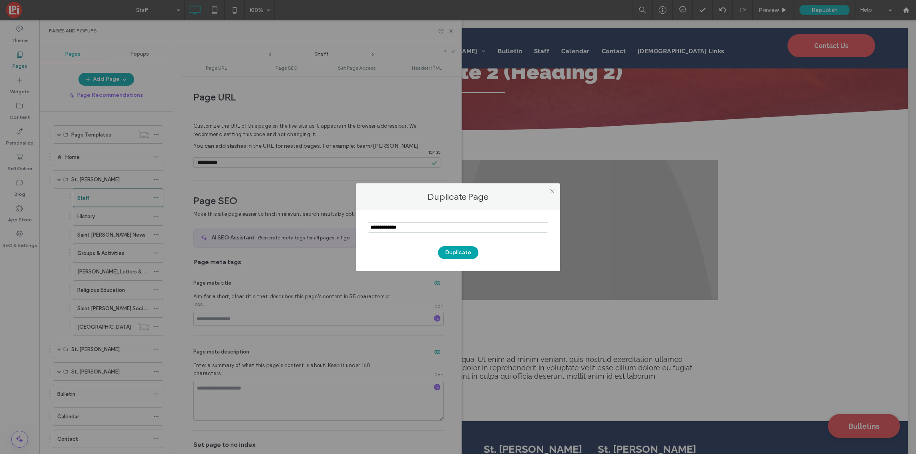
click at [418, 226] on input "notEmpty" at bounding box center [458, 227] width 180 height 10
click at [422, 227] on input "notEmpty" at bounding box center [458, 227] width 180 height 10
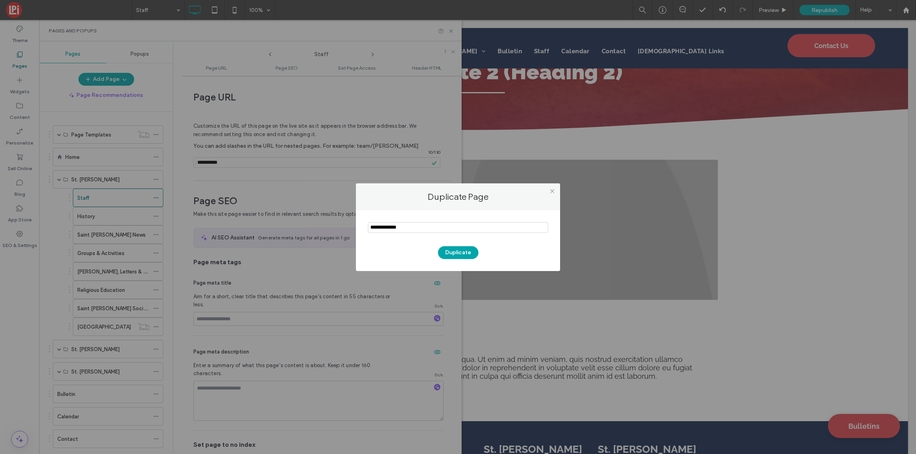
click at [422, 227] on input "notEmpty" at bounding box center [458, 227] width 180 height 10
type input "**********"
click at [460, 254] on button "Duplicate" at bounding box center [458, 252] width 40 height 13
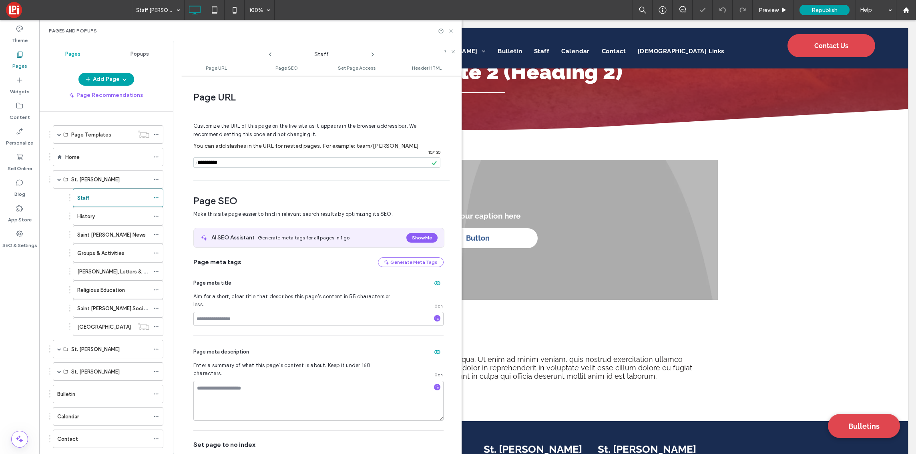
click at [450, 29] on icon at bounding box center [451, 31] width 6 height 6
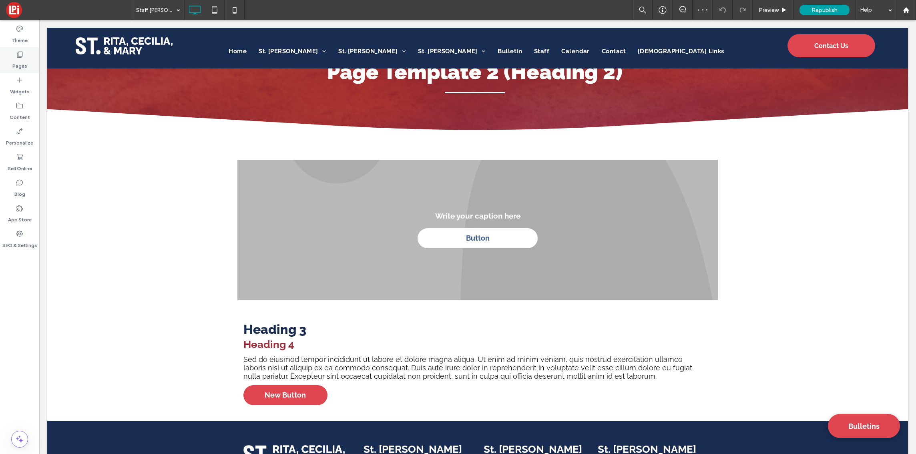
click at [19, 58] on icon at bounding box center [20, 54] width 8 height 8
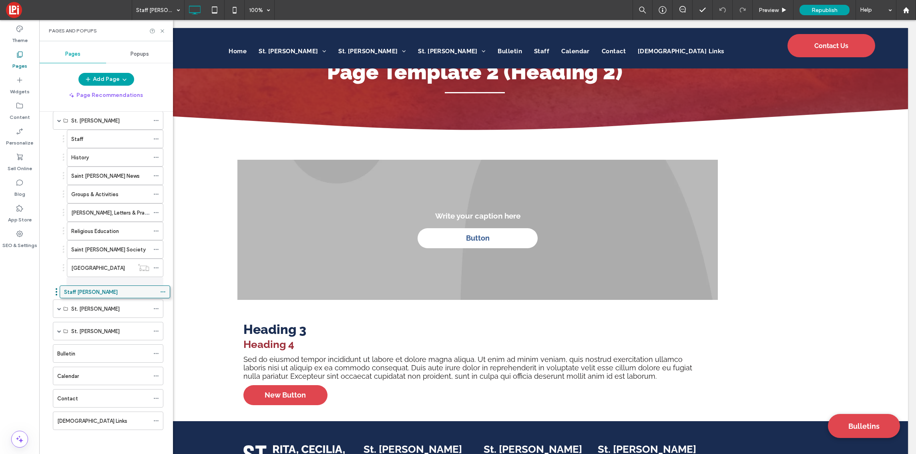
scroll to position [63, 0]
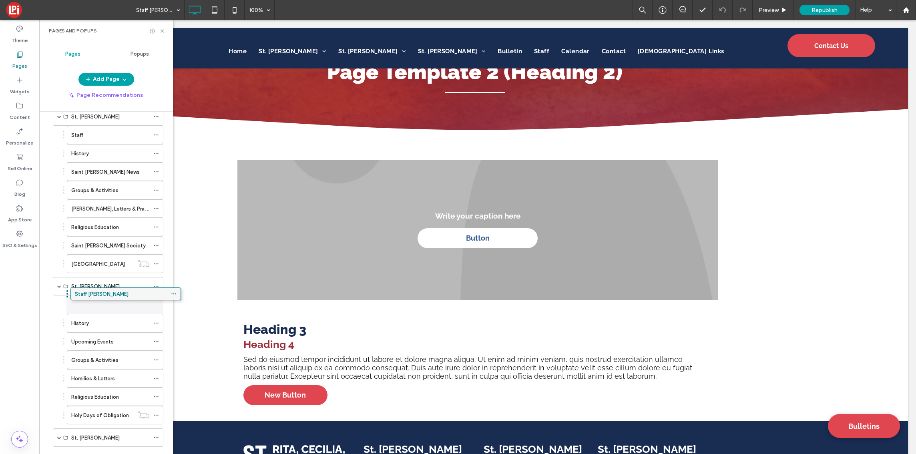
drag, startPoint x: 106, startPoint y: 417, endPoint x: 124, endPoint y: 293, distance: 125.4
click at [155, 304] on icon at bounding box center [156, 305] width 6 height 6
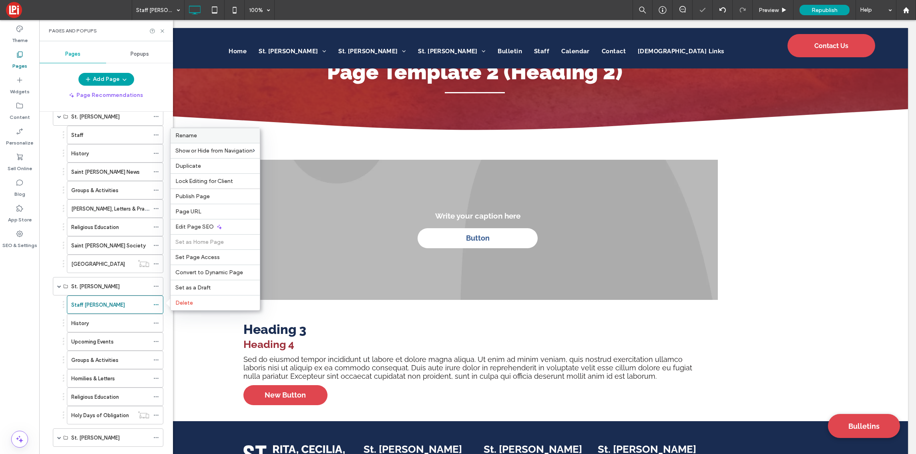
click at [219, 132] on label "Rename" at bounding box center [215, 135] width 80 height 7
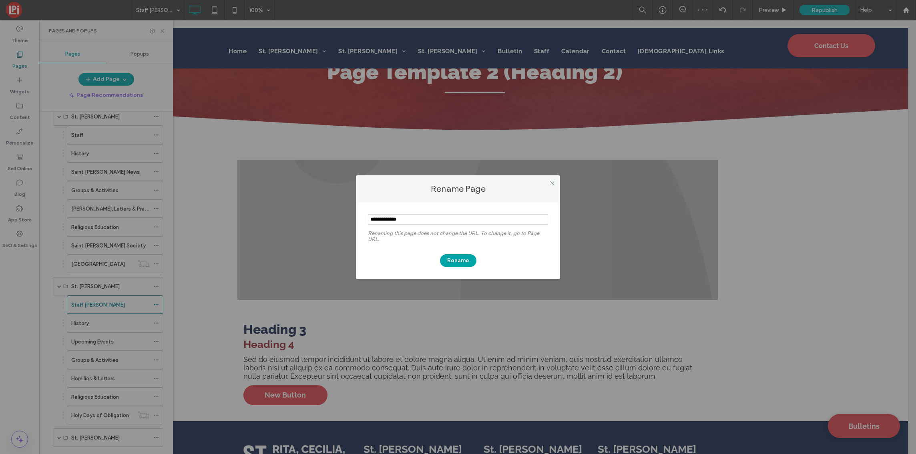
drag, startPoint x: 427, startPoint y: 223, endPoint x: 384, endPoint y: 220, distance: 43.3
click at [384, 220] on input "notEmpty" at bounding box center [458, 219] width 180 height 10
type input "*****"
click at [462, 258] on button "Rename" at bounding box center [458, 260] width 36 height 13
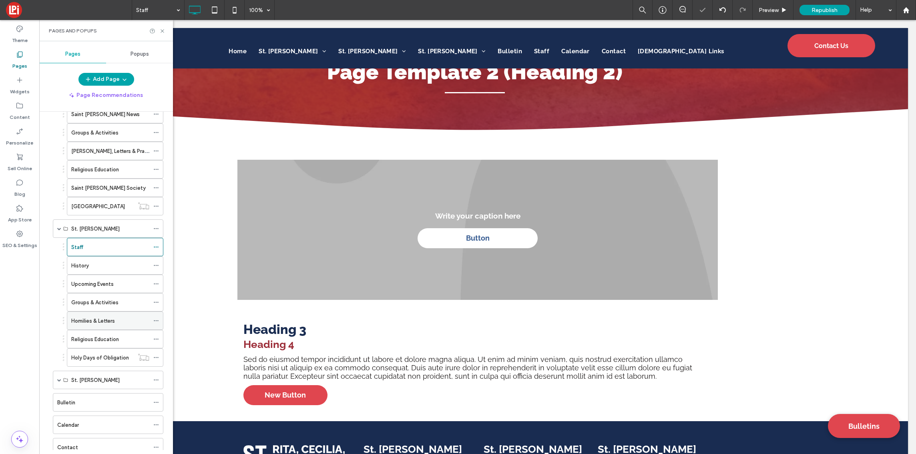
scroll to position [160, 0]
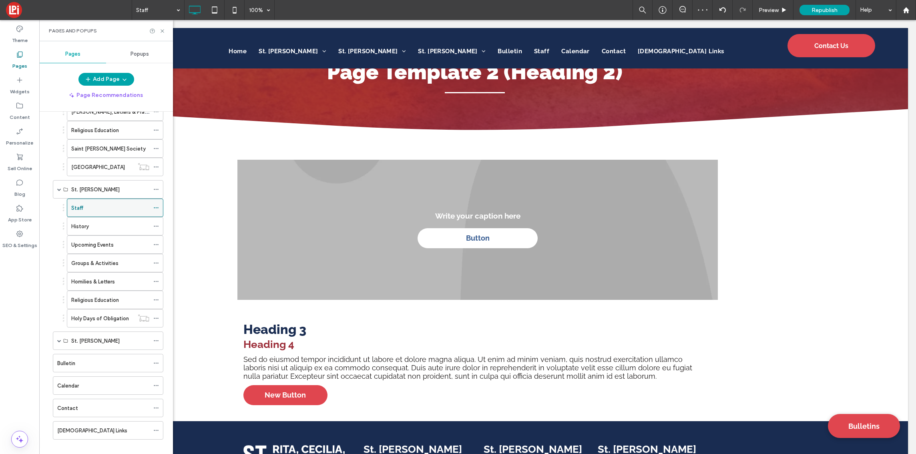
click at [157, 207] on icon at bounding box center [156, 208] width 6 height 6
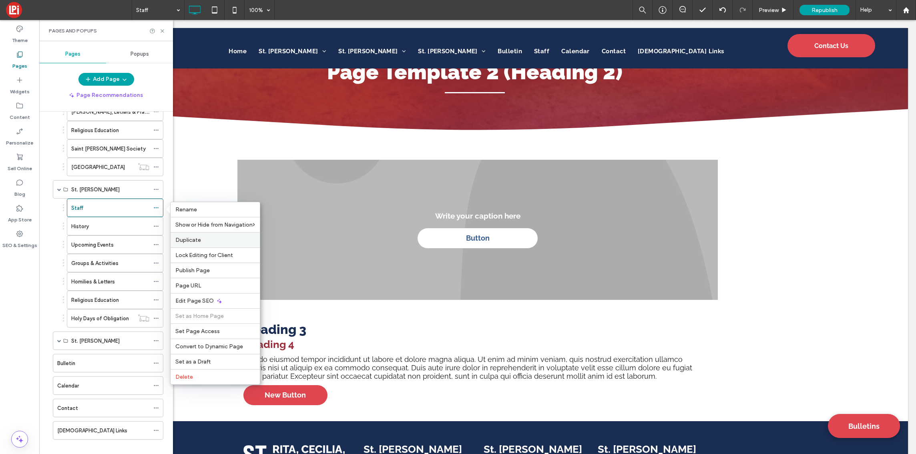
click at [213, 241] on label "Duplicate" at bounding box center [215, 240] width 80 height 7
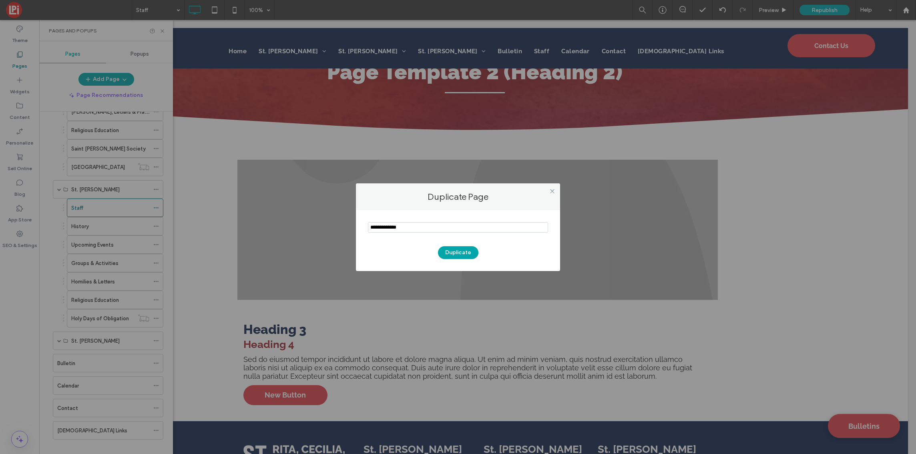
click at [428, 229] on input "notEmpty" at bounding box center [458, 227] width 180 height 10
drag, startPoint x: 408, startPoint y: 227, endPoint x: 388, endPoint y: 228, distance: 20.9
click at [384, 229] on input "notEmpty" at bounding box center [458, 227] width 180 height 10
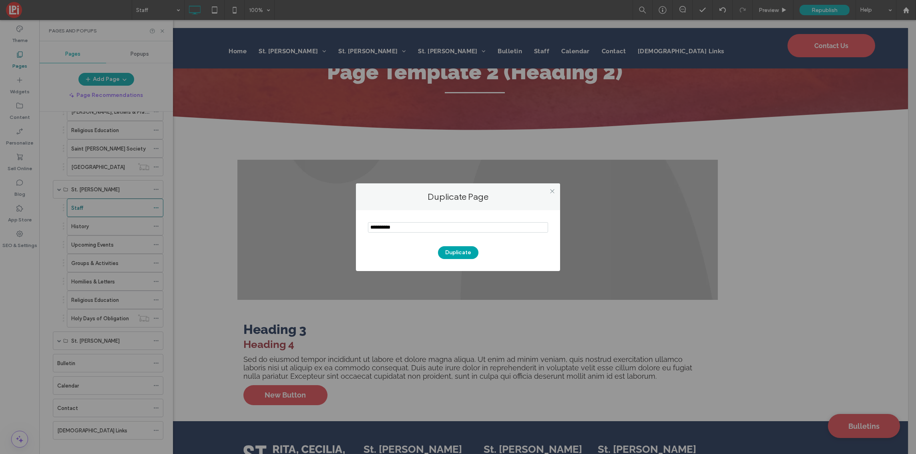
click at [411, 229] on input "notEmpty" at bounding box center [458, 227] width 180 height 10
type input "**********"
click at [465, 251] on button "Duplicate" at bounding box center [458, 252] width 40 height 13
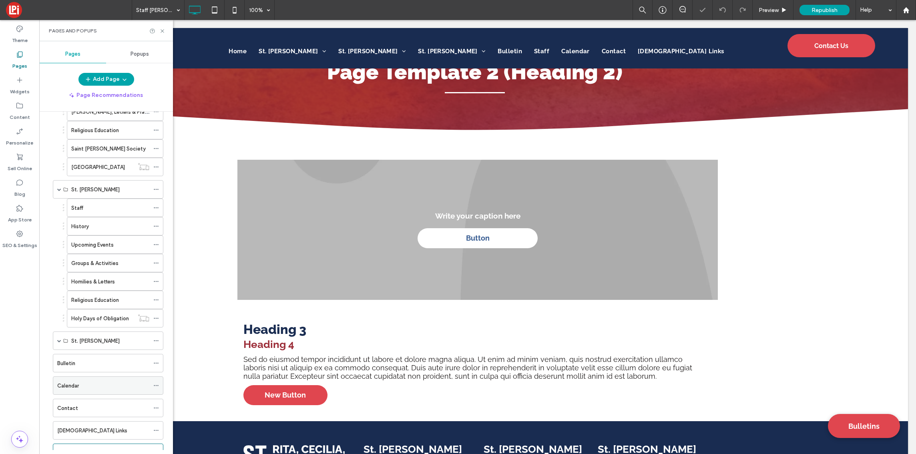
scroll to position [192, 0]
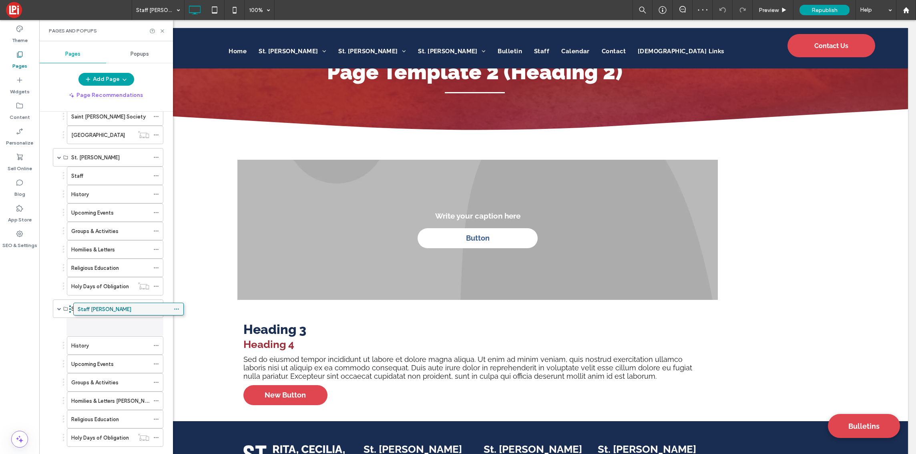
drag, startPoint x: 88, startPoint y: 420, endPoint x: 109, endPoint y: 311, distance: 110.8
click at [156, 325] on icon at bounding box center [156, 327] width 6 height 6
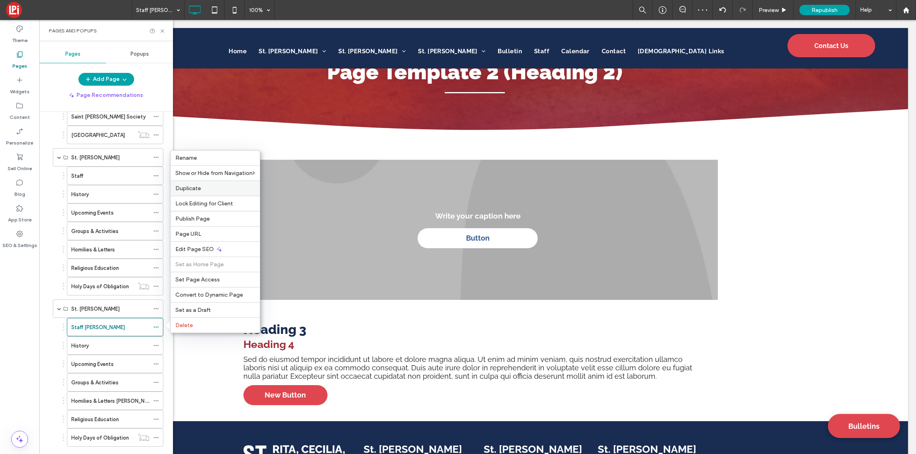
click at [206, 186] on label "Duplicate" at bounding box center [215, 188] width 80 height 7
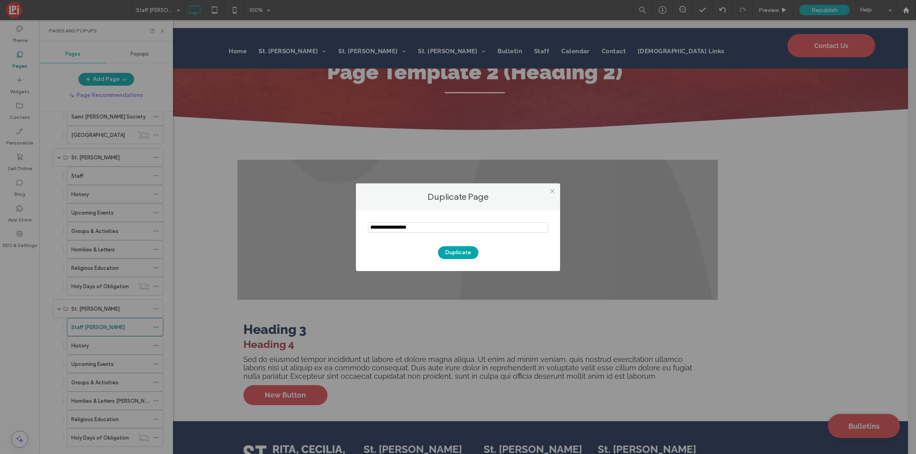
drag, startPoint x: 390, startPoint y: 227, endPoint x: 365, endPoint y: 225, distance: 25.3
click at [366, 225] on div "Duplicate" at bounding box center [458, 240] width 204 height 61
click at [406, 229] on input "notEmpty" at bounding box center [458, 227] width 180 height 10
type input "**********"
click at [456, 252] on button "Duplicate" at bounding box center [458, 252] width 40 height 13
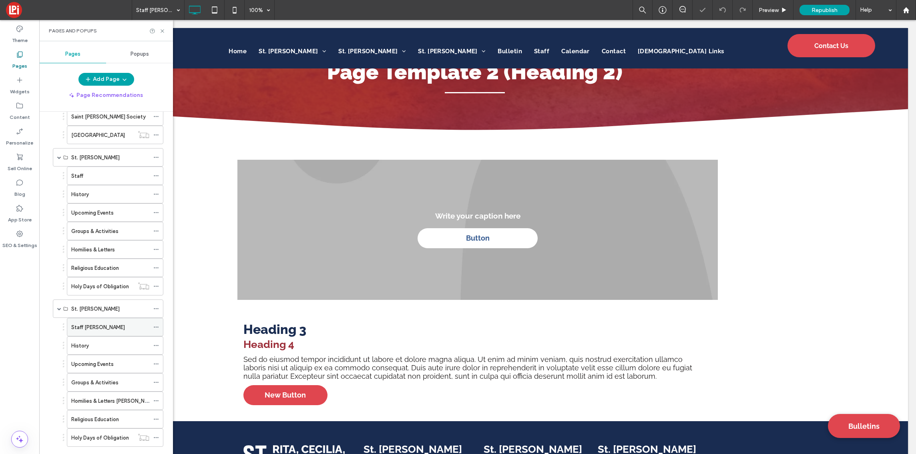
scroll to position [321, 0]
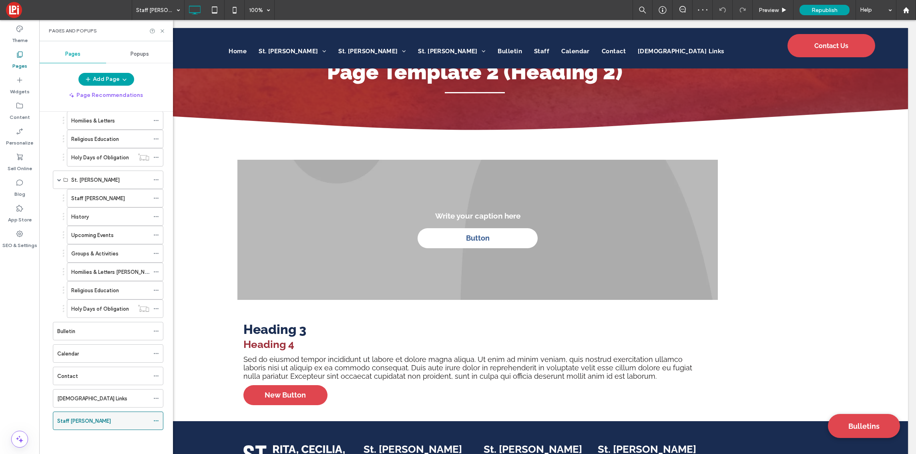
click at [155, 419] on icon at bounding box center [156, 421] width 6 height 6
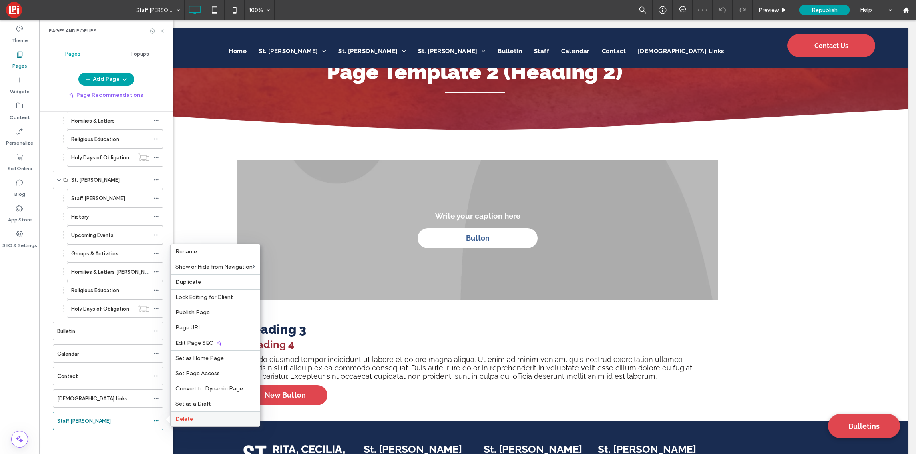
click at [184, 420] on span "Delete" at bounding box center [184, 419] width 18 height 7
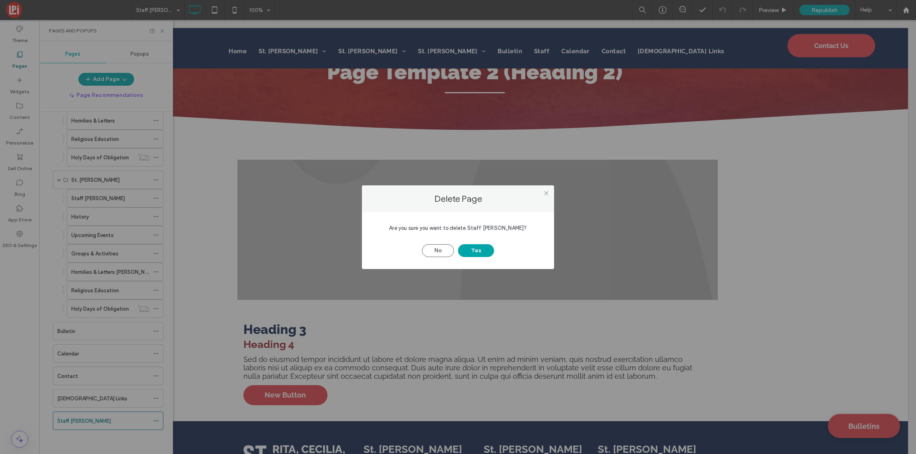
click at [495, 249] on div "No Yes" at bounding box center [458, 246] width 168 height 21
click at [480, 249] on button "Yes" at bounding box center [476, 250] width 36 height 13
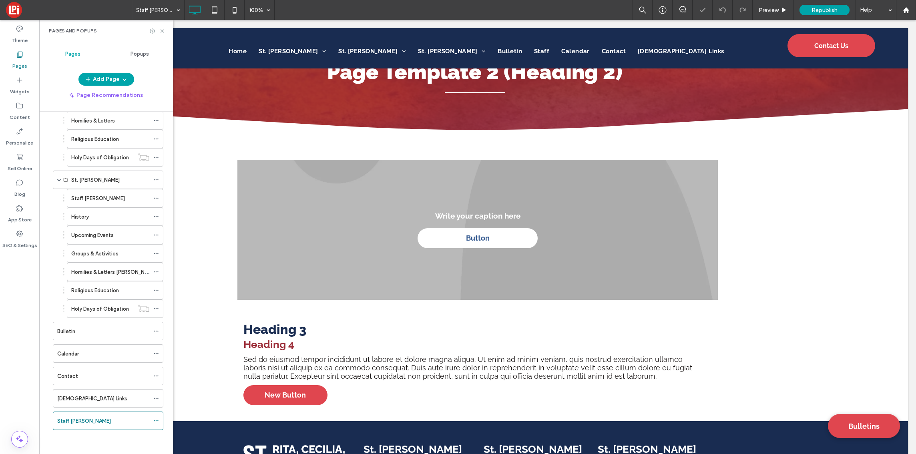
scroll to position [298, 0]
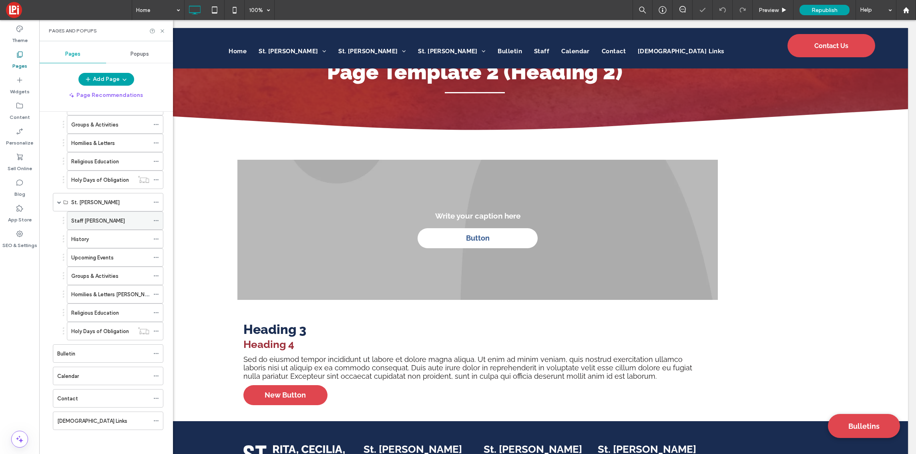
click at [157, 219] on icon at bounding box center [156, 221] width 6 height 6
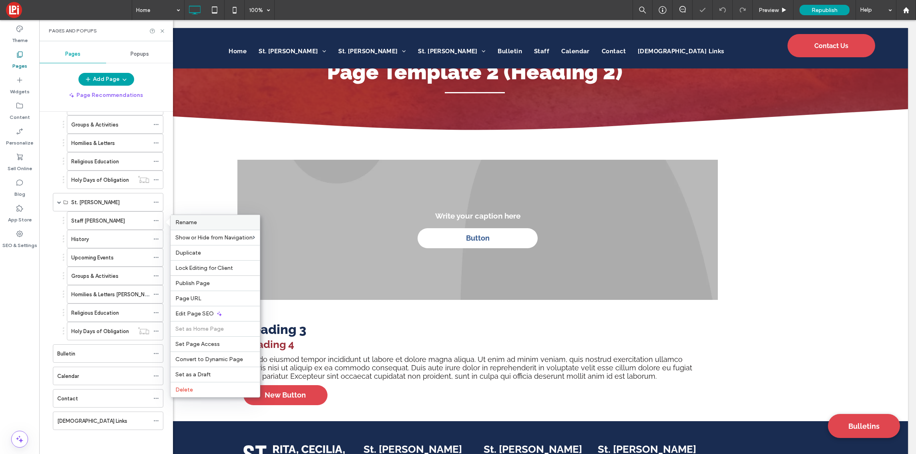
click at [229, 219] on label "Rename" at bounding box center [215, 222] width 80 height 7
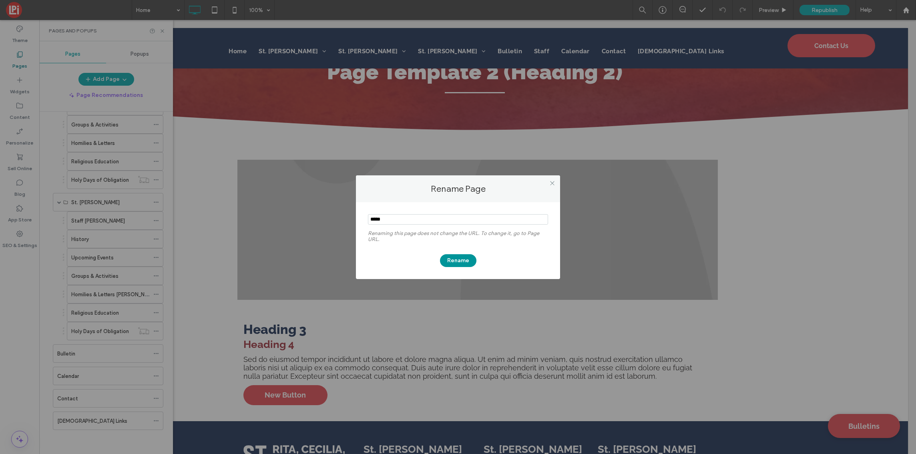
type input "*****"
click at [458, 261] on button "Rename" at bounding box center [458, 260] width 36 height 13
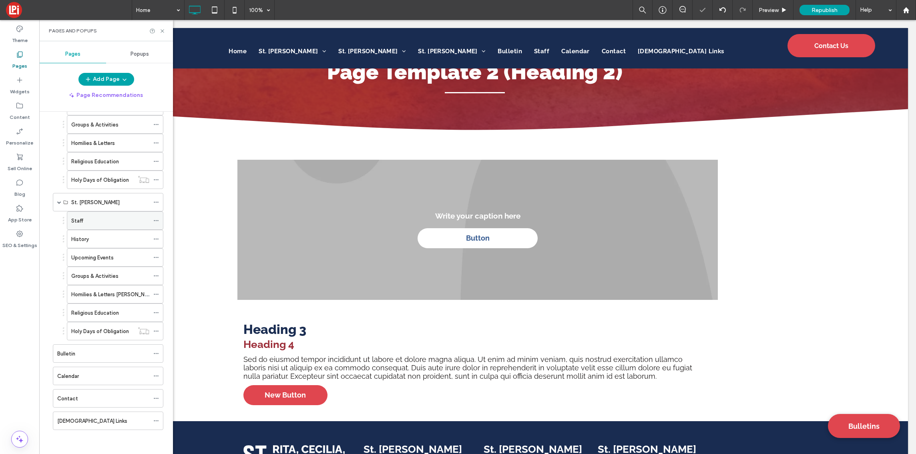
click at [157, 218] on icon at bounding box center [156, 221] width 6 height 6
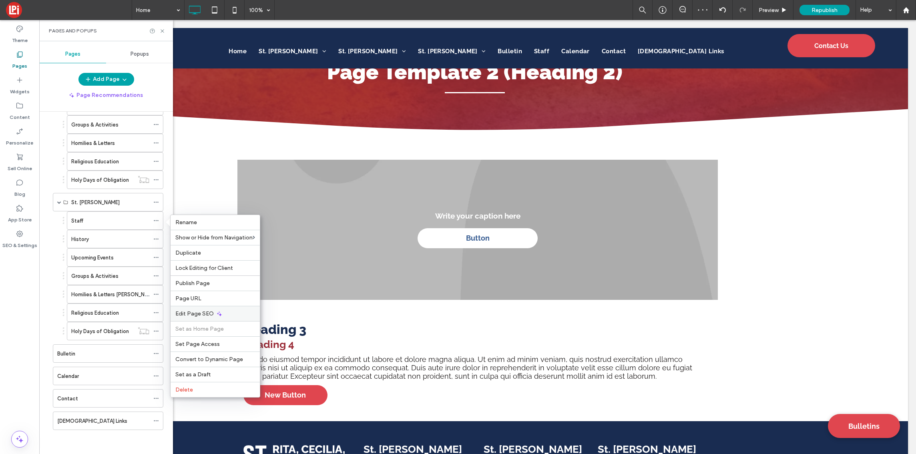
click at [208, 310] on div "Edit Page SEO" at bounding box center [215, 313] width 89 height 15
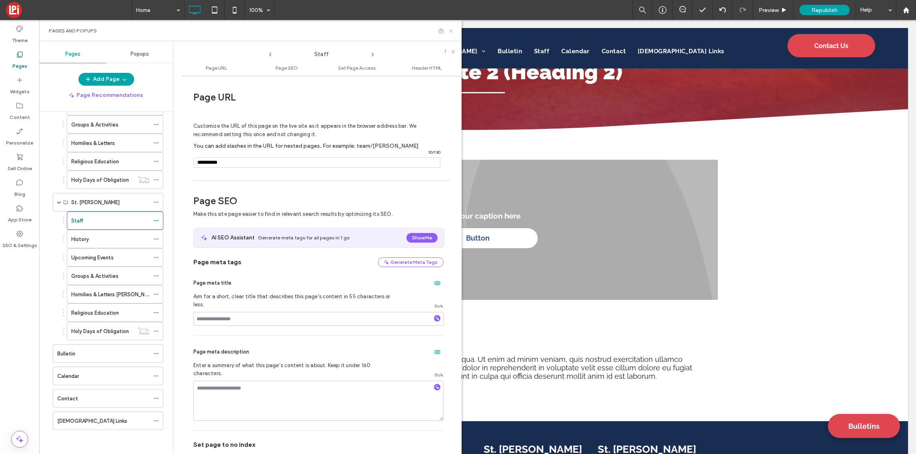
click at [452, 30] on icon at bounding box center [451, 31] width 6 height 6
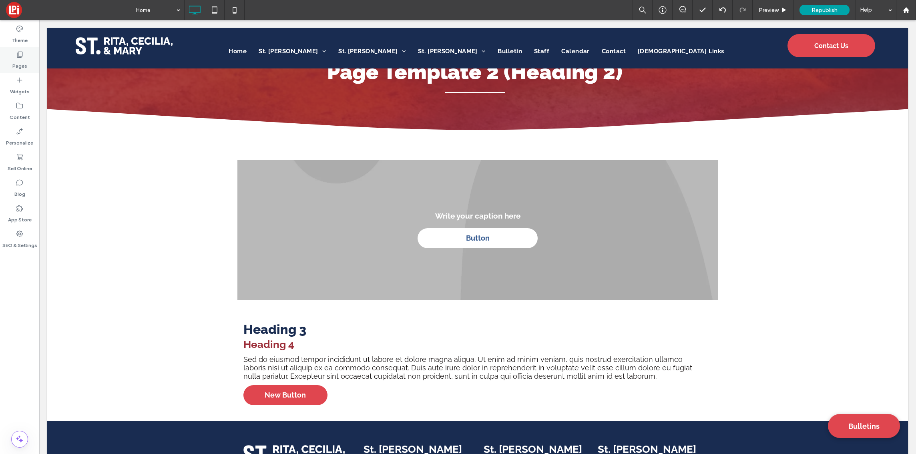
click at [16, 61] on label "Pages" at bounding box center [19, 63] width 15 height 11
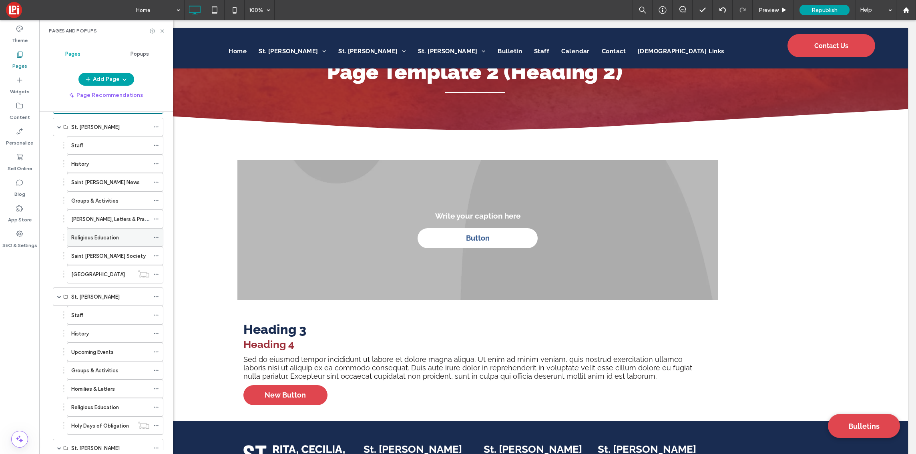
scroll to position [36, 0]
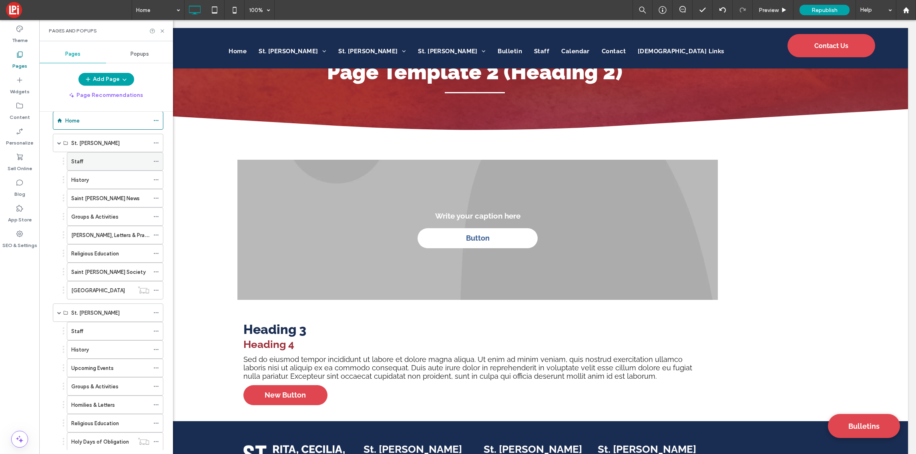
click at [155, 161] on use at bounding box center [156, 161] width 4 height 1
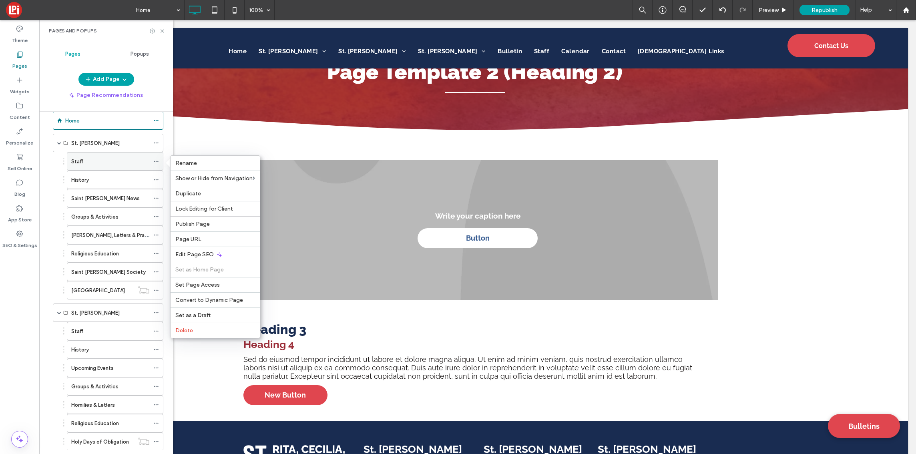
click at [118, 161] on div "Staff" at bounding box center [110, 161] width 78 height 8
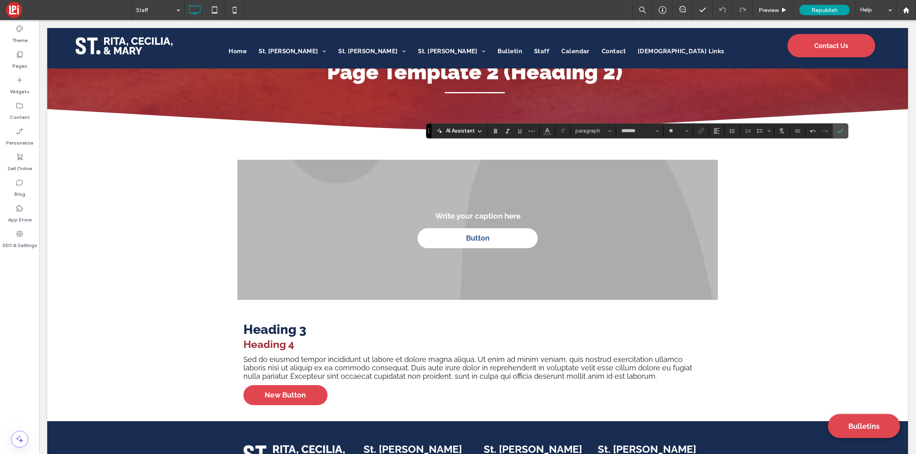
type input "**"
click at [843, 135] on span "Confirm" at bounding box center [840, 131] width 6 height 14
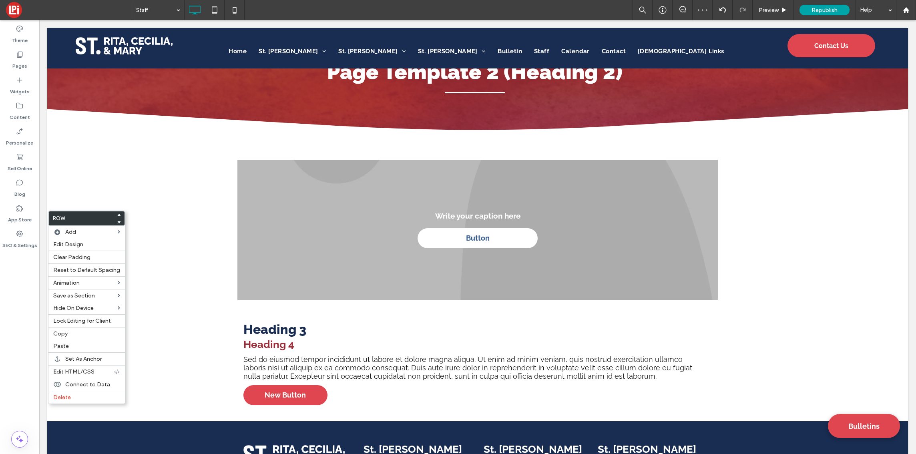
drag, startPoint x: 82, startPoint y: 394, endPoint x: 123, endPoint y: 386, distance: 41.0
click at [82, 394] on label "Delete" at bounding box center [86, 397] width 67 height 7
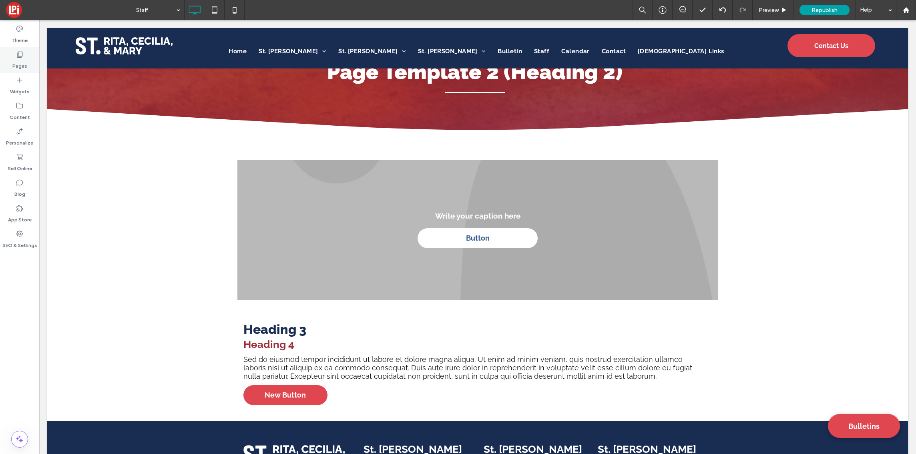
click at [14, 60] on label "Pages" at bounding box center [19, 63] width 15 height 11
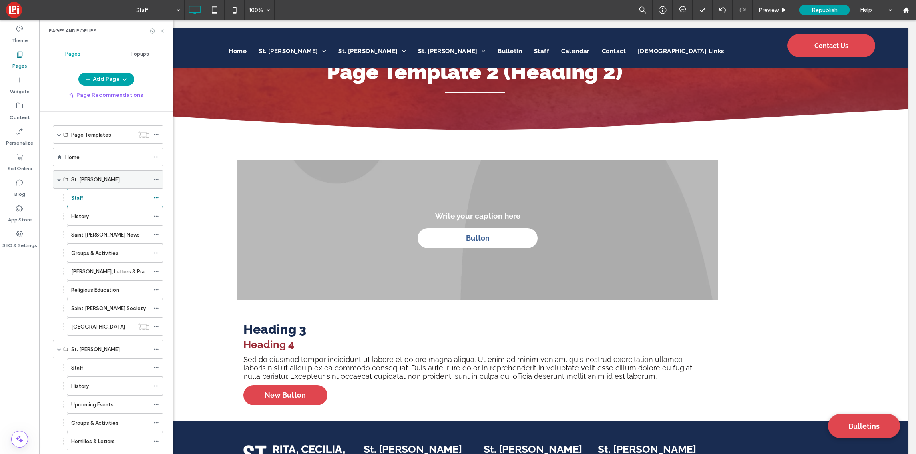
click at [60, 180] on span at bounding box center [59, 179] width 4 height 4
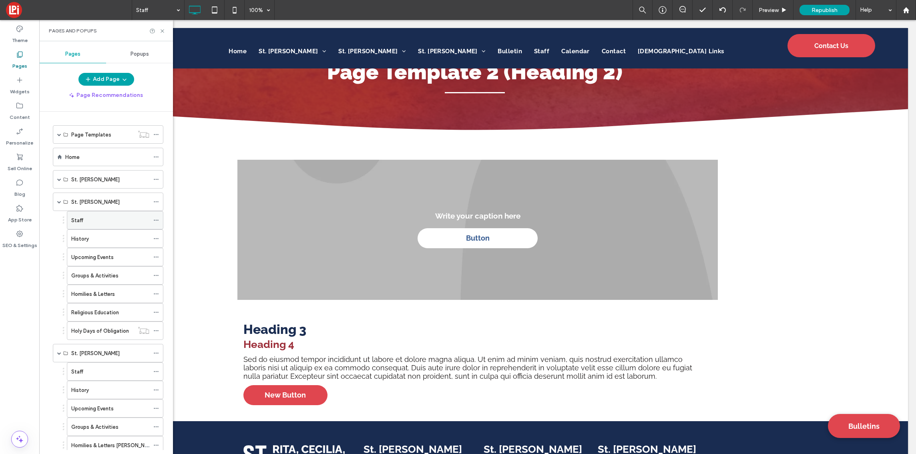
click at [93, 221] on div "Staff" at bounding box center [110, 220] width 78 height 8
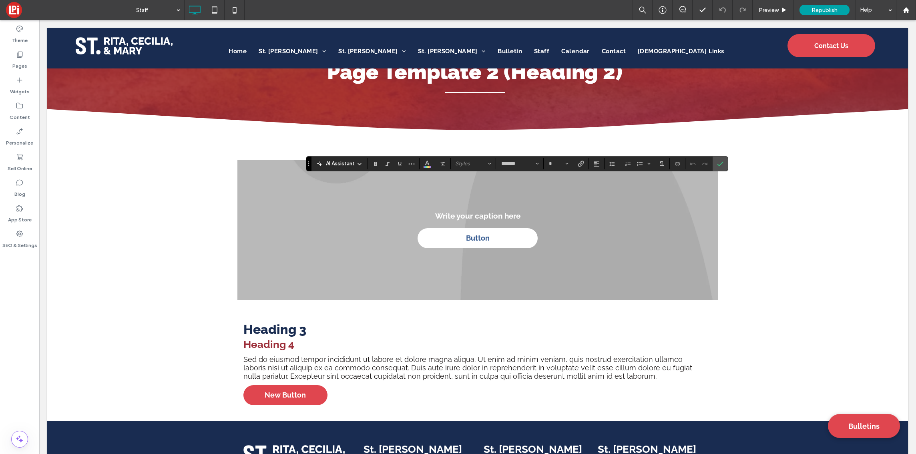
type input "**"
click at [716, 165] on label "Confirm" at bounding box center [720, 164] width 12 height 14
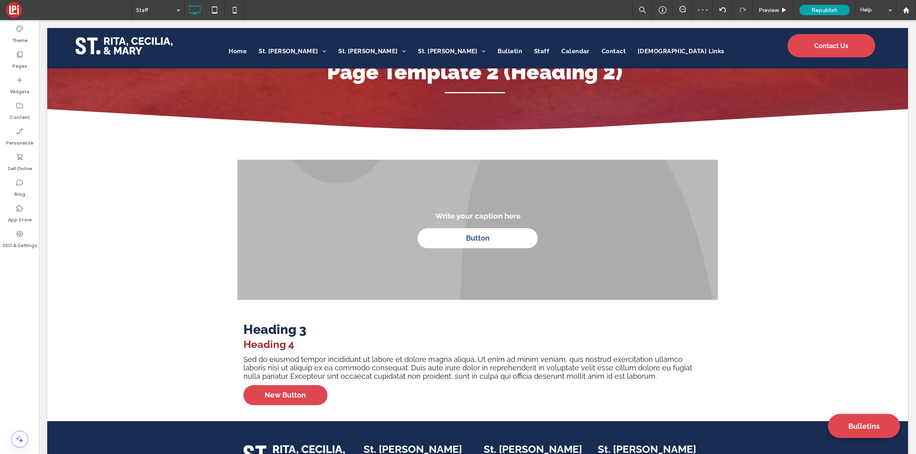
type input "*******"
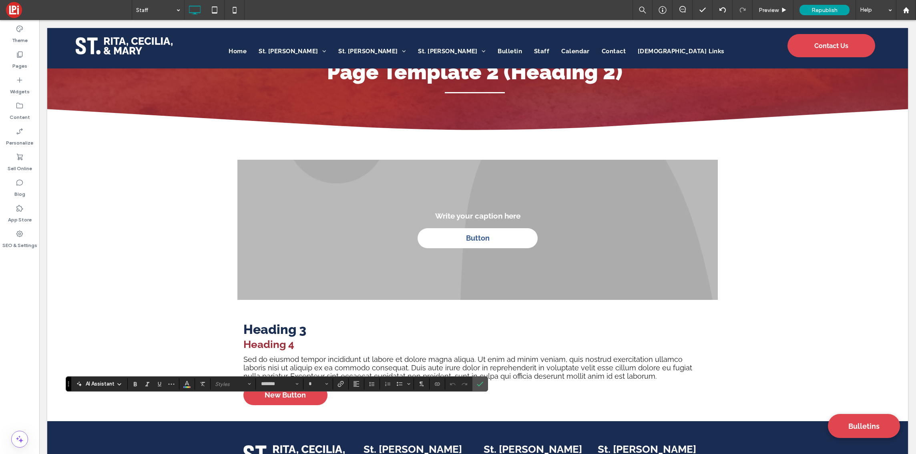
type input "**"
click at [479, 381] on icon "Confirm" at bounding box center [480, 384] width 6 height 6
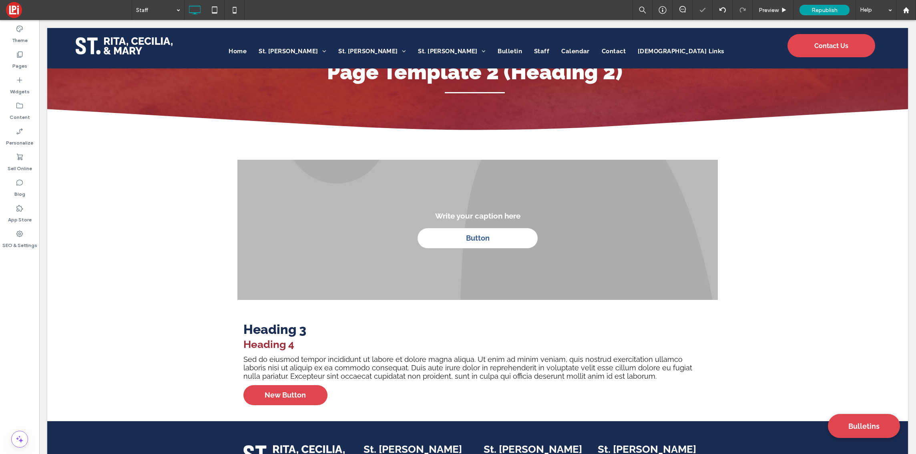
type input "*******"
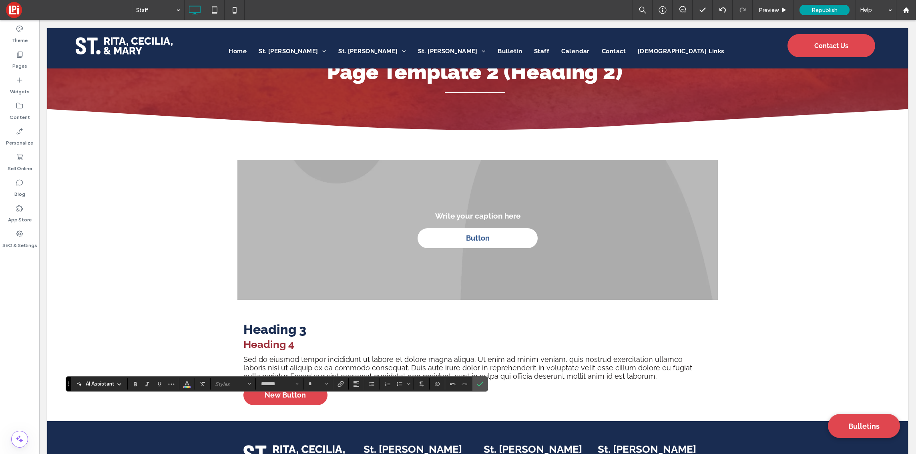
type input "**"
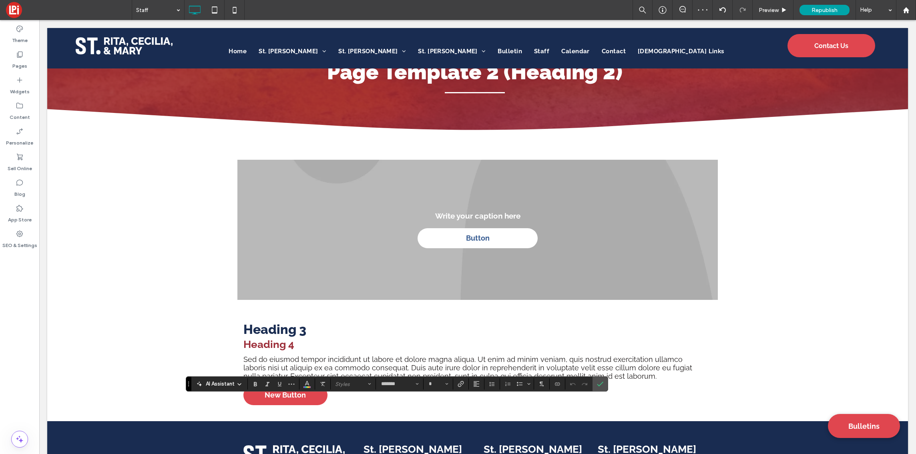
type input "**"
click at [601, 386] on icon "Confirm" at bounding box center [600, 384] width 6 height 6
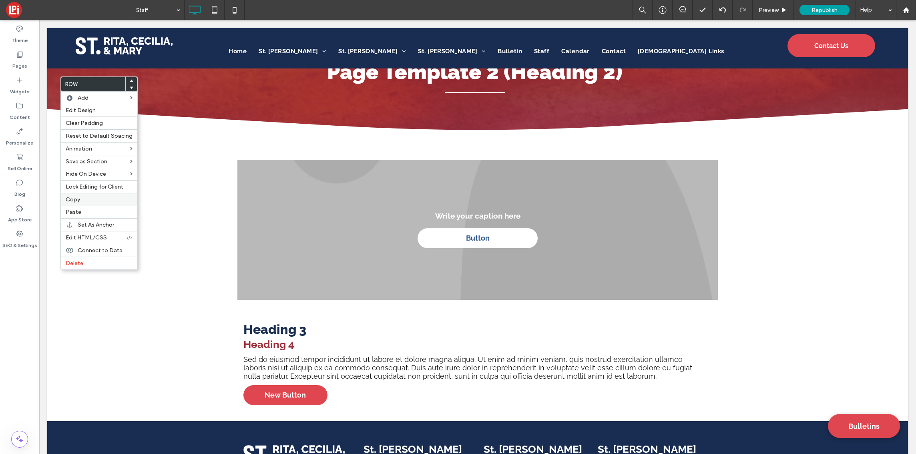
click at [81, 203] on label "Copy" at bounding box center [99, 199] width 67 height 7
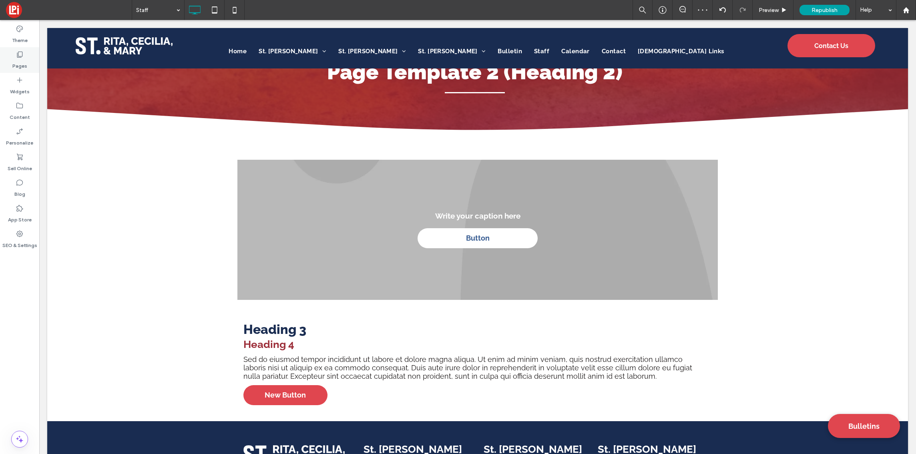
click at [23, 56] on icon at bounding box center [20, 54] width 8 height 8
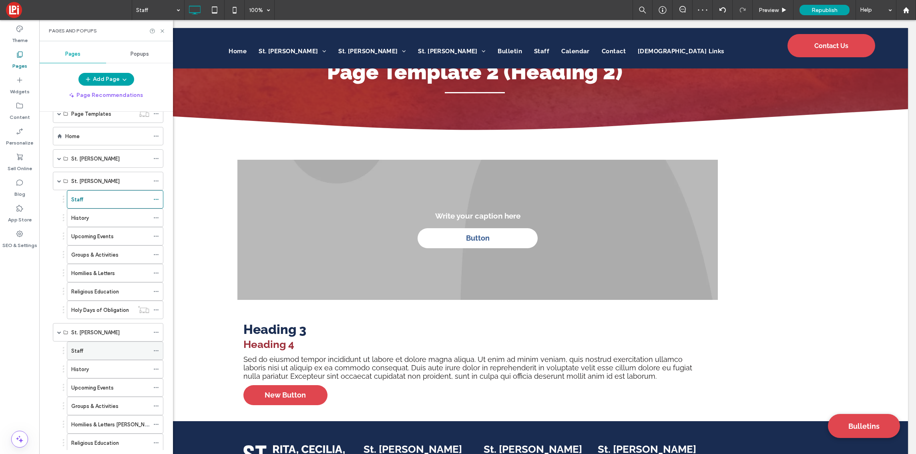
scroll to position [151, 0]
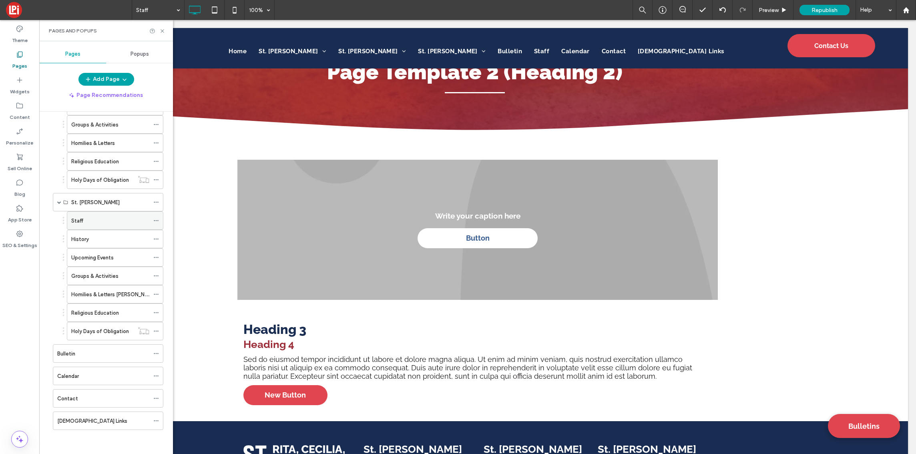
click at [105, 218] on div "Staff" at bounding box center [110, 221] width 78 height 8
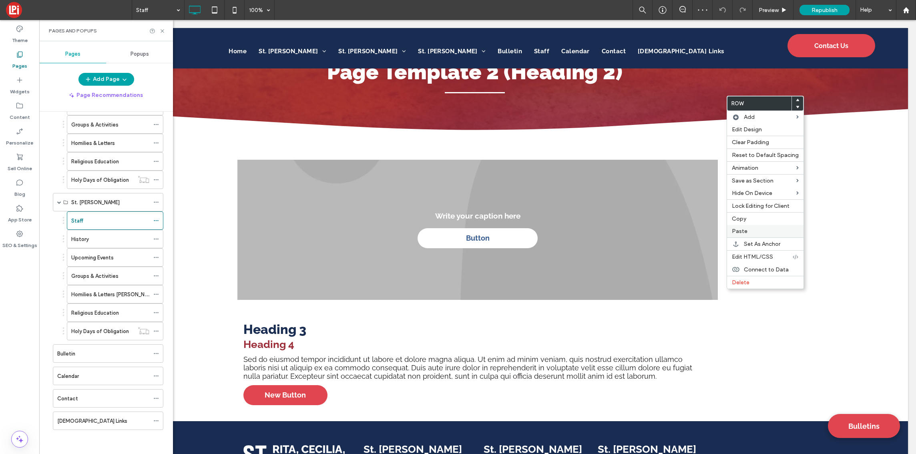
click at [746, 232] on span "Paste" at bounding box center [740, 231] width 16 height 7
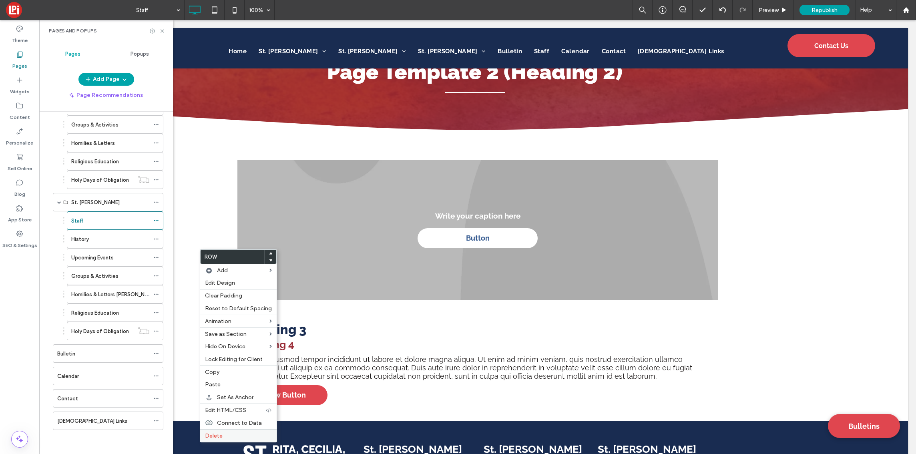
click at [225, 438] on label "Delete" at bounding box center [238, 435] width 67 height 7
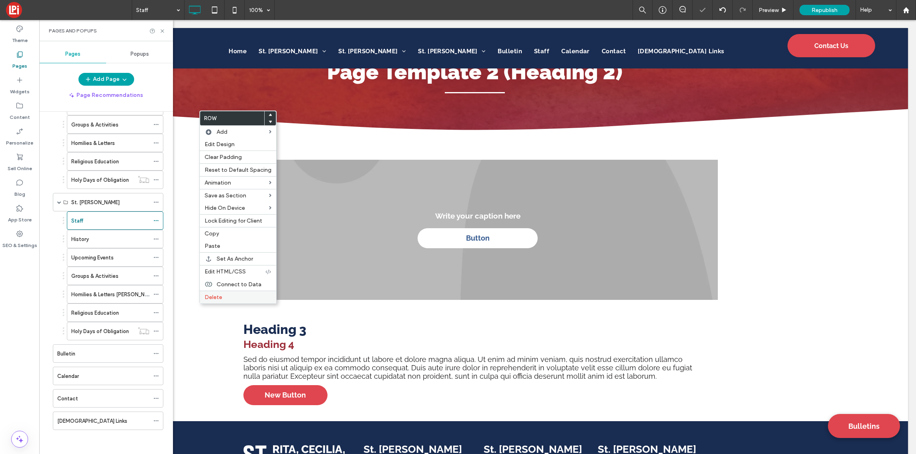
click at [220, 296] on span "Delete" at bounding box center [214, 297] width 18 height 7
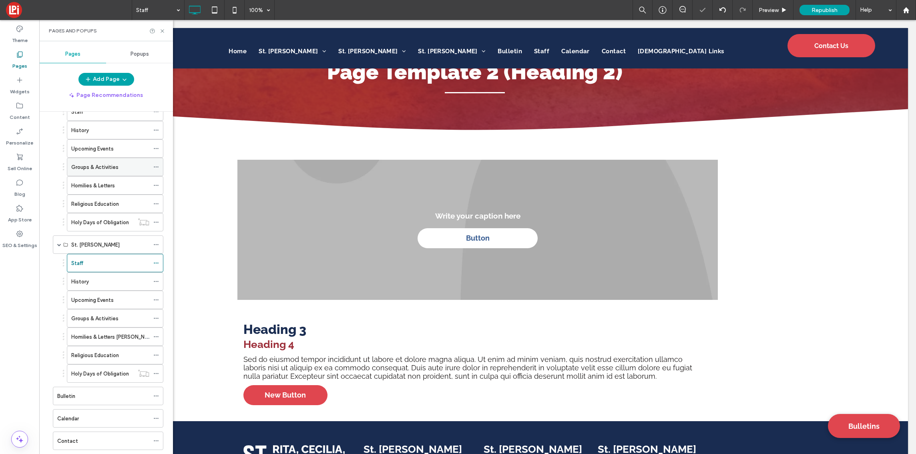
scroll to position [86, 0]
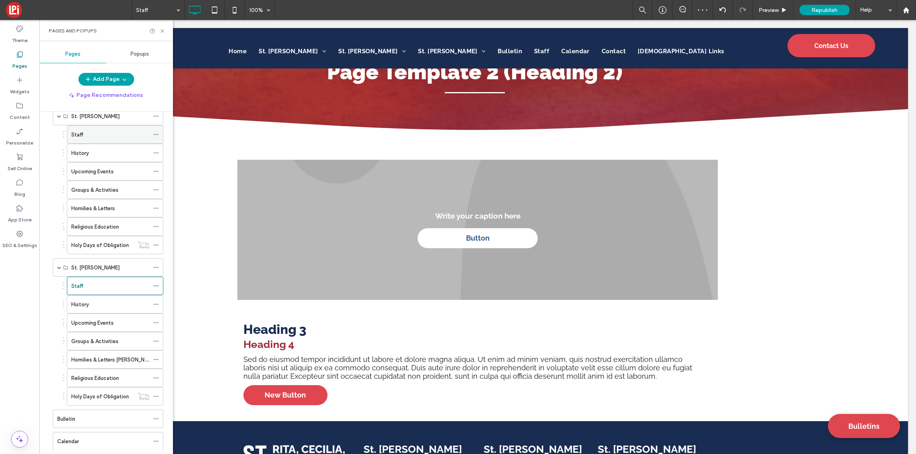
click at [98, 139] on div "Staff" at bounding box center [110, 135] width 78 height 18
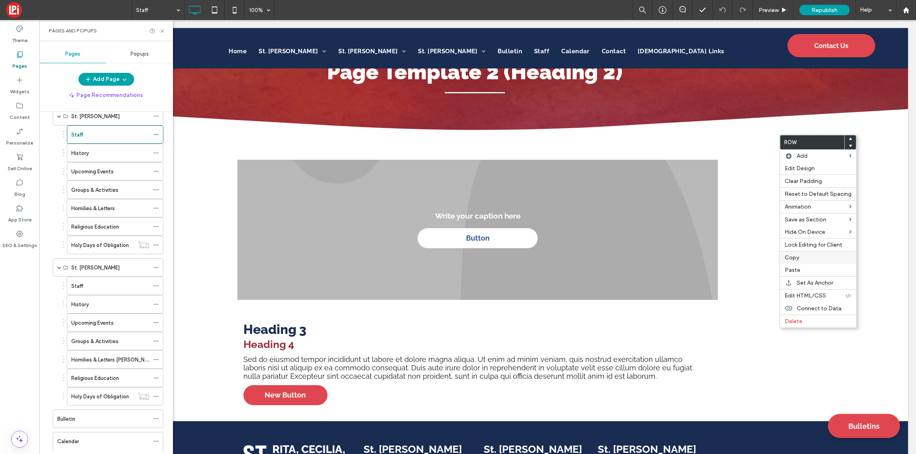
click at [801, 256] on label "Copy" at bounding box center [818, 257] width 67 height 7
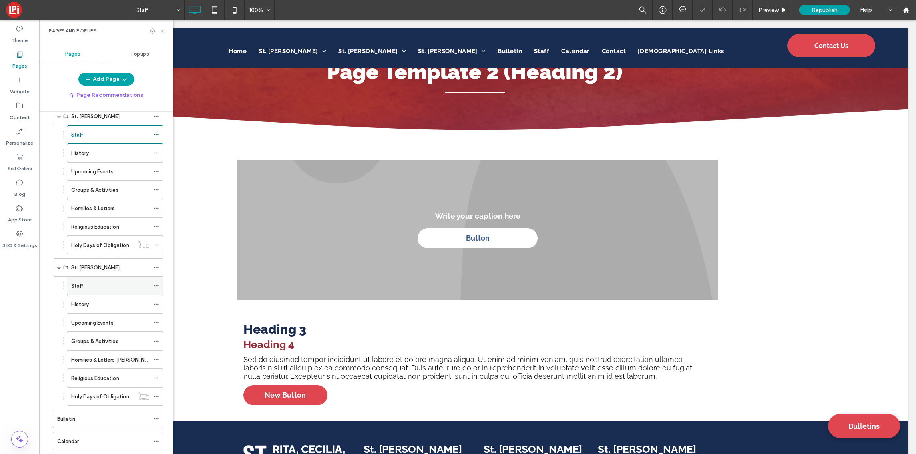
click at [105, 282] on div "Staff" at bounding box center [110, 286] width 78 height 8
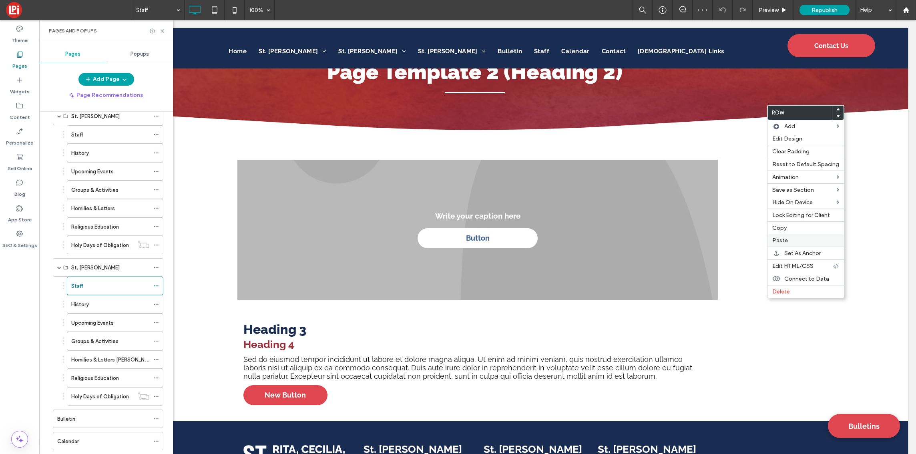
click at [787, 243] on span "Paste" at bounding box center [780, 240] width 16 height 7
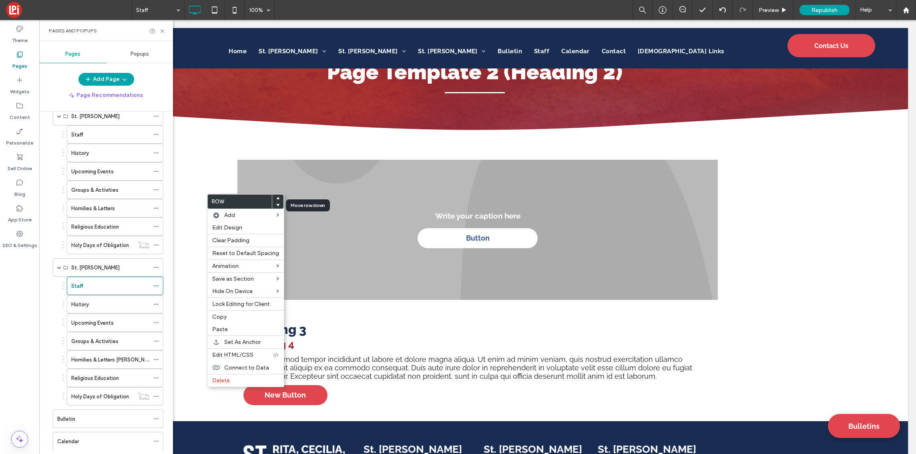
click at [276, 204] on use at bounding box center [278, 205] width 4 height 2
click at [161, 31] on icon at bounding box center [162, 31] width 6 height 6
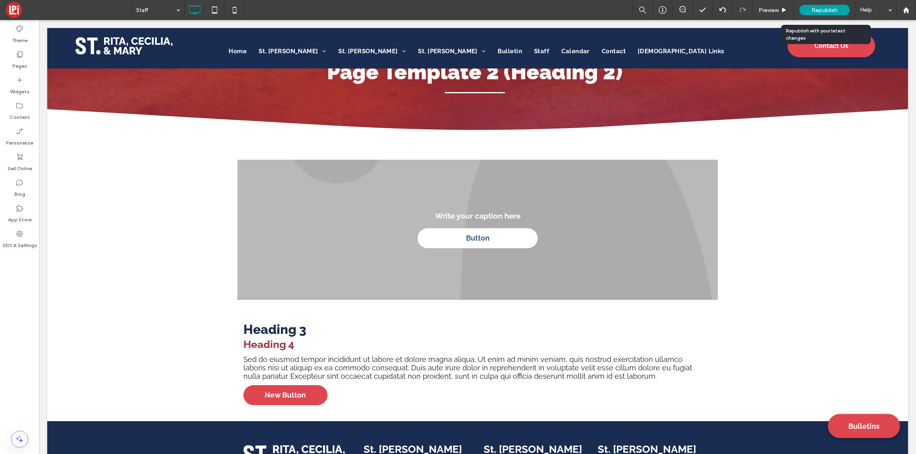
click at [833, 11] on span "Republish" at bounding box center [825, 10] width 26 height 7
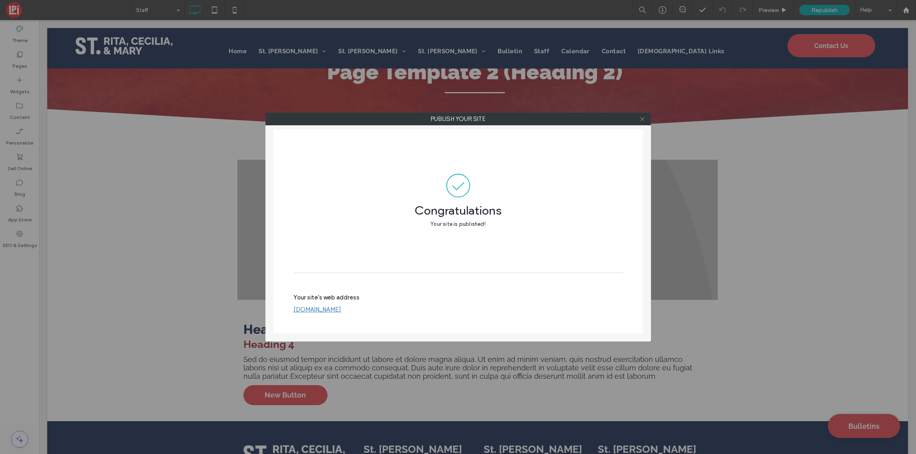
click at [640, 121] on icon at bounding box center [643, 119] width 6 height 6
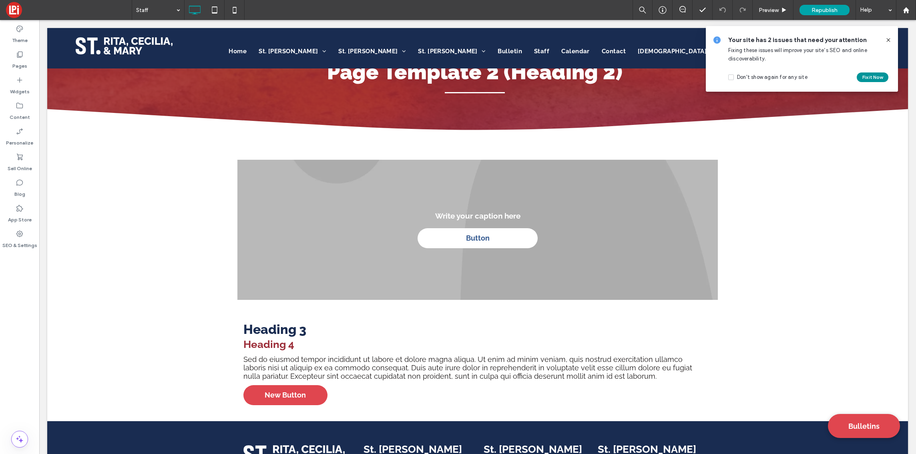
click at [885, 77] on button "Fix it Now" at bounding box center [873, 77] width 32 height 10
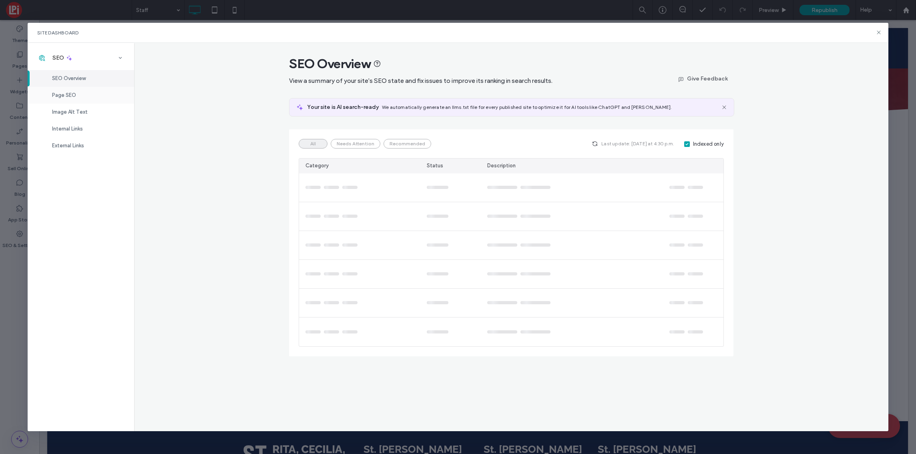
click at [67, 94] on span "Page SEO" at bounding box center [64, 95] width 24 height 6
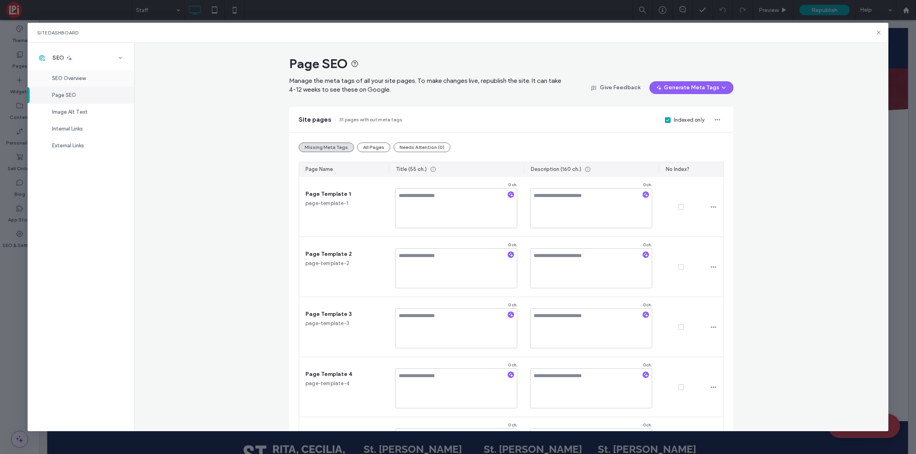
click at [74, 77] on span "SEO Overview" at bounding box center [69, 78] width 34 height 6
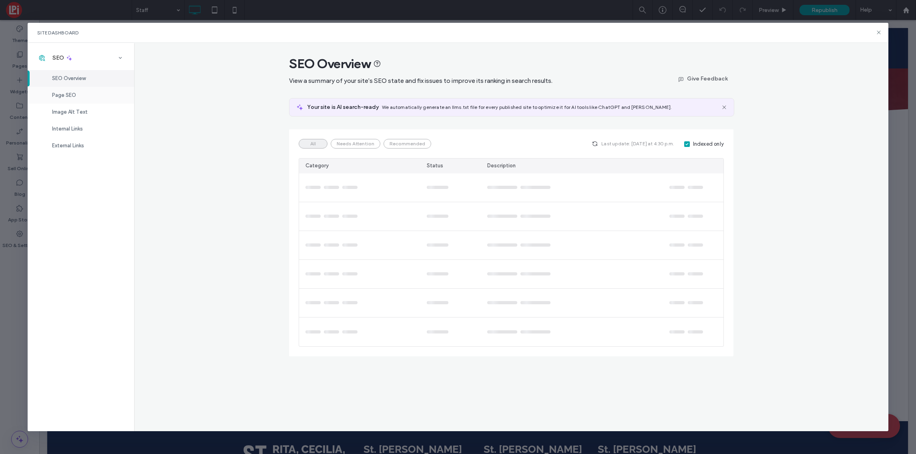
click at [76, 94] on div "Page SEO" at bounding box center [81, 95] width 107 height 17
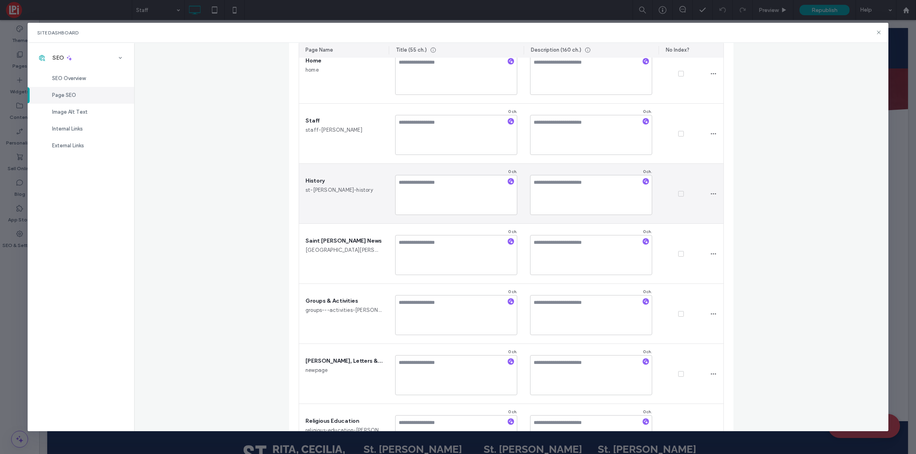
scroll to position [403, 0]
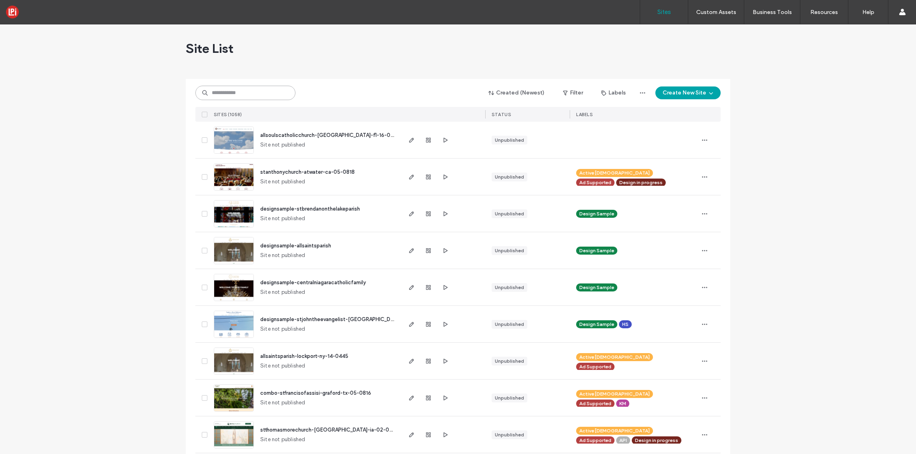
click at [266, 97] on input at bounding box center [245, 93] width 100 height 14
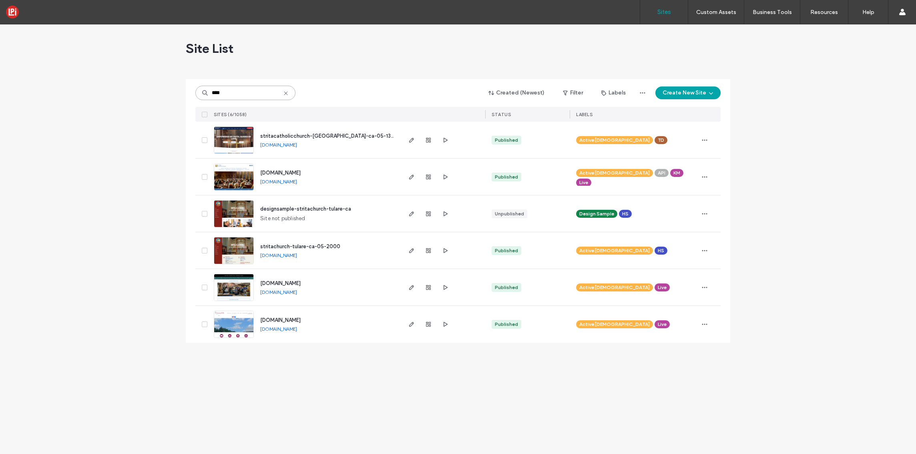
type input "****"
click at [443, 139] on icon "button" at bounding box center [445, 140] width 6 height 6
